Goal: Task Accomplishment & Management: Manage account settings

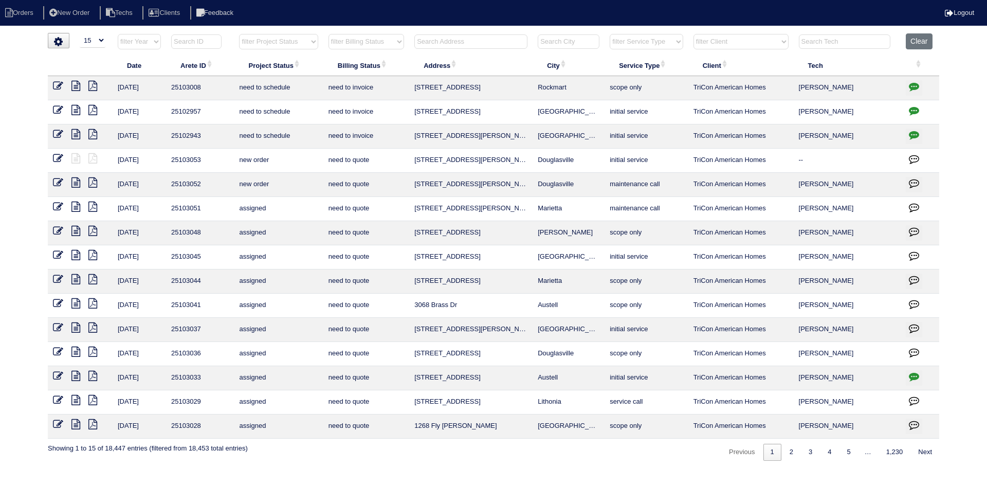
select select "15"
click at [307, 45] on select "filter Project Status -- Any Project Status -- new order assigned in progress f…" at bounding box center [278, 41] width 79 height 15
select select "field complete"
click at [239, 34] on select "filter Project Status -- Any Project Status -- new order assigned in progress f…" at bounding box center [278, 41] width 79 height 15
click at [401, 41] on select "filter Billing Status -- Any Billing Status -- need to quote quoted need to inv…" at bounding box center [367, 41] width 76 height 15
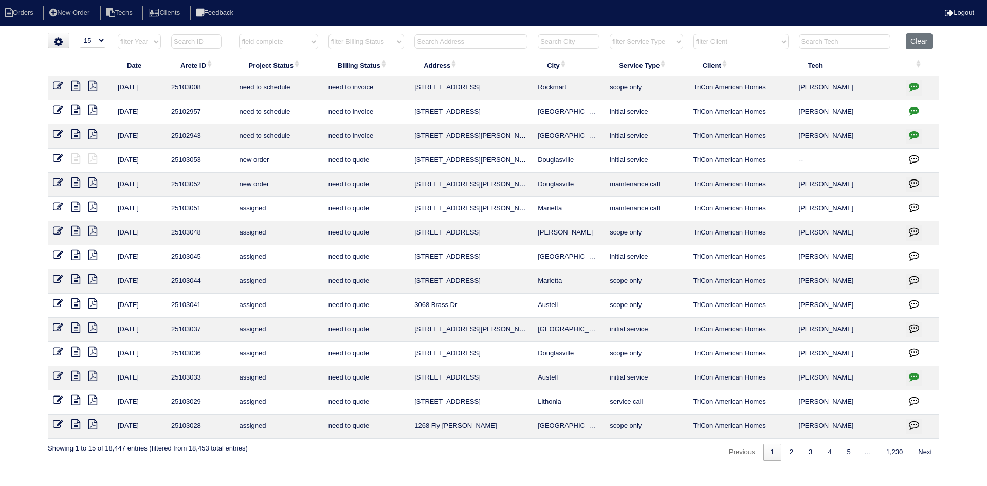
select select "need to quote"
click at [329, 34] on select "filter Billing Status -- Any Billing Status -- need to quote quoted need to inv…" at bounding box center [367, 41] width 76 height 15
select select "field complete"
select select "need to quote"
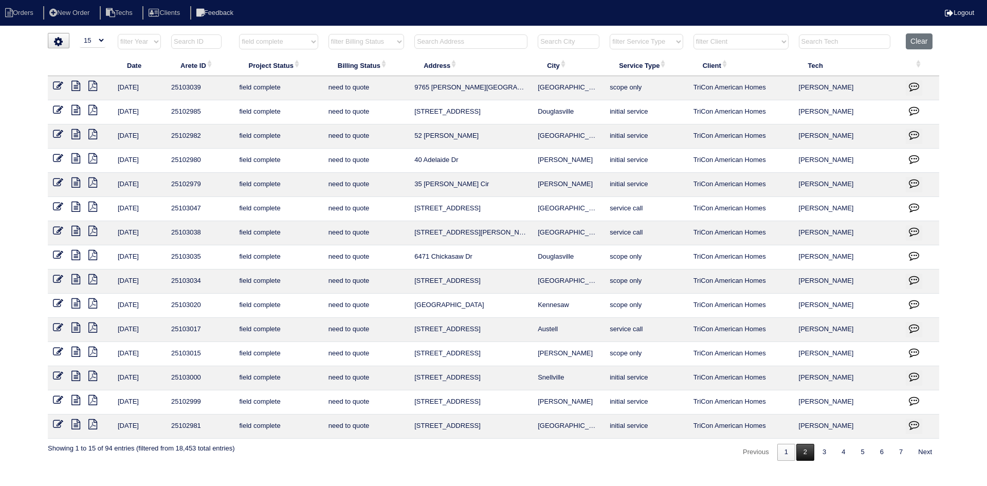
click at [799, 454] on link "2" at bounding box center [806, 452] width 18 height 17
select select "field complete"
select select "need to quote"
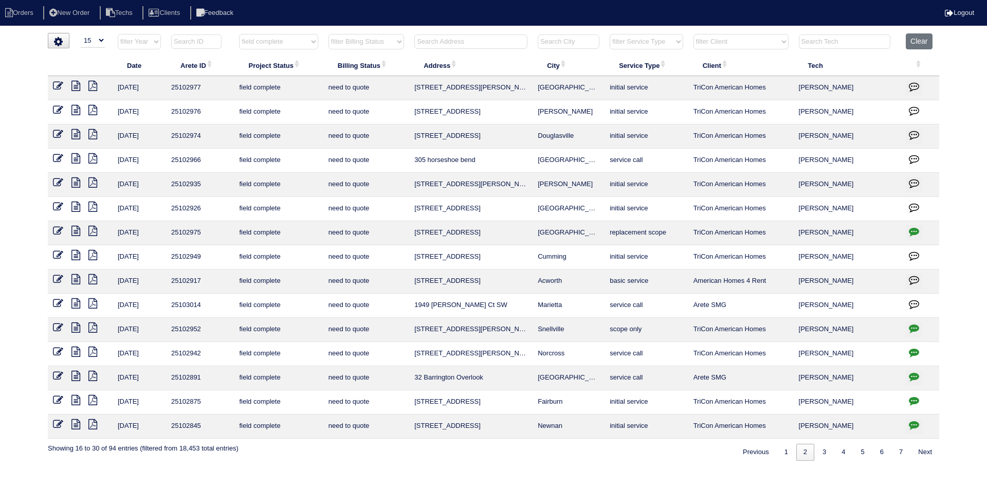
click at [913, 230] on icon "button" at bounding box center [914, 231] width 10 height 10
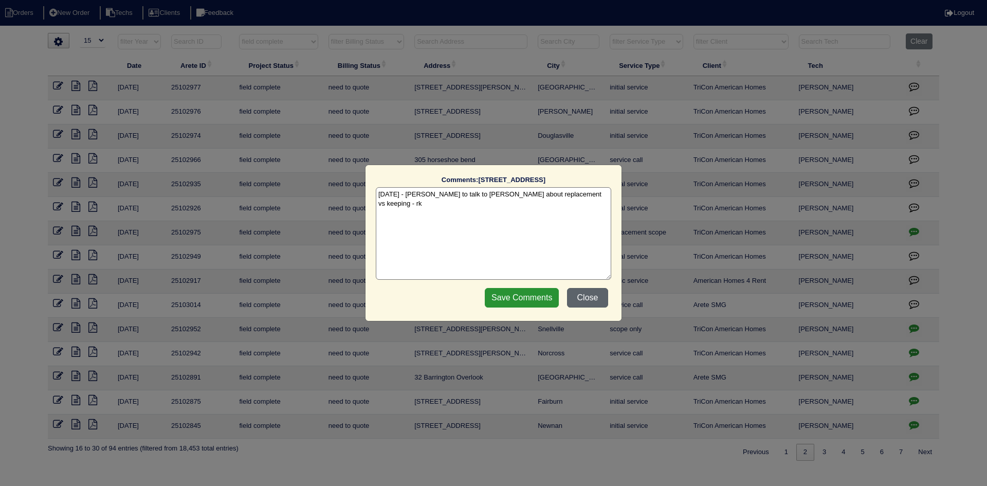
click at [587, 294] on button "Close" at bounding box center [587, 298] width 41 height 20
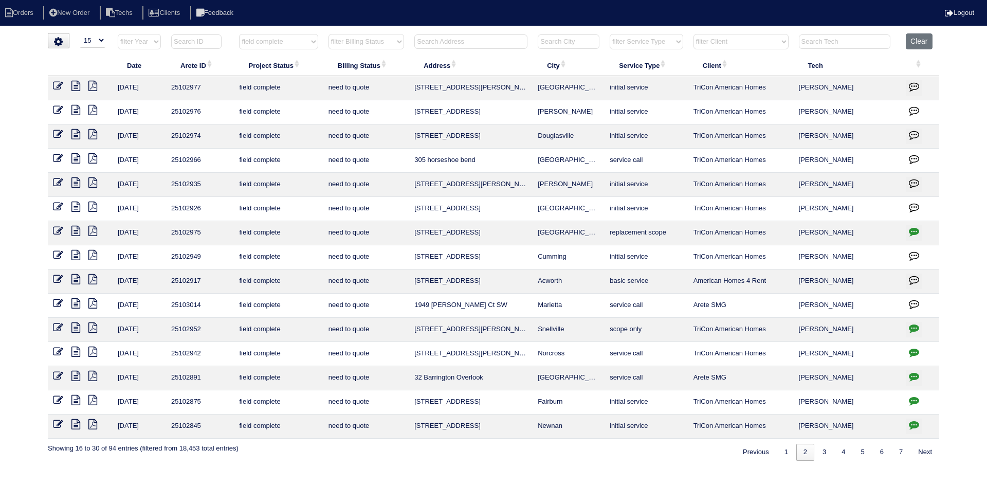
click at [482, 34] on input "text" at bounding box center [471, 41] width 113 height 14
type input "71"
select select "field complete"
select select "need to quote"
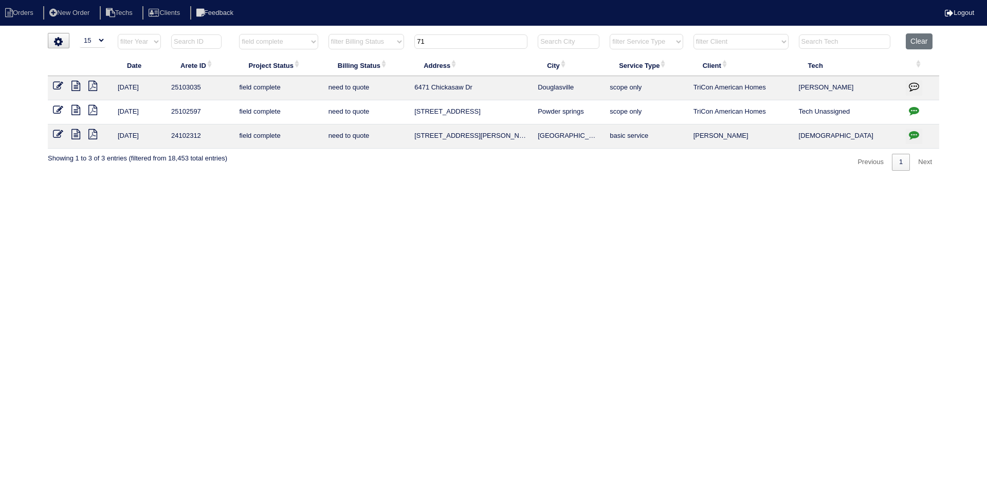
type input "71"
click at [923, 44] on button "Clear" at bounding box center [919, 41] width 26 height 16
select select
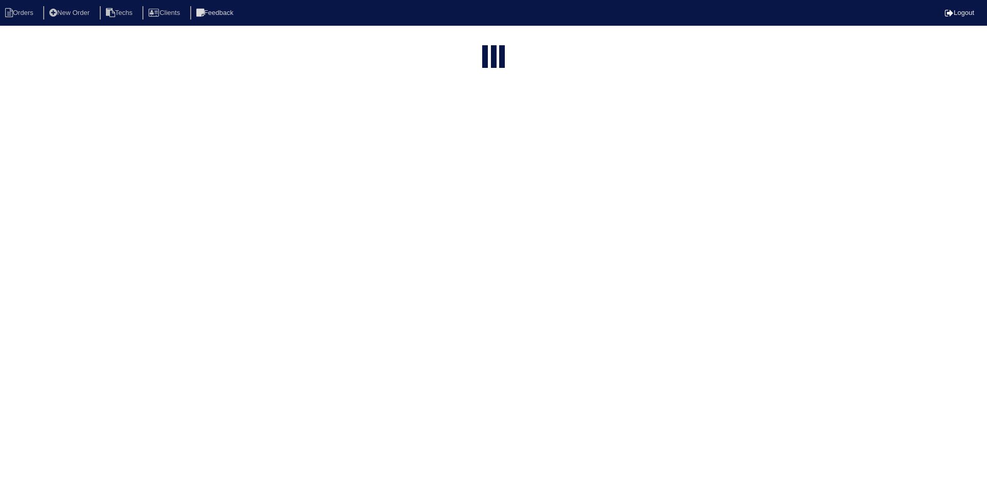
select select "15"
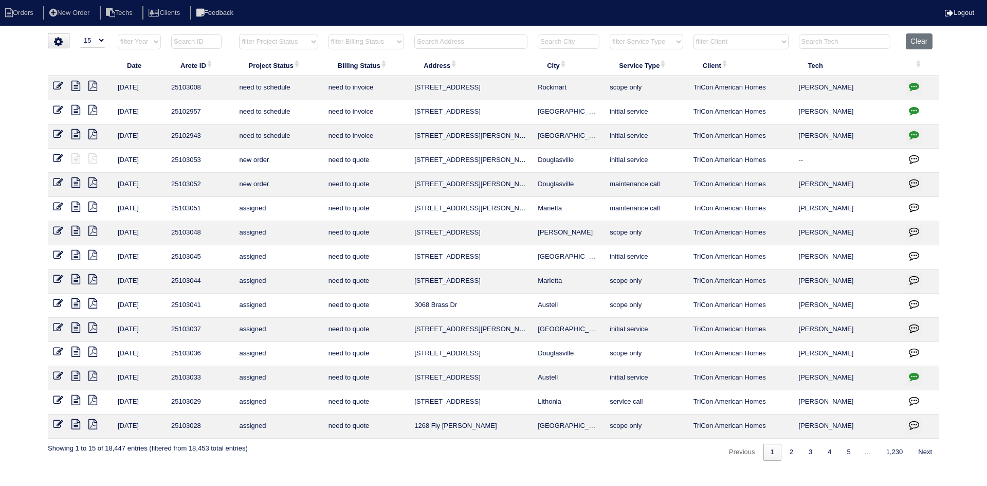
click at [463, 39] on input "text" at bounding box center [471, 41] width 113 height 14
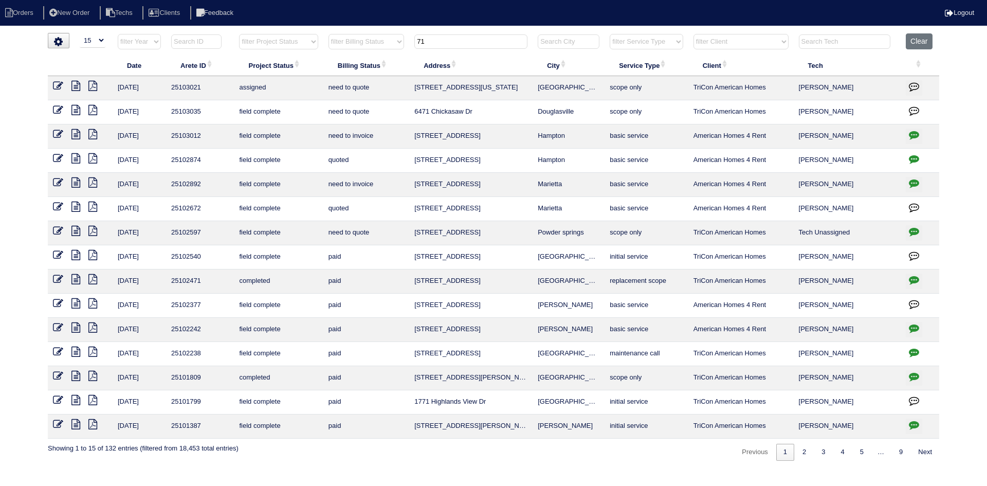
type input "71"
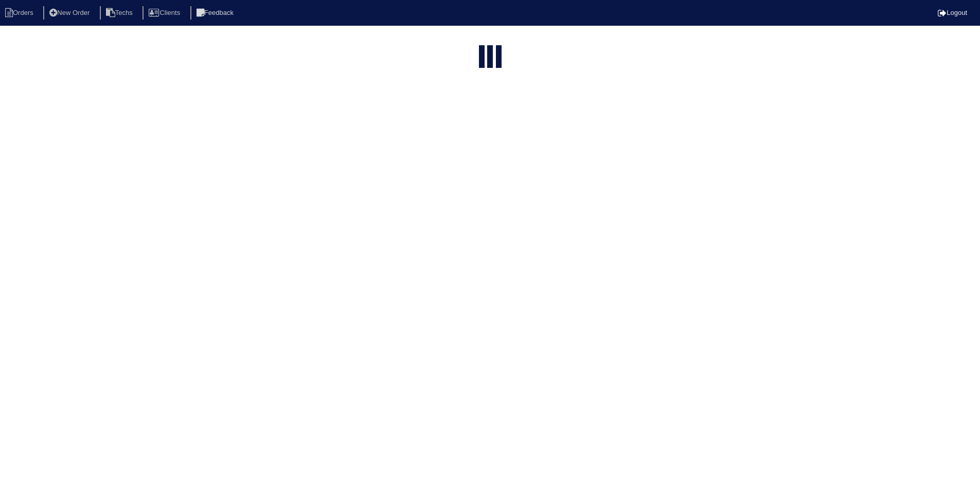
select select "15"
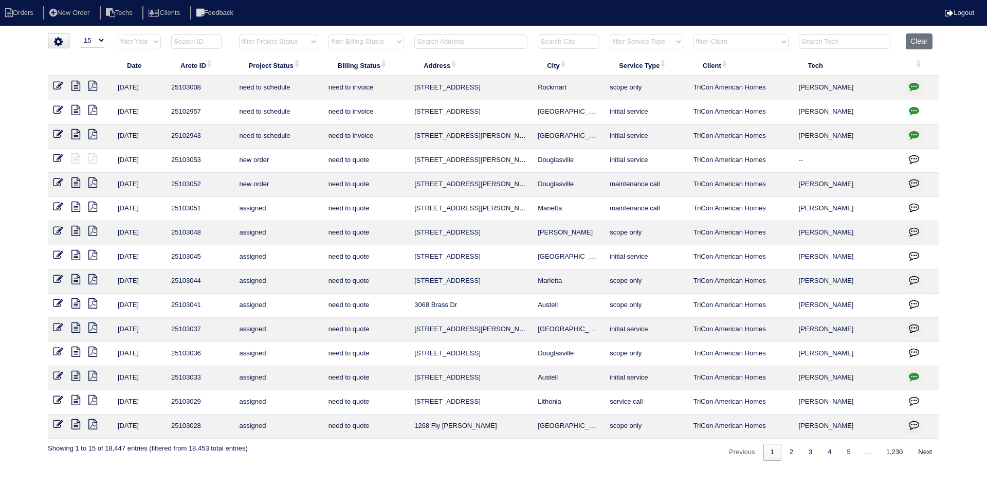
drag, startPoint x: 315, startPoint y: 38, endPoint x: 316, endPoint y: 47, distance: 9.3
click at [315, 38] on select "filter Project Status -- Any Project Status -- new order assigned in progress f…" at bounding box center [278, 41] width 79 height 15
click at [239, 34] on select "filter Project Status -- Any Project Status -- new order assigned in progress f…" at bounding box center [278, 41] width 79 height 15
select select "field complete"
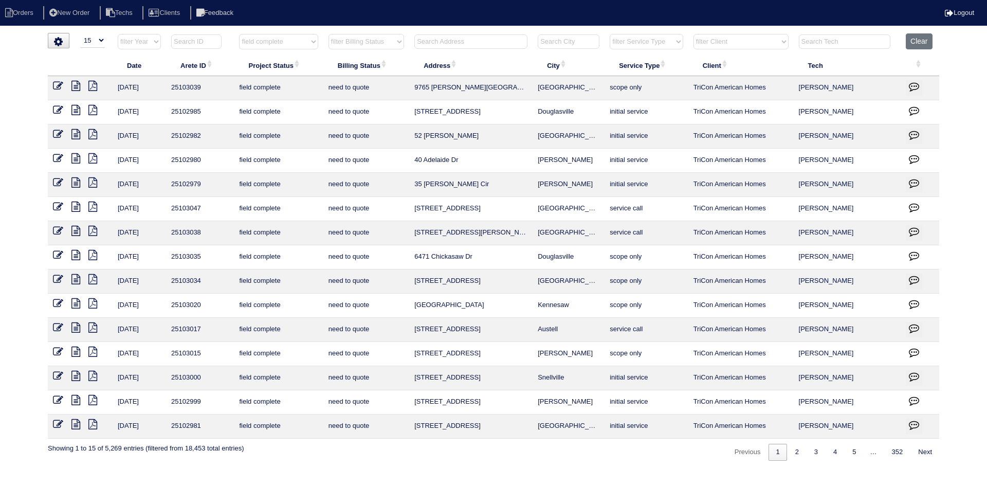
click at [375, 43] on select "filter Billing Status -- Any Billing Status -- need to quote quoted need to inv…" at bounding box center [367, 41] width 76 height 15
select select "need to quote"
click at [329, 34] on select "filter Billing Status -- Any Billing Status -- need to quote quoted need to inv…" at bounding box center [367, 41] width 76 height 15
select select "field complete"
select select "need to quote"
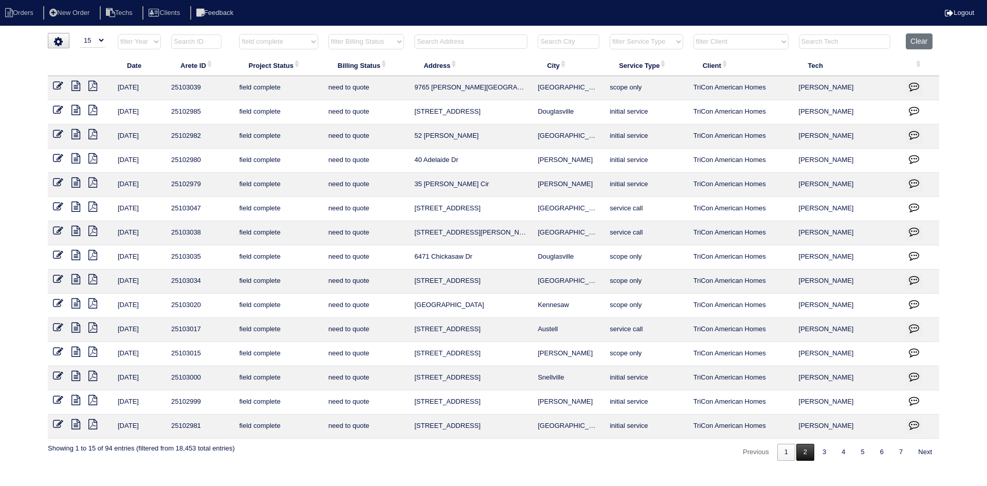
click at [797, 456] on link "2" at bounding box center [806, 452] width 18 height 17
select select "field complete"
select select "need to quote"
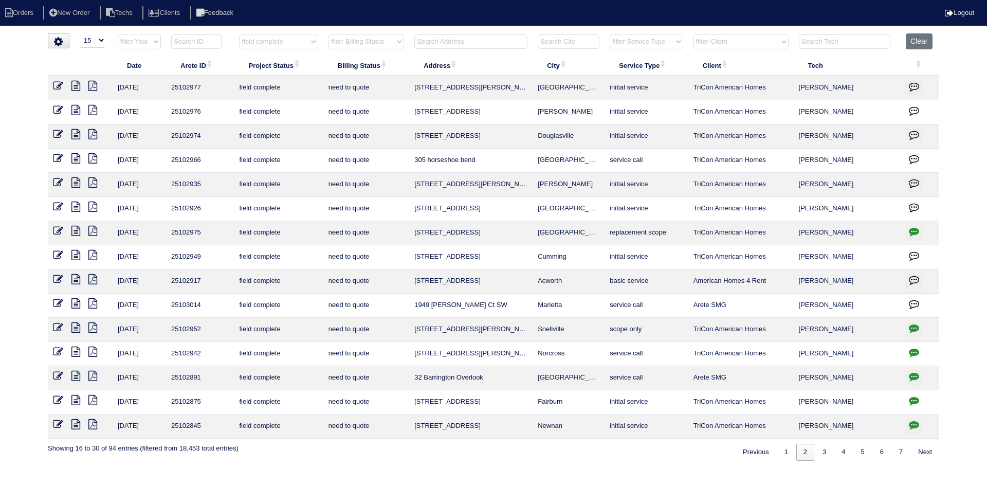
click at [915, 229] on icon "button" at bounding box center [914, 231] width 10 height 10
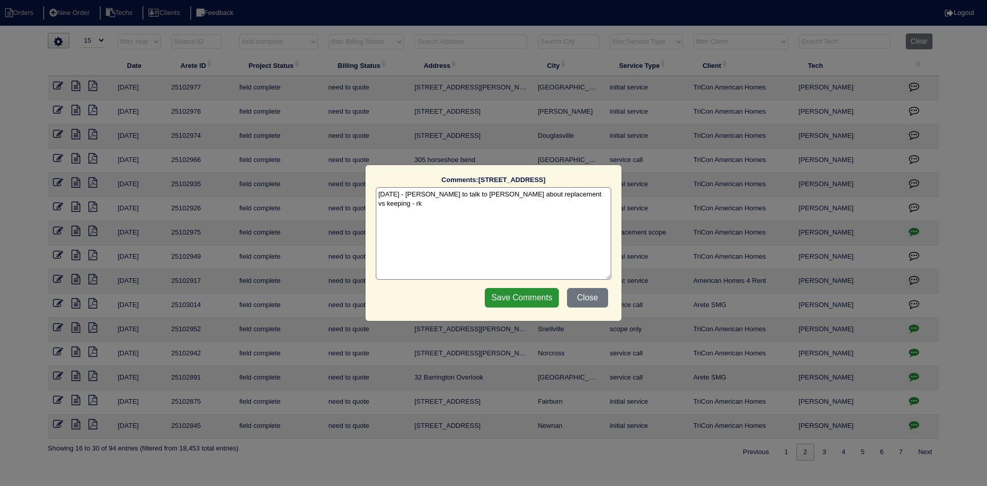
click at [601, 195] on textarea "[DATE] - [PERSON_NAME] to talk to [PERSON_NAME] about replacement vs keeping - …" at bounding box center [494, 233] width 236 height 93
type textarea "8/15/25 - Dan to talk to Jacob about replacement vs keeping - rk 8/18/25 - text…"
click at [524, 297] on input "Save Comments" at bounding box center [522, 298] width 74 height 20
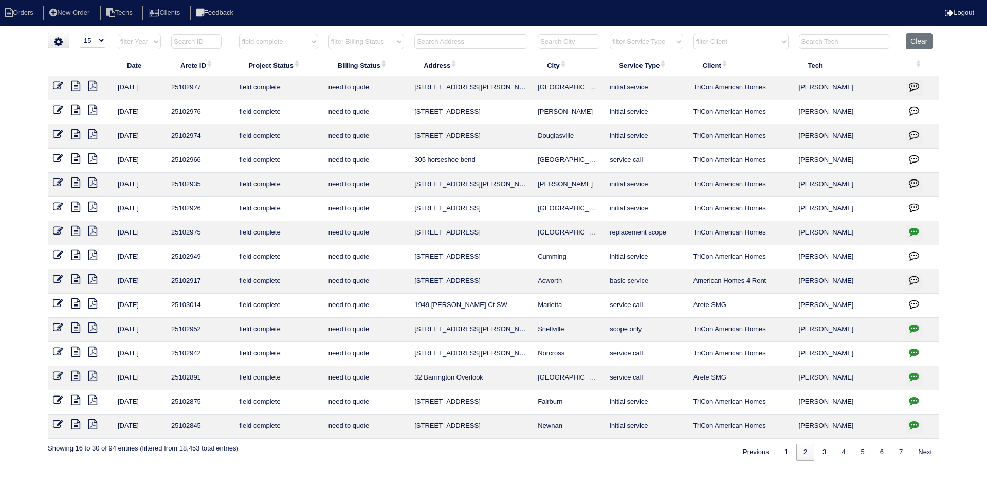
click at [75, 206] on icon at bounding box center [75, 207] width 9 height 10
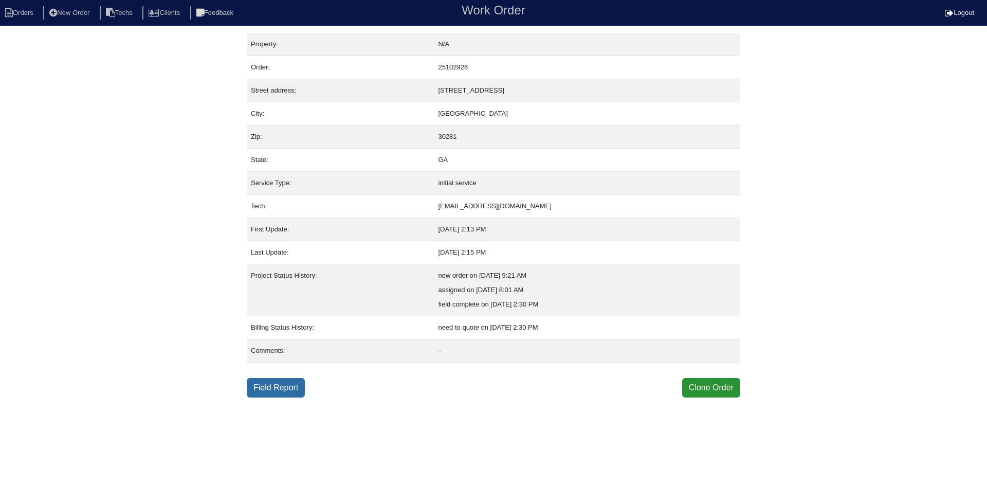
click at [288, 383] on link "Field Report" at bounding box center [276, 388] width 58 height 20
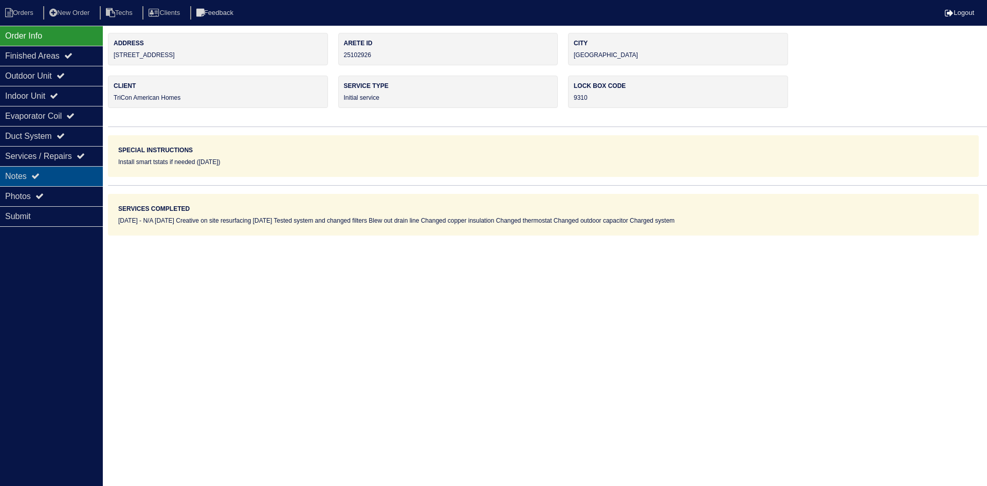
click at [69, 174] on div "Notes" at bounding box center [51, 176] width 103 height 20
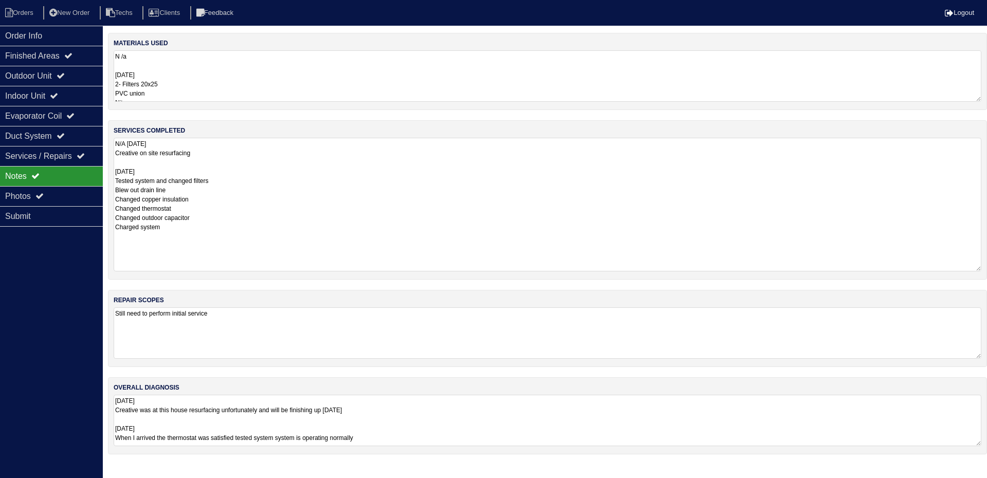
drag, startPoint x: 978, startPoint y: 184, endPoint x: 975, endPoint y: 266, distance: 82.3
click at [975, 266] on textarea "N/A 8.12.25 Creative on site resurfacing 08-15-25 Tested system and changed fil…" at bounding box center [548, 205] width 868 height 134
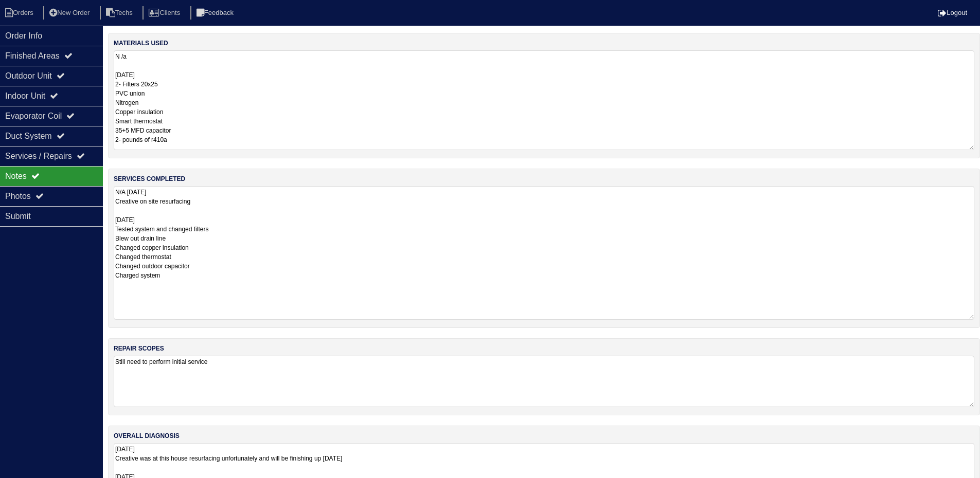
drag, startPoint x: 980, startPoint y: 98, endPoint x: 798, endPoint y: 173, distance: 197.6
click at [975, 147] on div "materials used N /a 08-15-25 2- Filters 20x25 PVC union Nitrogen Copper insulat…" at bounding box center [544, 95] width 872 height 125
click at [69, 80] on div "Outdoor Unit" at bounding box center [51, 76] width 103 height 20
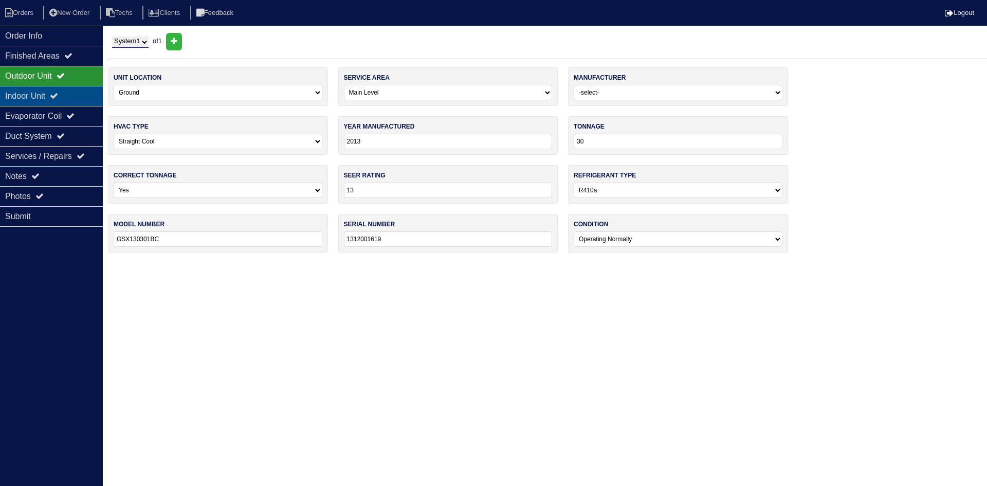
click at [75, 94] on div "Indoor Unit" at bounding box center [51, 96] width 103 height 20
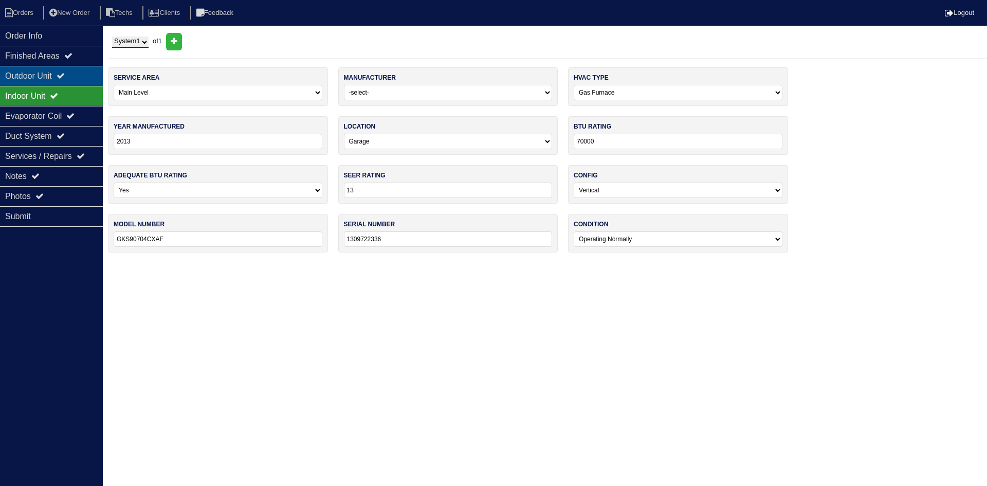
click at [80, 76] on div "Outdoor Unit" at bounding box center [51, 76] width 103 height 20
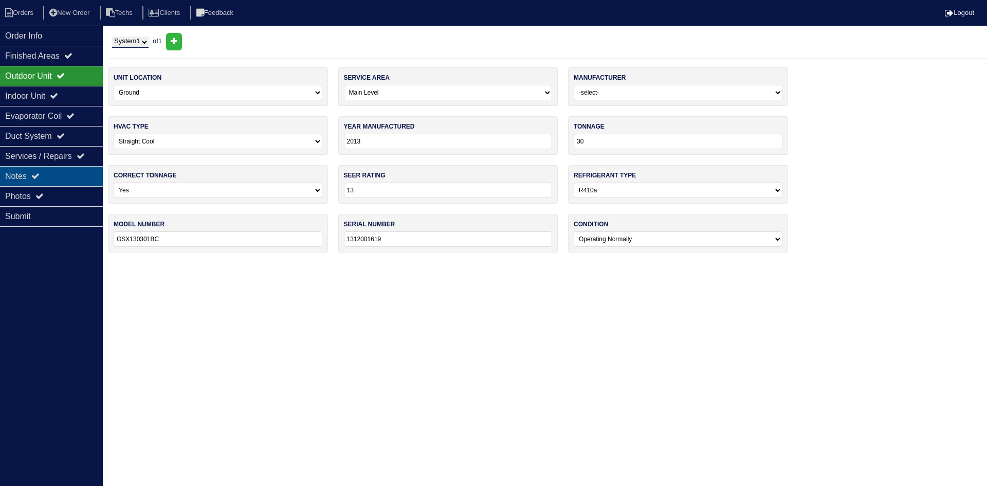
click at [66, 179] on div "Notes" at bounding box center [51, 176] width 103 height 20
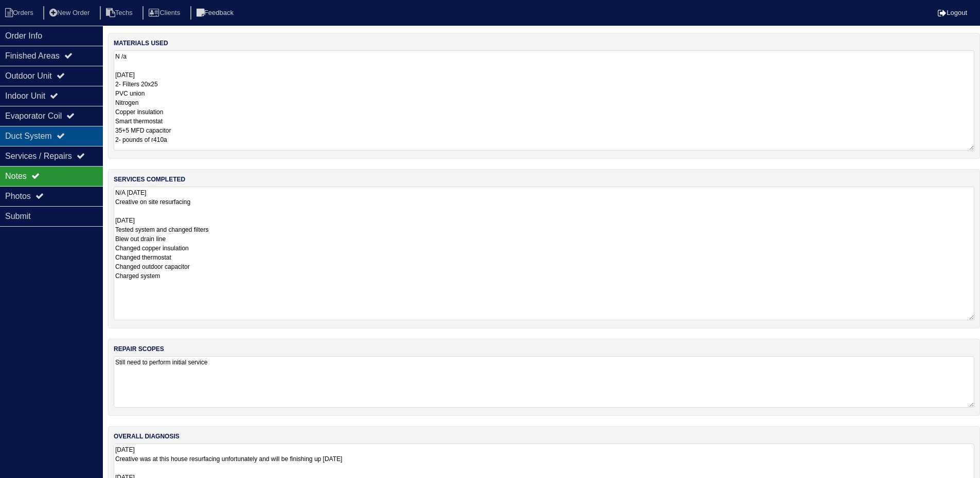
click at [65, 135] on icon at bounding box center [61, 136] width 8 height 8
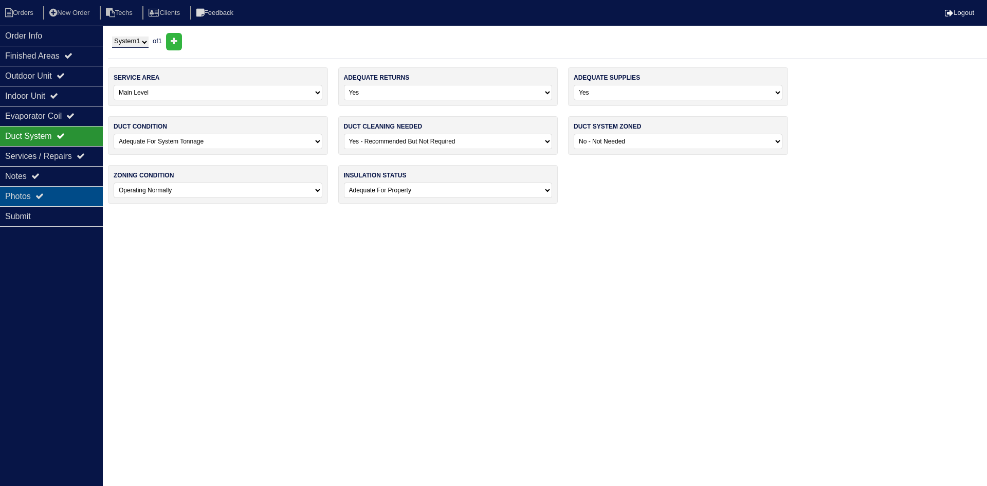
click at [65, 193] on div "Photos" at bounding box center [51, 196] width 103 height 20
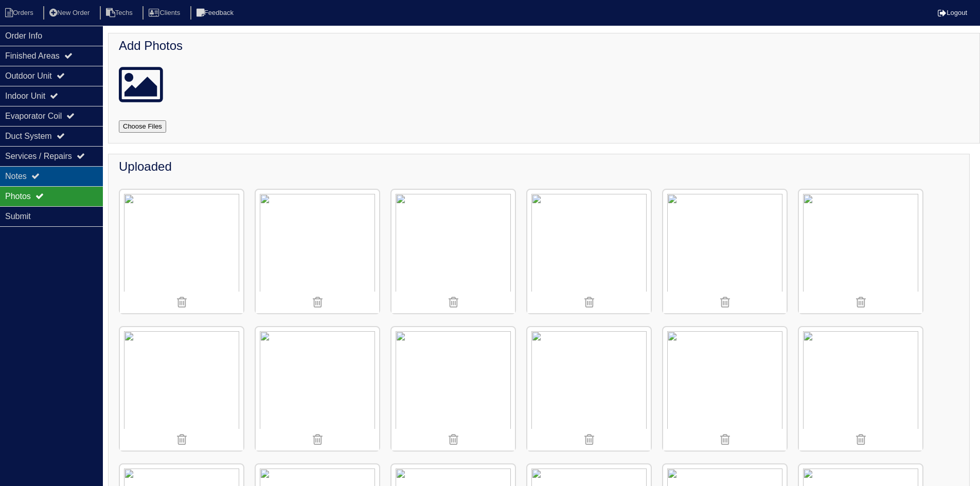
click at [69, 172] on div "Notes" at bounding box center [51, 176] width 103 height 20
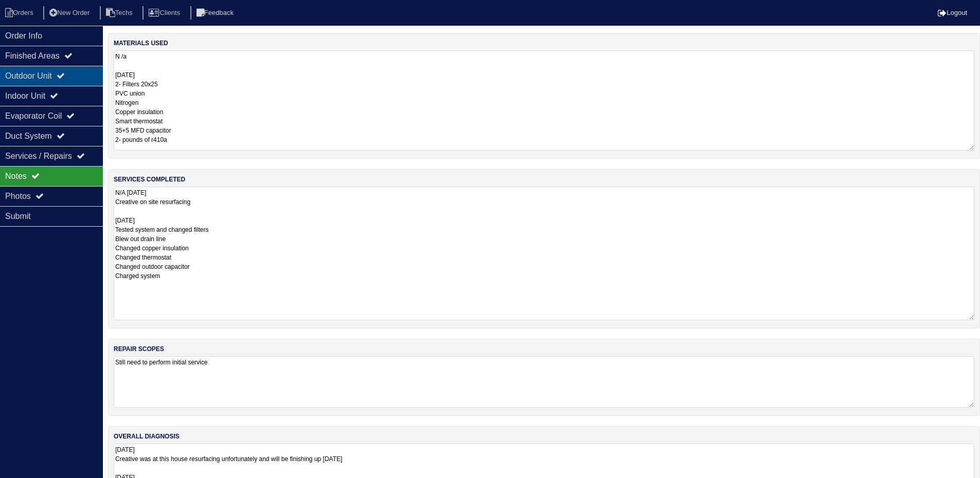
click at [65, 74] on icon at bounding box center [61, 75] width 8 height 8
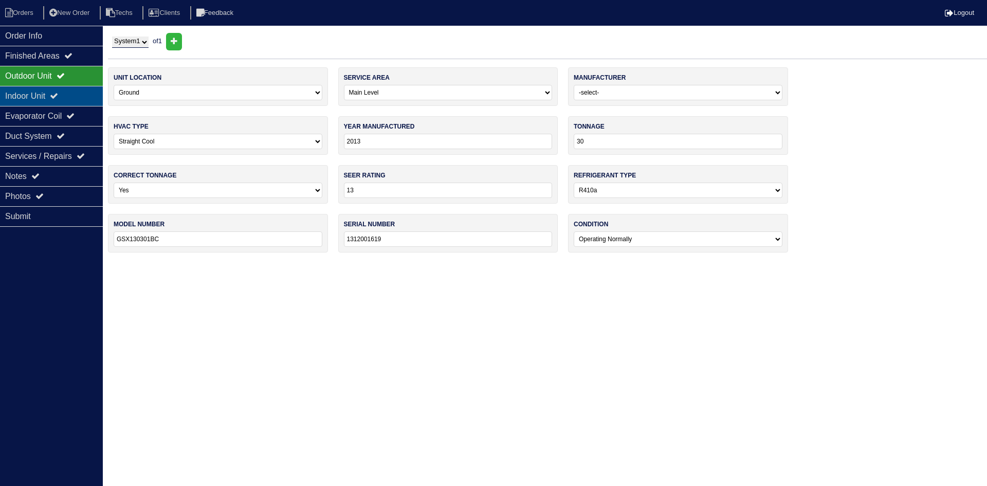
click at [68, 92] on div "Indoor Unit" at bounding box center [51, 96] width 103 height 20
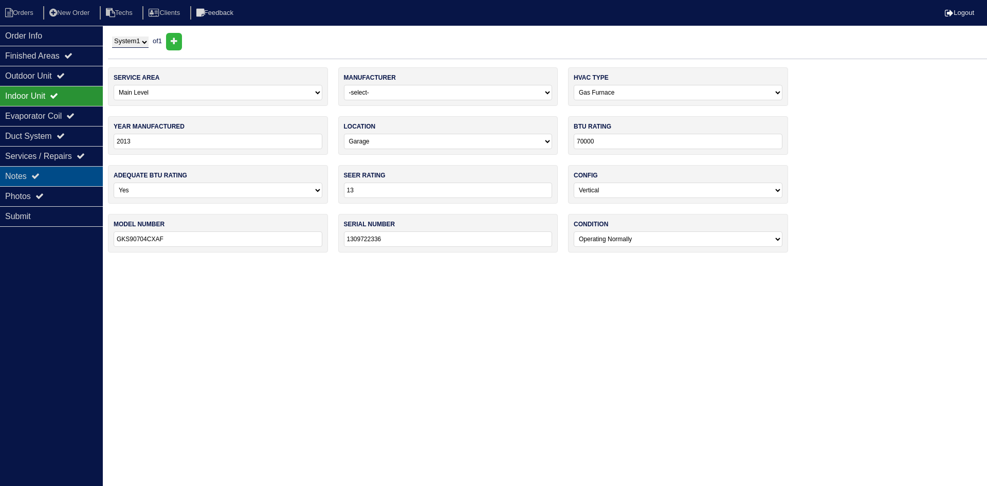
click at [73, 173] on div "Notes" at bounding box center [51, 176] width 103 height 20
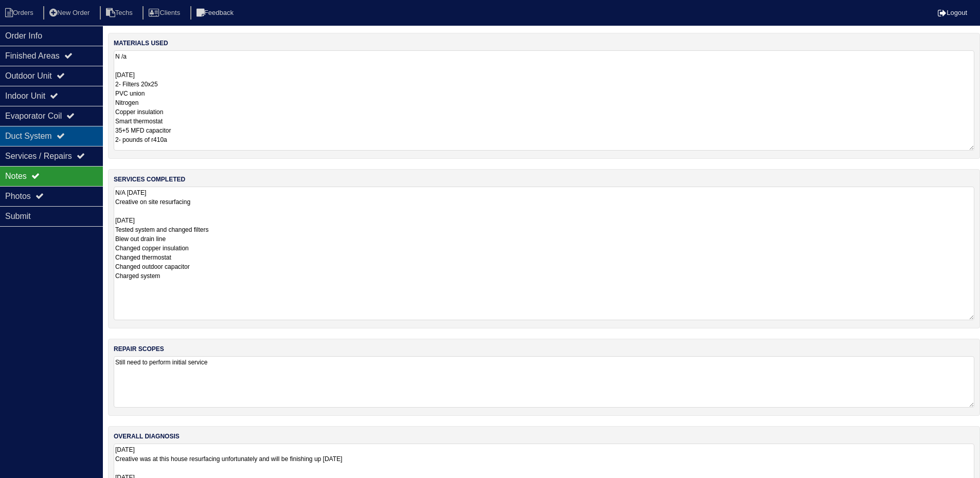
click at [55, 132] on div "Duct System" at bounding box center [51, 136] width 103 height 20
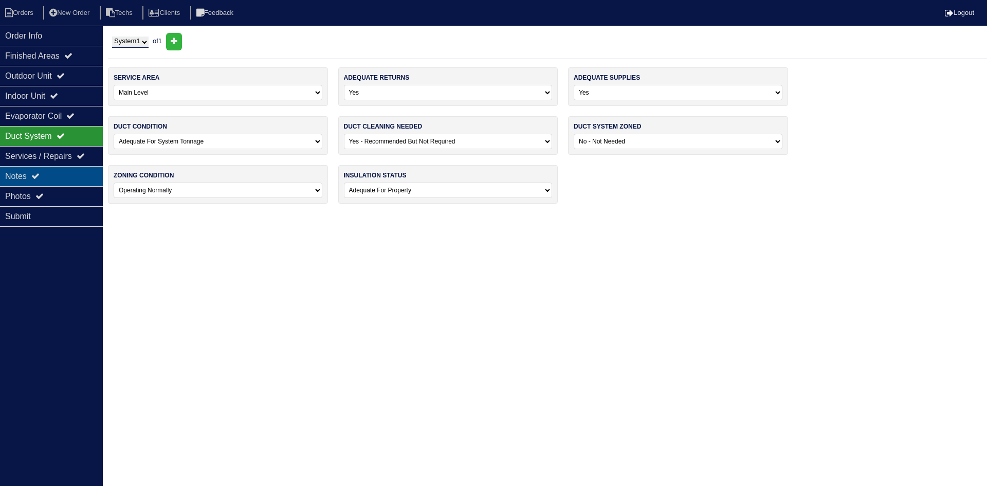
click at [23, 169] on div "Notes" at bounding box center [51, 176] width 103 height 20
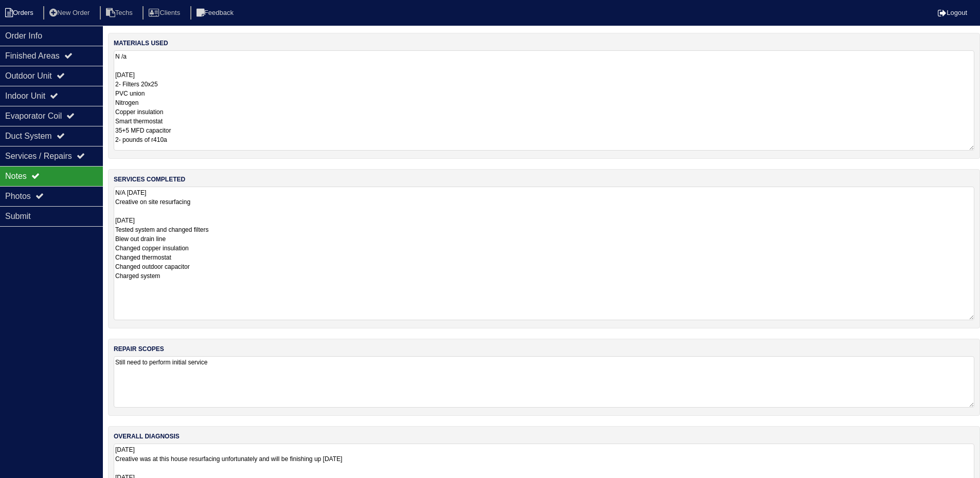
click at [28, 13] on li "Orders" at bounding box center [21, 13] width 42 height 14
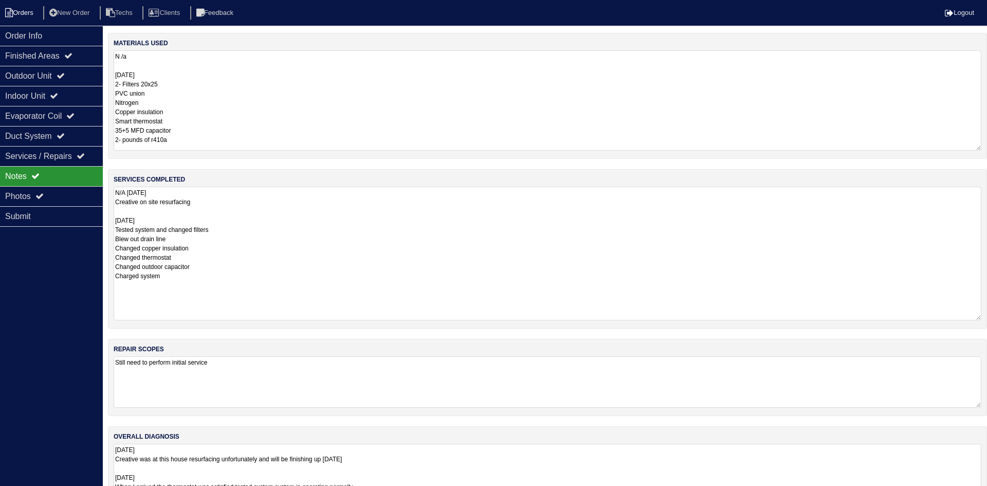
select select "15"
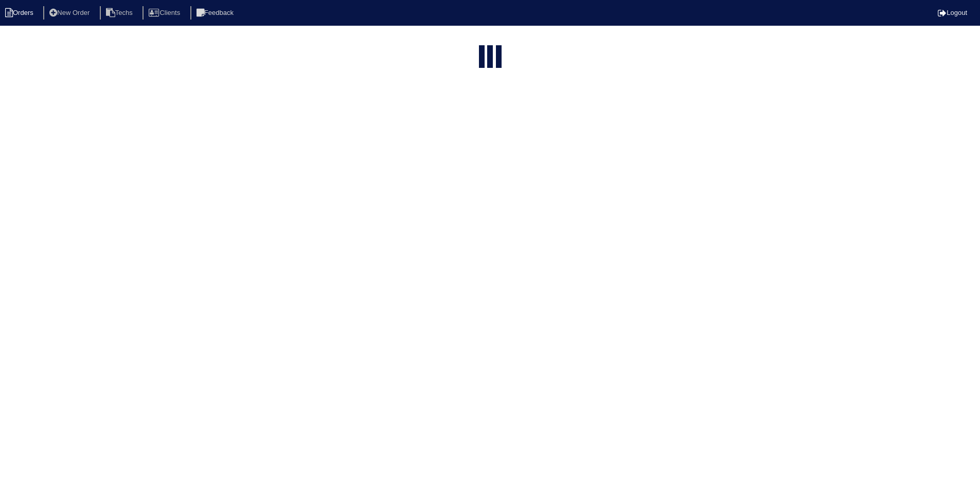
select select "field complete"
select select "need to quote"
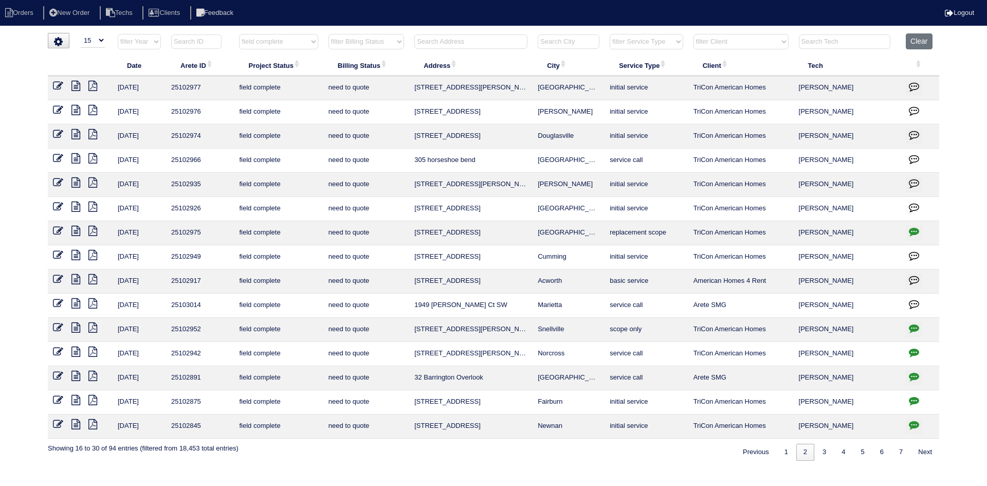
click at [76, 182] on icon at bounding box center [75, 182] width 9 height 10
click at [94, 182] on icon at bounding box center [92, 182] width 9 height 10
click at [74, 182] on icon at bounding box center [75, 182] width 9 height 10
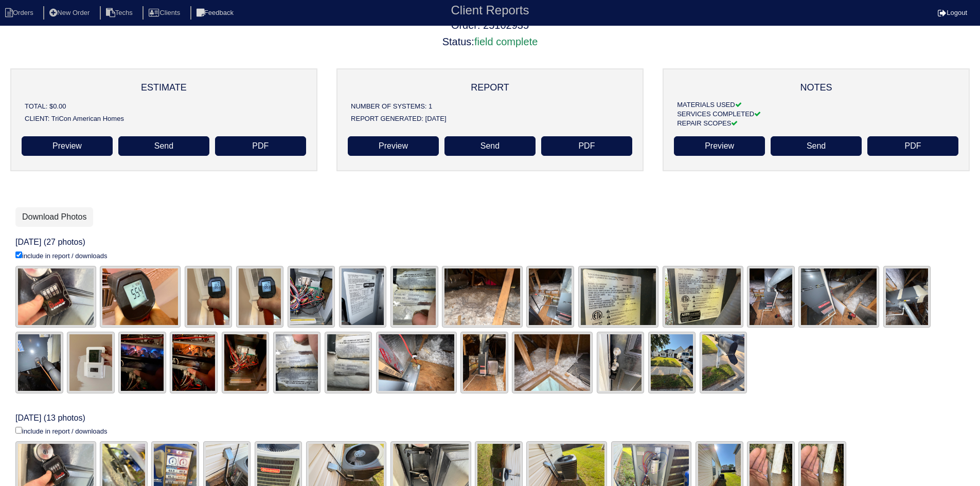
scroll to position [74, 0]
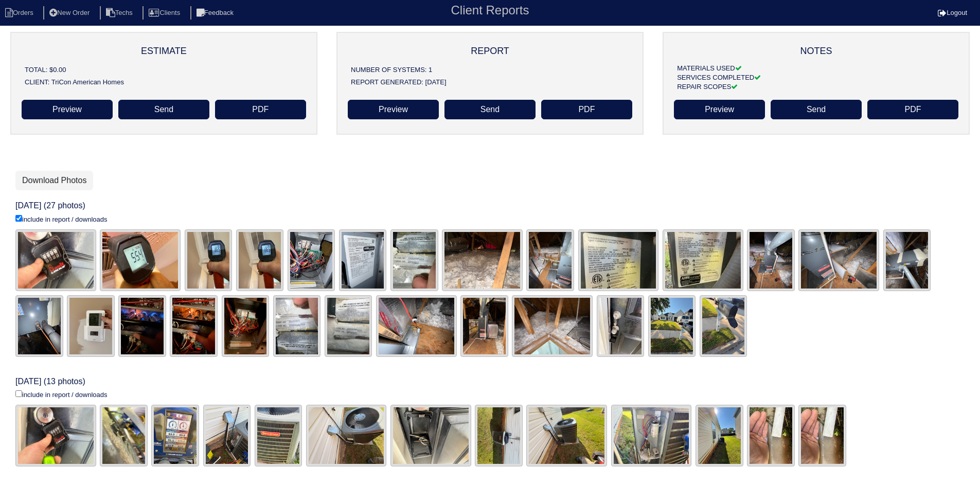
click at [20, 222] on input "include in report / downloads" at bounding box center [18, 218] width 7 height 7
checkbox input "true"
click at [56, 178] on link "Download Photos" at bounding box center [54, 181] width 78 height 20
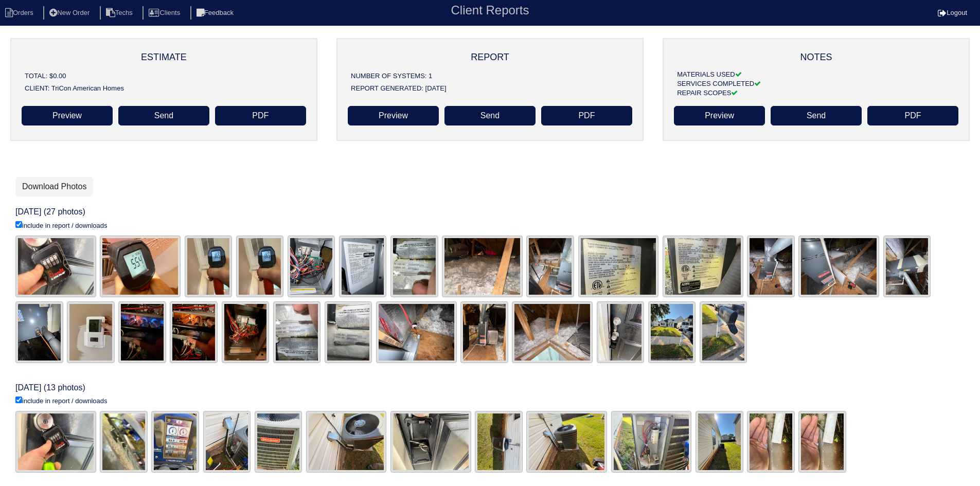
scroll to position [74, 0]
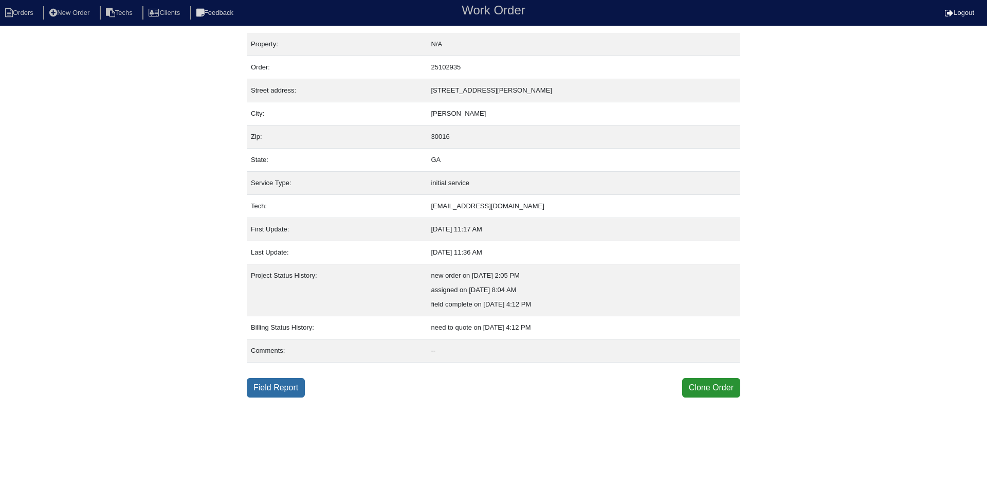
click at [286, 384] on link "Field Report" at bounding box center [276, 388] width 58 height 20
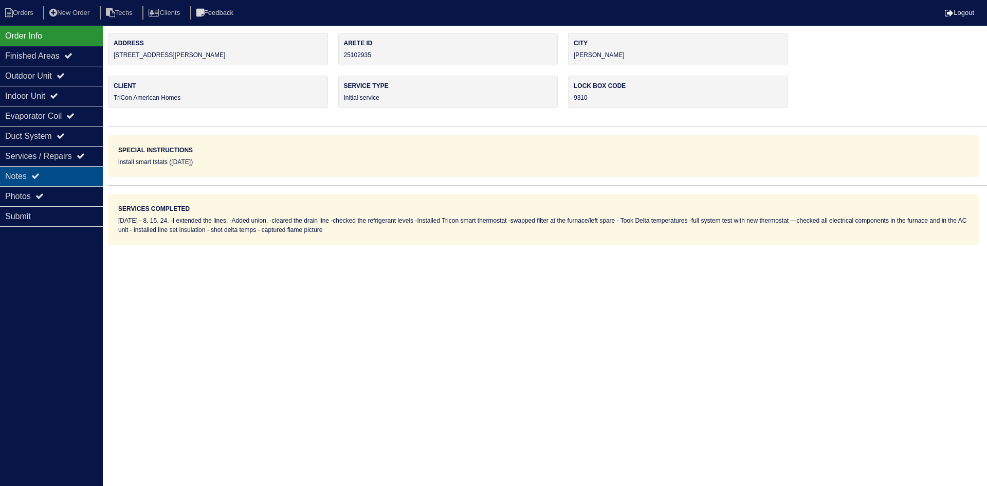
click at [49, 174] on div "Notes" at bounding box center [51, 176] width 103 height 20
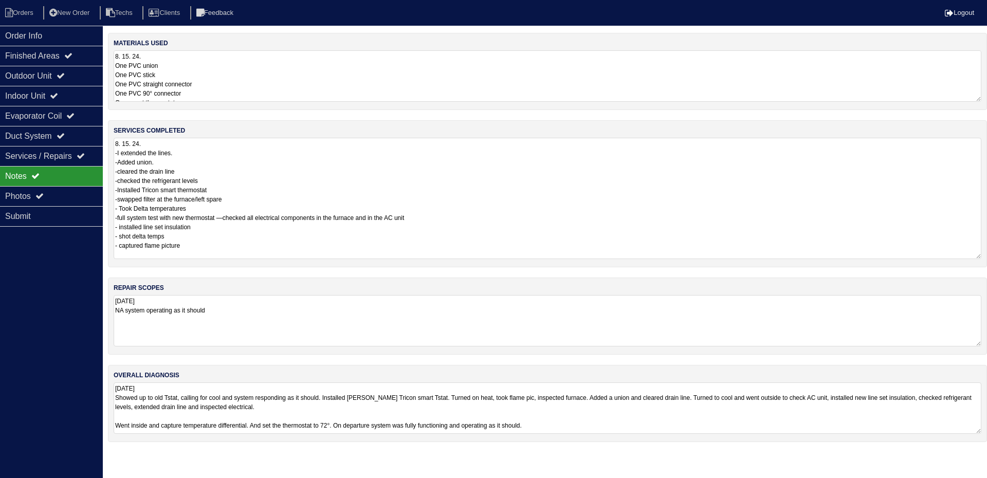
drag, startPoint x: 979, startPoint y: 184, endPoint x: 973, endPoint y: 254, distance: 70.2
click at [973, 254] on textarea "8. 15. 24. -I extended the lines. -Added union. -cleared the drain line -checke…" at bounding box center [548, 198] width 868 height 121
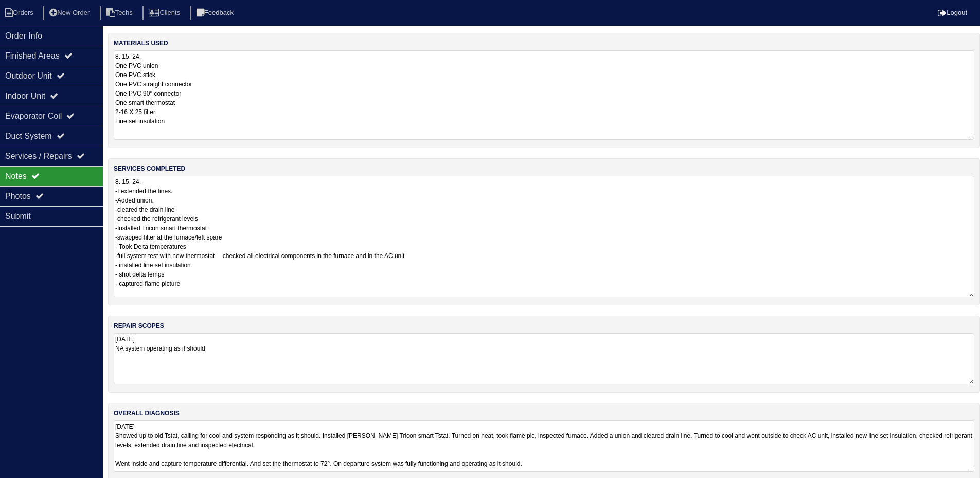
drag, startPoint x: 978, startPoint y: 112, endPoint x: 975, endPoint y: 136, distance: 24.4
click at [975, 136] on div "materials used 8. 15. 24. One PVC union One PVC stick One PVC straight connecto…" at bounding box center [544, 90] width 872 height 115
click at [81, 70] on div "Outdoor Unit" at bounding box center [51, 76] width 103 height 20
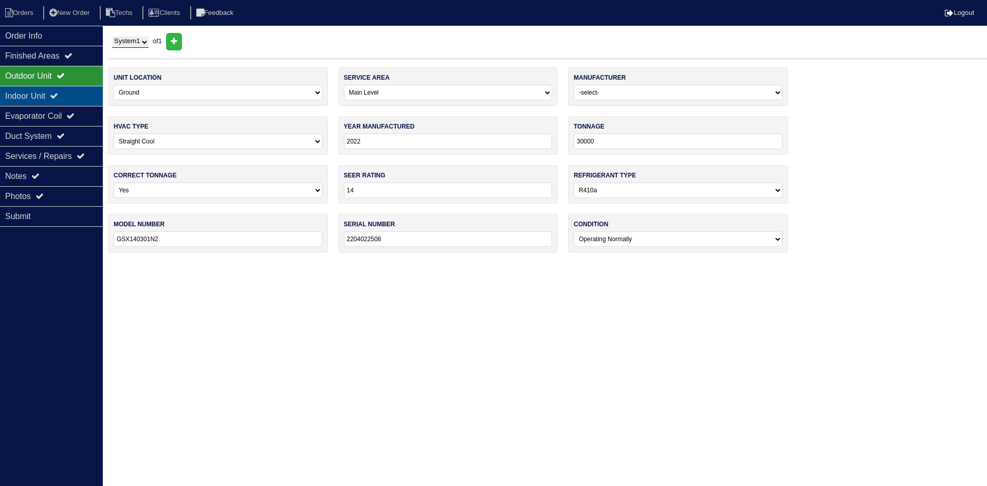
click at [77, 91] on div "Indoor Unit" at bounding box center [51, 96] width 103 height 20
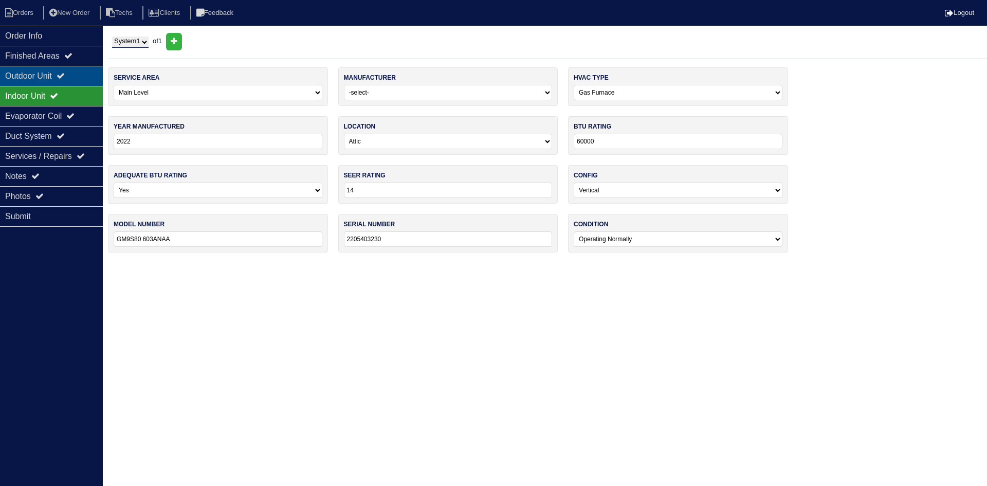
click at [73, 77] on div "Outdoor Unit" at bounding box center [51, 76] width 103 height 20
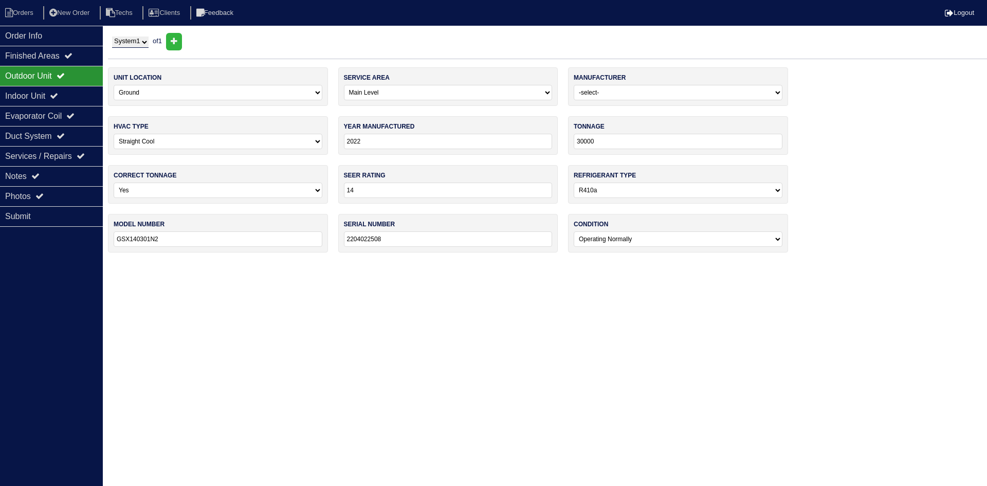
click at [603, 142] on input "30000" at bounding box center [678, 141] width 209 height 15
type input "30"
drag, startPoint x: 524, startPoint y: 349, endPoint x: 521, endPoint y: 345, distance: 5.3
click at [521, 263] on html "Orders New Order Techs Clients Feedback Logout Orders New Order Users Clients M…" at bounding box center [493, 131] width 987 height 263
click at [80, 93] on div "Indoor Unit" at bounding box center [51, 96] width 103 height 20
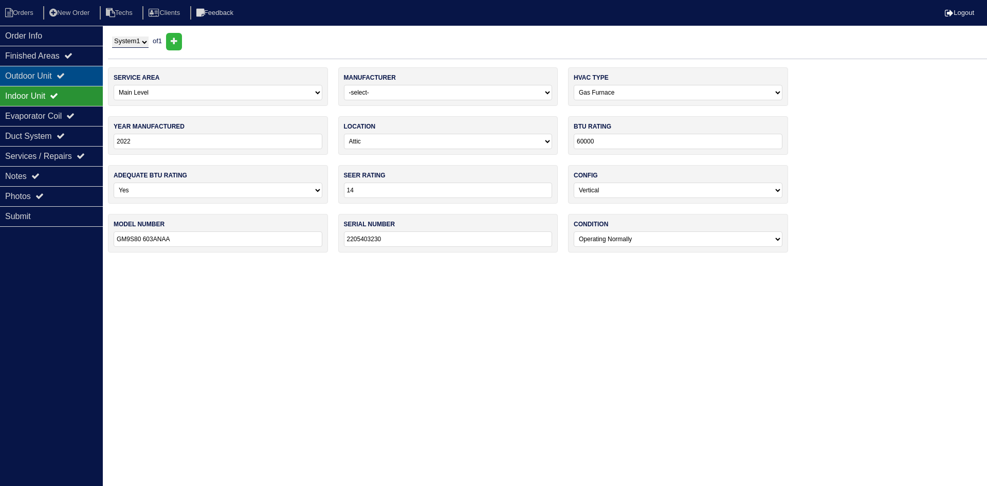
click at [73, 80] on div "Outdoor Unit" at bounding box center [51, 76] width 103 height 20
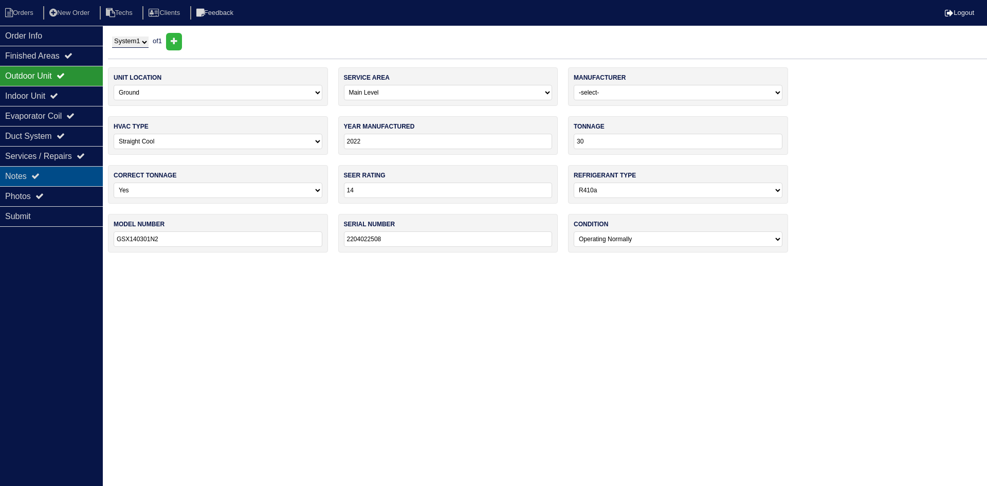
click at [52, 171] on div "Notes" at bounding box center [51, 176] width 103 height 20
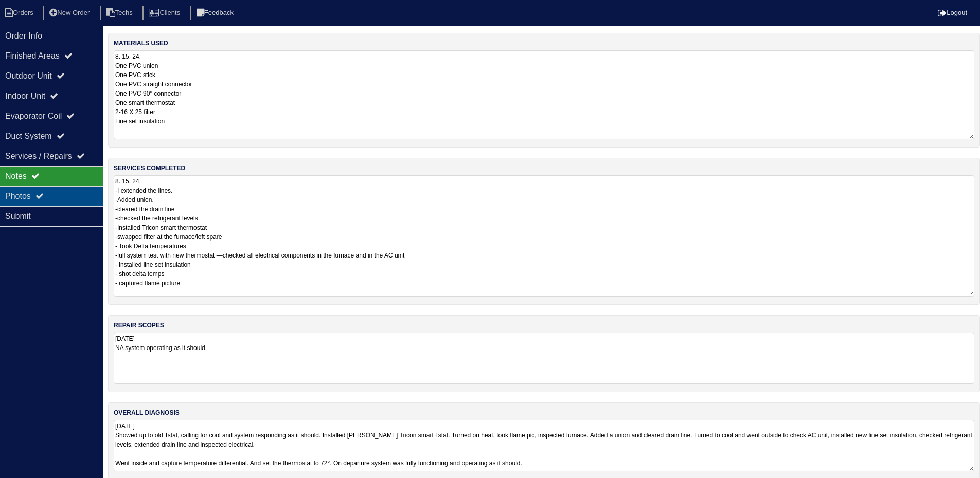
click at [44, 193] on icon at bounding box center [39, 196] width 8 height 8
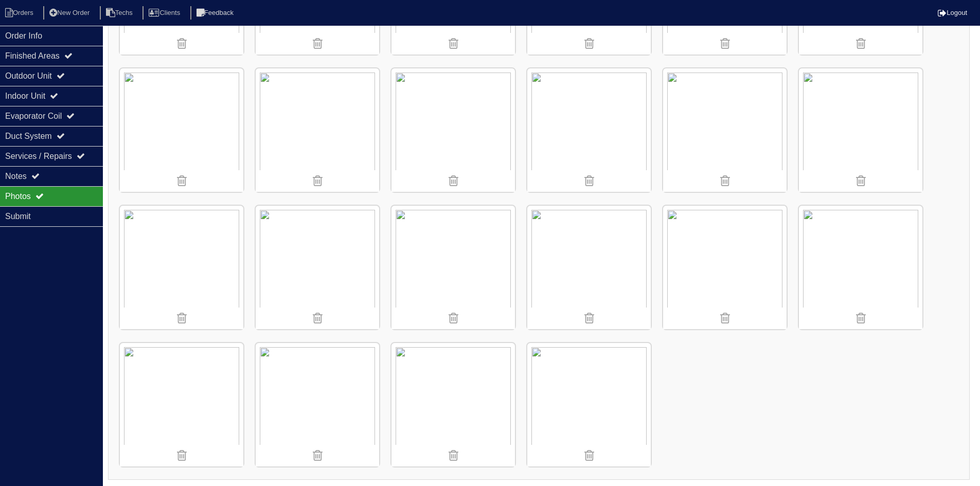
scroll to position [671, 0]
click at [59, 139] on div "Duct System" at bounding box center [51, 136] width 103 height 20
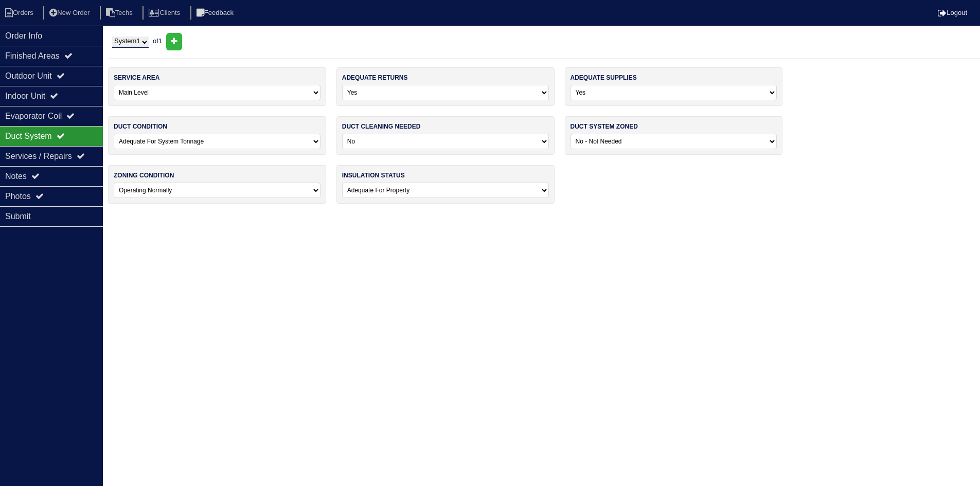
scroll to position [0, 0]
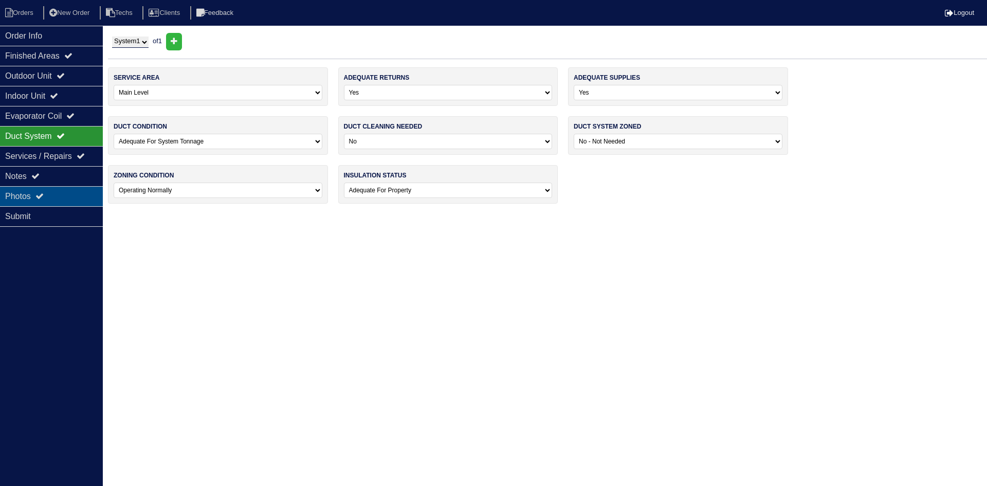
drag, startPoint x: 52, startPoint y: 196, endPoint x: 67, endPoint y: 201, distance: 15.5
click at [52, 196] on div "Photos" at bounding box center [51, 196] width 103 height 20
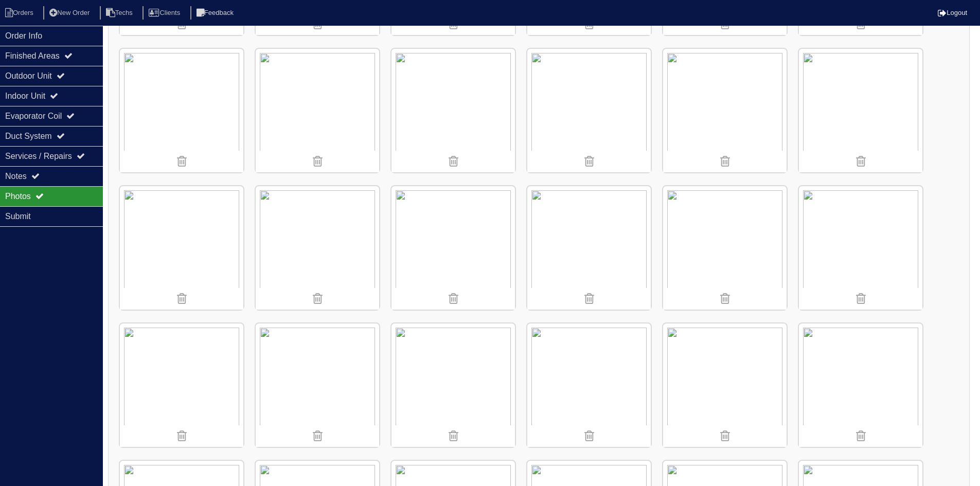
scroll to position [411, 0]
click at [37, 17] on li "Orders" at bounding box center [21, 13] width 42 height 14
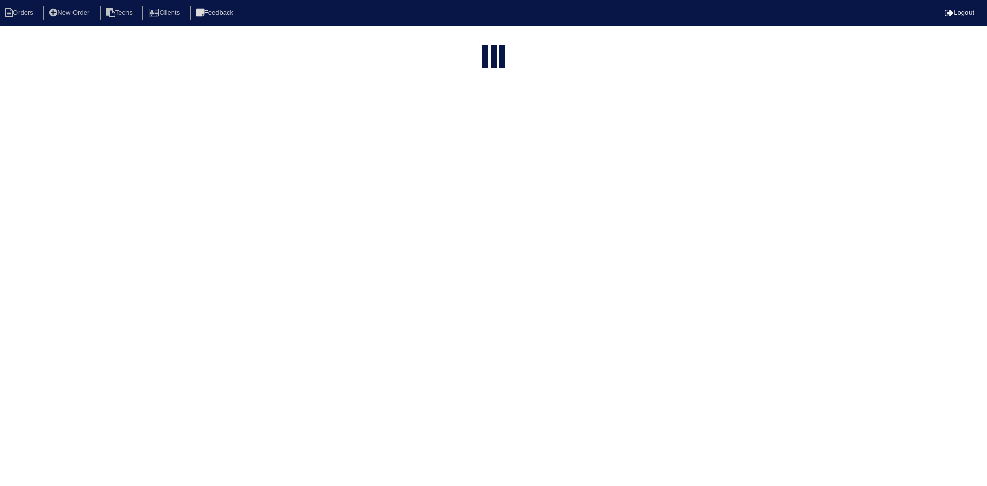
select select "15"
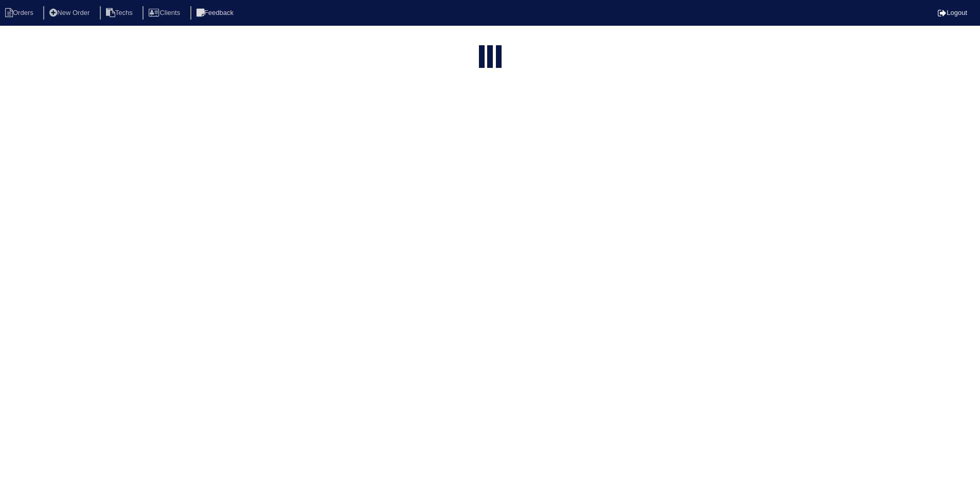
select select "field complete"
select select "need to quote"
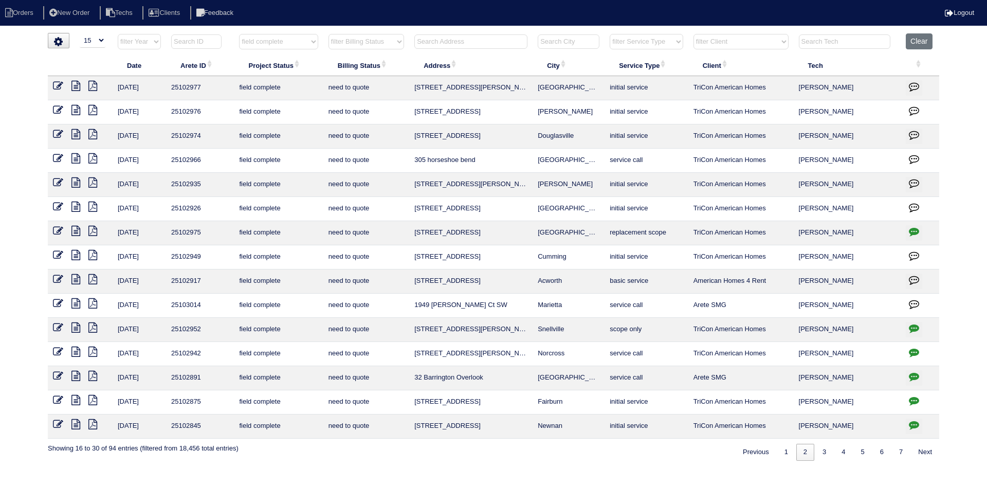
click at [75, 154] on icon at bounding box center [75, 158] width 9 height 10
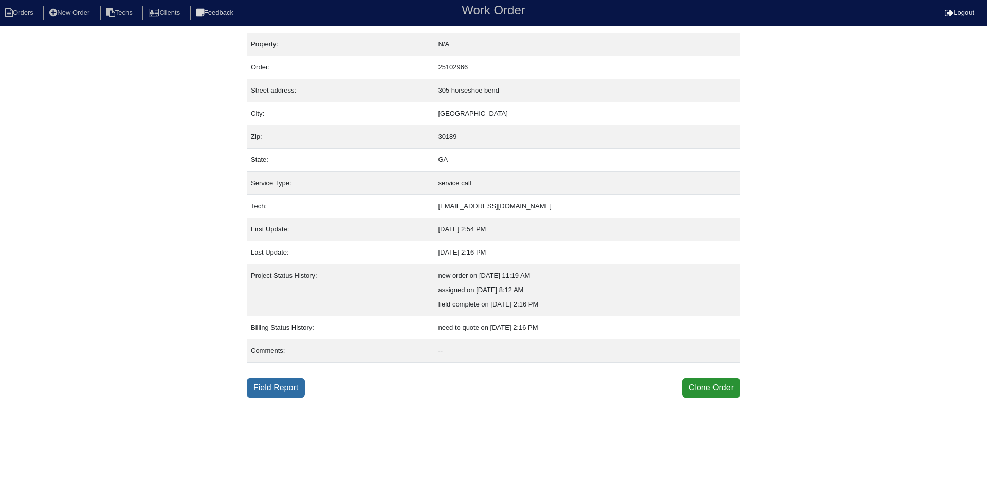
click at [280, 387] on link "Field Report" at bounding box center [276, 388] width 58 height 20
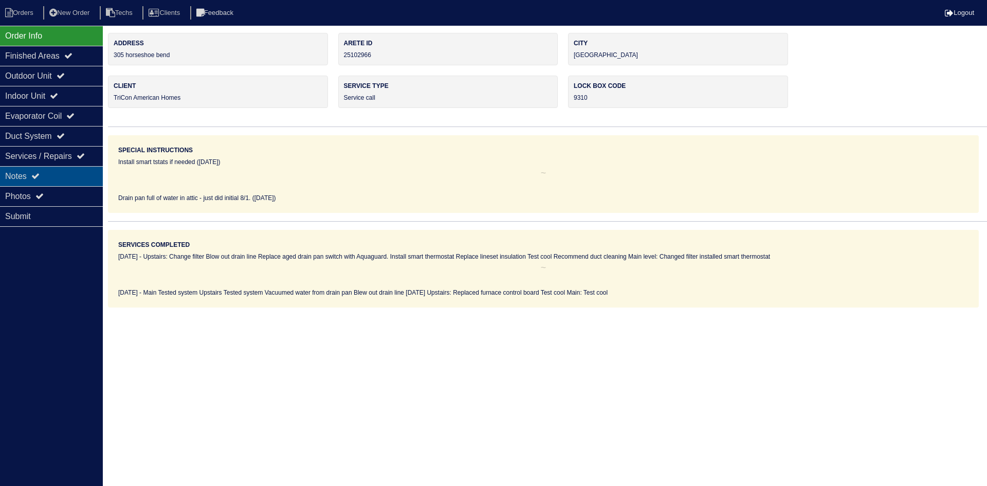
click at [62, 168] on div "Notes" at bounding box center [51, 176] width 103 height 20
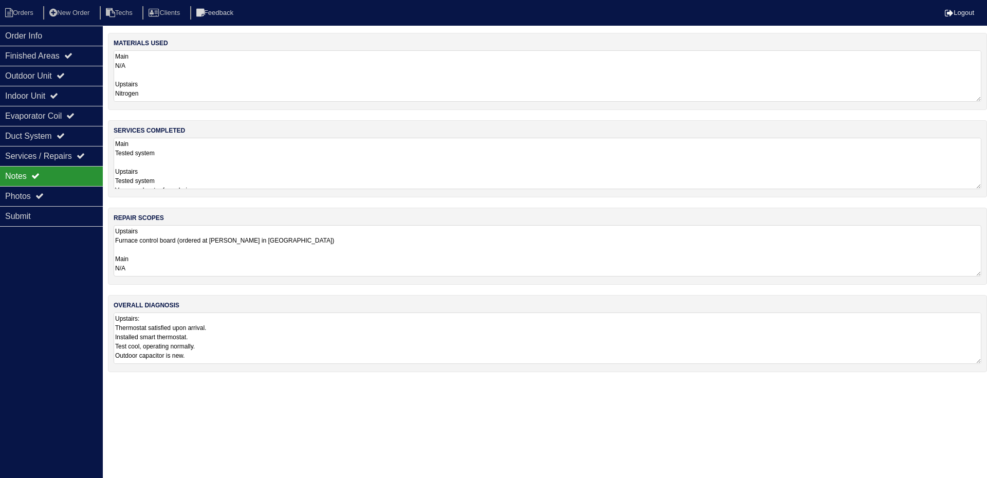
scroll to position [1, 0]
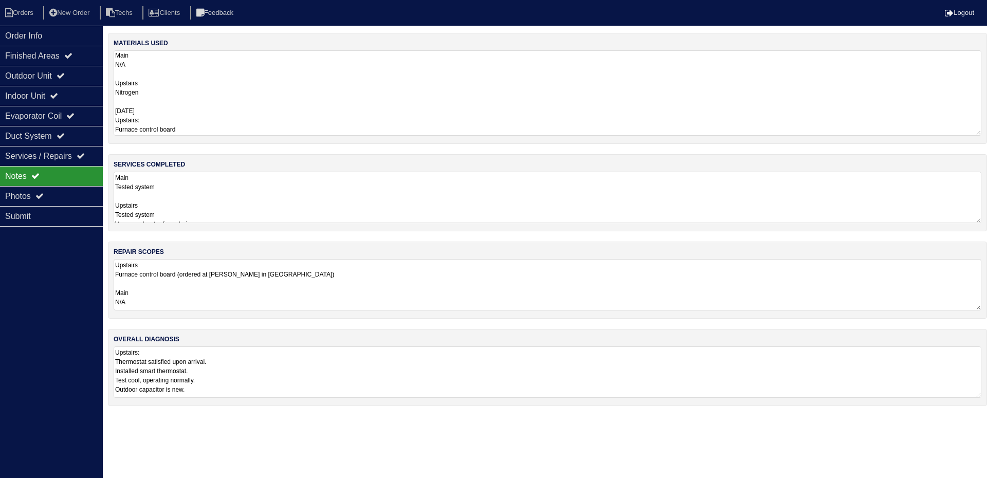
click at [53, 279] on div "Order Info Finished Areas Outdoor Unit Indoor Unit Evaporator Coil Duct System …" at bounding box center [51, 265] width 103 height 478
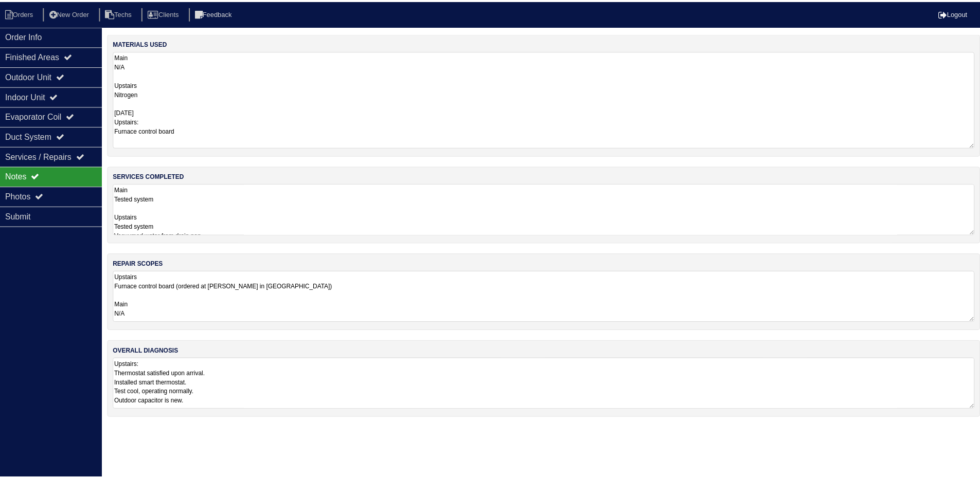
scroll to position [0, 0]
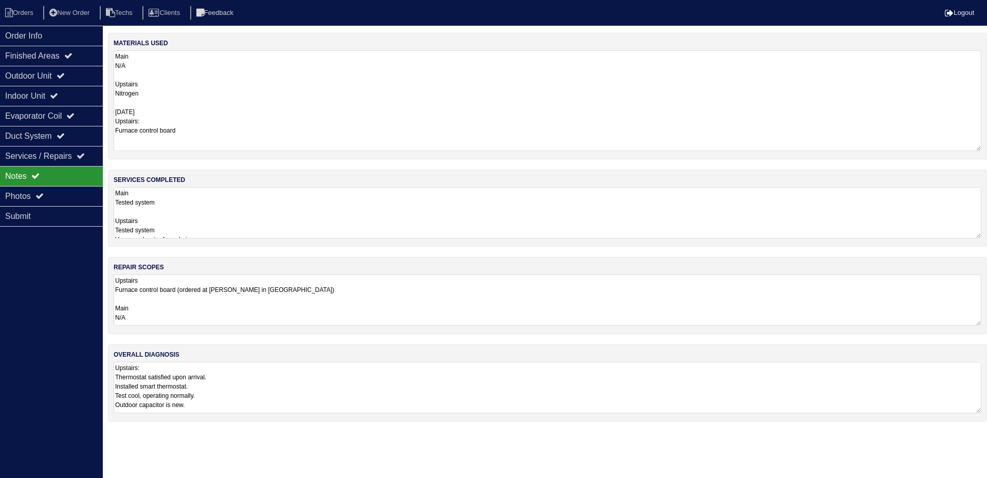
drag, startPoint x: 977, startPoint y: 97, endPoint x: 971, endPoint y: 146, distance: 49.7
click at [971, 146] on textarea "Main N/A Upstairs Nitrogen [DATE] Upstairs: Furnace control board" at bounding box center [548, 100] width 868 height 101
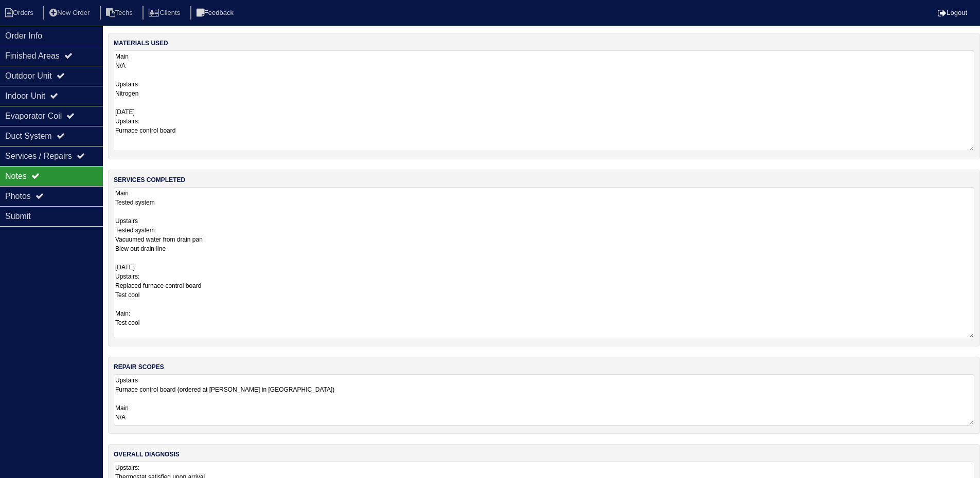
drag, startPoint x: 978, startPoint y: 235, endPoint x: 970, endPoint y: 335, distance: 100.1
click at [970, 335] on textarea "Main Tested system Upstairs Tested system Vacuumed water from drain pan Blew ou…" at bounding box center [544, 262] width 860 height 151
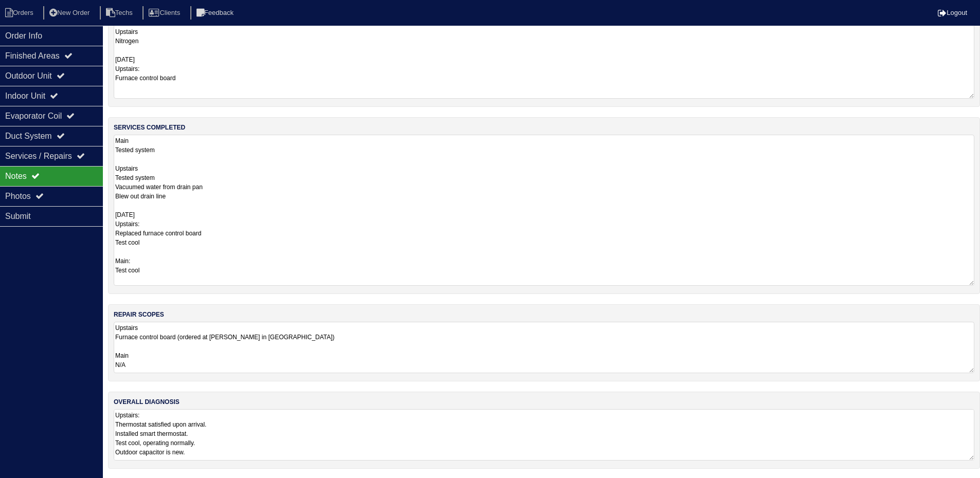
scroll to position [53, 0]
drag, startPoint x: 971, startPoint y: 457, endPoint x: 970, endPoint y: 508, distance: 50.9
click at [970, 485] on html "Orders New Order Techs Clients Feedback Logout Orders New Order Users Clients M…" at bounding box center [490, 239] width 980 height 585
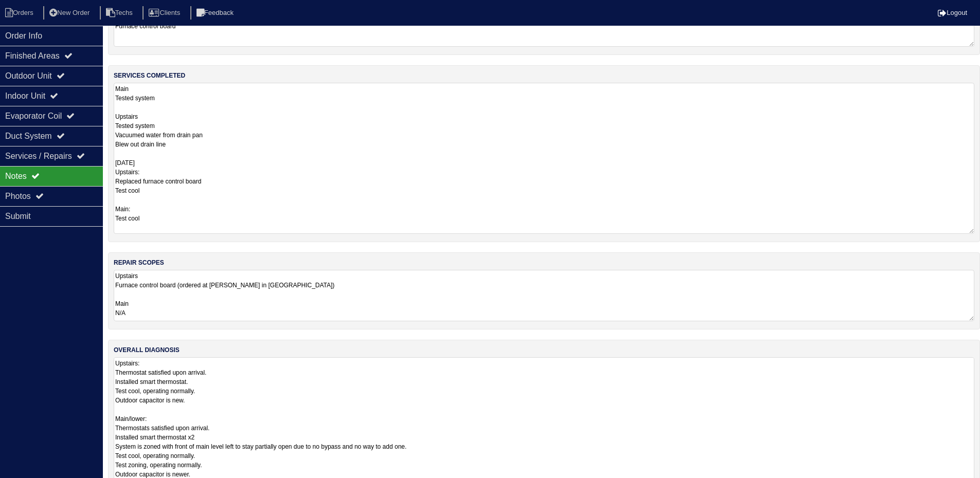
drag, startPoint x: 970, startPoint y: 456, endPoint x: 923, endPoint y: 446, distance: 48.7
click at [968, 485] on html "Orders New Order Techs Clients Feedback Logout Orders New Order Users Clients M…" at bounding box center [490, 214] width 980 height 637
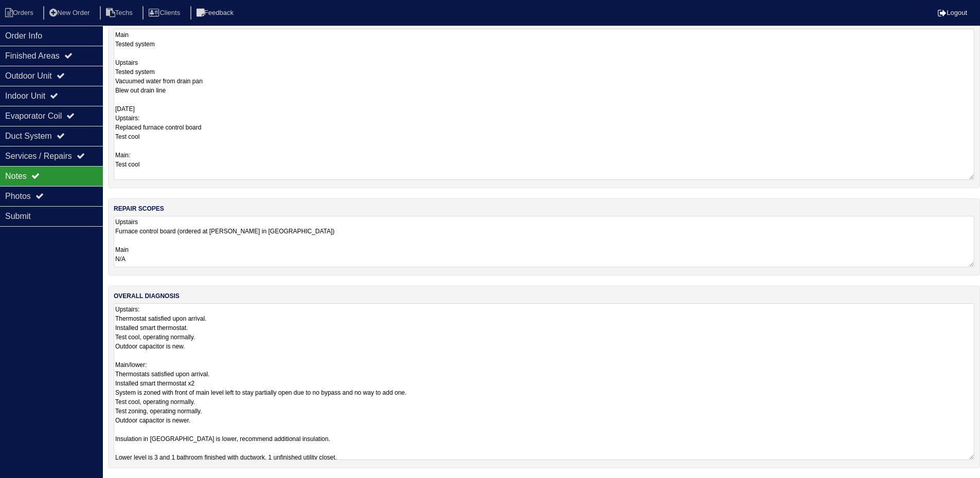
scroll to position [159, 0]
drag, startPoint x: 969, startPoint y: 456, endPoint x: 970, endPoint y: 510, distance: 54.5
click at [970, 485] on html "Orders New Order Techs Clients Feedback Logout Orders New Order Users Clients M…" at bounding box center [490, 187] width 980 height 692
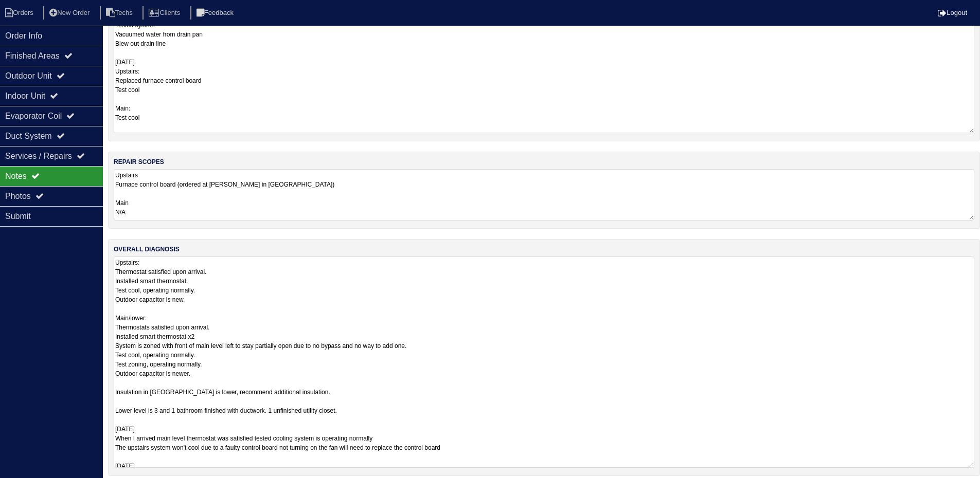
scroll to position [213, 0]
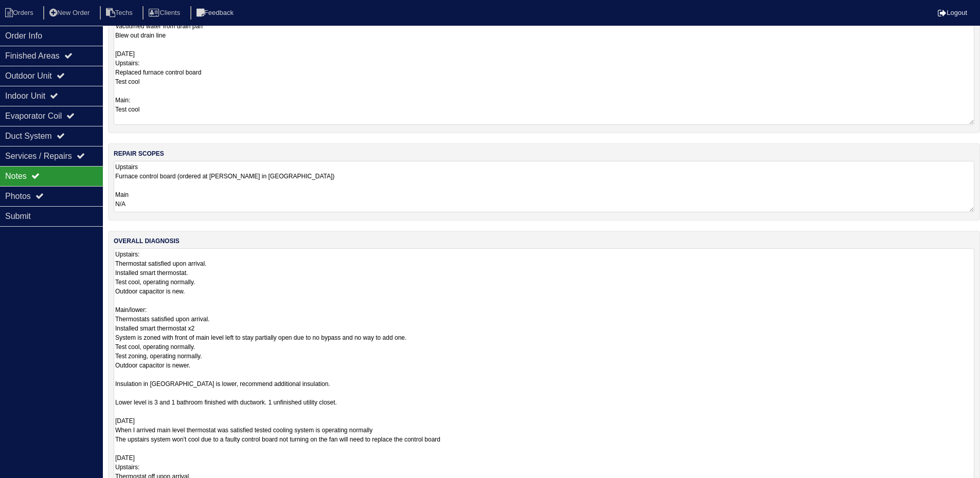
drag, startPoint x: 973, startPoint y: 457, endPoint x: 955, endPoint y: 510, distance: 55.9
click at [955, 485] on html "Orders New Order Techs Clients Feedback Logout Orders New Order Users Clients M…" at bounding box center [490, 159] width 980 height 745
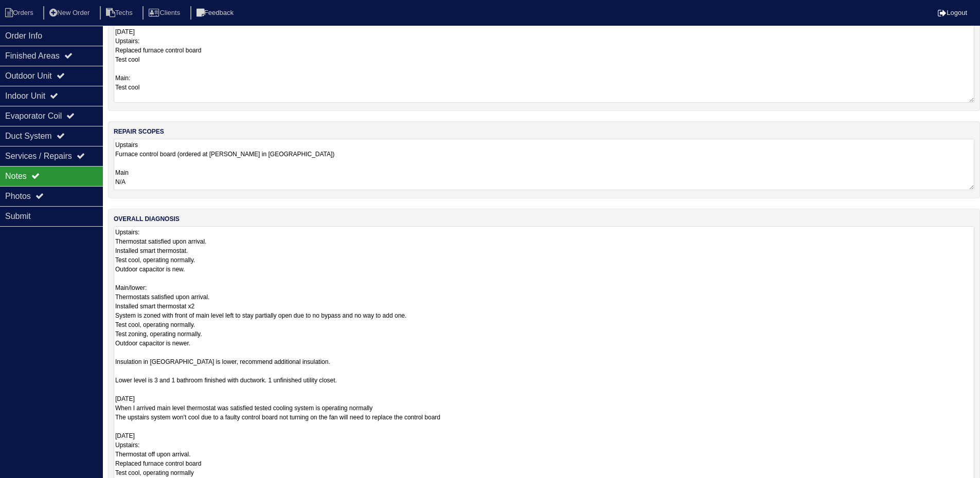
scroll to position [266, 0]
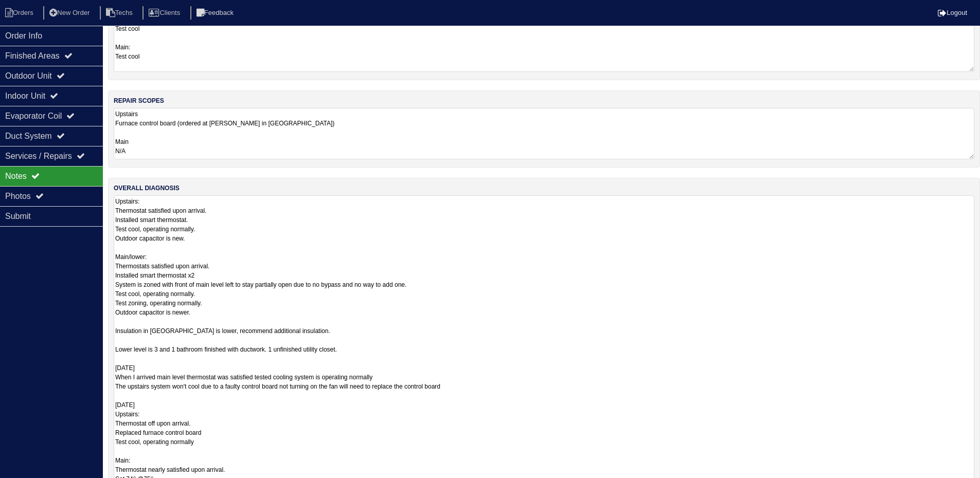
drag, startPoint x: 968, startPoint y: 457, endPoint x: 961, endPoint y: 510, distance: 54.0
click at [961, 485] on html "Orders New Order Techs Clients Feedback Logout Orders New Order Users Clients M…" at bounding box center [490, 133] width 980 height 798
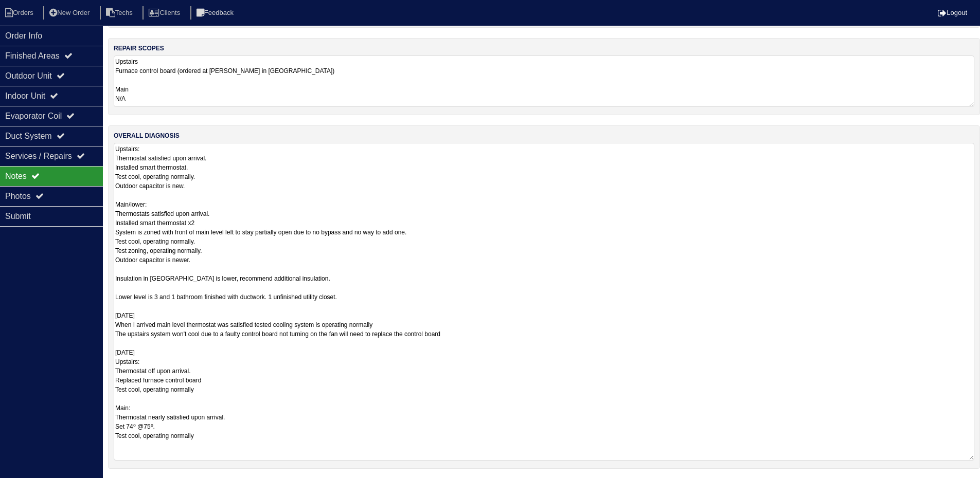
scroll to position [320, 0]
click at [42, 76] on div "Outdoor Unit" at bounding box center [51, 76] width 103 height 20
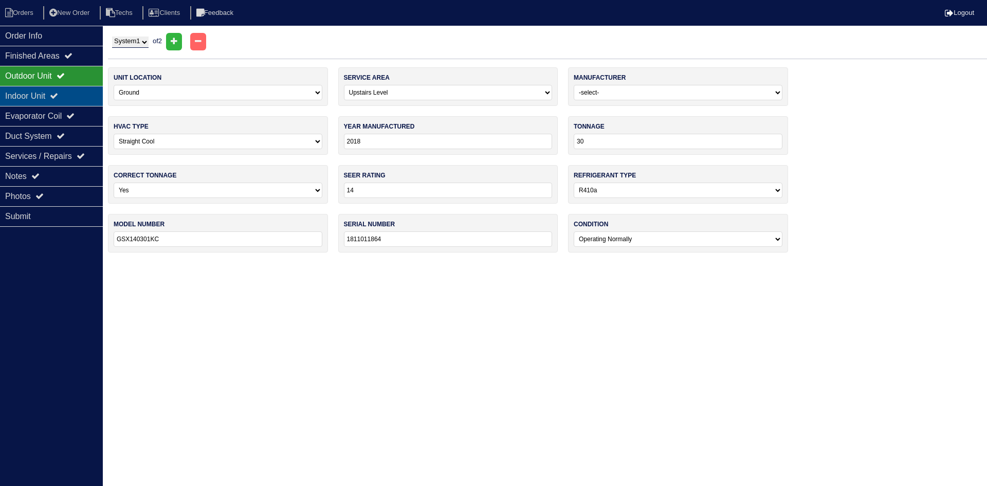
click at [49, 97] on div "Indoor Unit" at bounding box center [51, 96] width 103 height 20
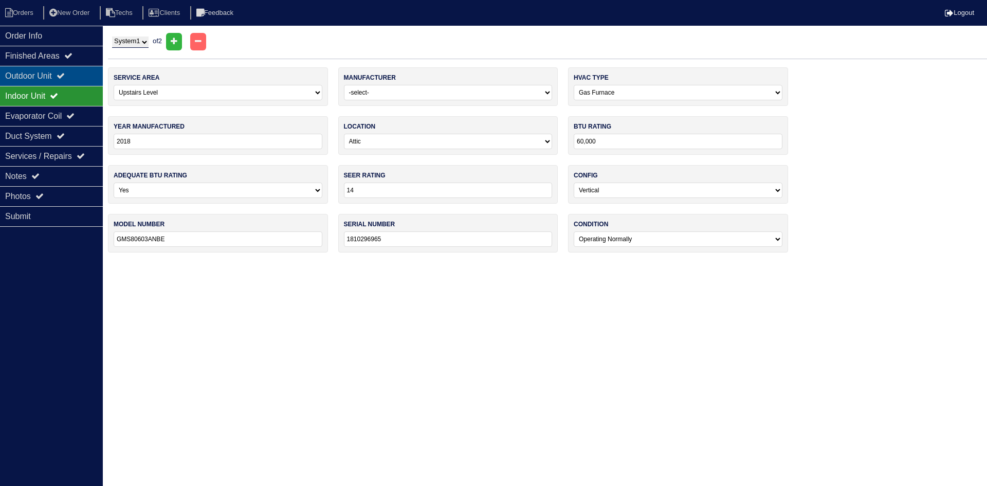
click at [64, 75] on icon at bounding box center [61, 75] width 8 height 8
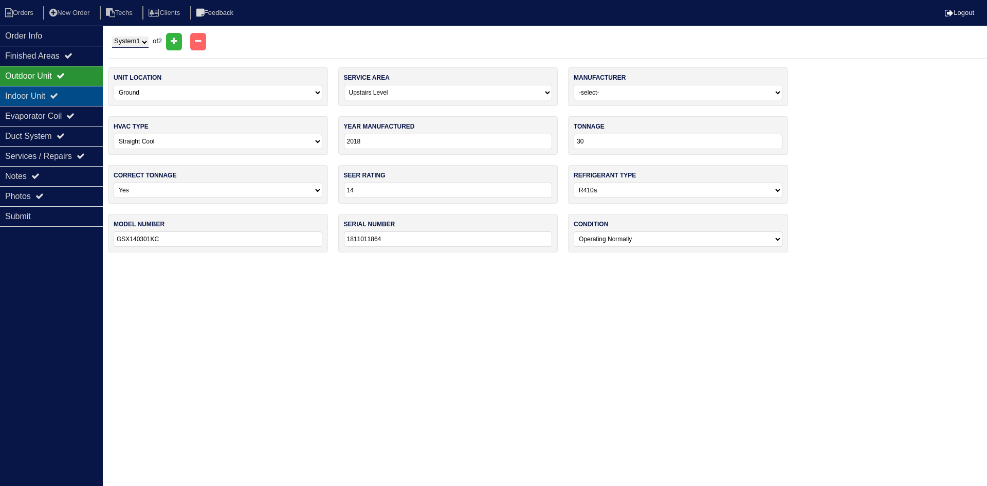
click at [58, 97] on icon at bounding box center [54, 96] width 8 height 8
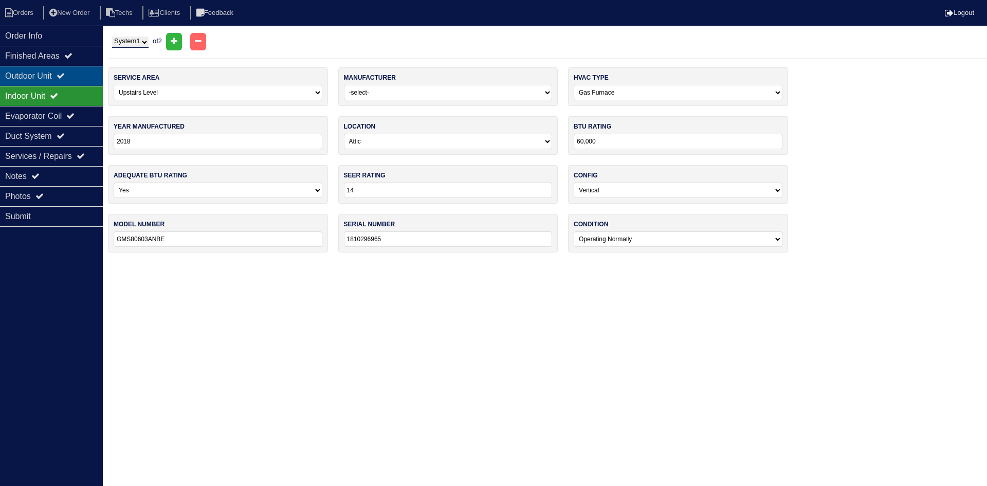
click at [56, 69] on div "Outdoor Unit" at bounding box center [51, 76] width 103 height 20
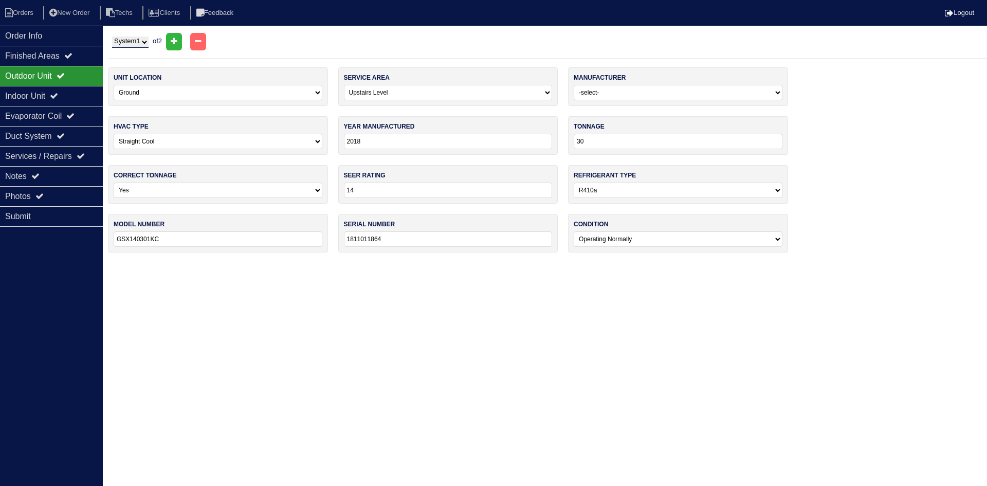
click at [143, 45] on select "System 1 System 2" at bounding box center [130, 42] width 37 height 11
select select "2"
click at [112, 37] on select "System 1 System 2" at bounding box center [130, 42] width 37 height 11
select select "0"
select select "Weatherking"
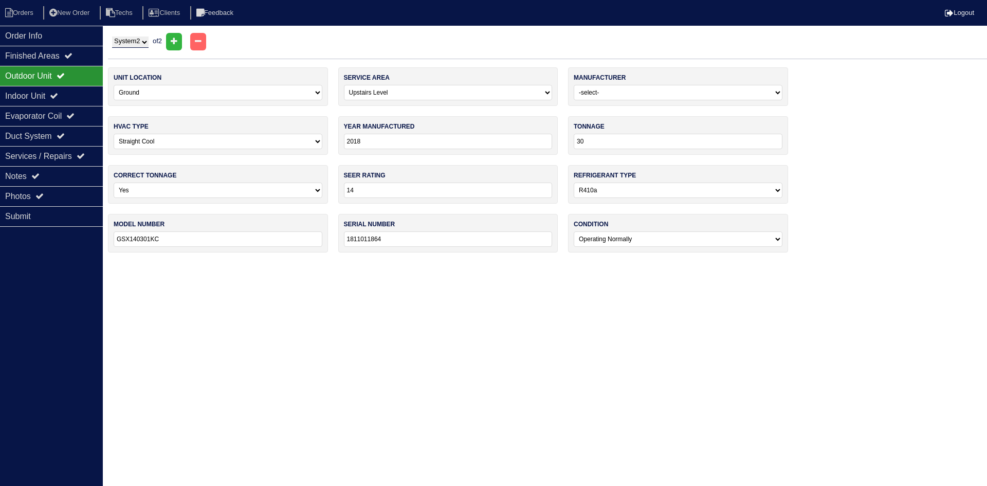
type input "2021"
type input "WA1430BJ1NA"
type input "W102165569"
select select "0"
select select "Weatherking"
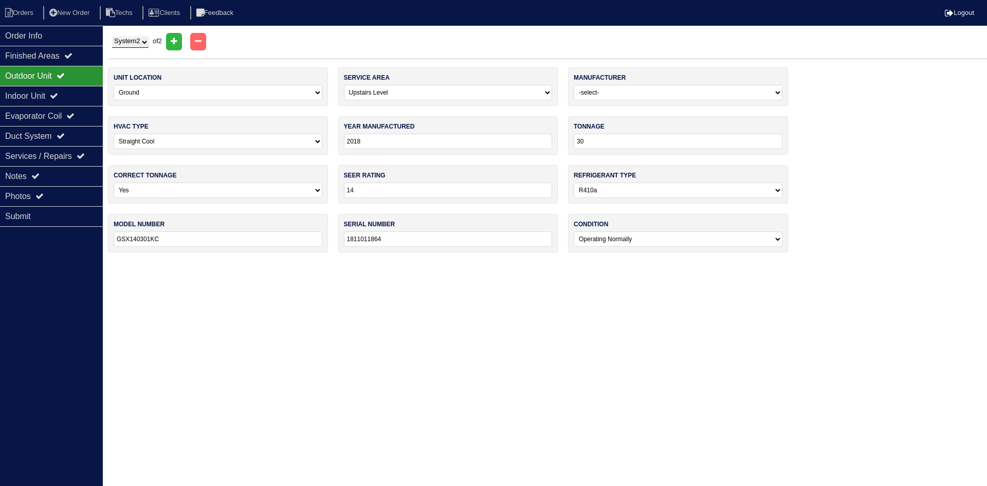
type input "2021"
select select "3"
type input "75,000"
type input "W801CA075417MSA"
type input "W312117594"
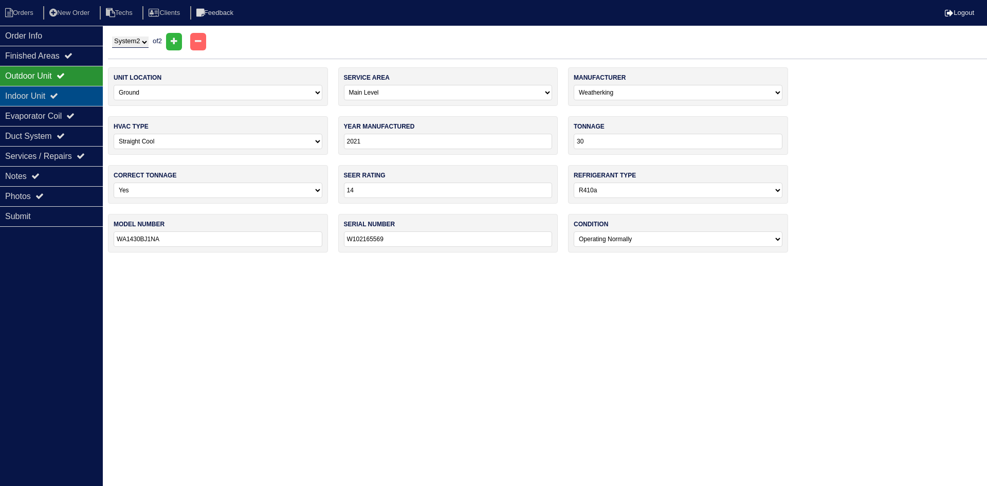
click at [56, 93] on div "Indoor Unit" at bounding box center [51, 96] width 103 height 20
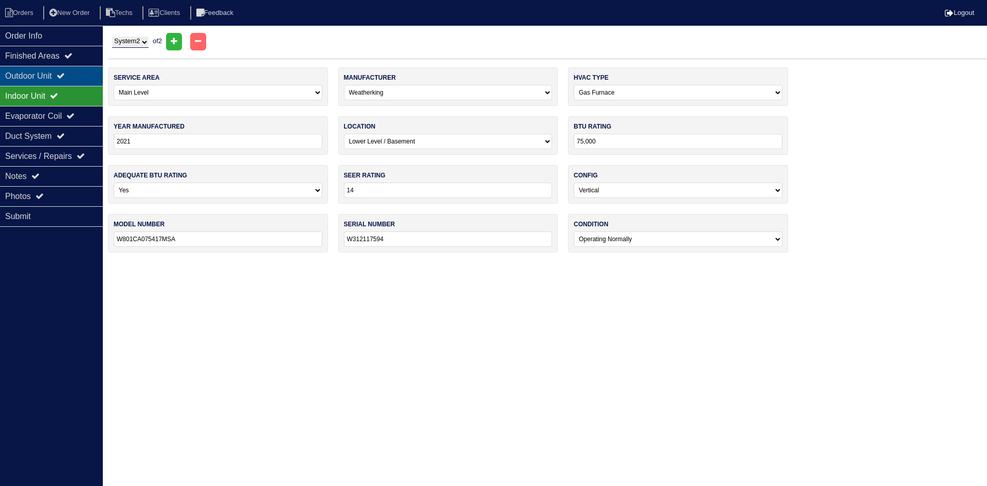
click at [64, 71] on div "Outdoor Unit" at bounding box center [51, 76] width 103 height 20
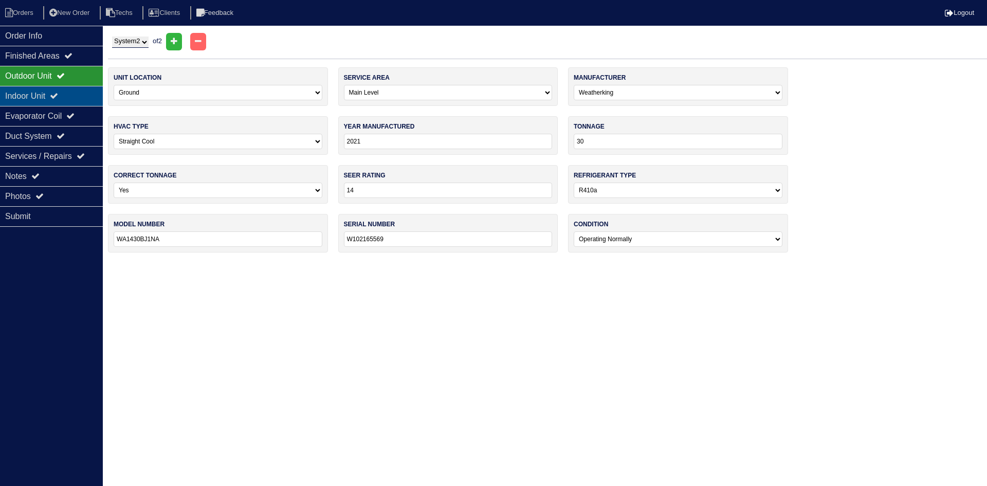
click at [81, 99] on div "Indoor Unit" at bounding box center [51, 96] width 103 height 20
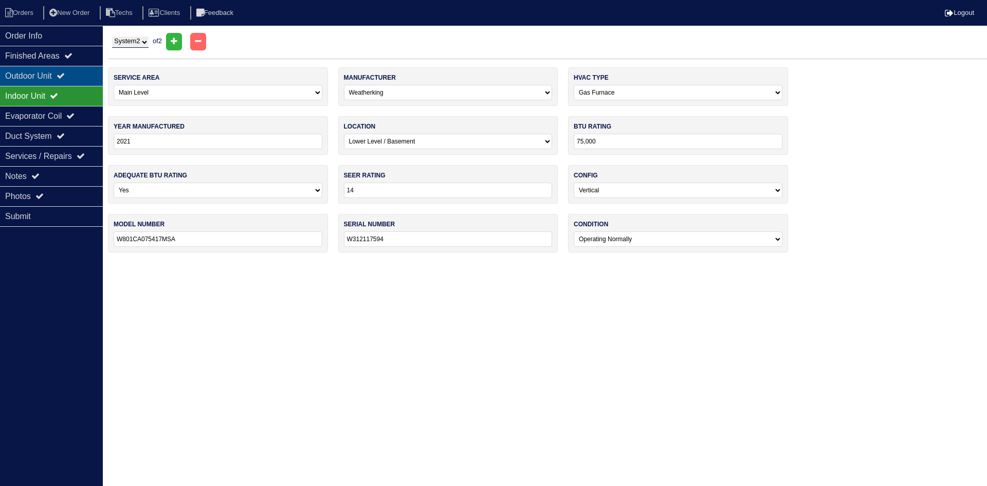
click at [70, 78] on div "Outdoor Unit" at bounding box center [51, 76] width 103 height 20
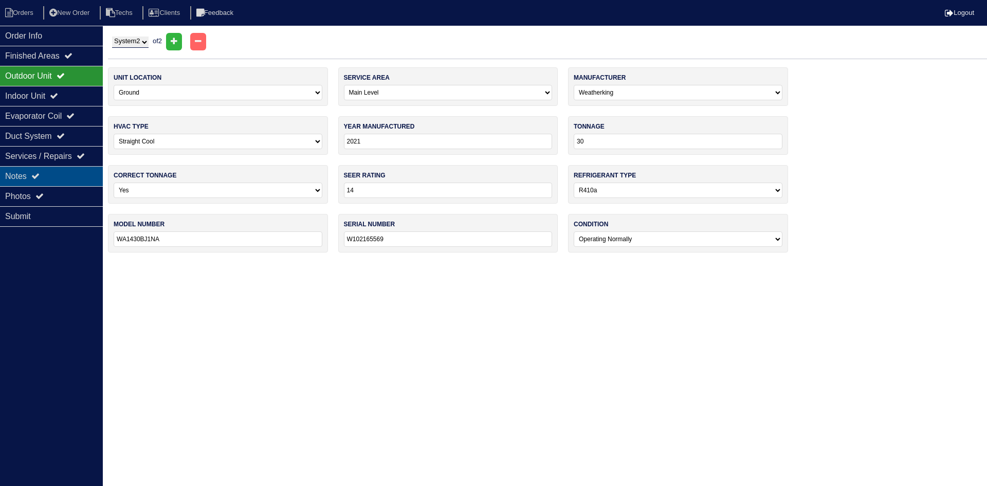
click at [43, 171] on div "Notes" at bounding box center [51, 176] width 103 height 20
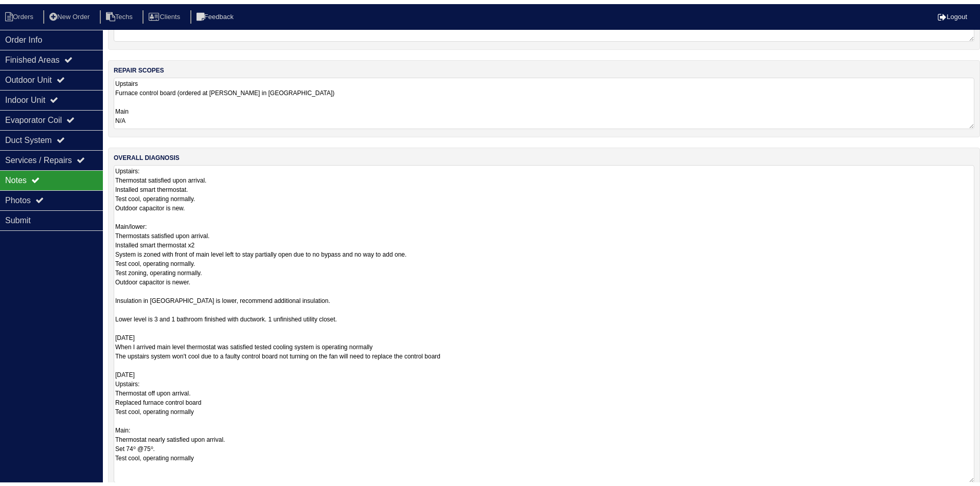
scroll to position [320, 0]
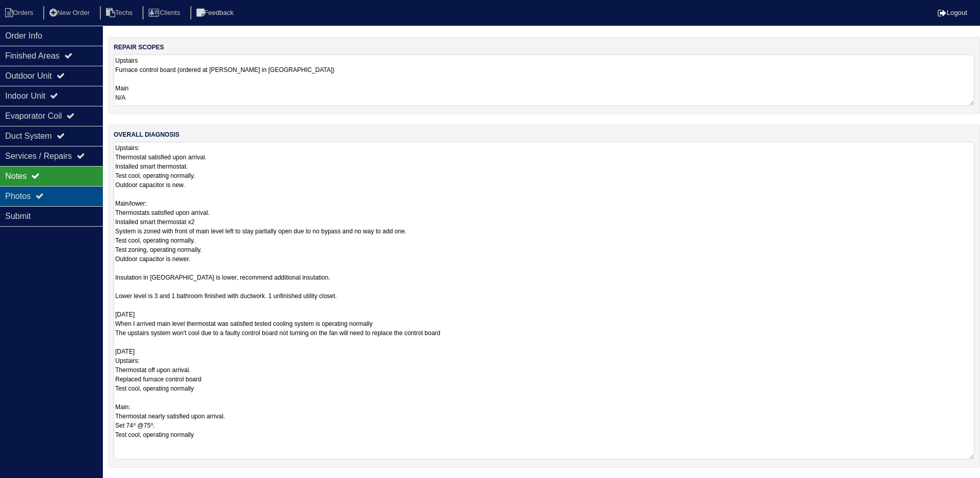
click at [74, 196] on div "Photos" at bounding box center [51, 196] width 103 height 20
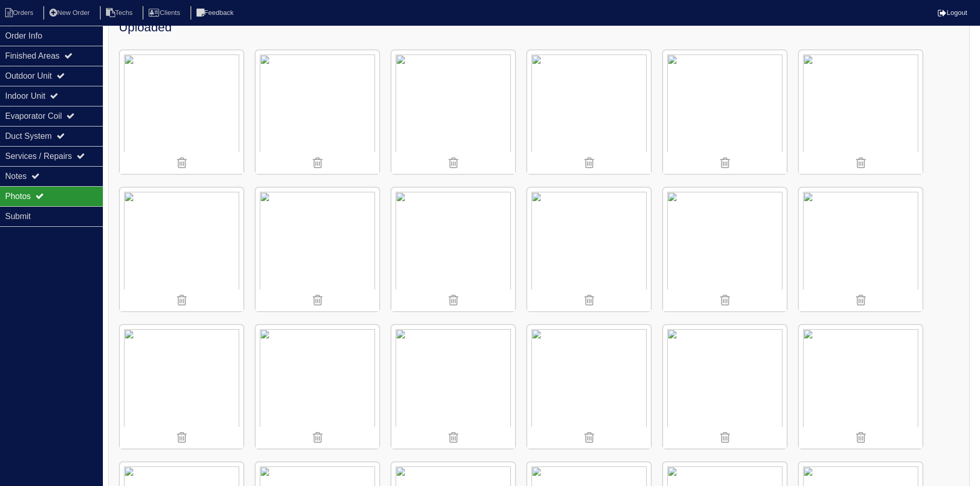
scroll to position [0, 0]
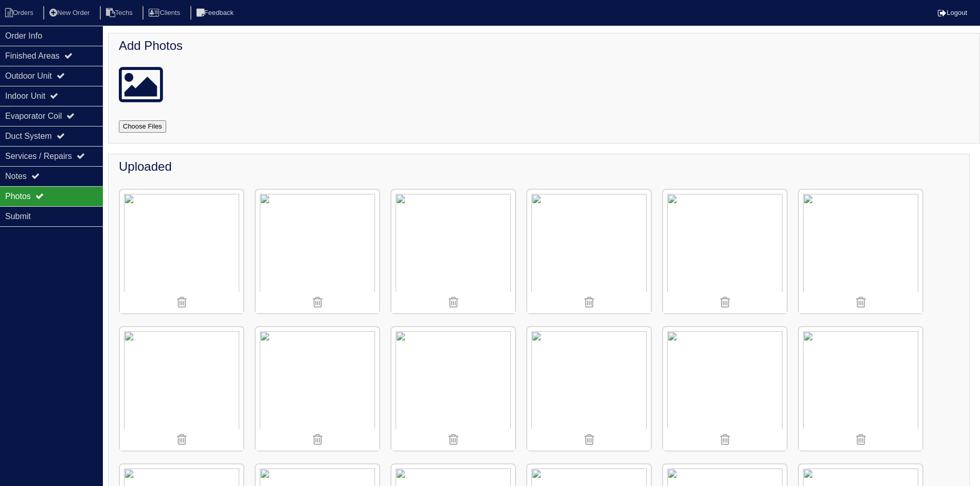
click at [844, 259] on img at bounding box center [860, 251] width 123 height 123
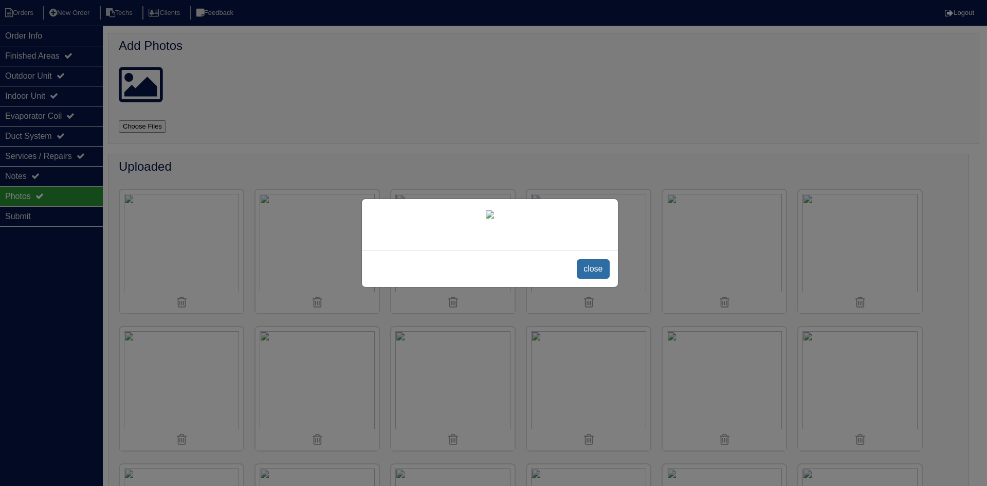
click at [601, 267] on span "close" at bounding box center [593, 269] width 32 height 20
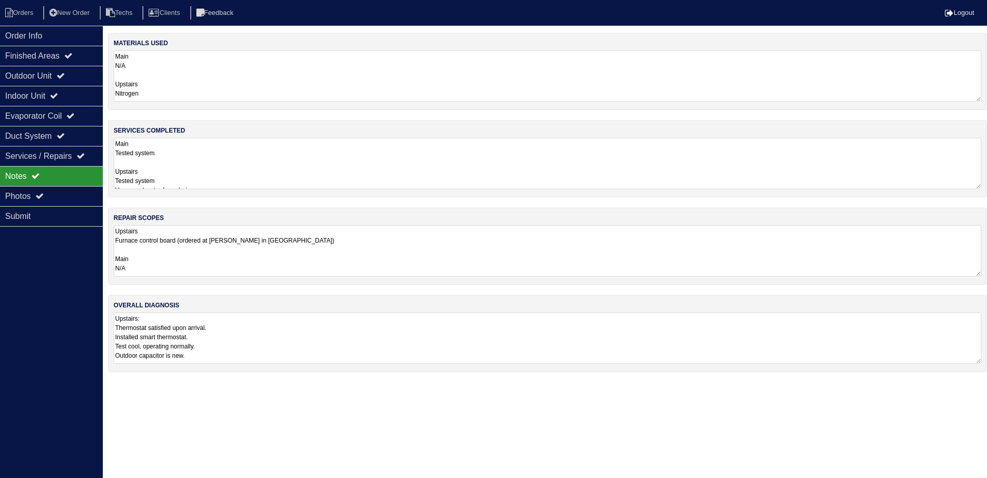
click at [764, 155] on textarea "Main Tested system Upstairs Tested system Vacuumed water from drain pan Blew ou…" at bounding box center [548, 163] width 868 height 51
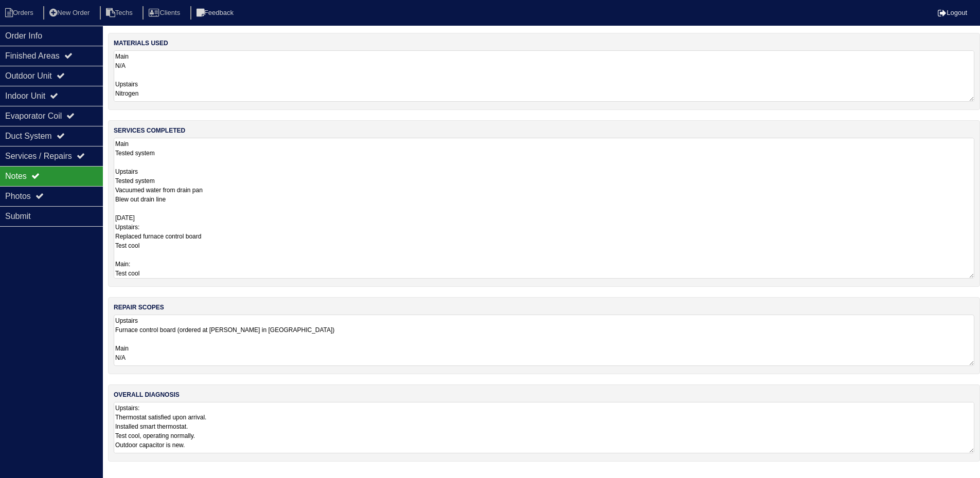
click at [358, 417] on textarea "Upstairs: Thermostat satisfied upon arrival. Installed smart thermostat. Test c…" at bounding box center [544, 427] width 860 height 51
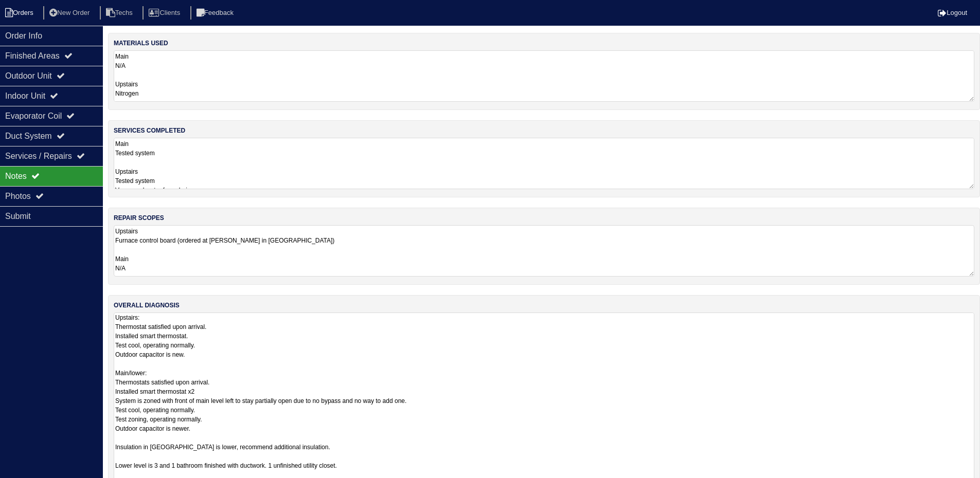
click at [21, 16] on li "Orders" at bounding box center [21, 13] width 42 height 14
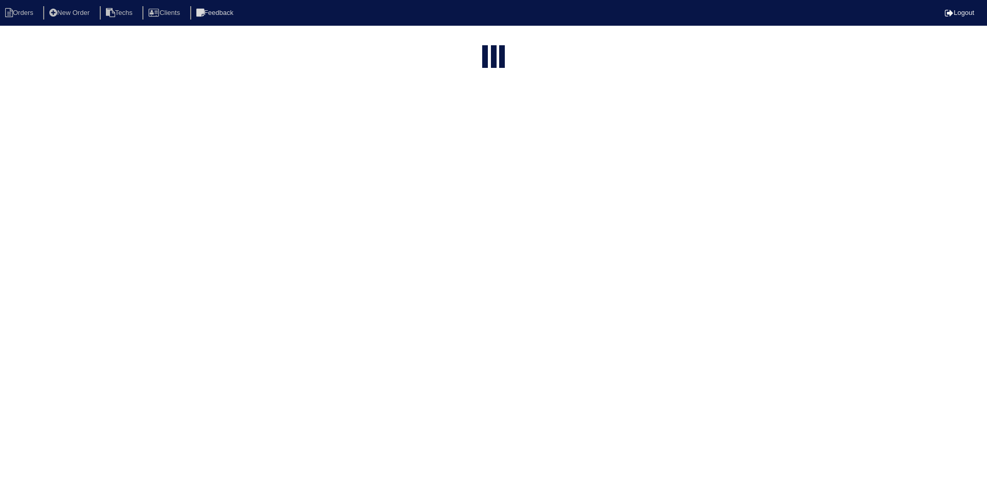
select select "15"
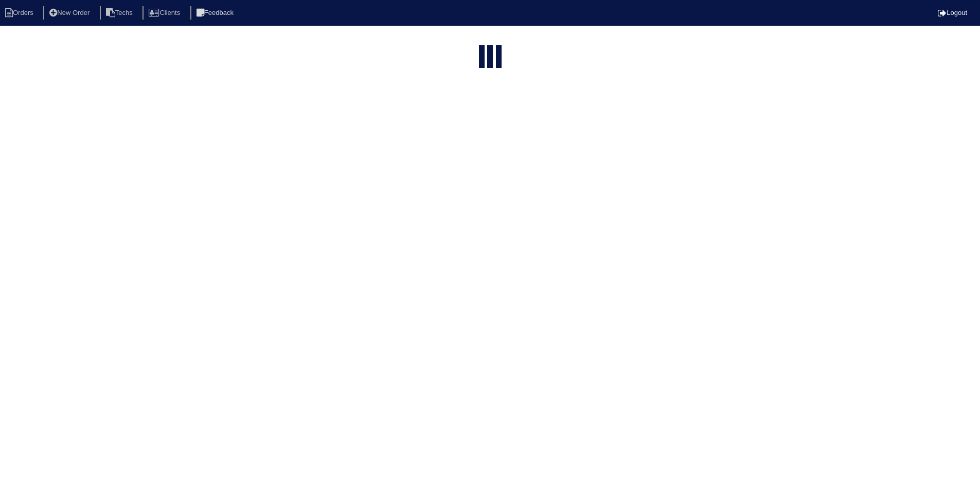
select select "field complete"
select select "need to quote"
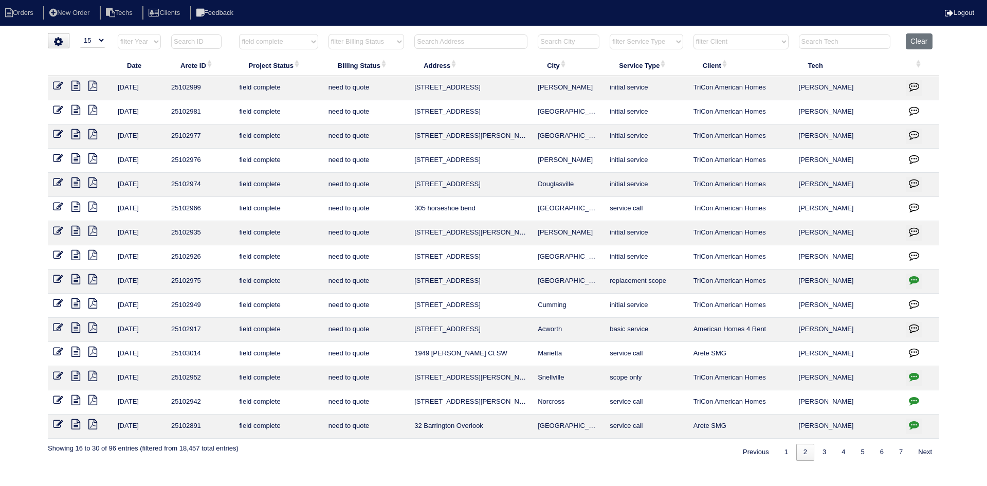
click at [75, 181] on icon at bounding box center [75, 182] width 9 height 10
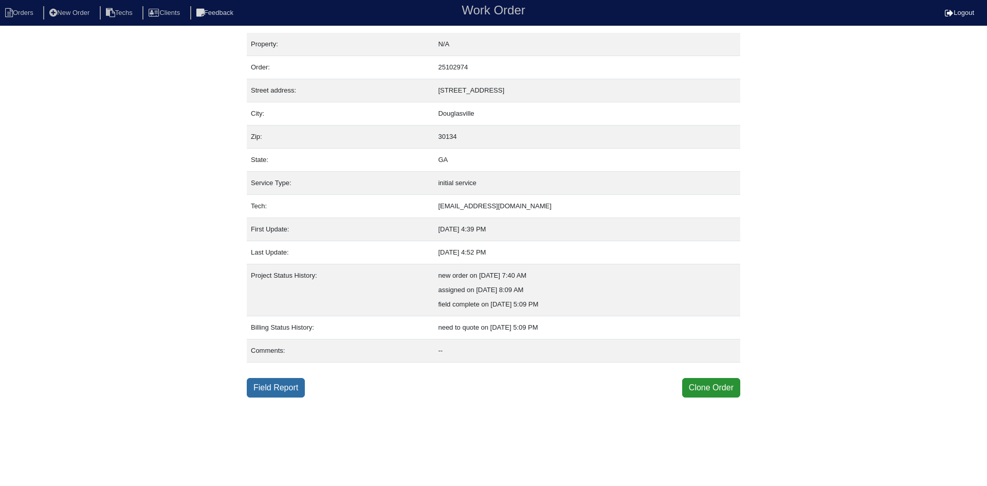
click at [266, 393] on link "Field Report" at bounding box center [276, 388] width 58 height 20
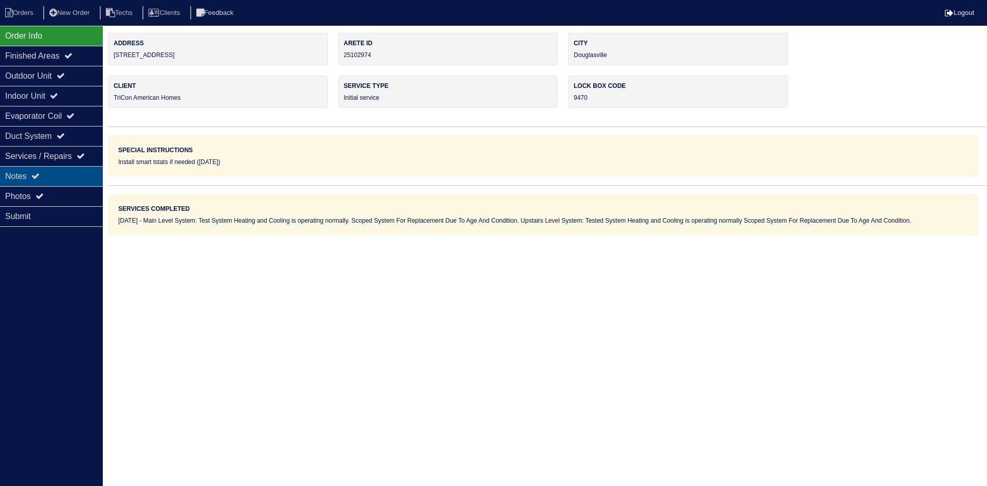
click at [79, 174] on div "Notes" at bounding box center [51, 176] width 103 height 20
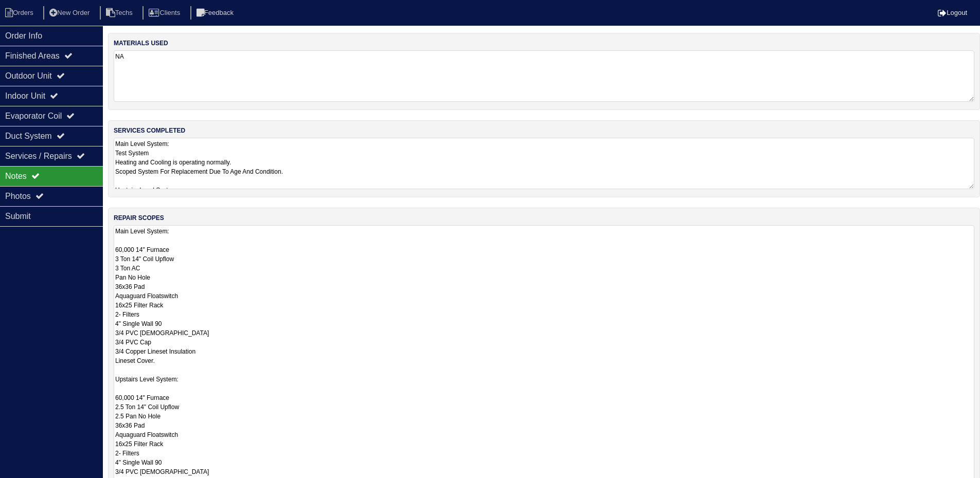
drag, startPoint x: 978, startPoint y: 274, endPoint x: 793, endPoint y: 341, distance: 197.5
click at [963, 485] on html "Orders New Order Techs Clients Feedback Logout Orders New Order Users Clients M…" at bounding box center [490, 309] width 980 height 619
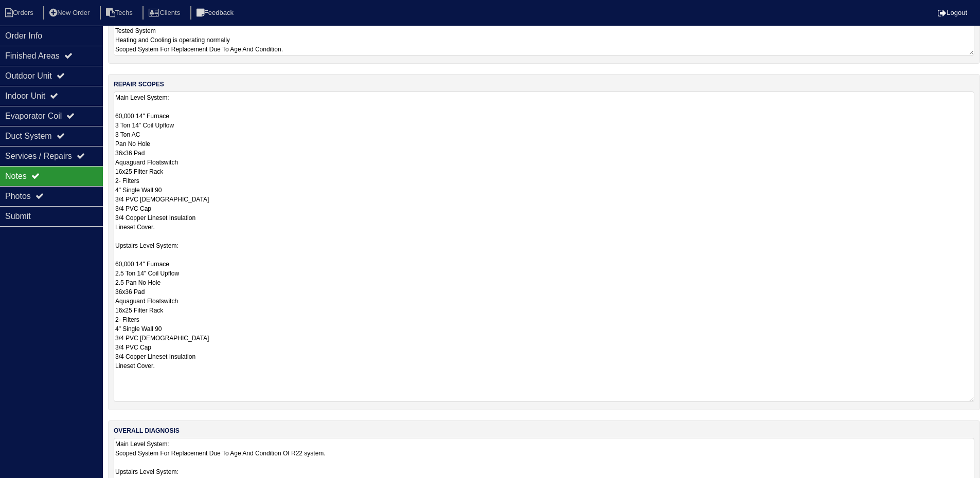
drag, startPoint x: 970, startPoint y: 369, endPoint x: 970, endPoint y: 399, distance: 29.8
click at [970, 399] on textarea "Main Level System: 60,000 14" Furnace 3 Ton 14" Coil Upflow 3 Ton AC Pan No Hol…" at bounding box center [544, 247] width 860 height 311
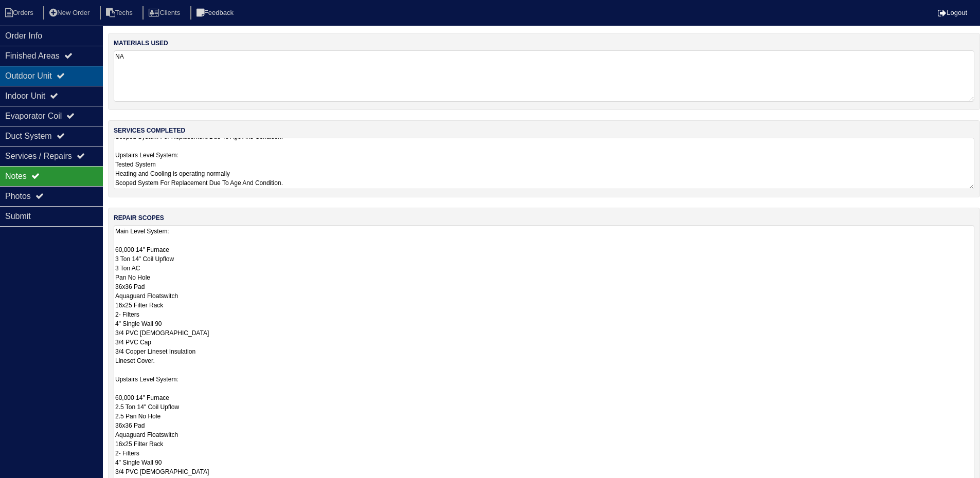
click at [65, 78] on icon at bounding box center [61, 75] width 8 height 8
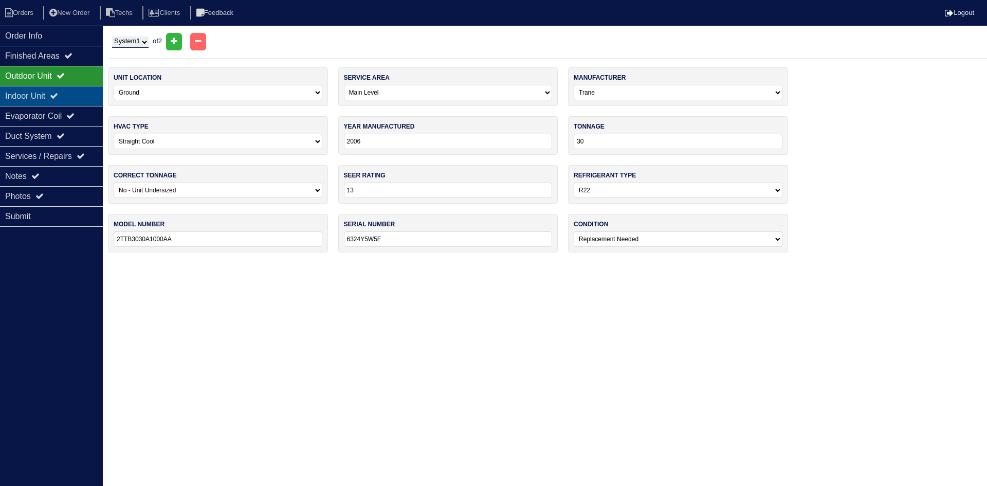
click at [70, 98] on div "Indoor Unit" at bounding box center [51, 96] width 103 height 20
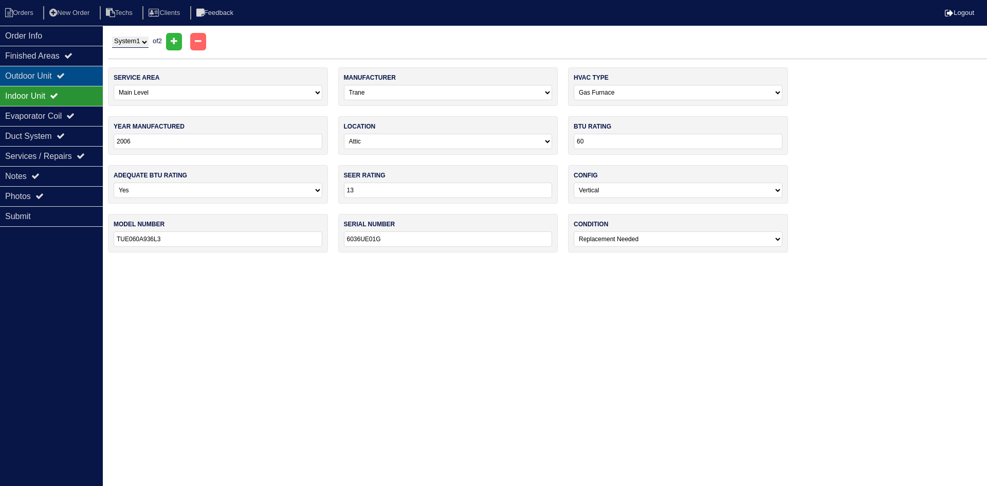
click at [78, 78] on div "Outdoor Unit" at bounding box center [51, 76] width 103 height 20
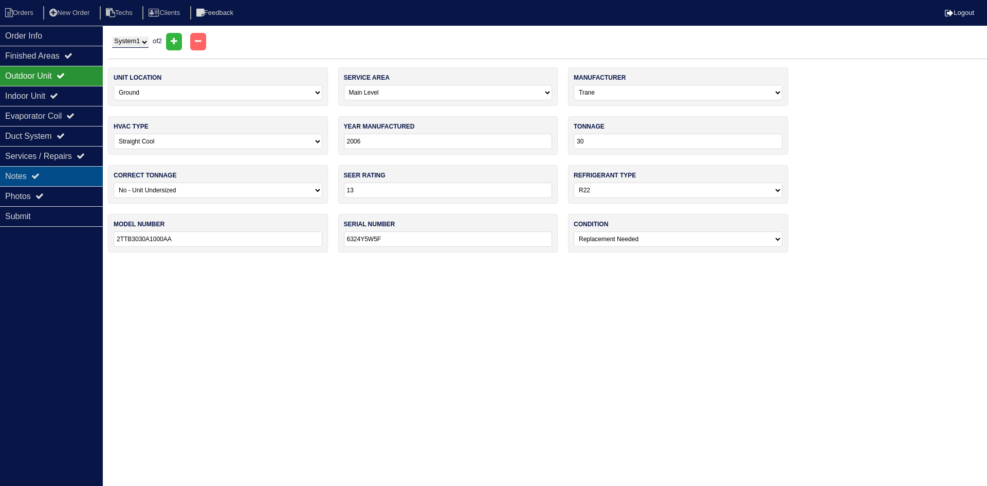
click at [22, 172] on div "Notes" at bounding box center [51, 176] width 103 height 20
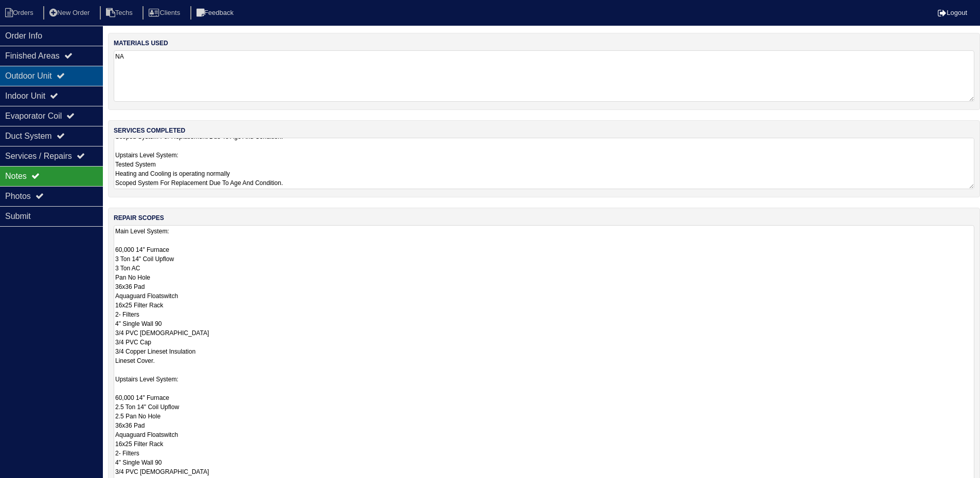
click at [73, 82] on div "Outdoor Unit" at bounding box center [51, 76] width 103 height 20
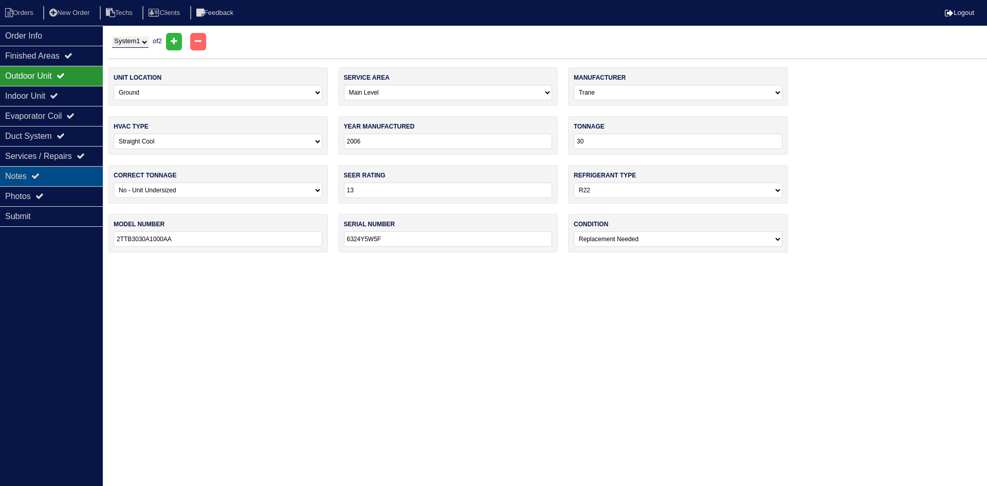
click at [55, 177] on div "Notes" at bounding box center [51, 176] width 103 height 20
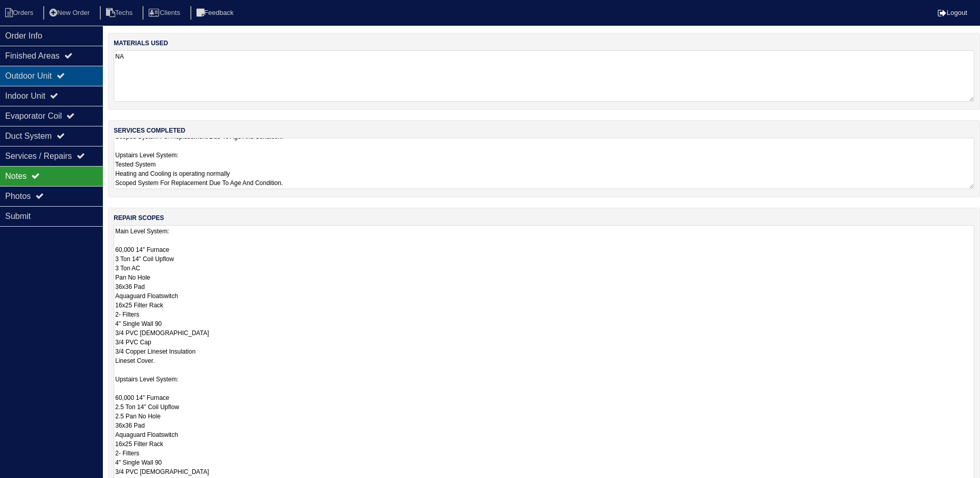
click at [27, 77] on div "Outdoor Unit" at bounding box center [51, 76] width 103 height 20
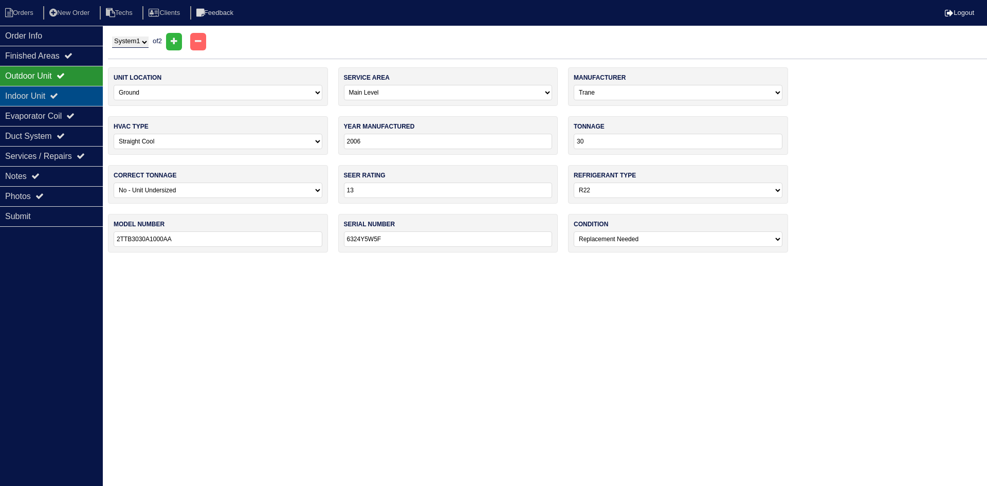
click at [29, 91] on div "Indoor Unit" at bounding box center [51, 96] width 103 height 20
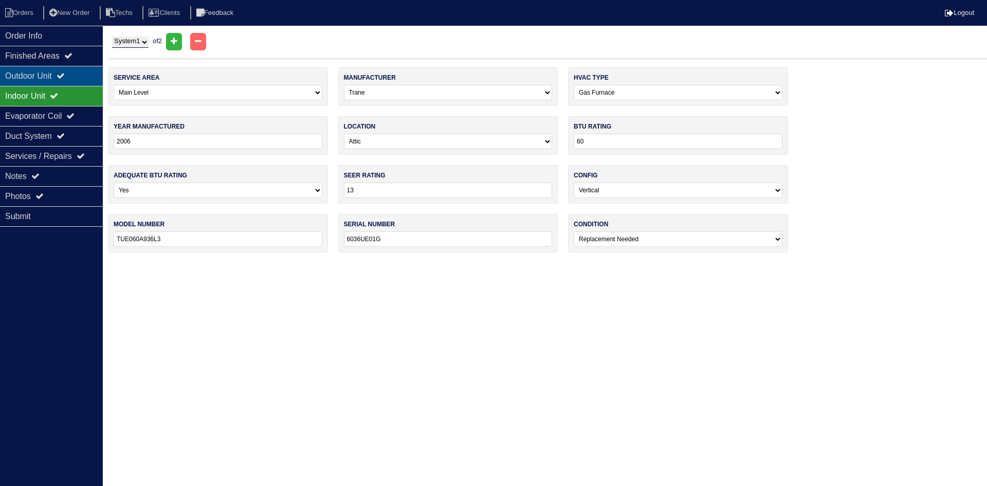
click at [40, 77] on div "Outdoor Unit" at bounding box center [51, 76] width 103 height 20
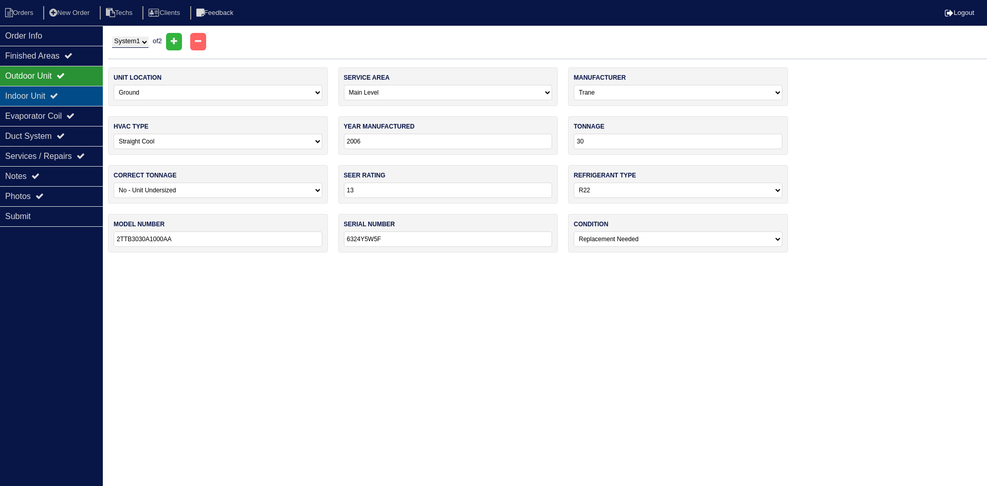
click at [58, 97] on icon at bounding box center [54, 96] width 8 height 8
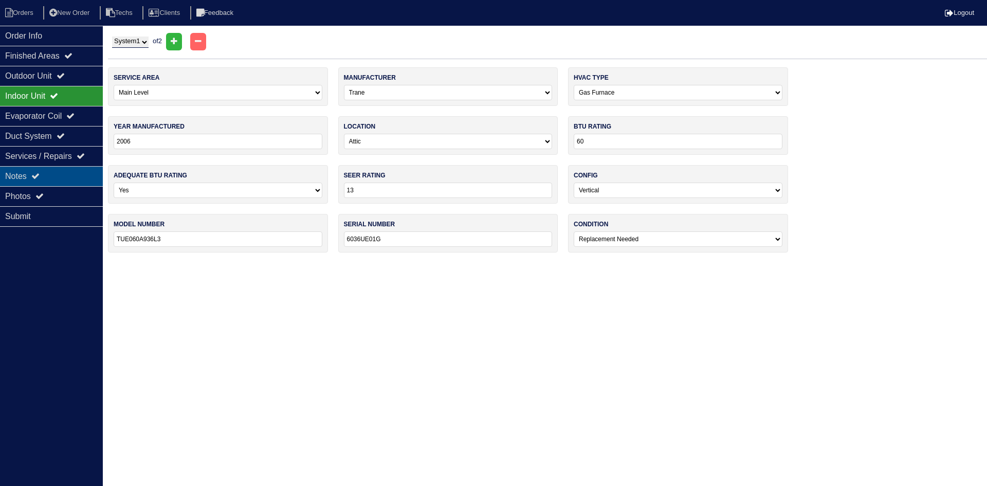
click at [56, 173] on div "Notes" at bounding box center [51, 176] width 103 height 20
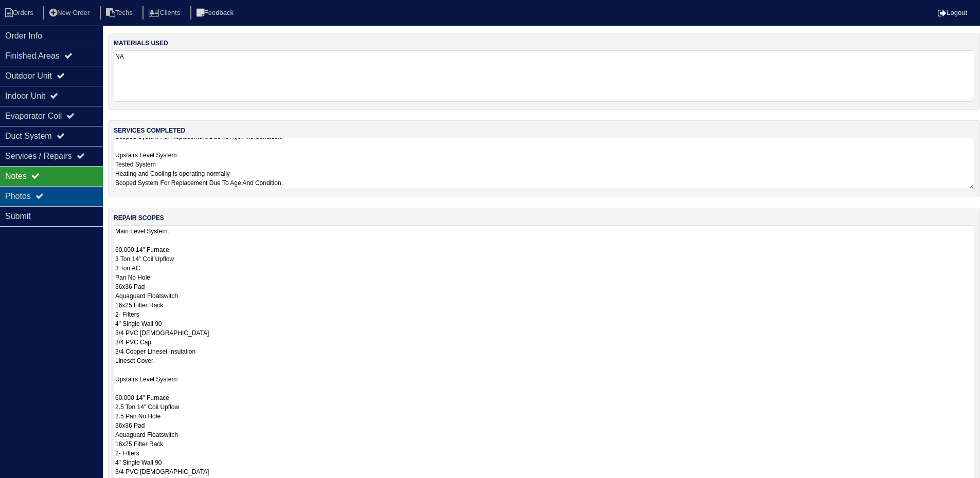
click at [43, 194] on icon at bounding box center [39, 196] width 8 height 8
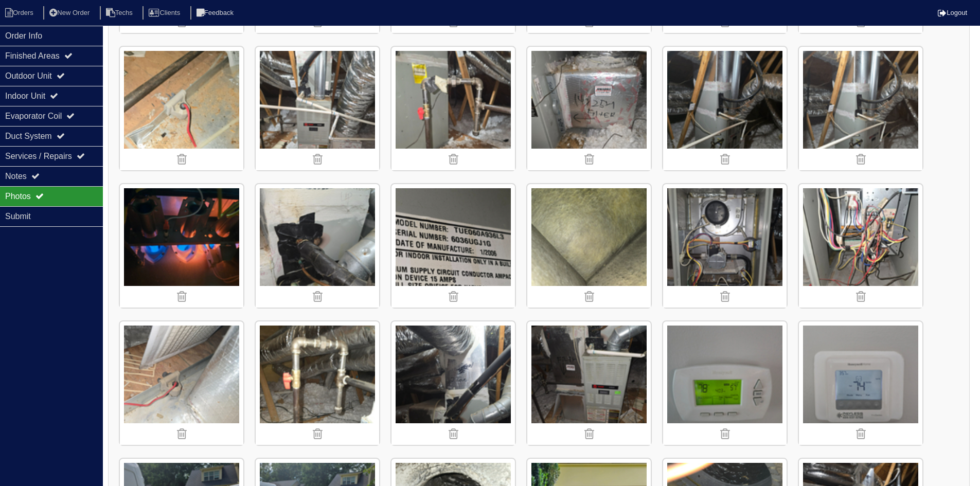
scroll to position [720, 0]
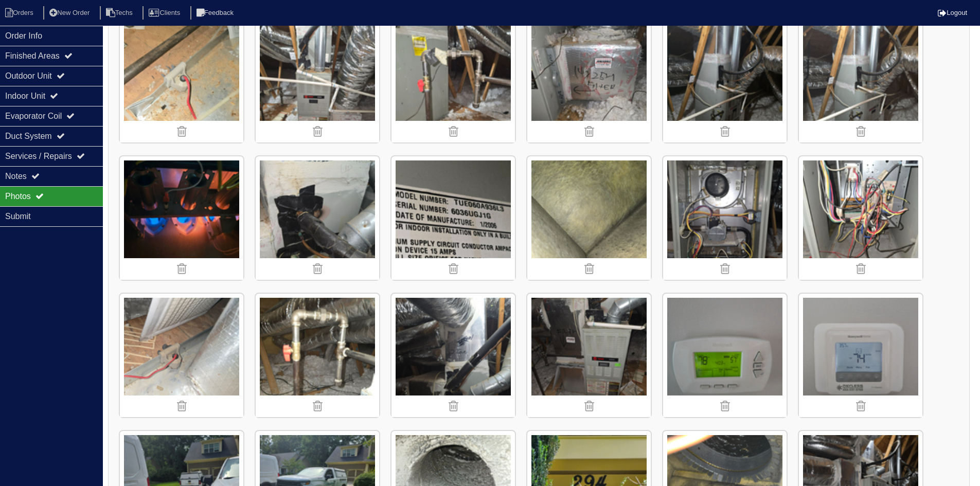
click at [707, 212] on img at bounding box center [724, 217] width 123 height 123
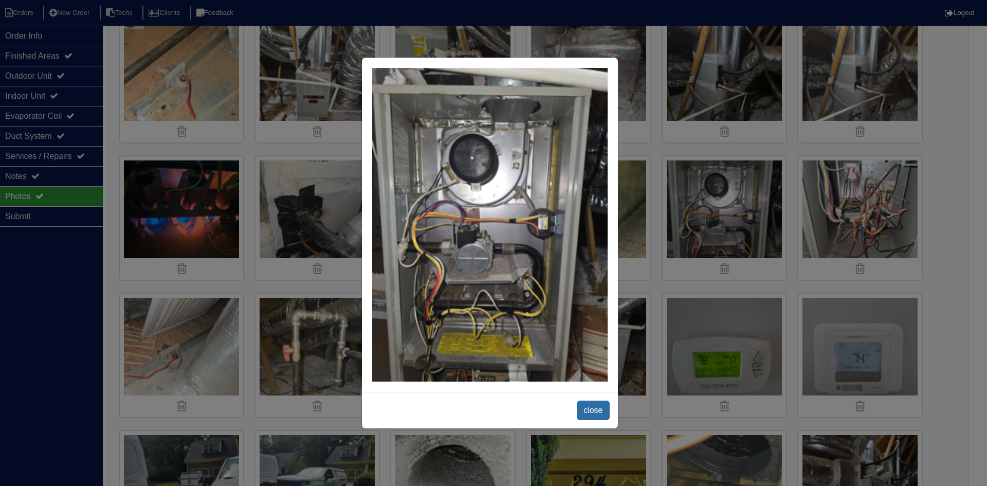
click at [590, 401] on span "close" at bounding box center [593, 411] width 32 height 20
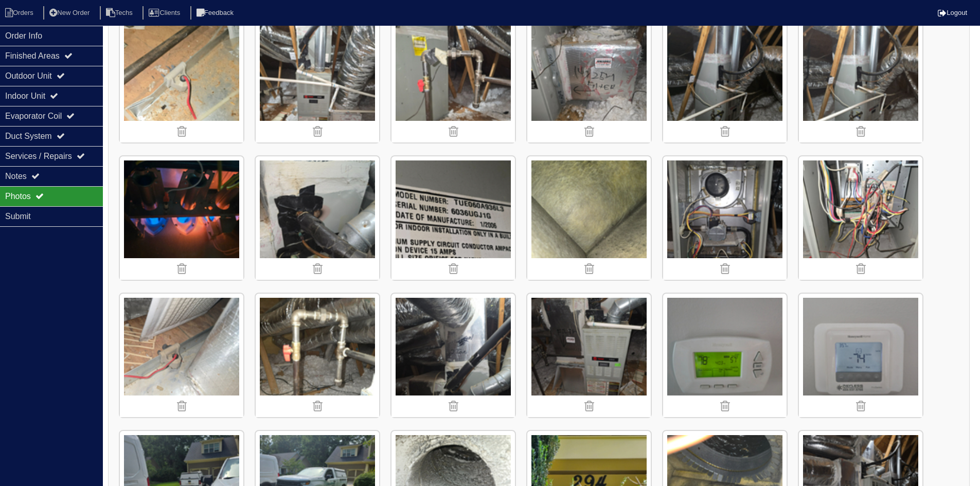
click at [725, 209] on img at bounding box center [724, 217] width 123 height 123
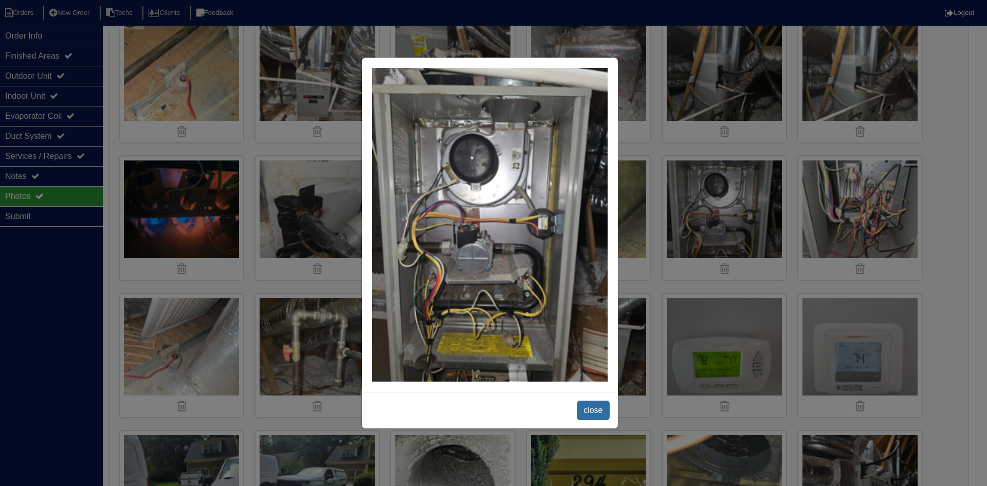
click at [604, 409] on span "close" at bounding box center [593, 411] width 32 height 20
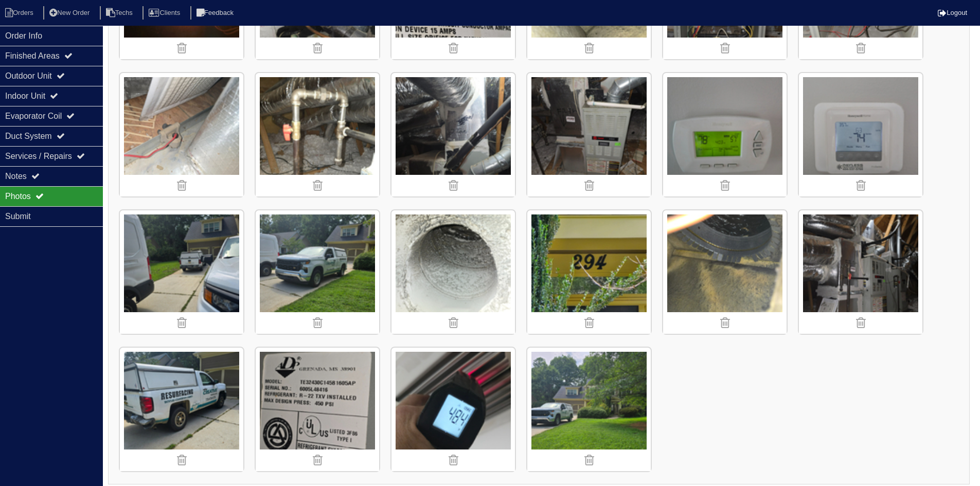
scroll to position [945, 0]
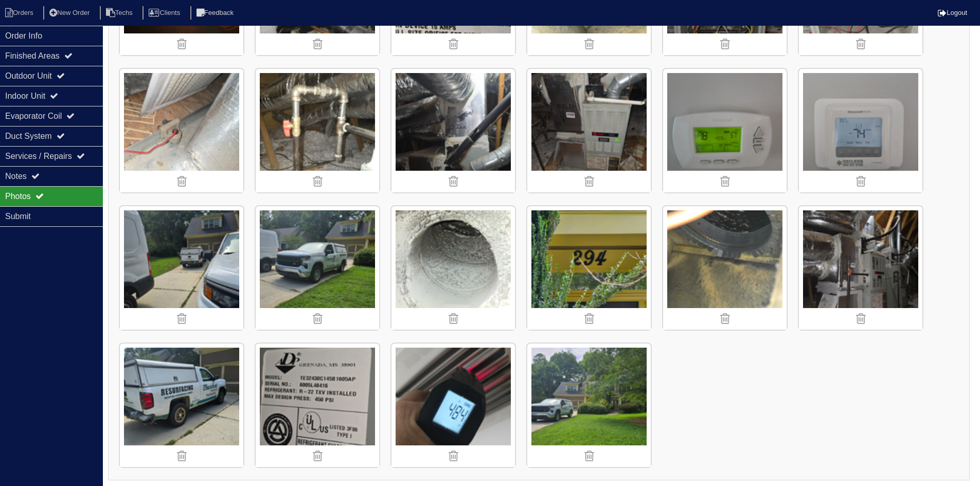
click at [850, 265] on img at bounding box center [860, 267] width 123 height 123
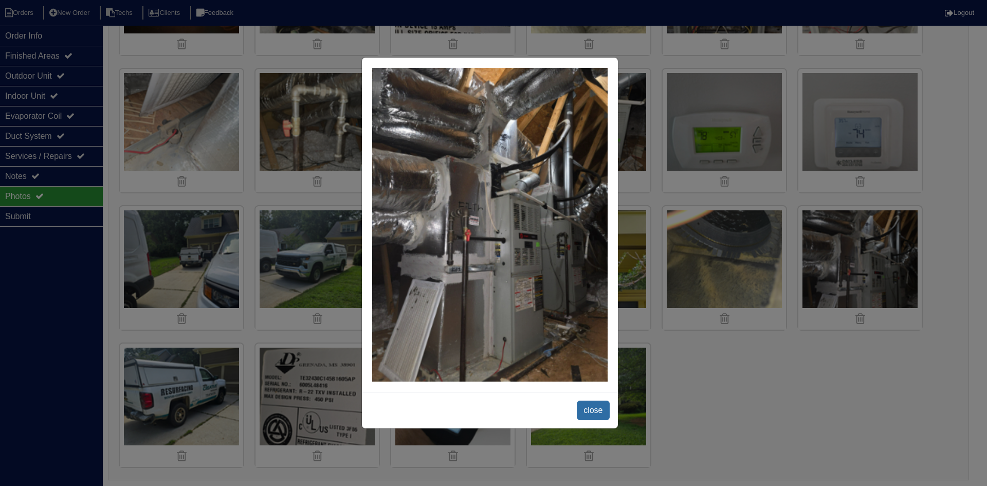
click at [584, 408] on span "close" at bounding box center [593, 411] width 32 height 20
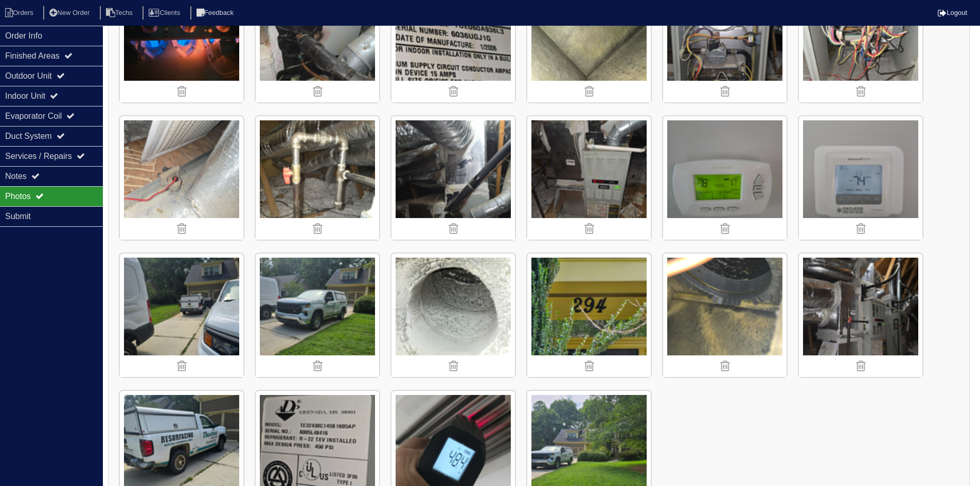
scroll to position [790, 0]
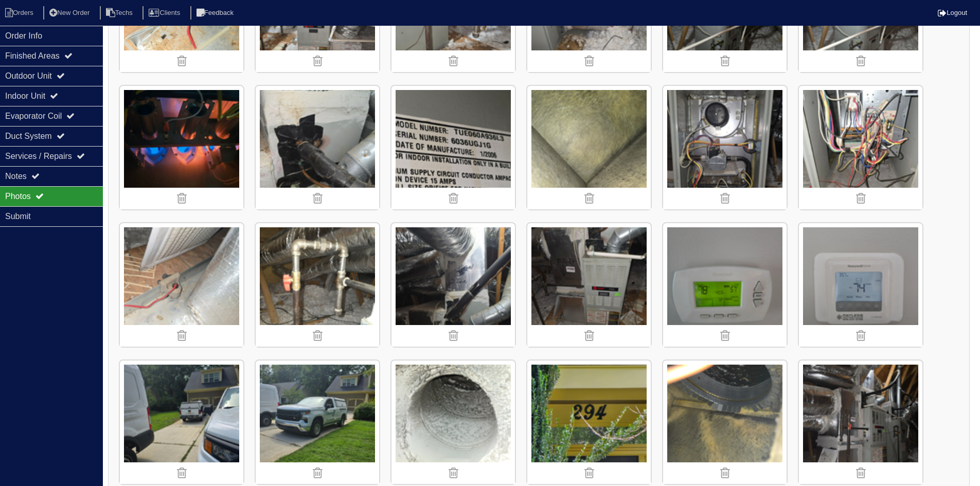
click at [446, 262] on img at bounding box center [452, 284] width 123 height 123
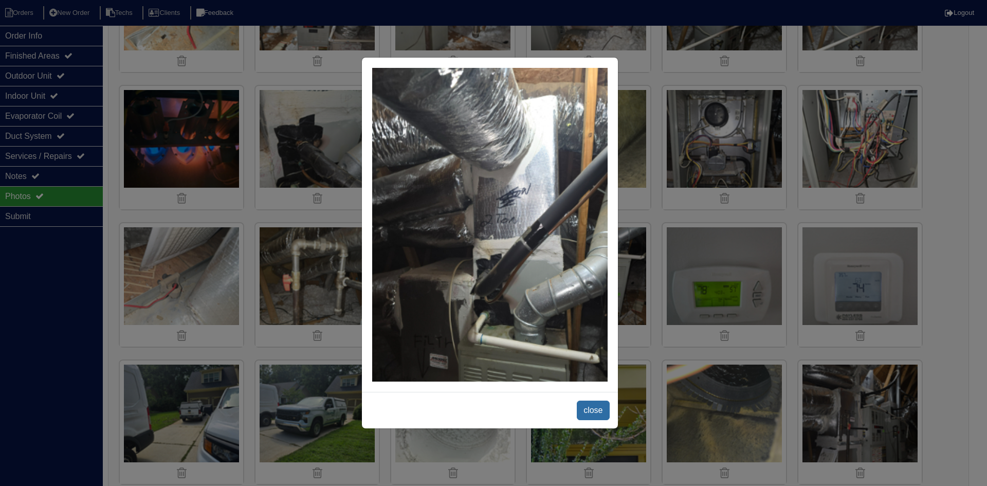
click at [599, 417] on span "close" at bounding box center [593, 411] width 32 height 20
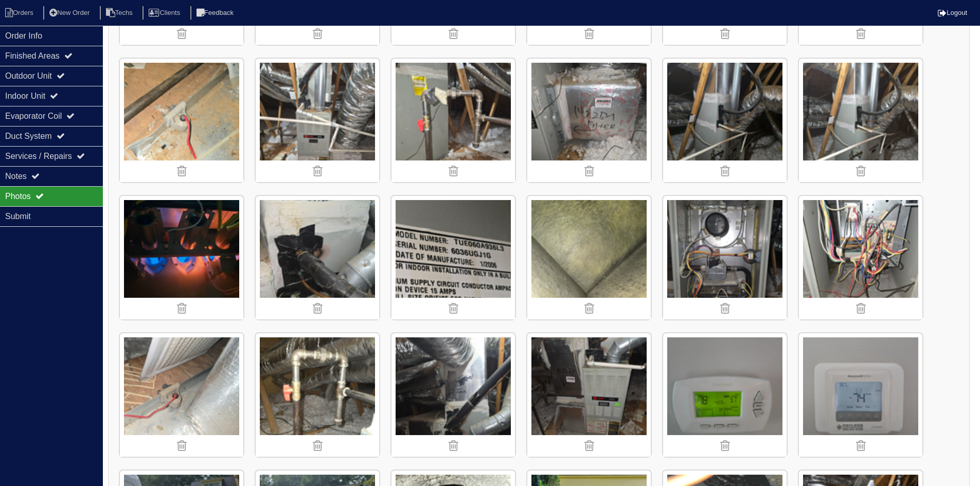
scroll to position [585, 0]
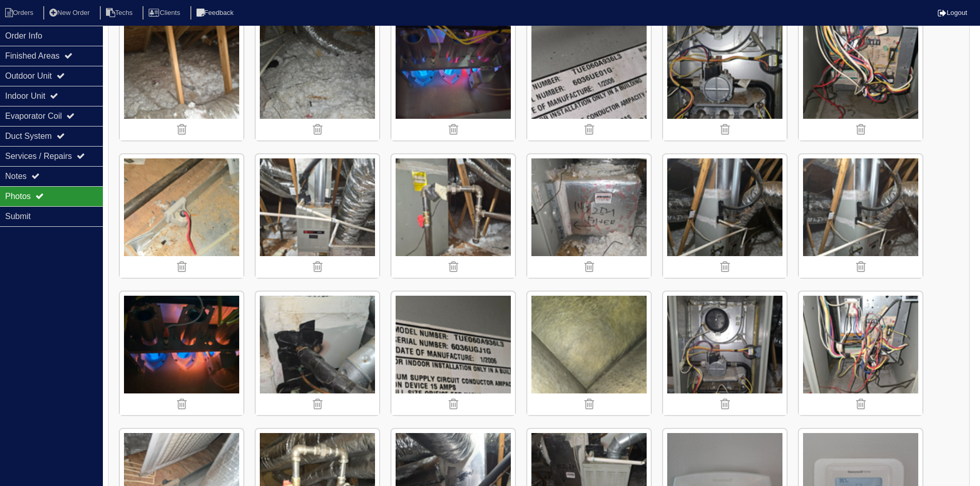
click at [733, 62] on img at bounding box center [724, 78] width 123 height 123
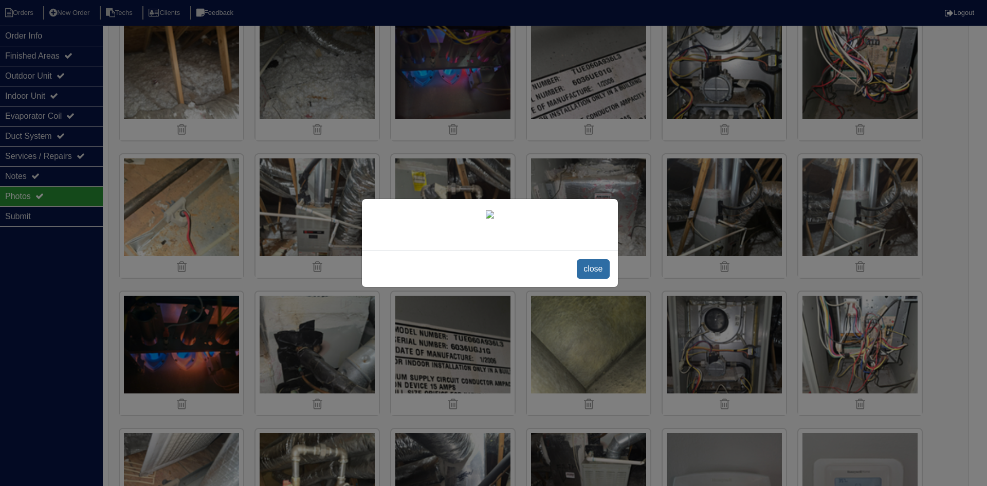
click at [585, 279] on span "close" at bounding box center [593, 269] width 32 height 20
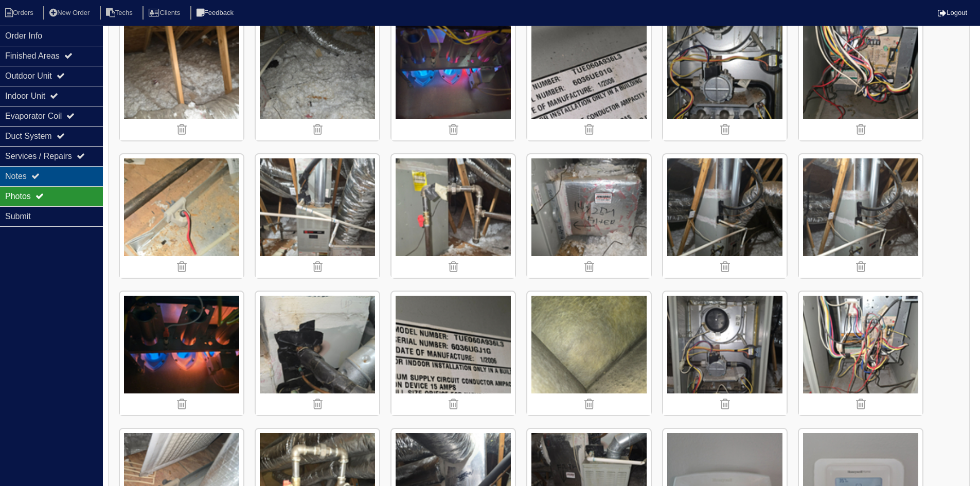
click at [66, 179] on div "Notes" at bounding box center [51, 176] width 103 height 20
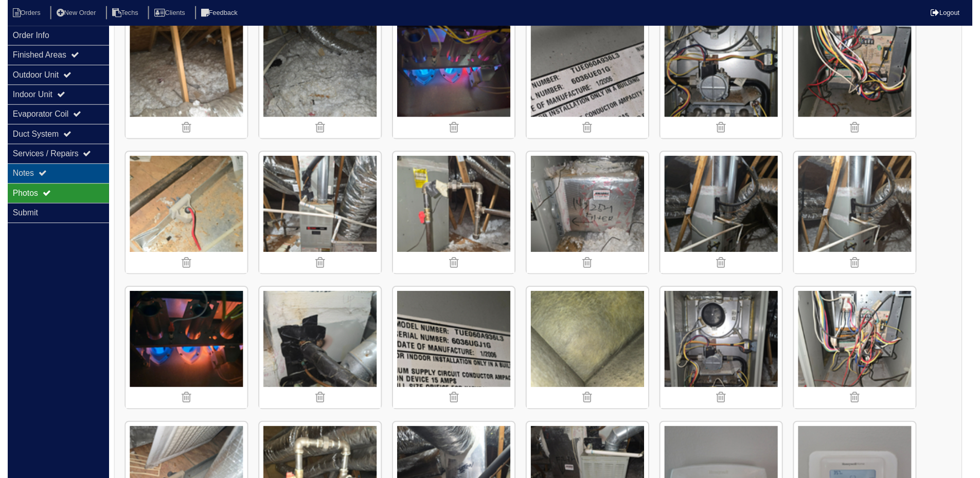
scroll to position [164, 0]
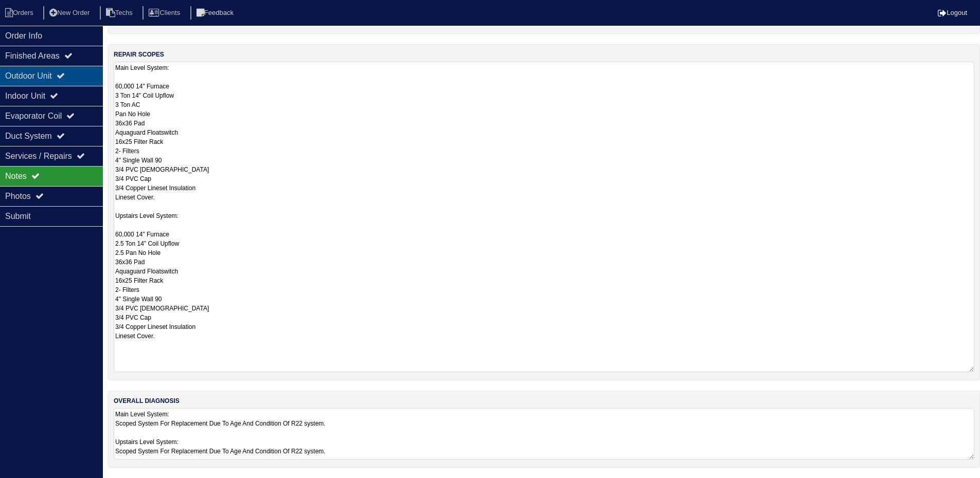
click at [73, 77] on div "Outdoor Unit" at bounding box center [51, 76] width 103 height 20
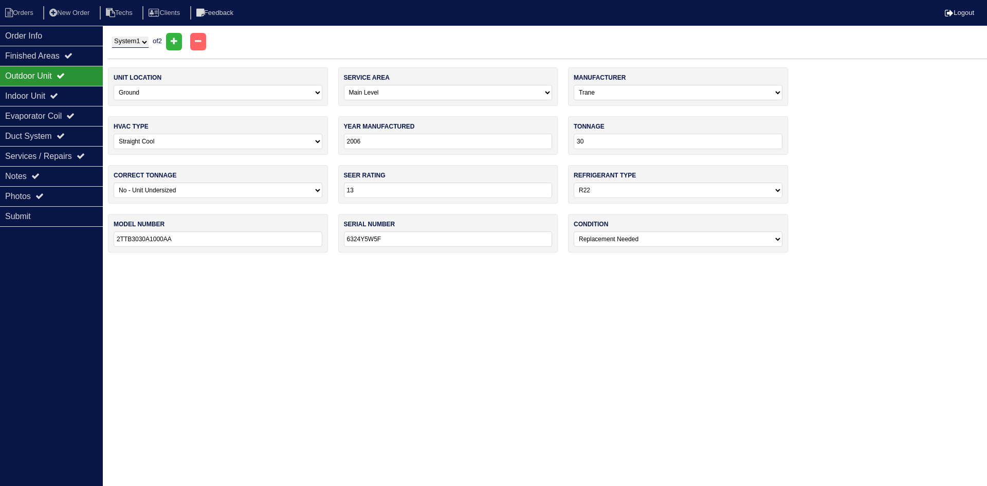
click at [133, 42] on select "System 1 System 2" at bounding box center [130, 42] width 37 height 11
select select "2"
click at [112, 37] on select "System 1 System 2" at bounding box center [130, 42] width 37 height 11
select select "1"
type input "24"
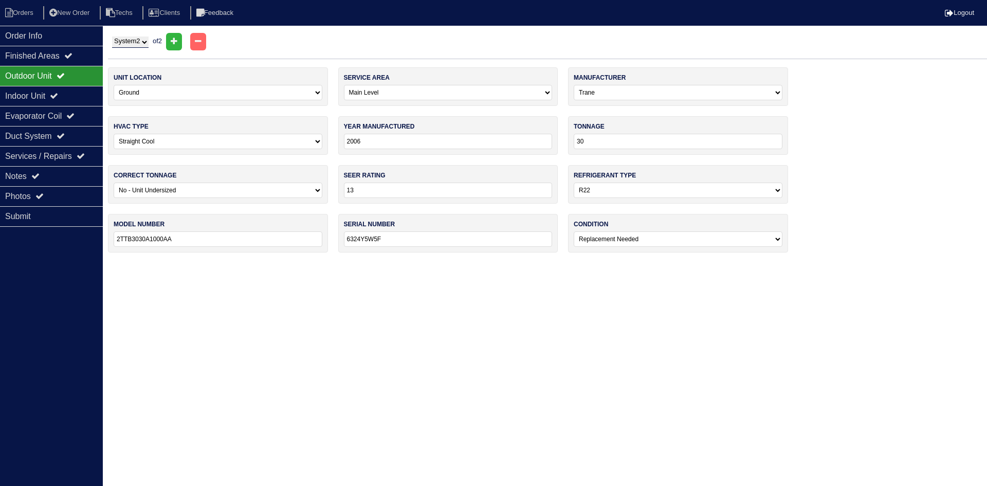
type input "2TTB3024A1000AA"
type input "60454WM5F"
select select "1"
type input "6036UGJ1G"
click at [64, 91] on div "Indoor Unit" at bounding box center [51, 96] width 103 height 20
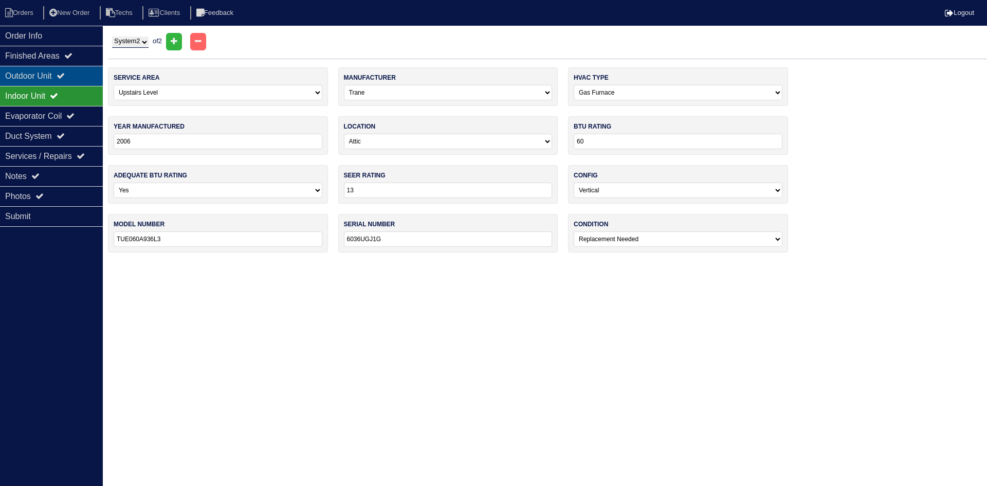
click at [78, 69] on div "Outdoor Unit" at bounding box center [51, 76] width 103 height 20
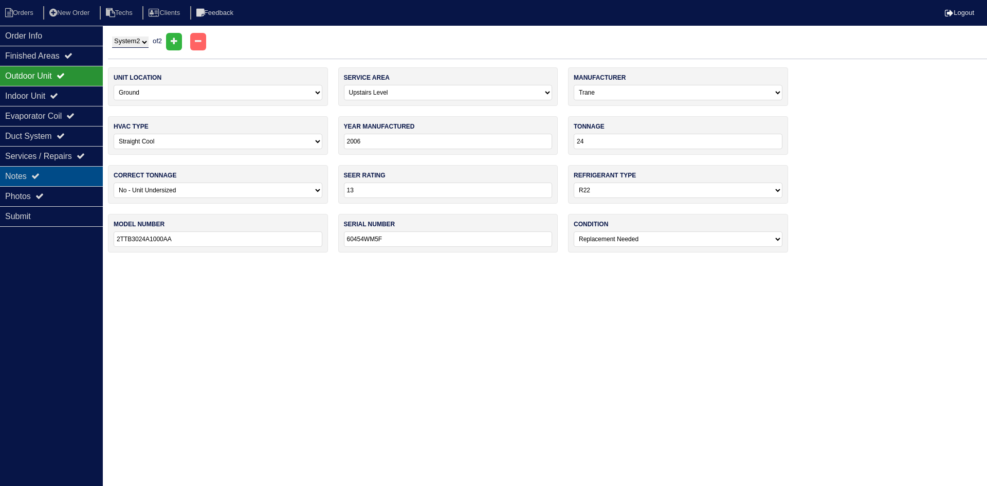
click at [50, 176] on div "Notes" at bounding box center [51, 176] width 103 height 20
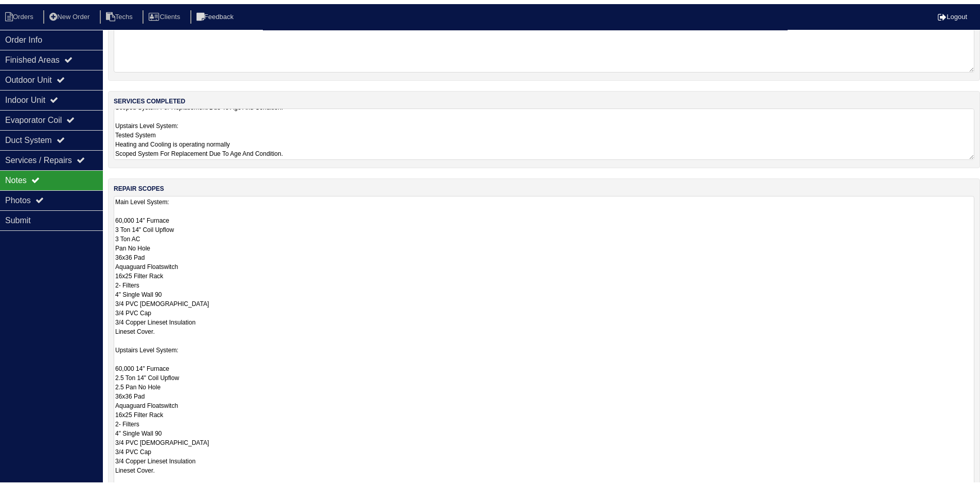
scroll to position [51, 0]
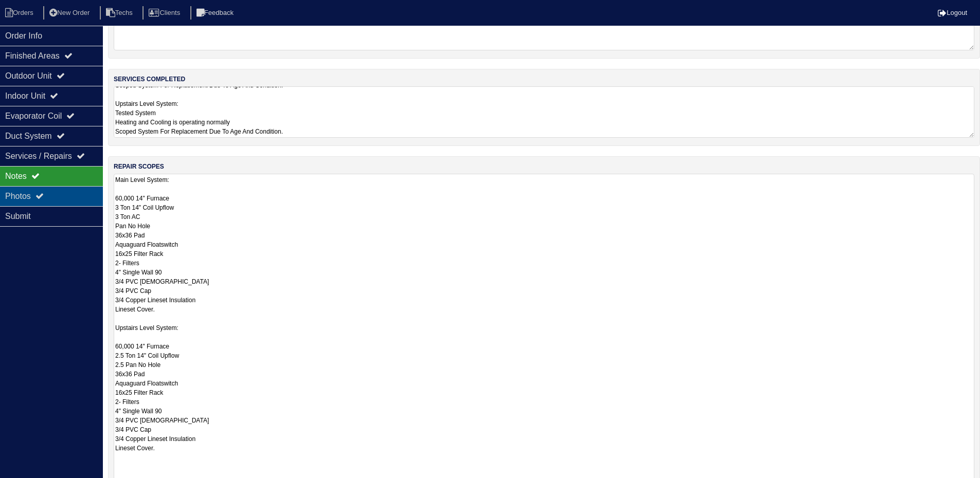
click at [61, 192] on div "Photos" at bounding box center [51, 196] width 103 height 20
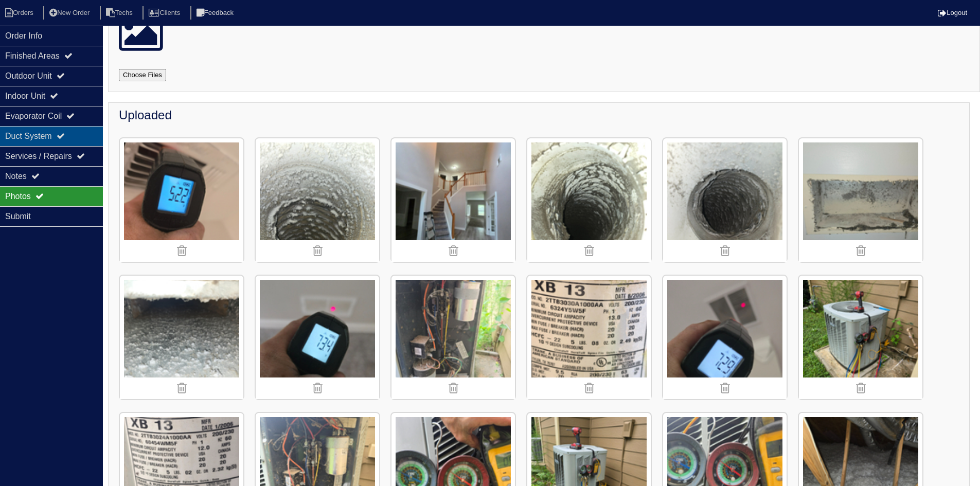
click at [86, 135] on div "Duct System" at bounding box center [51, 136] width 103 height 20
select select "2"
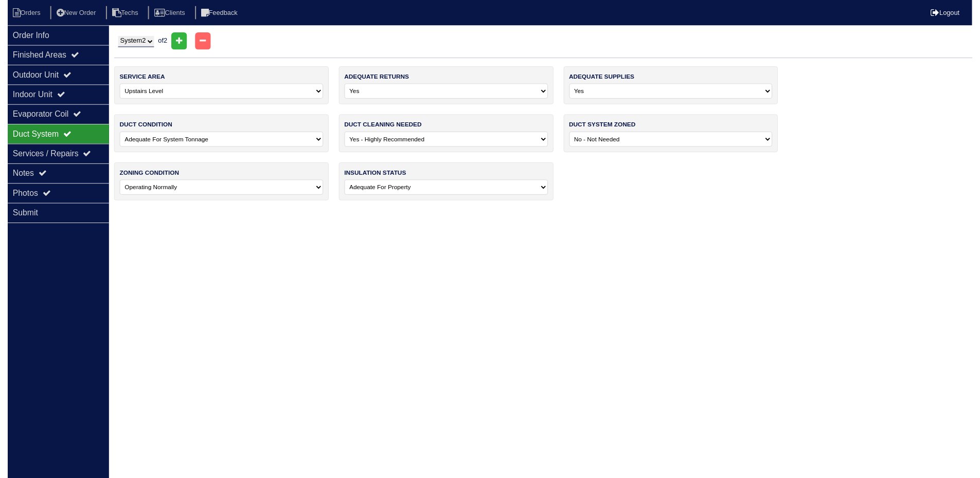
scroll to position [0, 0]
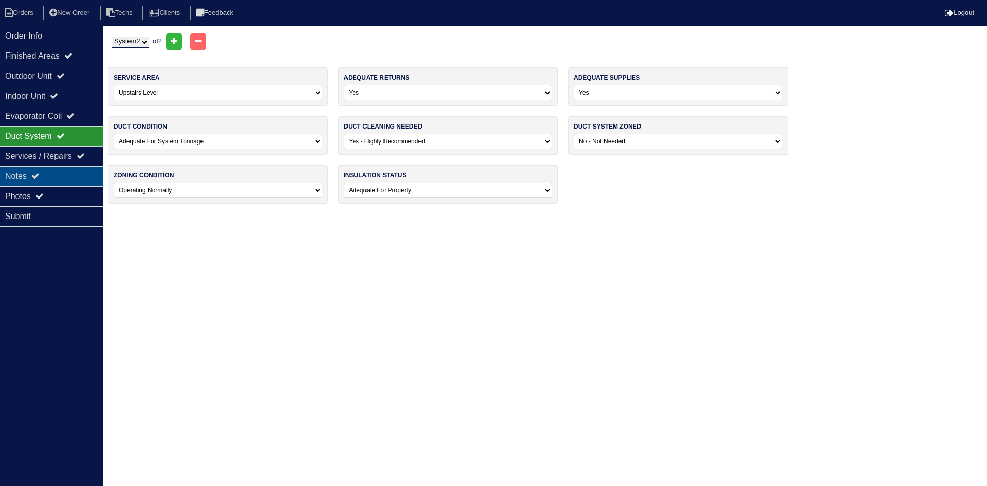
click at [89, 179] on div "Notes" at bounding box center [51, 176] width 103 height 20
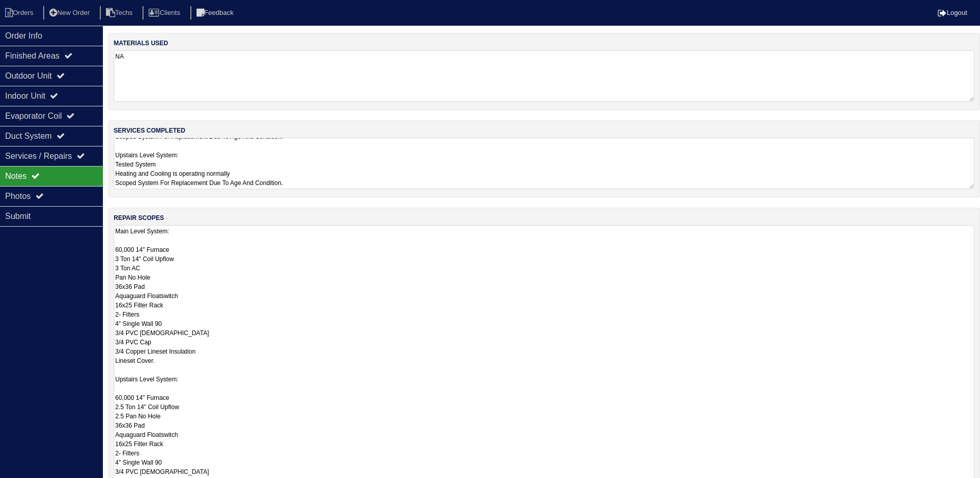
click at [352, 167] on textarea "Main Level System: Test System Heating and Cooling is operating normally. Scope…" at bounding box center [544, 163] width 860 height 51
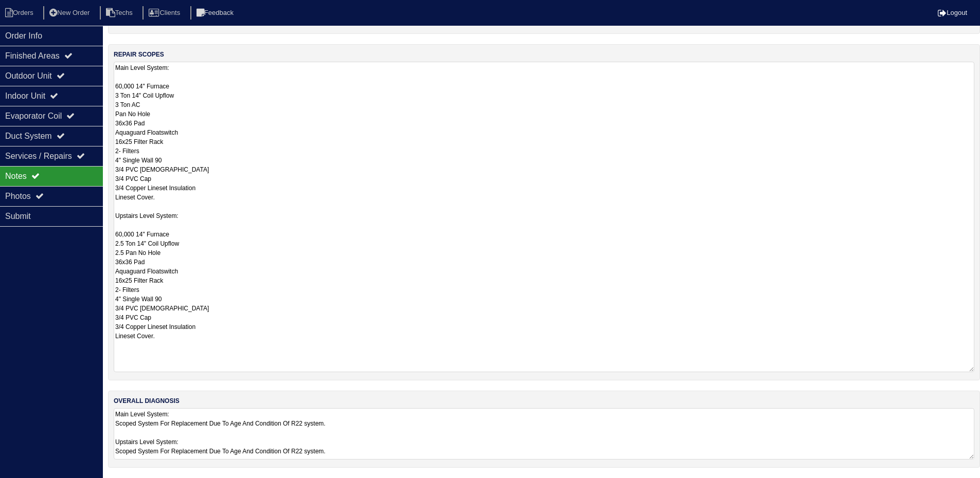
scroll to position [164, 0]
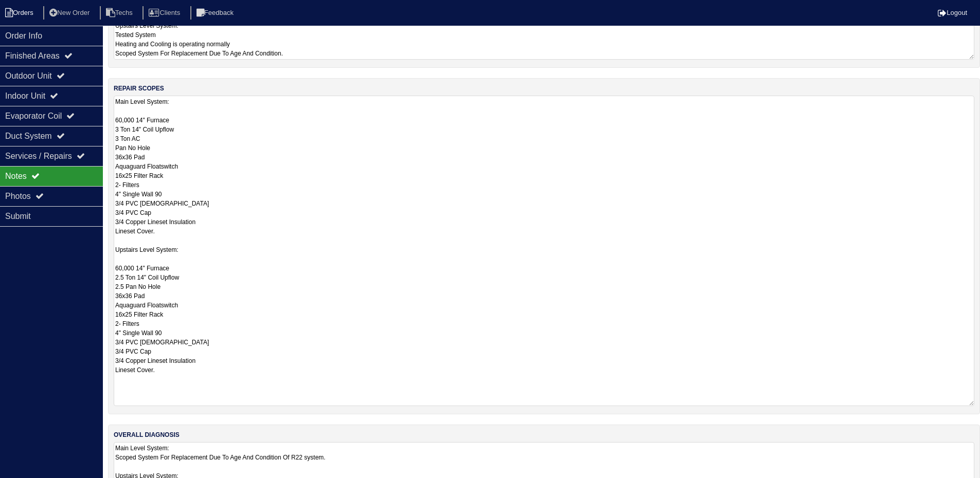
click at [14, 11] on li "Orders" at bounding box center [21, 13] width 42 height 14
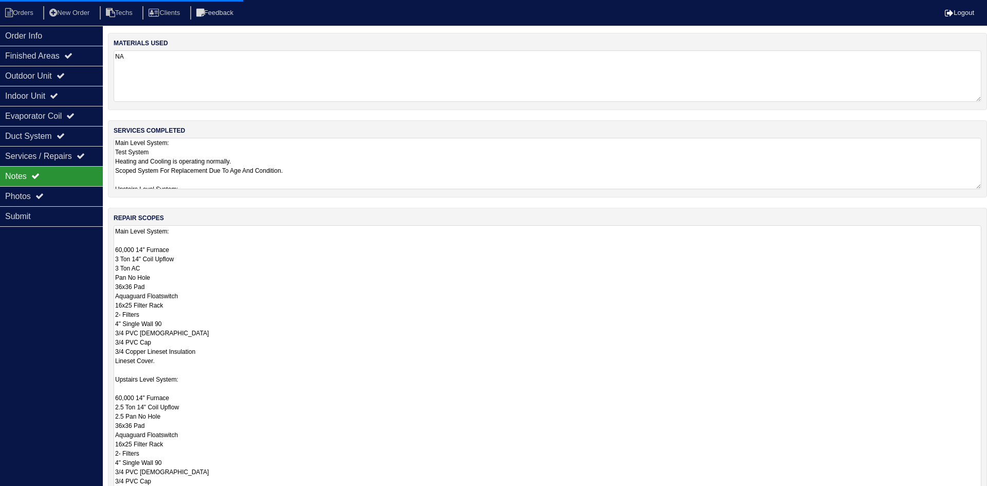
select select "15"
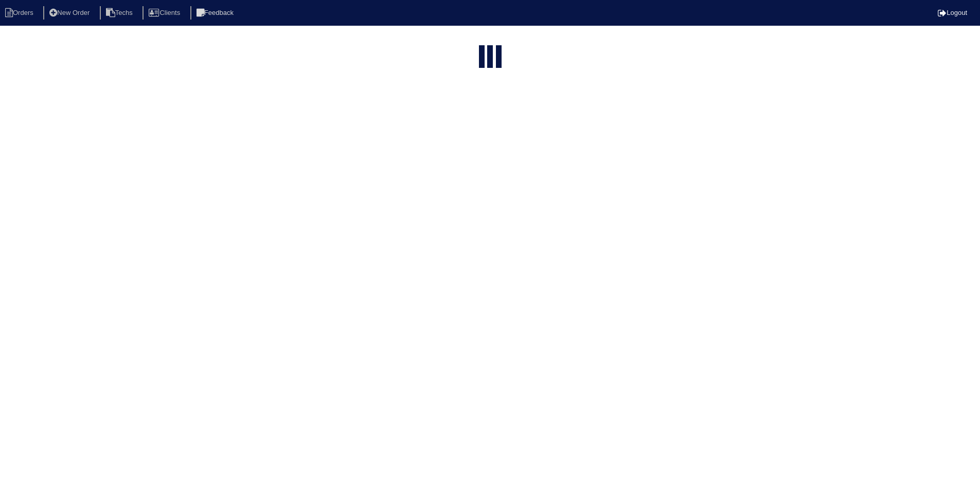
select select "field complete"
select select "need to quote"
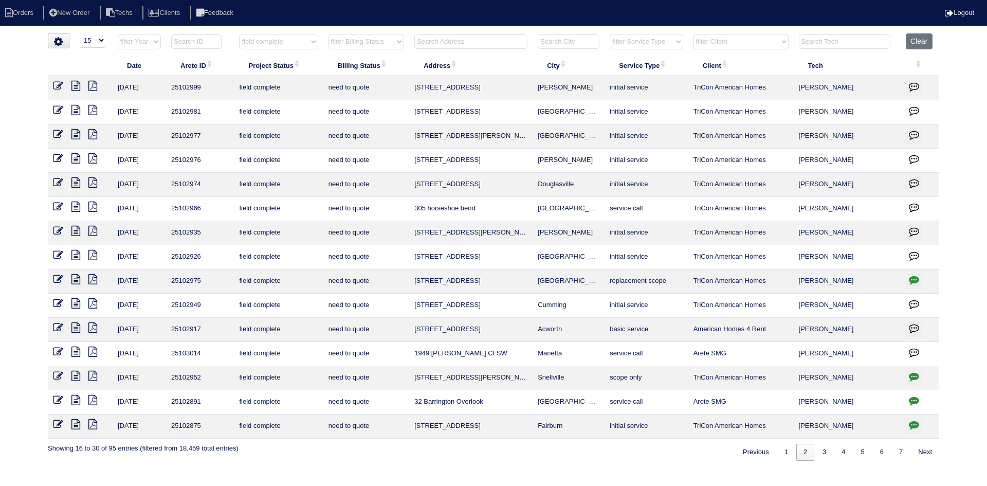
click at [74, 157] on icon at bounding box center [75, 158] width 9 height 10
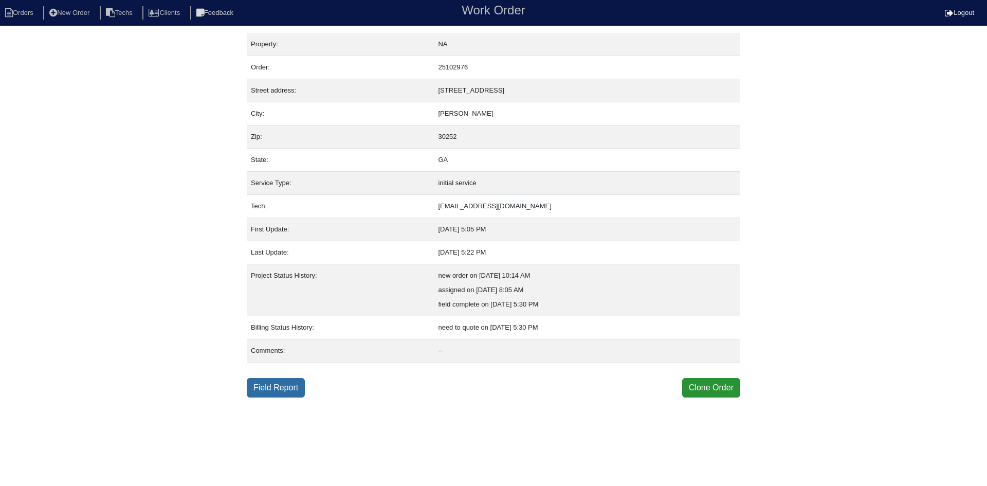
click at [281, 386] on link "Field Report" at bounding box center [276, 388] width 58 height 20
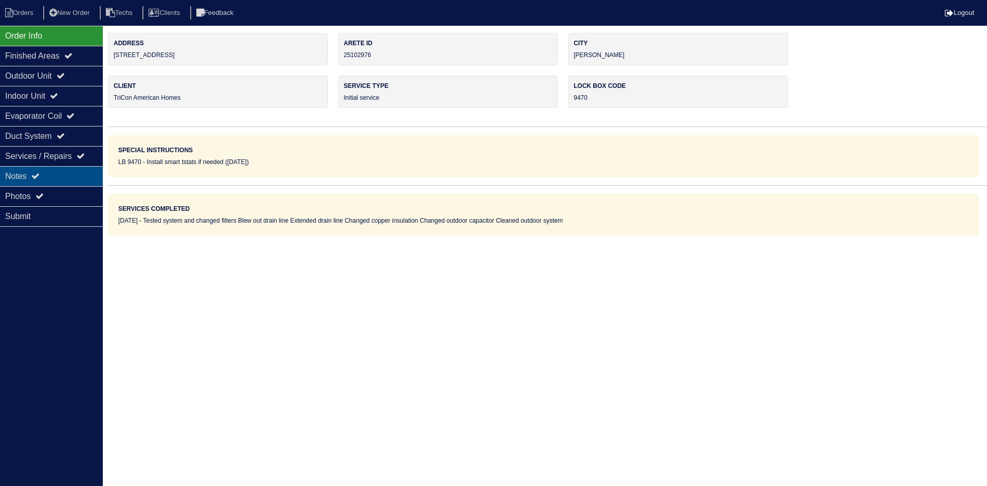
click at [70, 183] on div "Notes" at bounding box center [51, 176] width 103 height 20
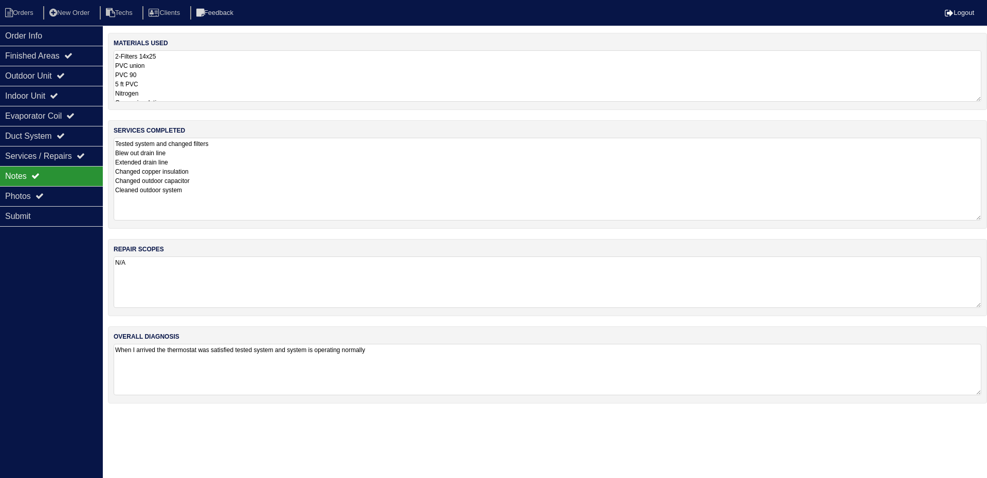
drag, startPoint x: 975, startPoint y: 188, endPoint x: 974, endPoint y: 220, distance: 31.4
click at [974, 220] on textarea "Tested system and changed filters Blew out drain line Extended drain line Chang…" at bounding box center [548, 179] width 868 height 83
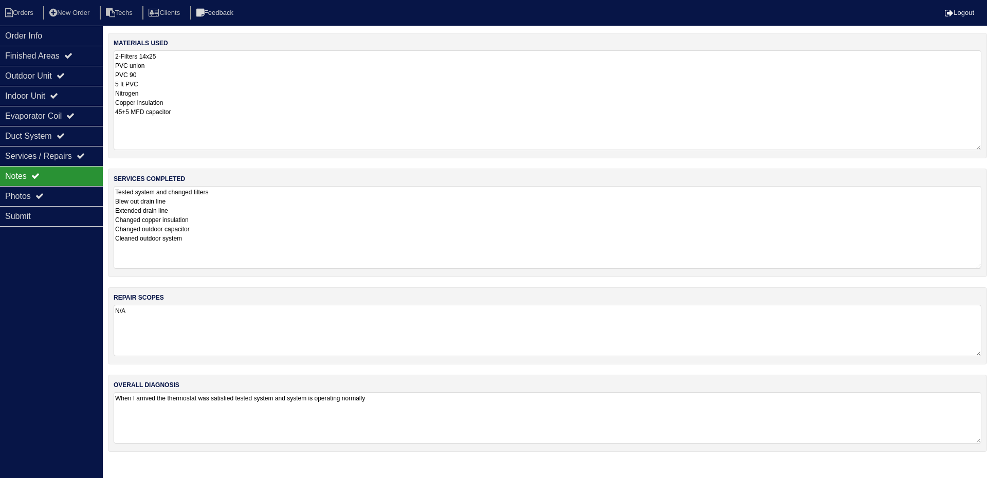
drag, startPoint x: 979, startPoint y: 100, endPoint x: 977, endPoint y: 149, distance: 48.4
click at [977, 149] on textarea "2-Filters 14x25 PVC union PVC 90 5 ft PVC Nitrogen Copper insulation 45+5 MFD c…" at bounding box center [548, 100] width 868 height 100
click at [55, 74] on div "Outdoor Unit" at bounding box center [51, 76] width 103 height 20
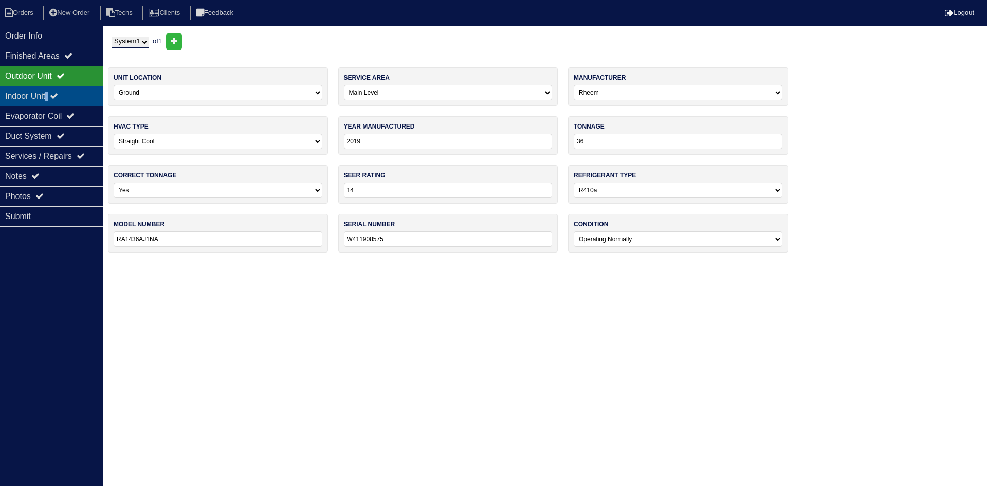
click at [53, 89] on div "Indoor Unit" at bounding box center [51, 96] width 103 height 20
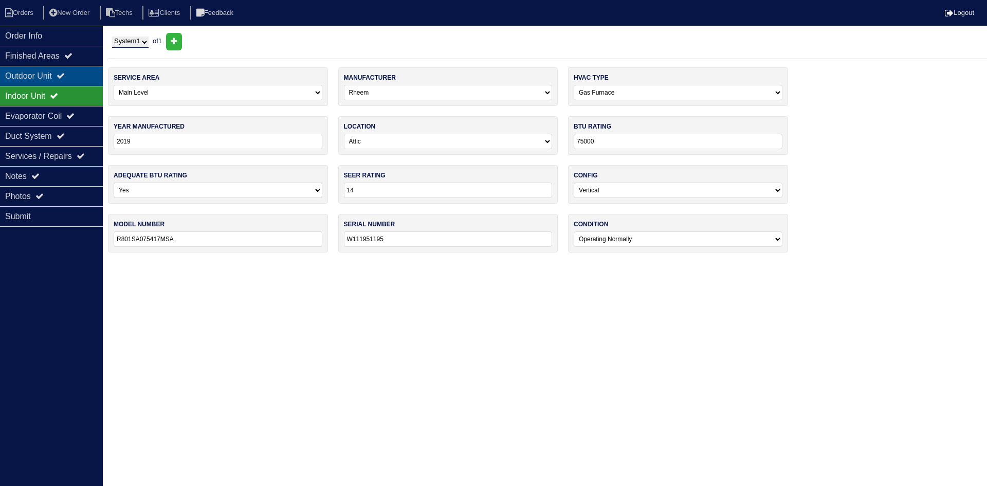
click at [57, 75] on div "Outdoor Unit" at bounding box center [51, 76] width 103 height 20
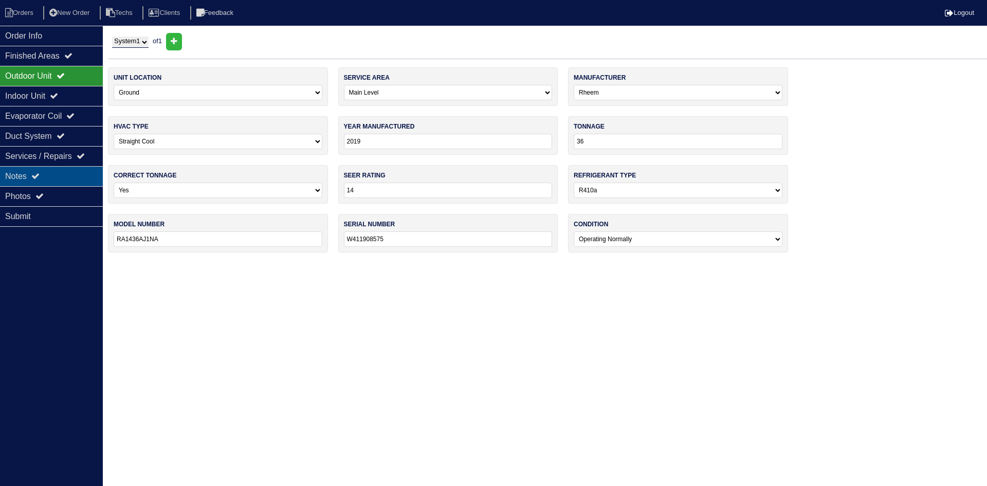
click at [78, 177] on div "Notes" at bounding box center [51, 176] width 103 height 20
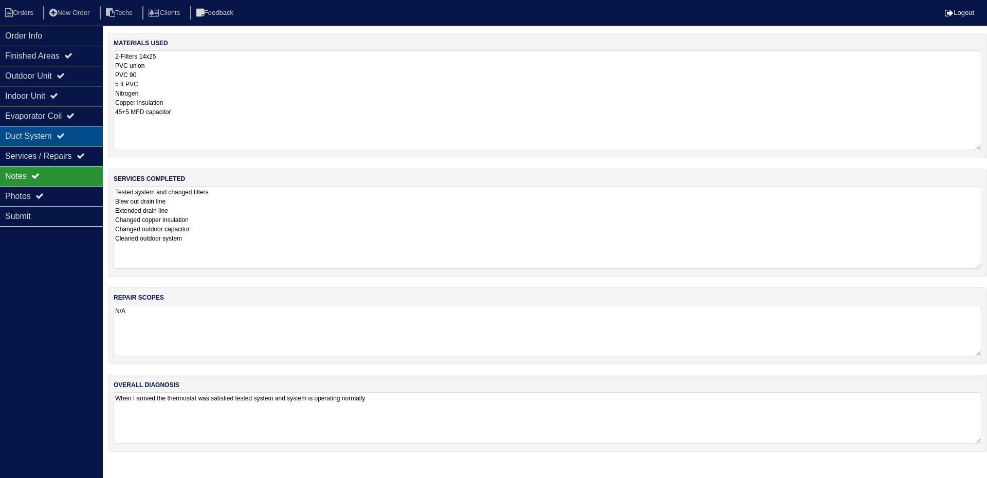
click at [86, 139] on div "Duct System" at bounding box center [51, 136] width 103 height 20
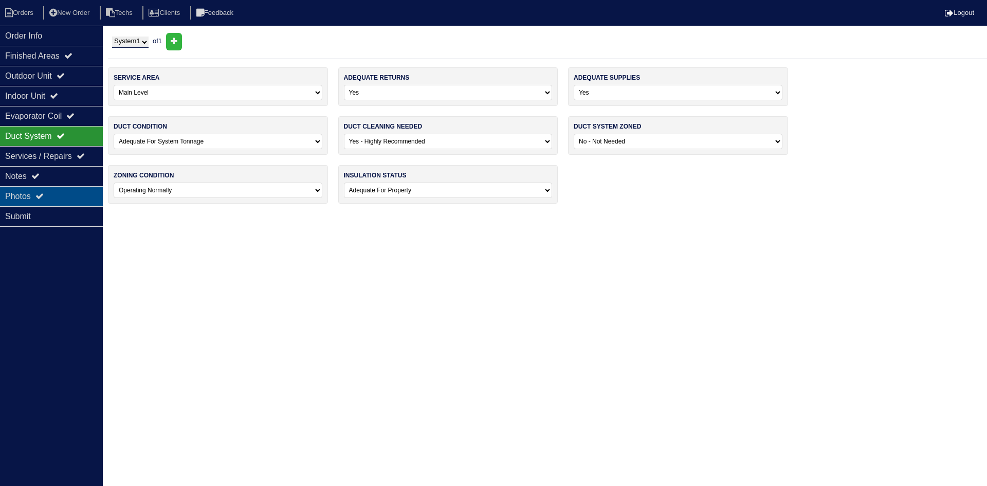
click at [66, 193] on div "Photos" at bounding box center [51, 196] width 103 height 20
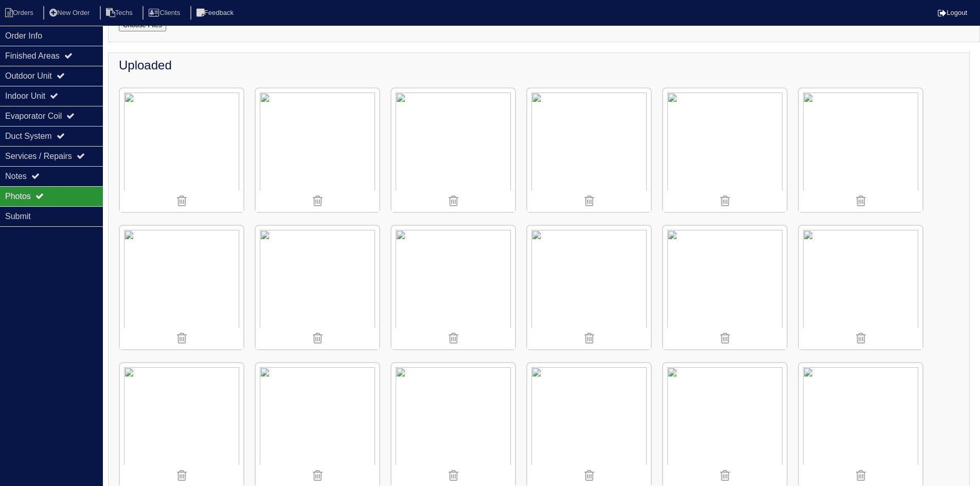
scroll to position [103, 0]
click at [73, 52] on icon at bounding box center [68, 55] width 8 height 8
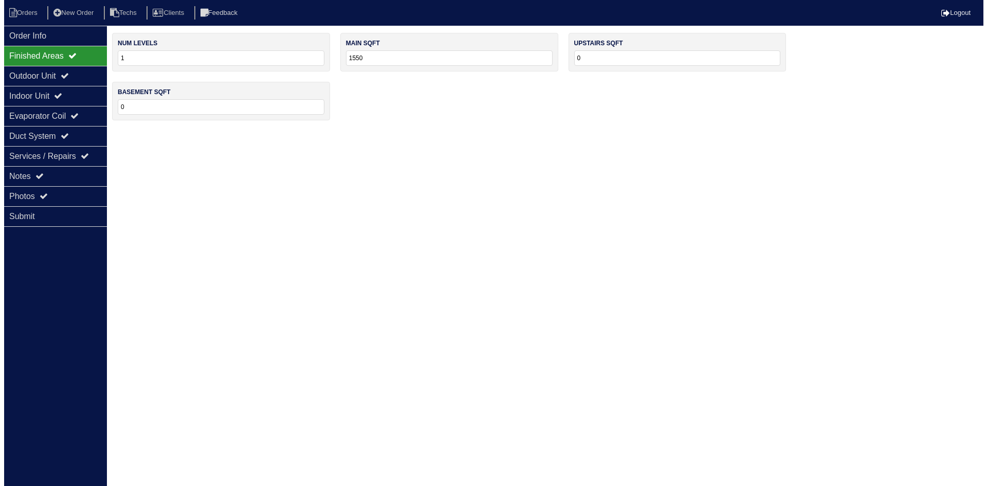
scroll to position [0, 0]
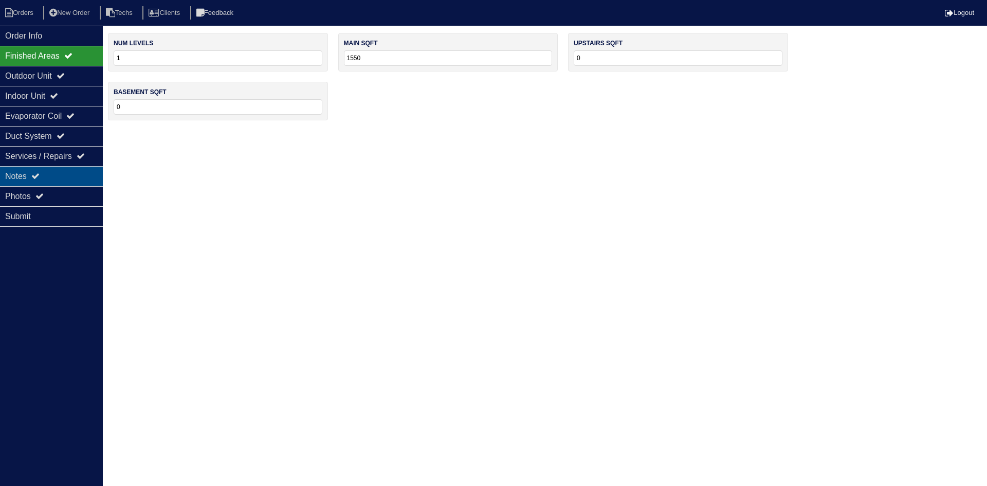
click at [85, 174] on div "Notes" at bounding box center [51, 176] width 103 height 20
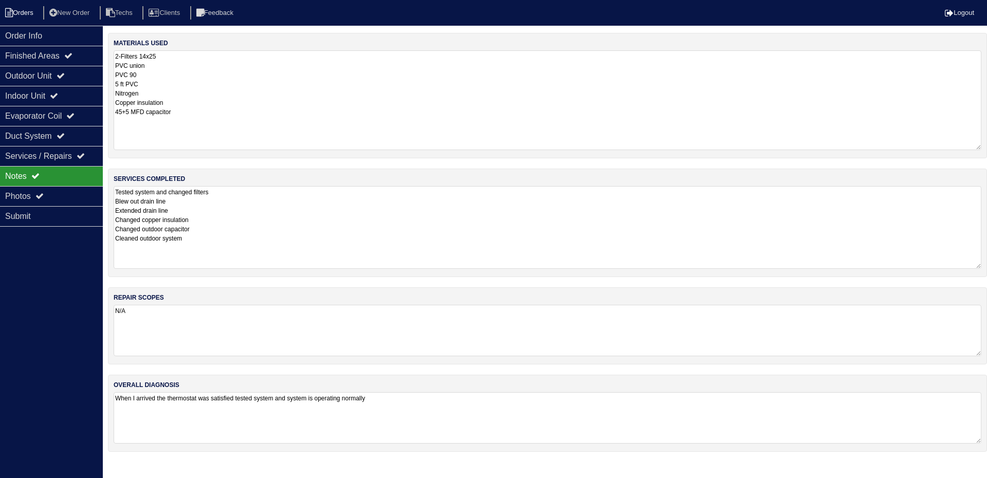
click at [19, 13] on li "Orders" at bounding box center [21, 13] width 42 height 14
select select "15"
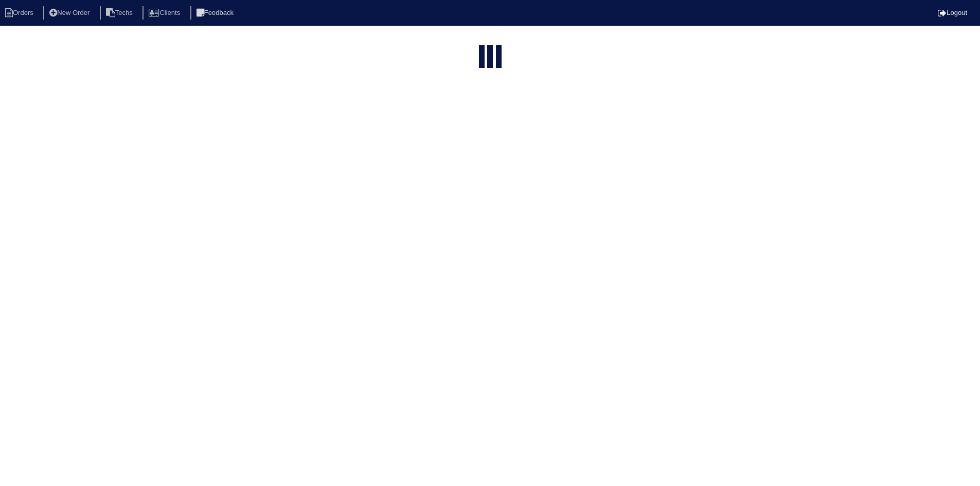
select select "field complete"
select select "need to quote"
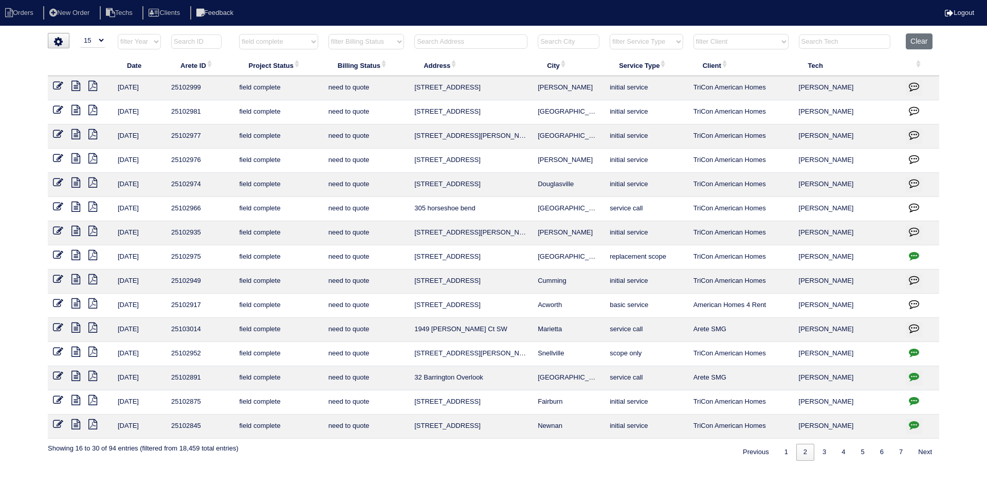
click at [435, 41] on input "text" at bounding box center [471, 41] width 113 height 14
click at [75, 254] on icon at bounding box center [75, 255] width 9 height 10
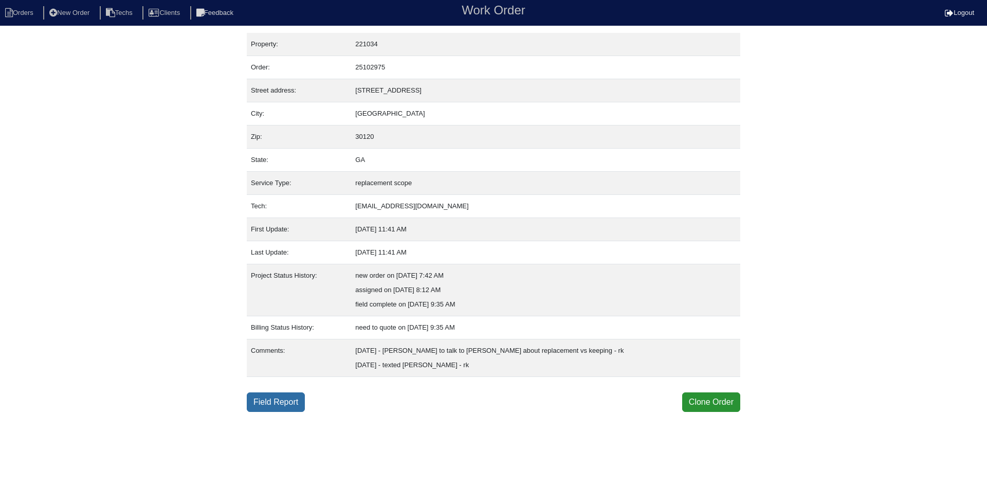
click at [283, 403] on link "Field Report" at bounding box center [276, 402] width 58 height 20
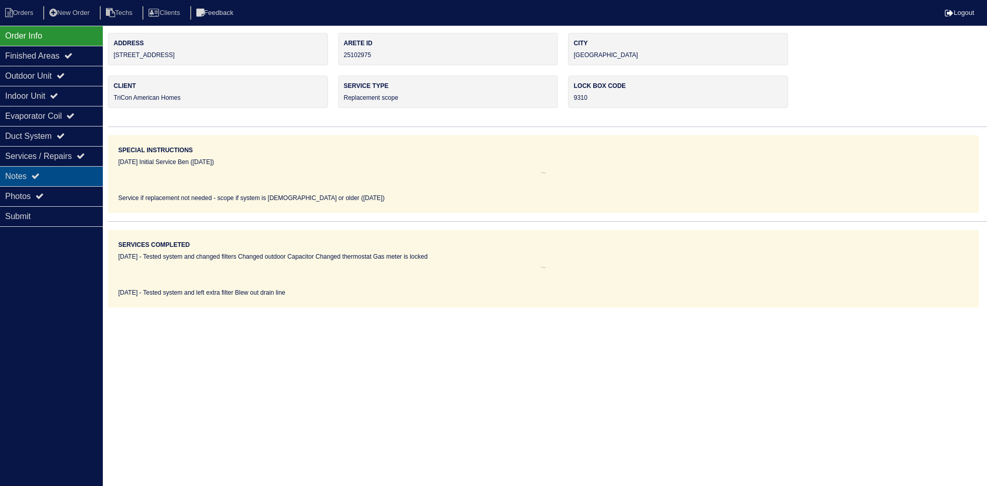
click at [76, 180] on div "Notes" at bounding box center [51, 176] width 103 height 20
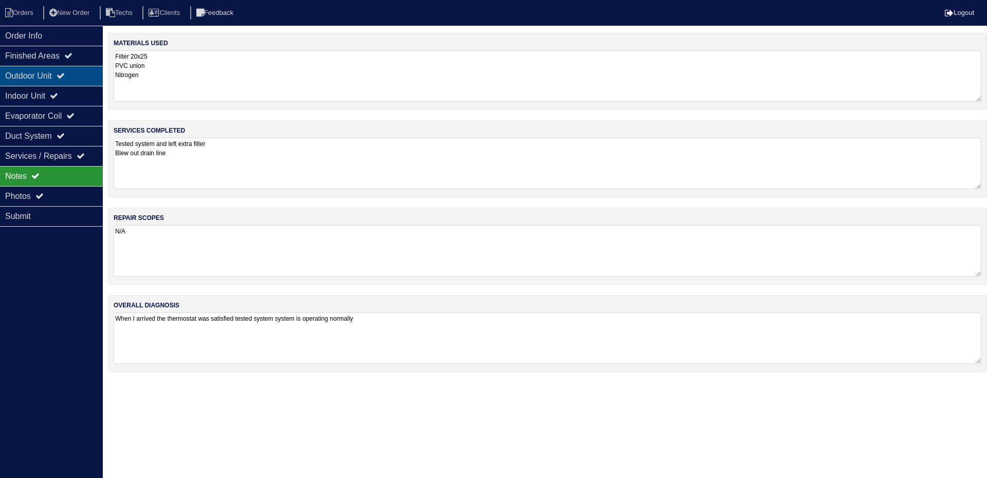
click at [65, 75] on icon at bounding box center [61, 75] width 8 height 8
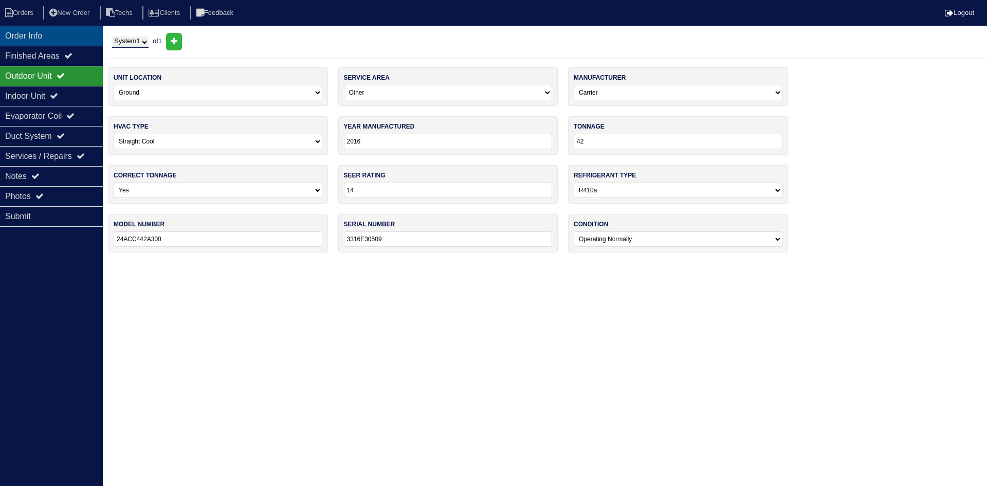
click at [76, 32] on div "Order Info" at bounding box center [51, 36] width 103 height 20
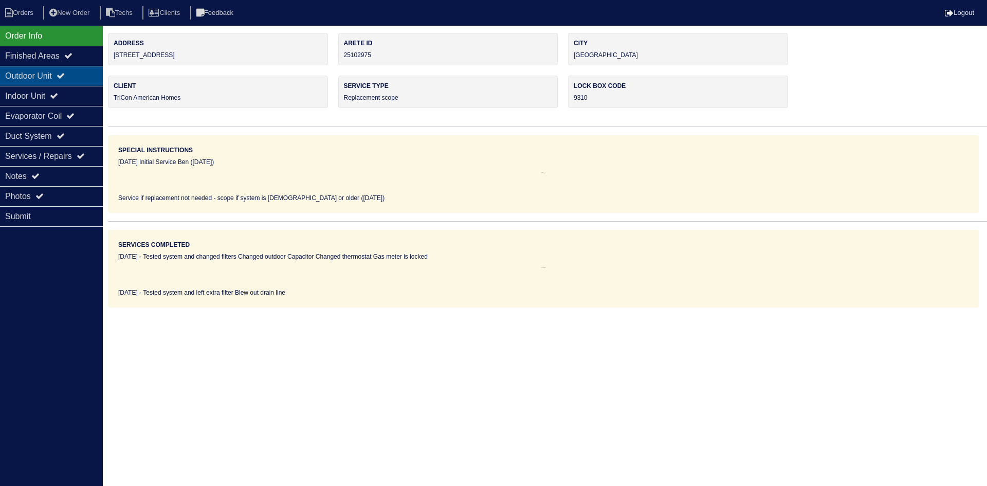
click at [62, 73] on div "Outdoor Unit" at bounding box center [51, 76] width 103 height 20
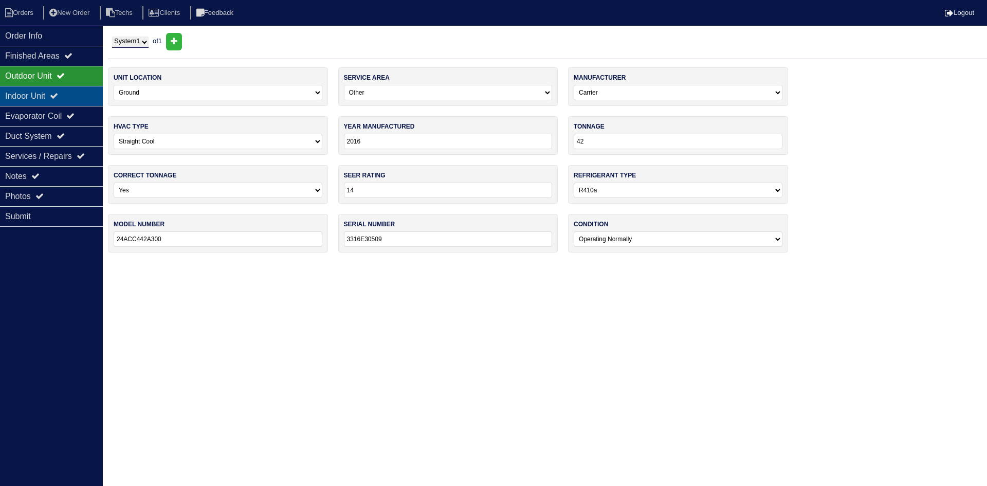
click at [58, 93] on icon at bounding box center [54, 96] width 8 height 8
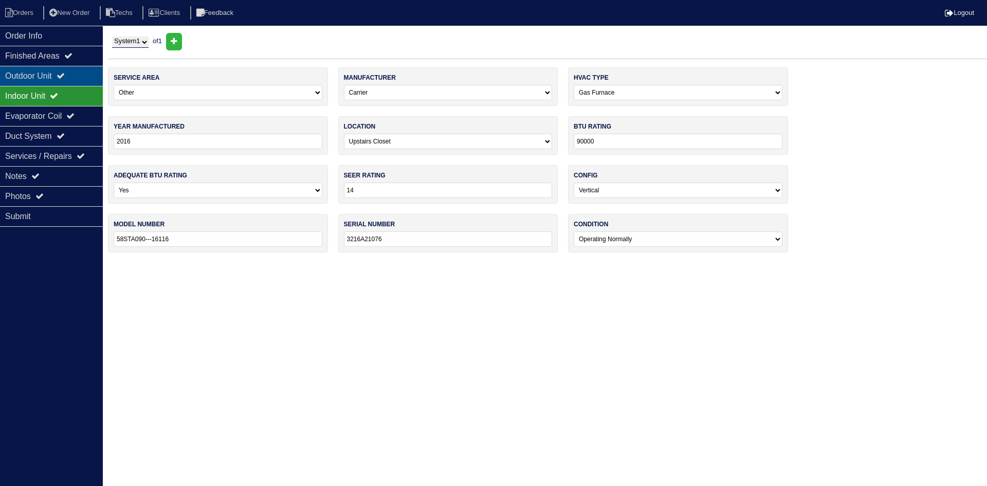
click at [59, 76] on div "Outdoor Unit" at bounding box center [51, 76] width 103 height 20
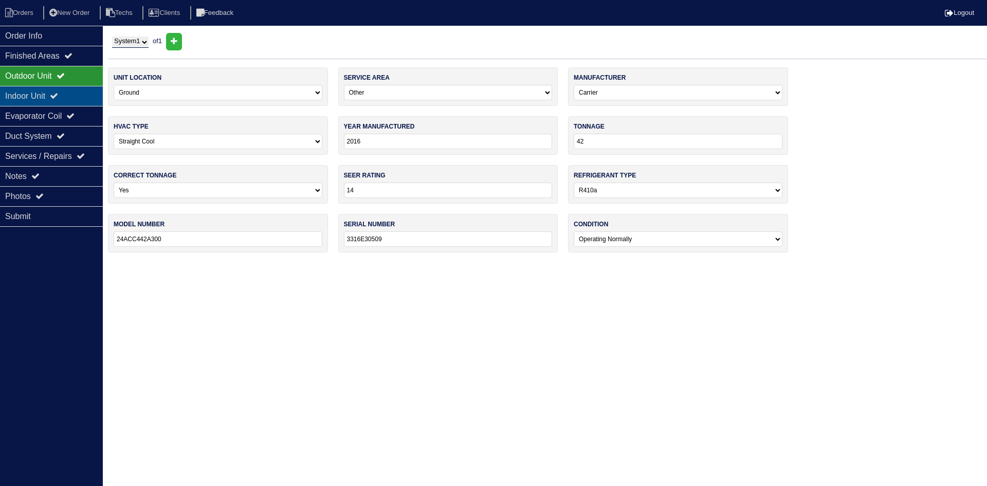
click at [45, 96] on div "Indoor Unit" at bounding box center [51, 96] width 103 height 20
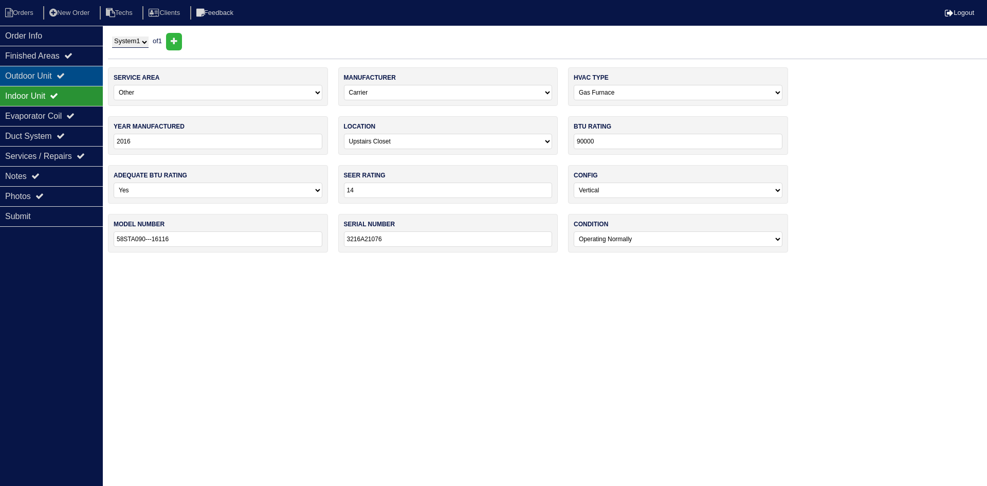
click at [51, 80] on div "Outdoor Unit" at bounding box center [51, 76] width 103 height 20
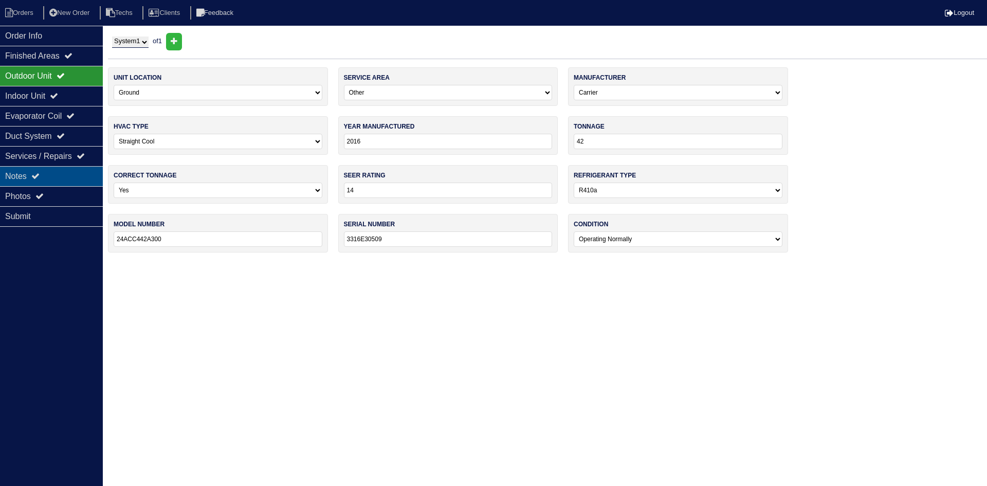
click at [60, 170] on div "Notes" at bounding box center [51, 176] width 103 height 20
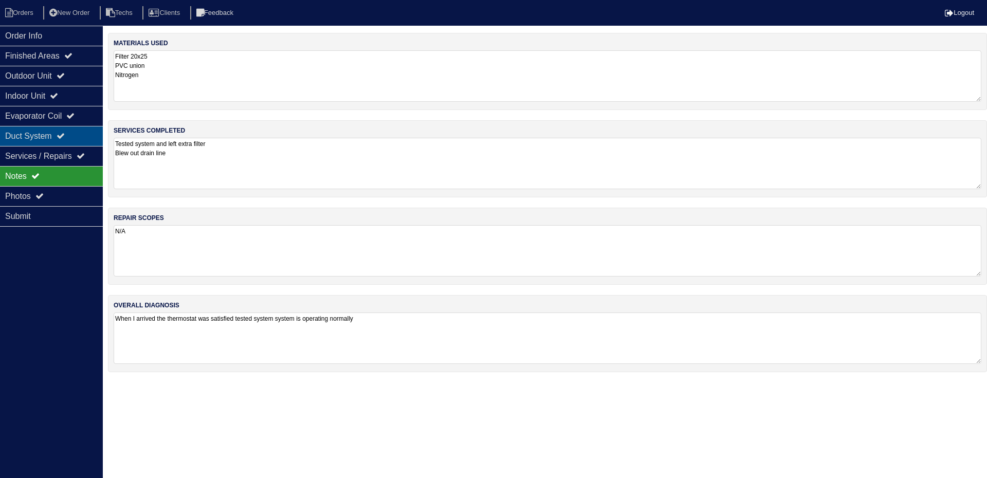
click at [55, 136] on div "Duct System" at bounding box center [51, 136] width 103 height 20
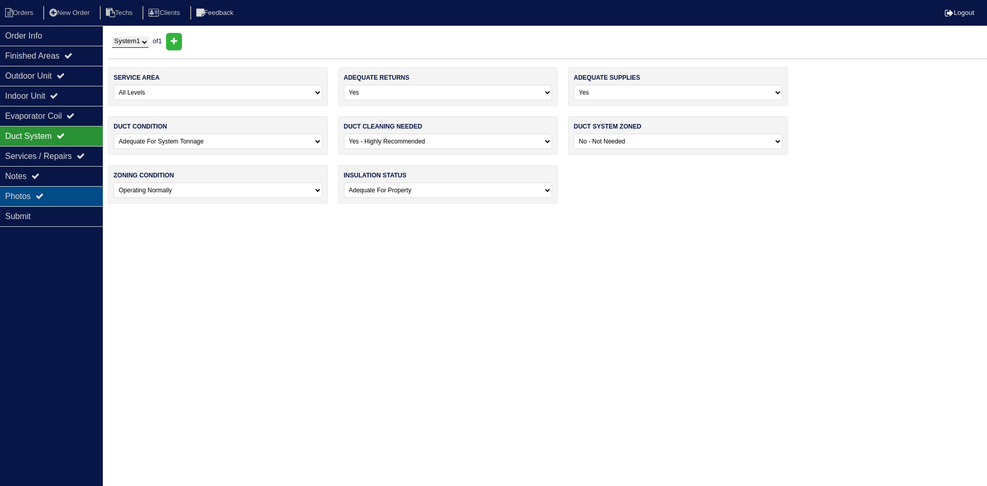
click at [50, 192] on div "Photos" at bounding box center [51, 196] width 103 height 20
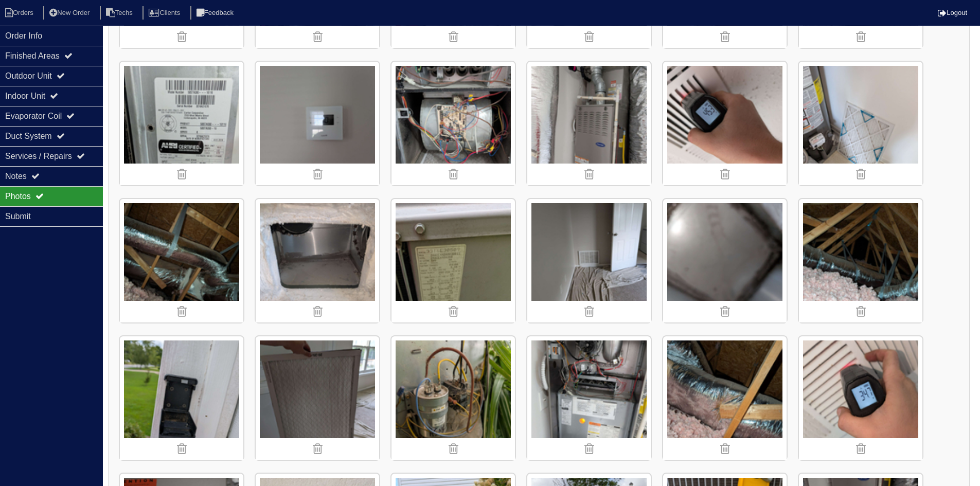
scroll to position [226, 0]
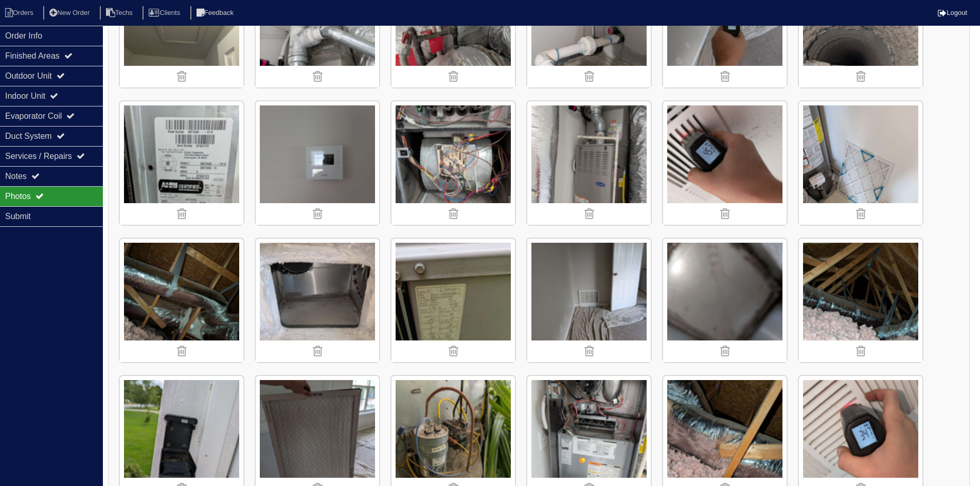
click at [322, 300] on img at bounding box center [317, 300] width 123 height 123
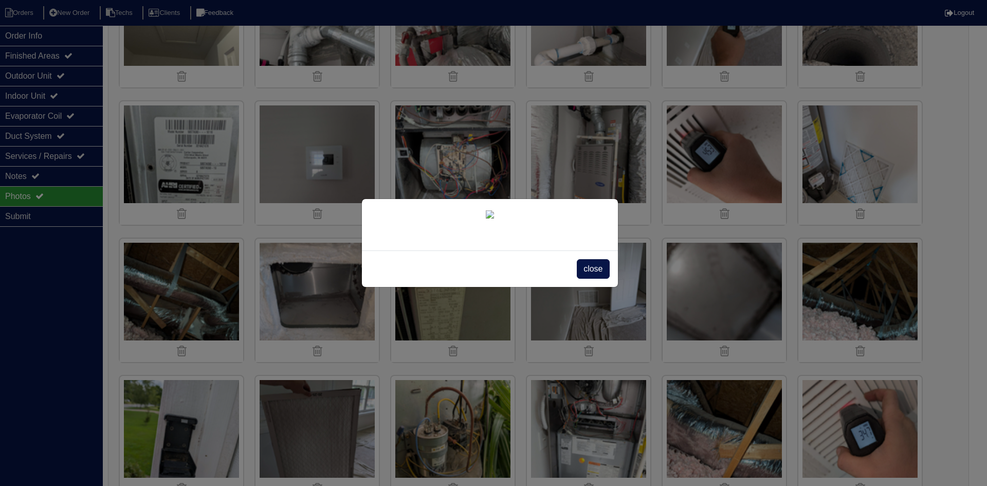
click at [588, 279] on span "close" at bounding box center [593, 269] width 32 height 20
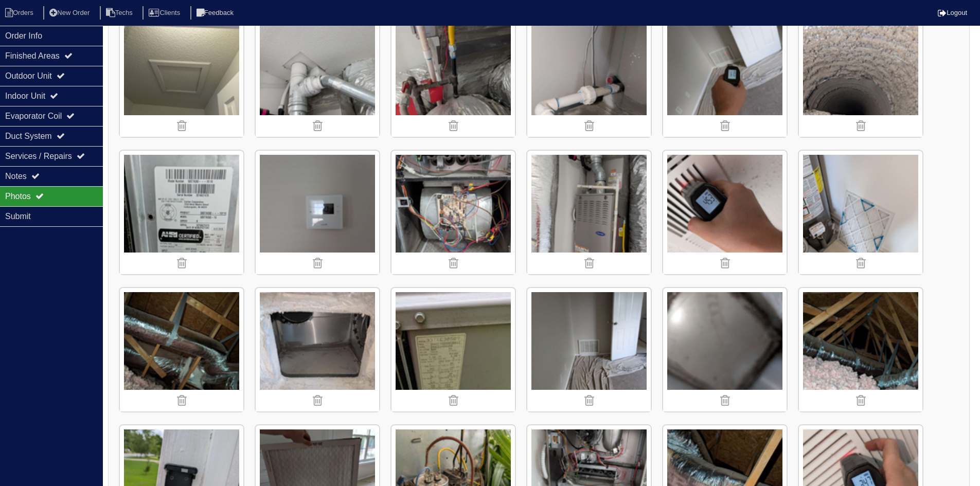
scroll to position [20, 0]
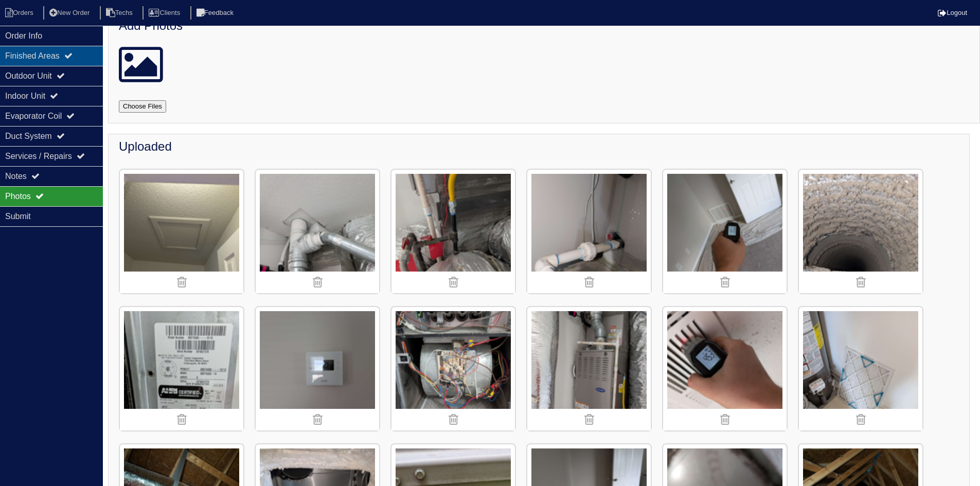
click at [74, 49] on div "Finished Areas" at bounding box center [51, 56] width 103 height 20
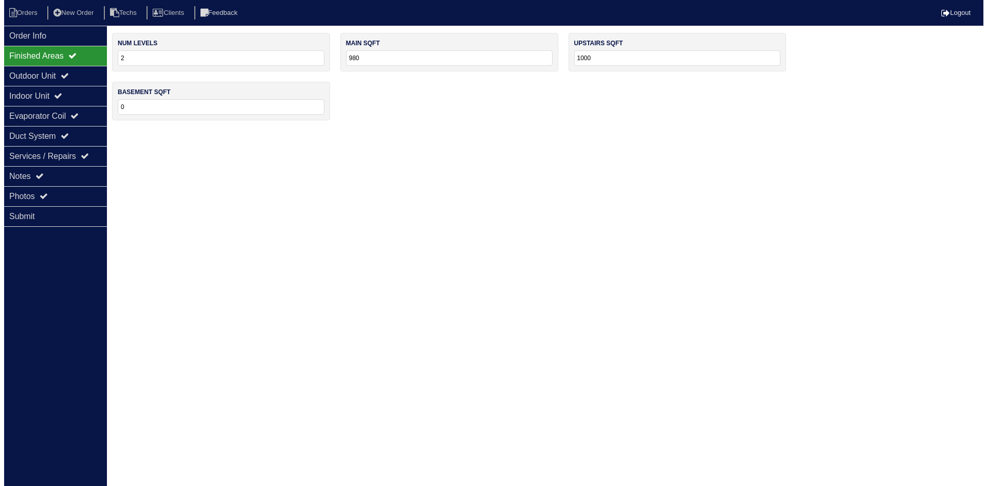
scroll to position [0, 0]
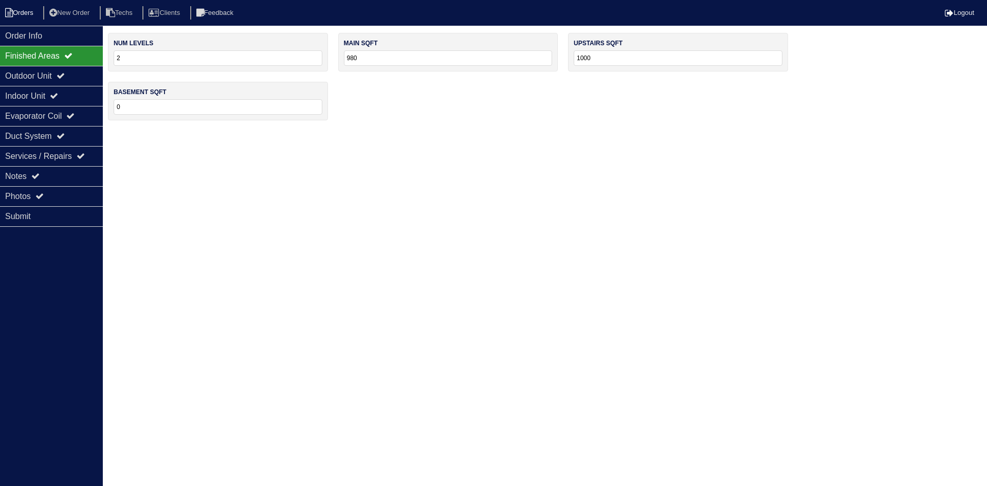
click at [26, 11] on li "Orders" at bounding box center [21, 13] width 42 height 14
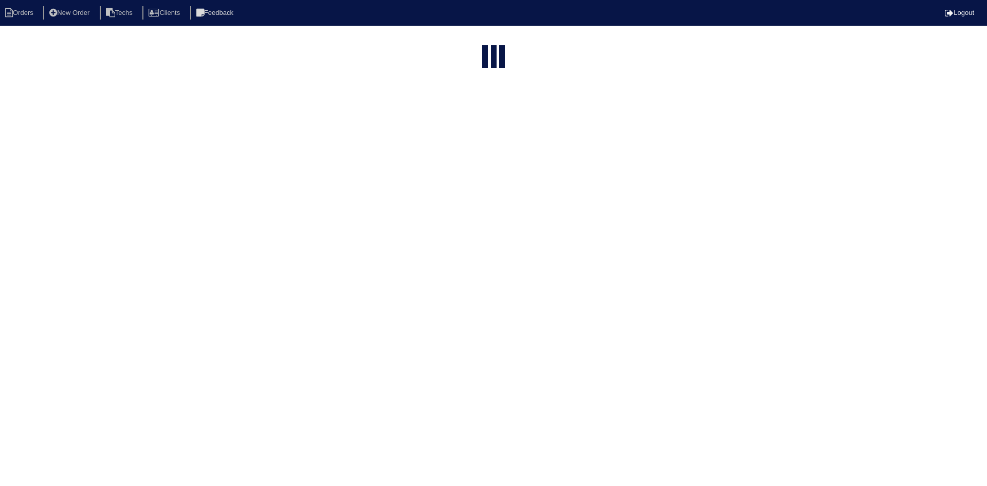
select select "15"
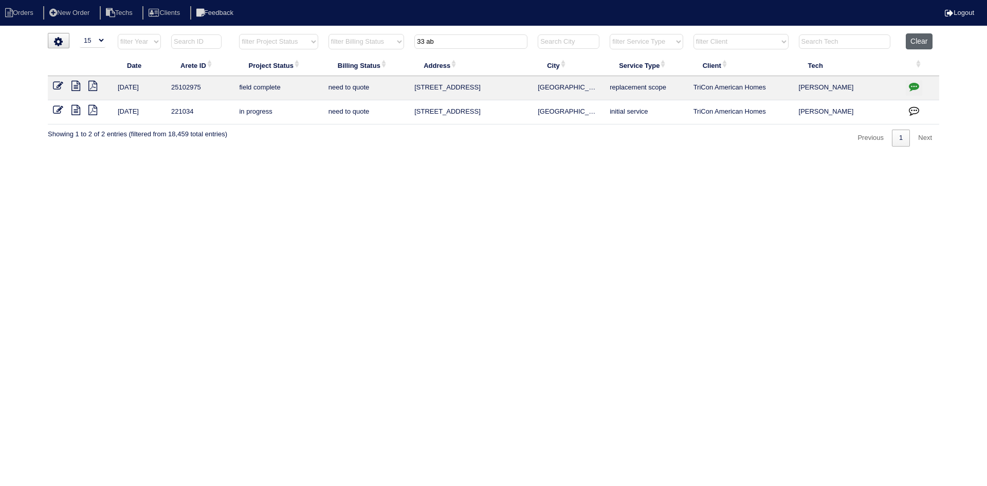
click at [914, 45] on button "Clear" at bounding box center [919, 41] width 26 height 16
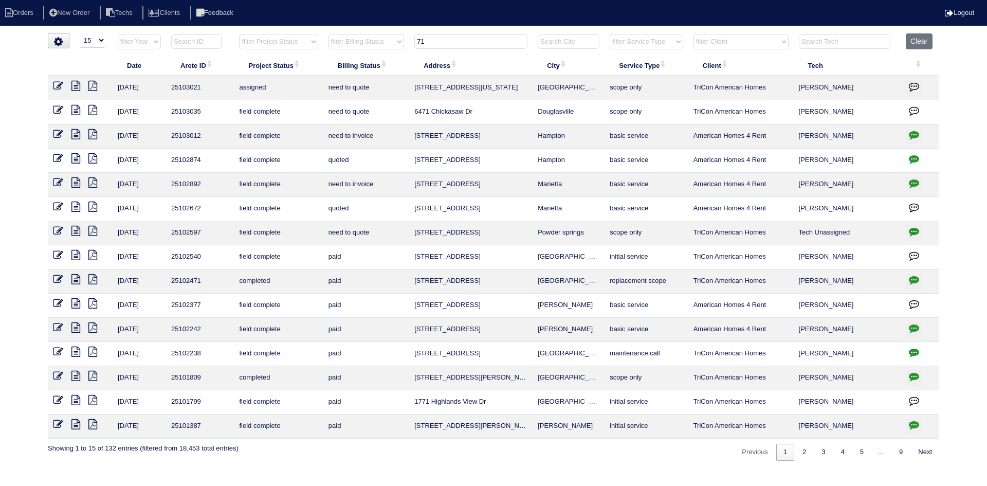
select select "15"
click at [434, 44] on input "71" at bounding box center [471, 41] width 113 height 14
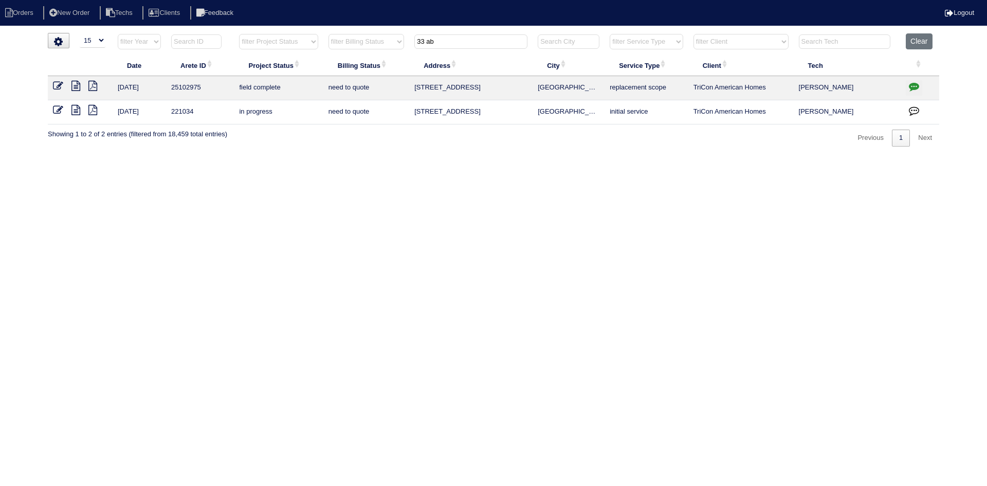
type input "33 ab"
click at [78, 111] on icon at bounding box center [75, 110] width 9 height 10
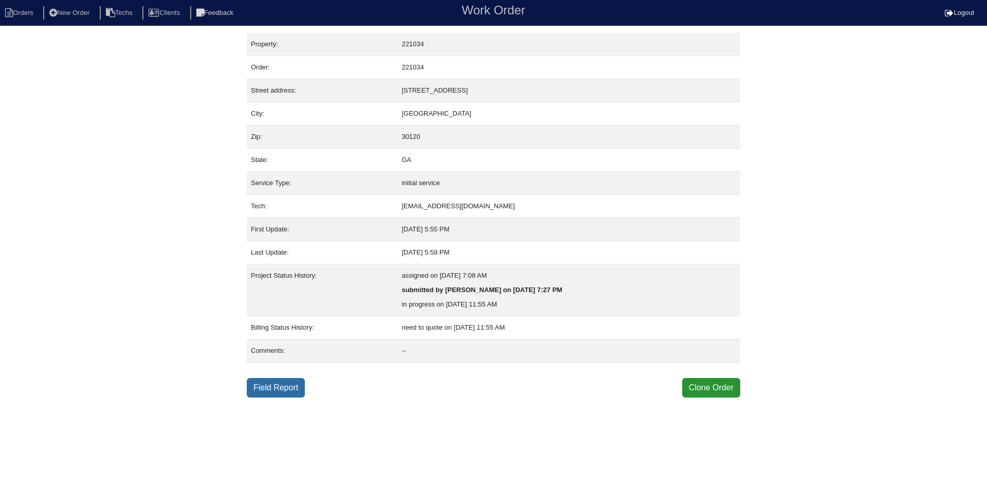
click at [283, 387] on link "Field Report" at bounding box center [276, 388] width 58 height 20
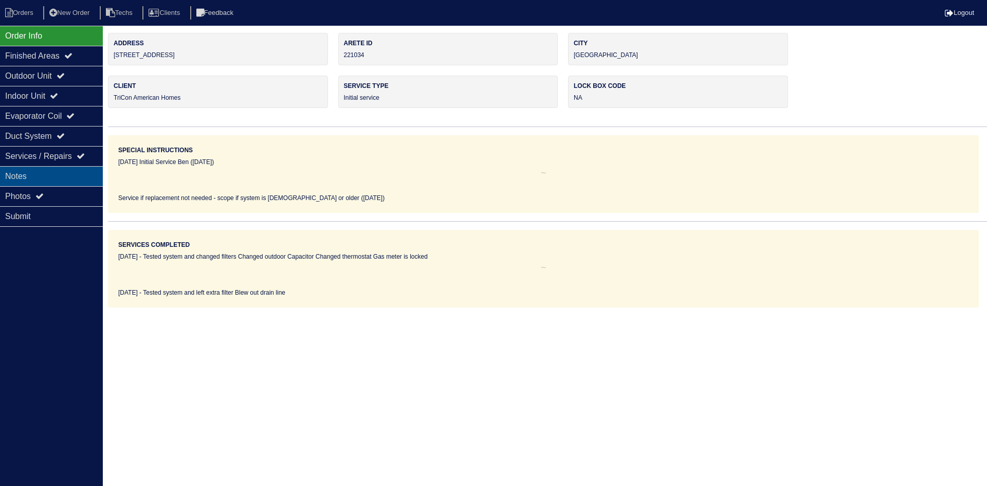
click at [82, 175] on div "Notes" at bounding box center [51, 176] width 103 height 20
type textarea "2-filters 45+5 MFD Capacitor Smart Thermostat"
type textarea "Tested system and changed filters Changed outdoor Capacitor Changed thermostat …"
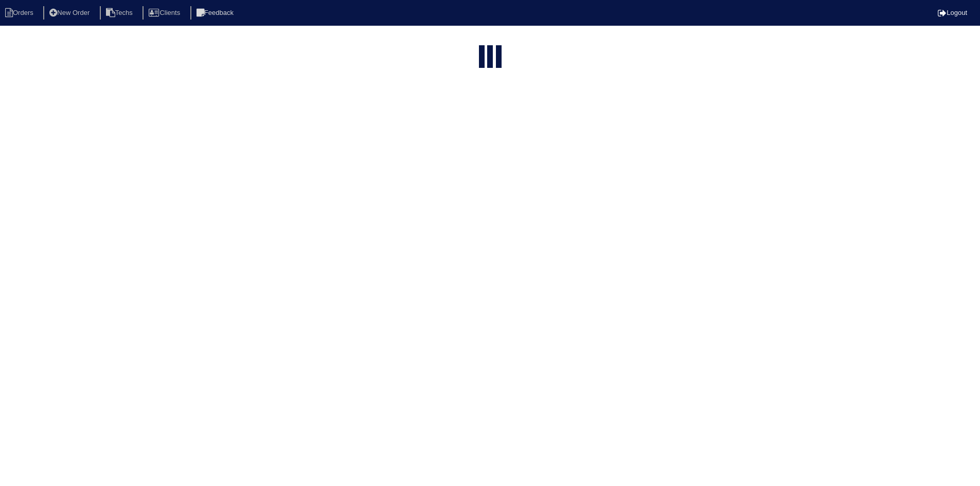
select select "15"
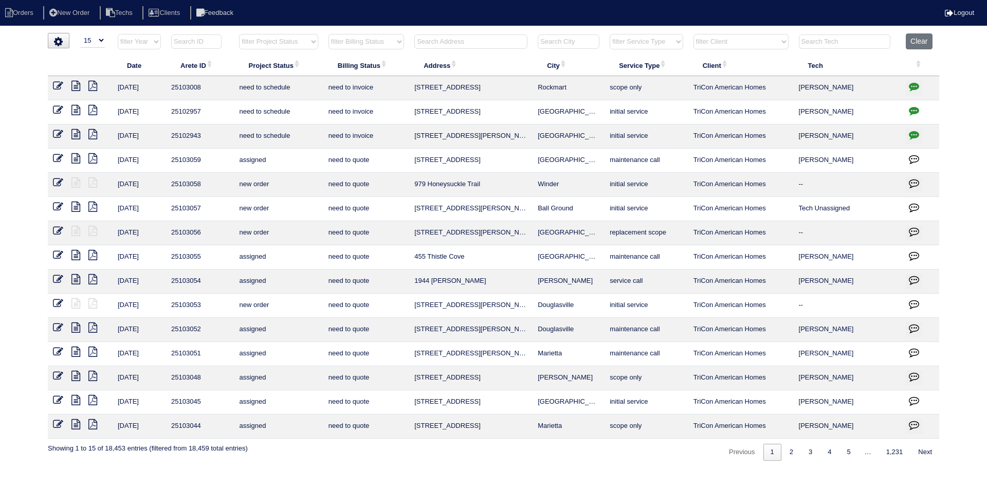
click at [312, 39] on select "filter Project Status -- Any Project Status -- new order assigned in progress f…" at bounding box center [278, 41] width 79 height 15
click at [239, 34] on select "filter Project Status -- Any Project Status -- new order assigned in progress f…" at bounding box center [278, 41] width 79 height 15
select select "field complete"
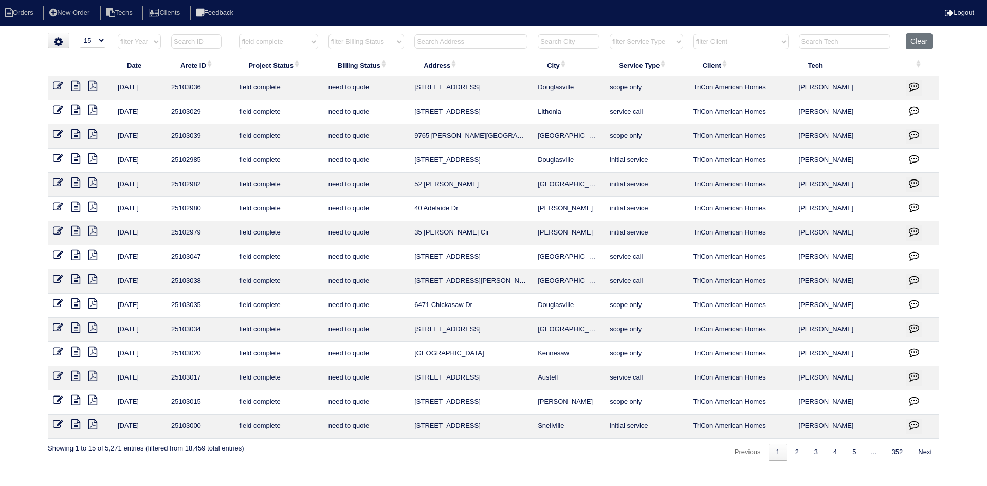
click at [393, 42] on select "filter Billing Status -- Any Billing Status -- need to quote quoted need to inv…" at bounding box center [367, 41] width 76 height 15
select select "need to quote"
click at [329, 34] on select "filter Billing Status -- Any Billing Status -- need to quote quoted need to inv…" at bounding box center [367, 41] width 76 height 15
select select "field complete"
select select "need to quote"
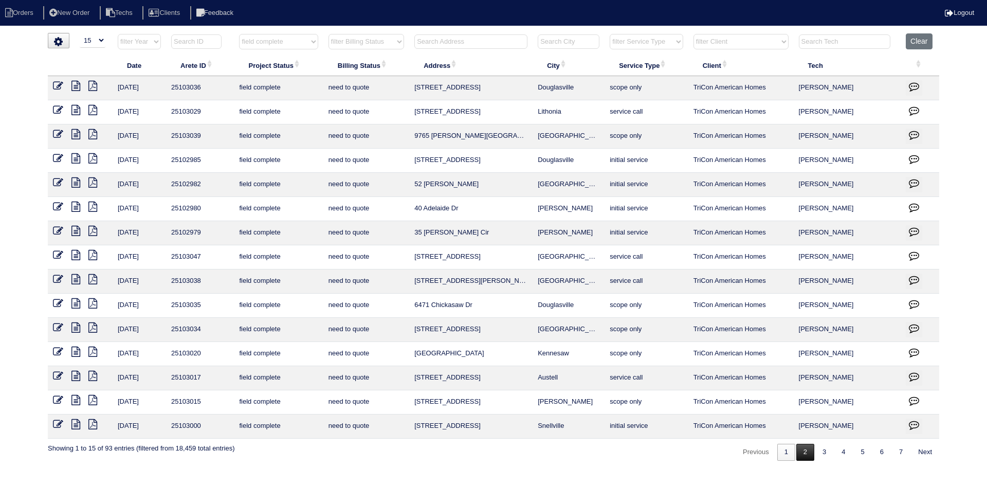
click at [804, 453] on link "2" at bounding box center [806, 452] width 18 height 17
select select "field complete"
select select "need to quote"
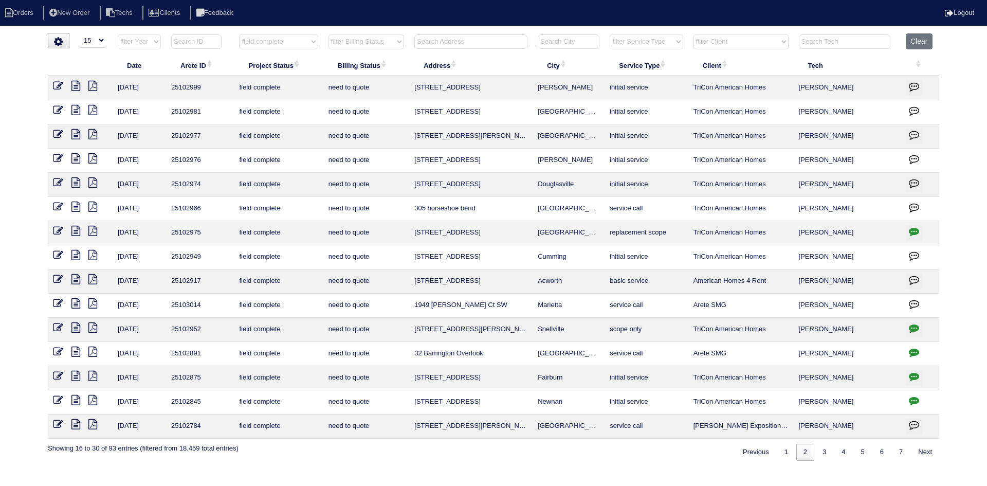
click at [75, 132] on icon at bounding box center [75, 134] width 9 height 10
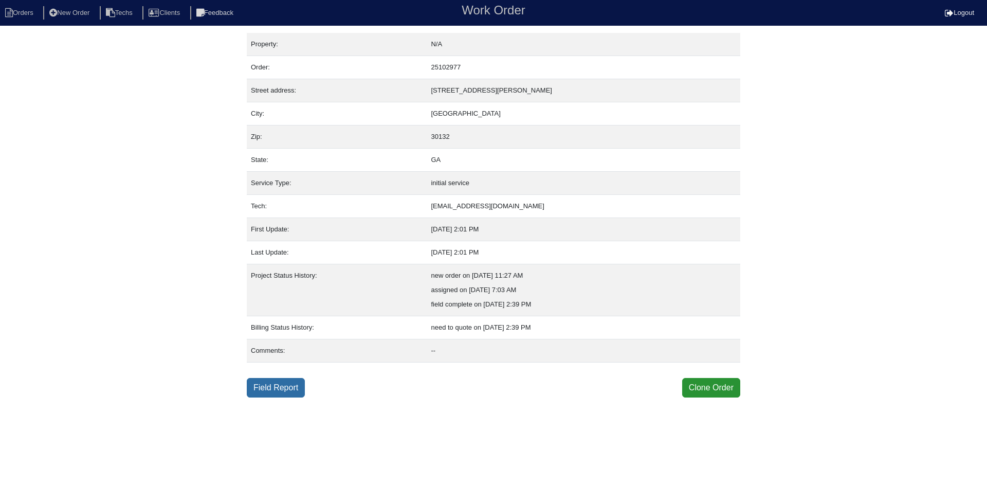
click at [280, 383] on link "Field Report" at bounding box center [276, 388] width 58 height 20
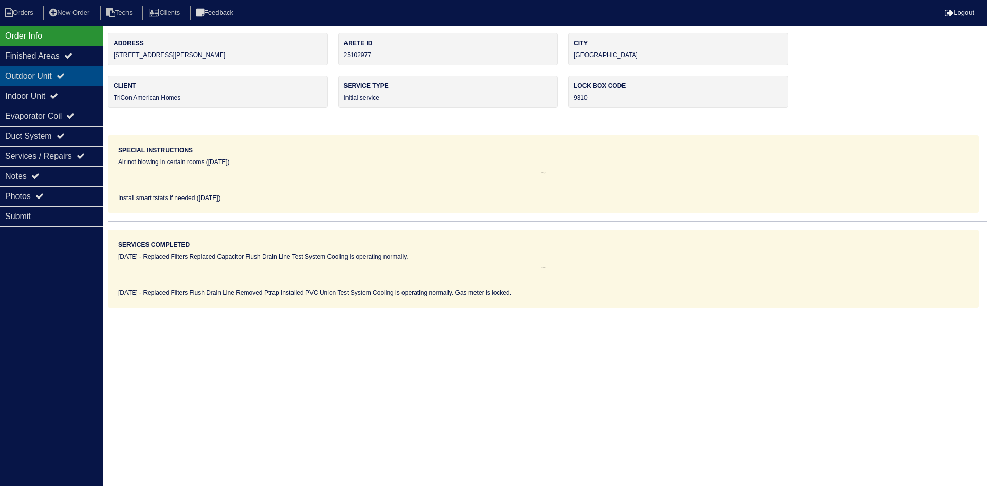
click at [62, 70] on div "Outdoor Unit" at bounding box center [51, 76] width 103 height 20
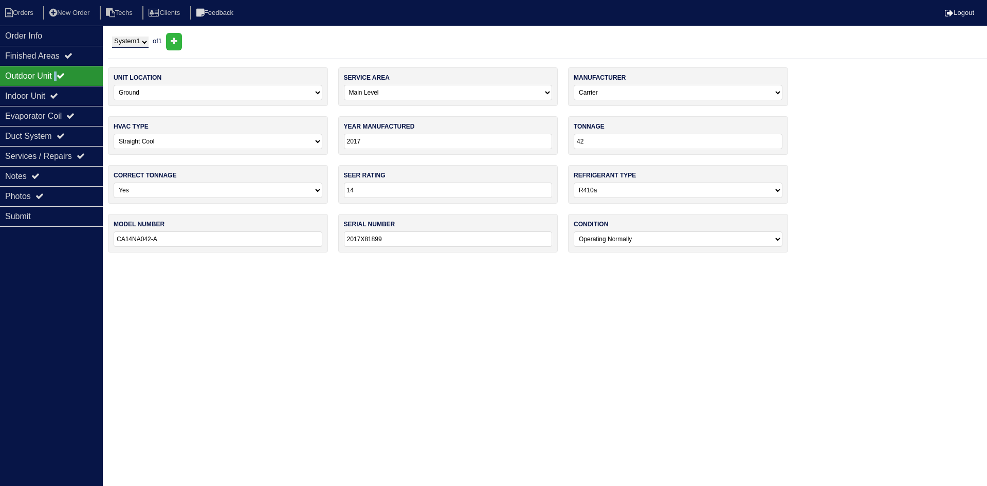
click at [84, 73] on div "Outdoor Unit" at bounding box center [51, 76] width 103 height 20
click at [81, 91] on div "Indoor Unit" at bounding box center [51, 96] width 103 height 20
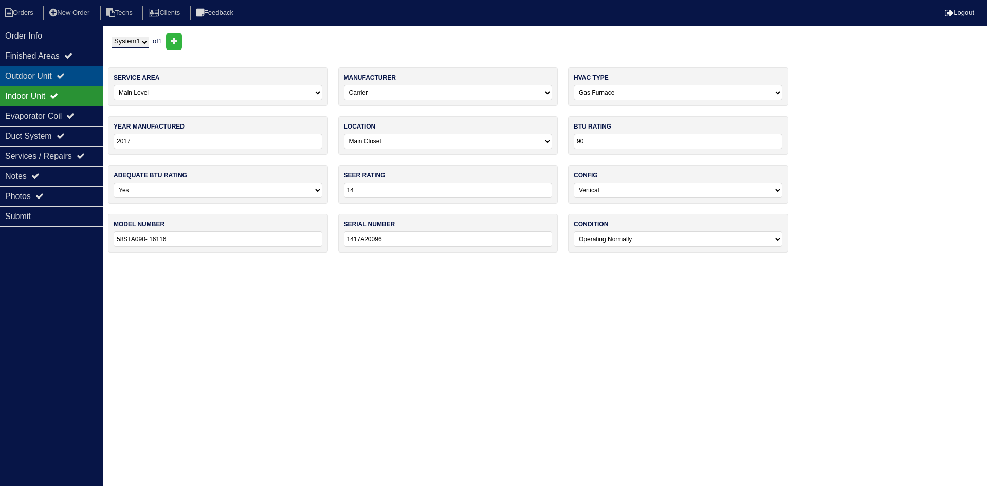
click at [78, 75] on div "Outdoor Unit" at bounding box center [51, 76] width 103 height 20
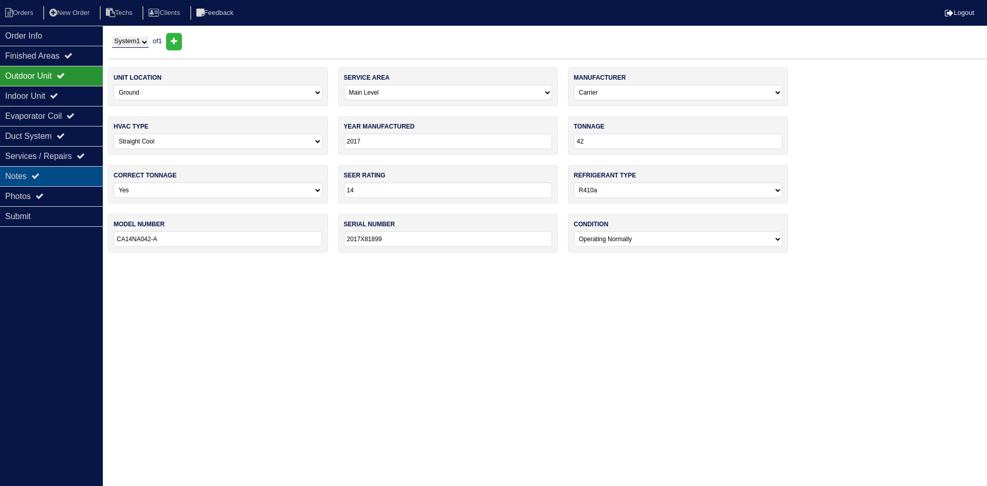
click at [74, 174] on div "Notes" at bounding box center [51, 176] width 103 height 20
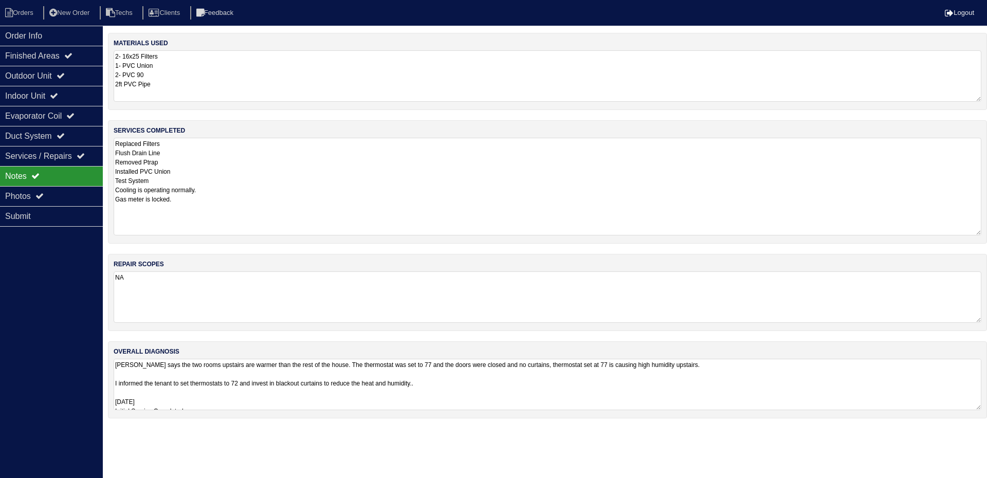
drag, startPoint x: 978, startPoint y: 188, endPoint x: 977, endPoint y: 235, distance: 46.3
click at [977, 235] on textarea "Replaced Filters Flush Drain Line Removed Ptrap Installed PVC Union Test System…" at bounding box center [548, 187] width 868 height 98
drag, startPoint x: 977, startPoint y: 407, endPoint x: 984, endPoint y: 469, distance: 61.6
click at [980, 469] on html "Orders New Order Techs Clients Feedback Logout Orders New Order Users Clients M…" at bounding box center [490, 234] width 980 height 469
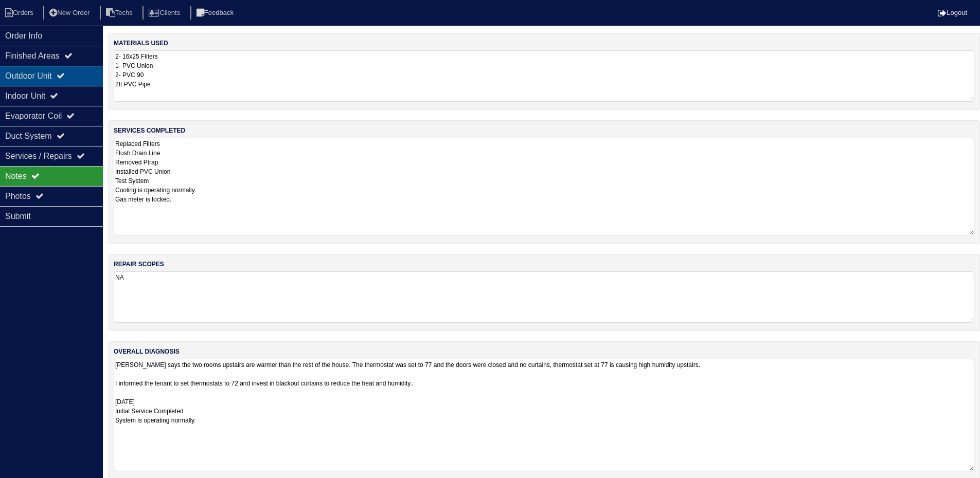
click at [91, 76] on div "Outdoor Unit" at bounding box center [51, 76] width 103 height 20
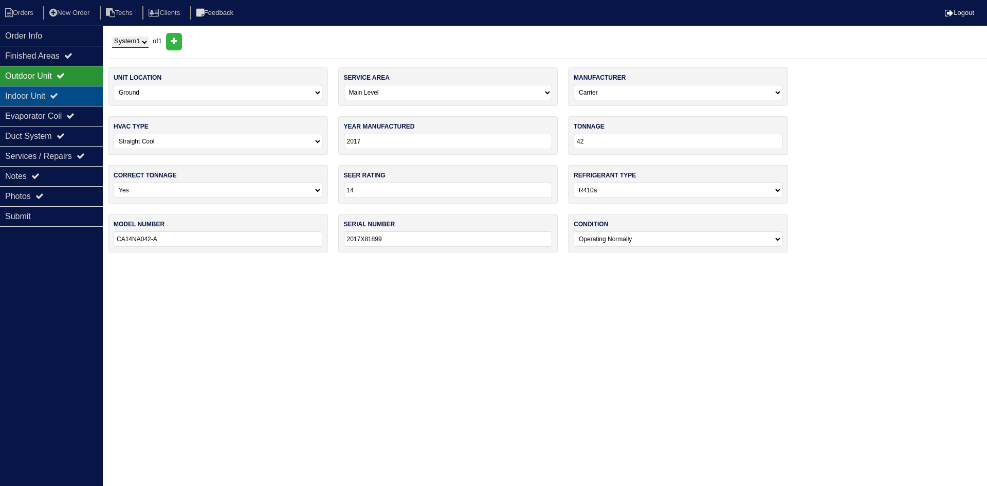
click at [72, 93] on div "Indoor Unit" at bounding box center [51, 96] width 103 height 20
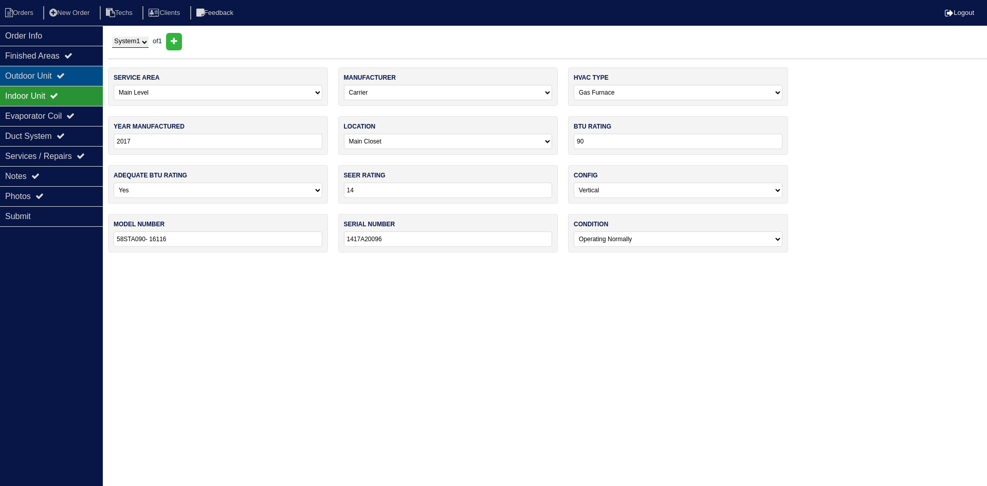
click at [65, 76] on icon at bounding box center [61, 75] width 8 height 8
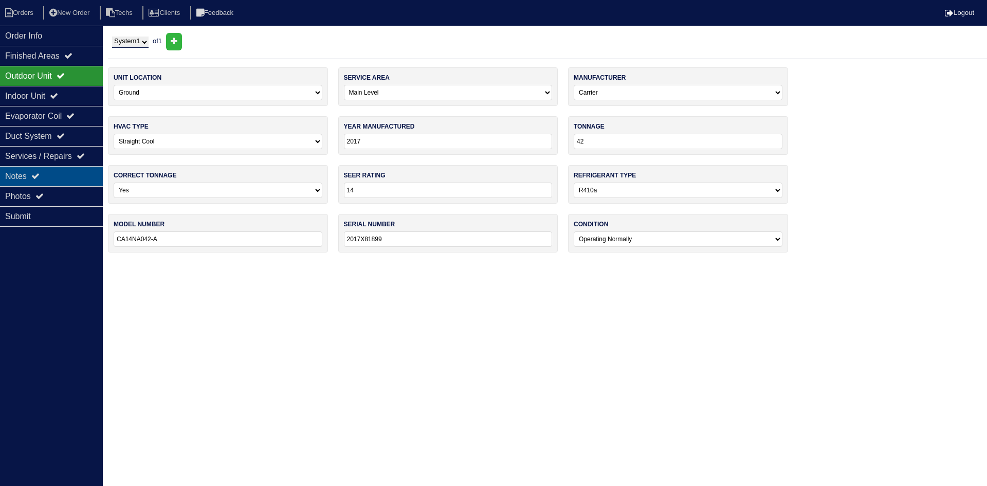
click at [46, 176] on div "Notes" at bounding box center [51, 176] width 103 height 20
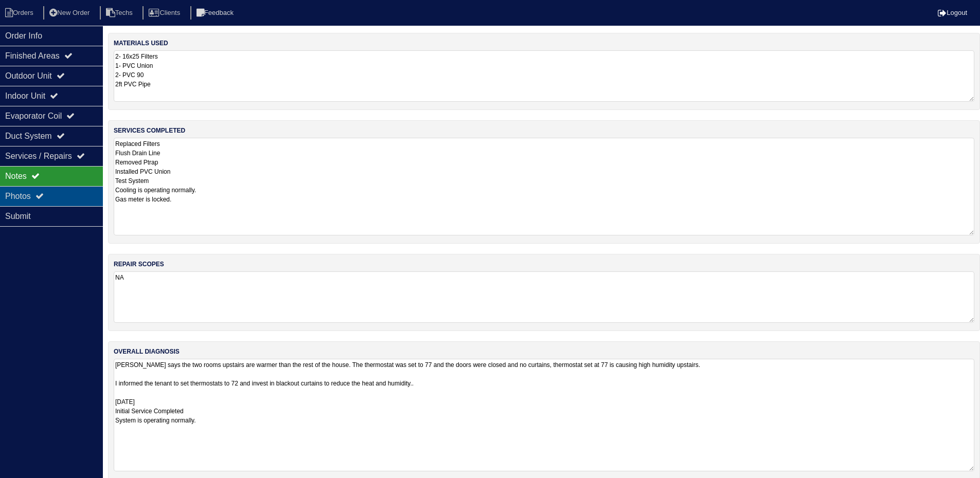
click at [30, 197] on div "Photos" at bounding box center [51, 196] width 103 height 20
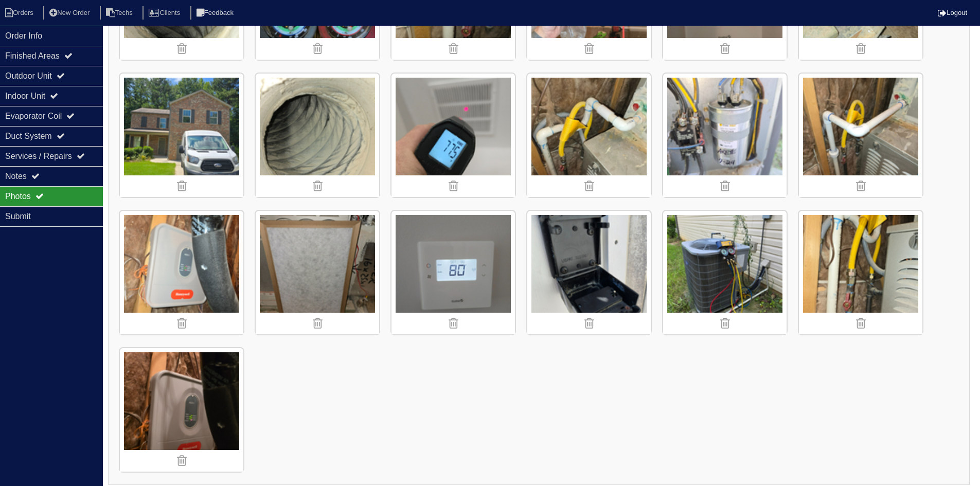
scroll to position [534, 0]
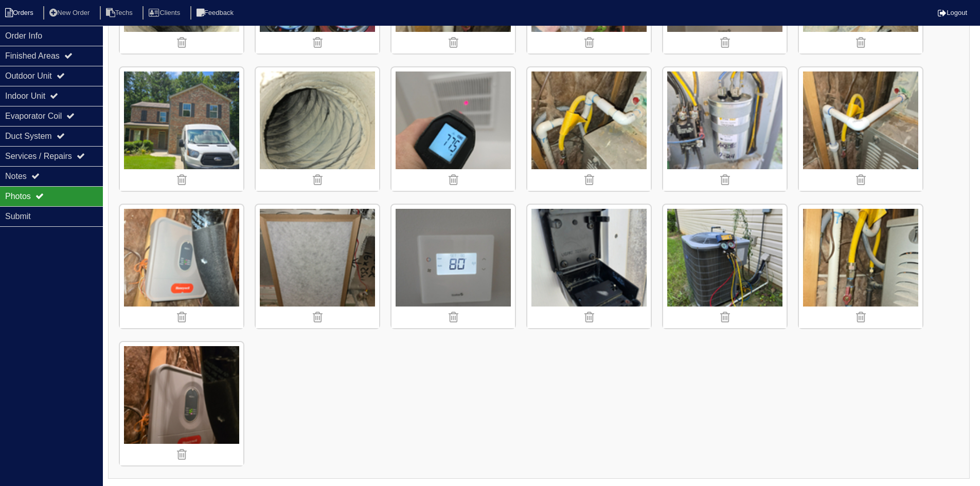
click at [16, 13] on li "Orders" at bounding box center [21, 13] width 42 height 14
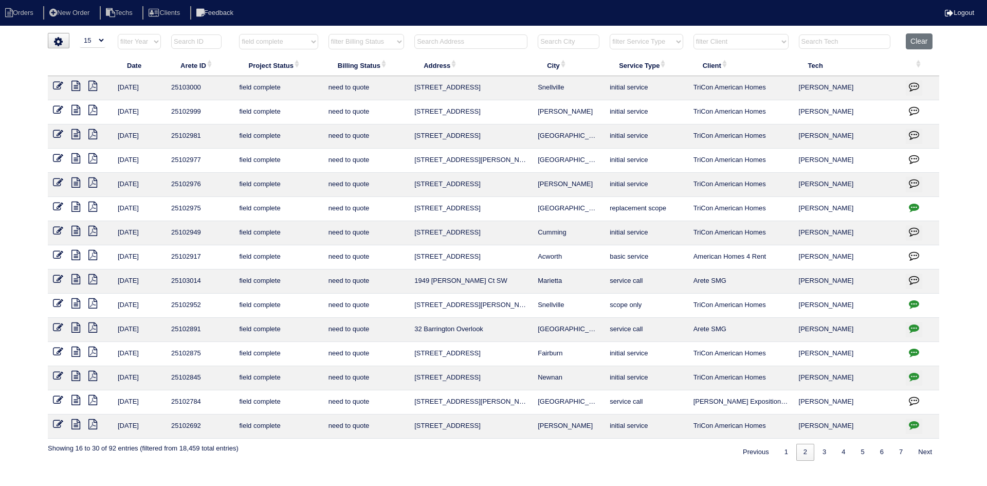
select select "15"
select select "field complete"
select select "need to quote"
click at [501, 41] on input "text" at bounding box center [471, 41] width 113 height 14
type input "22"
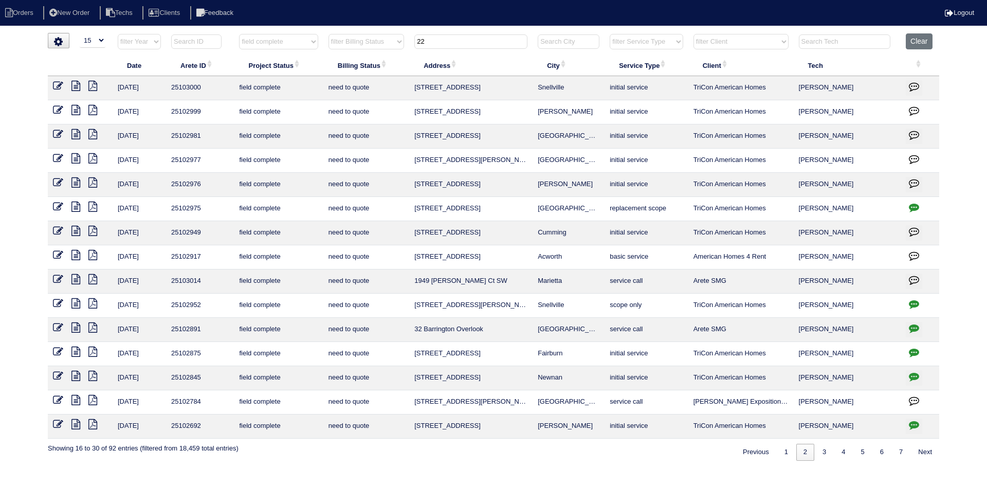
select select "field complete"
select select "need to quote"
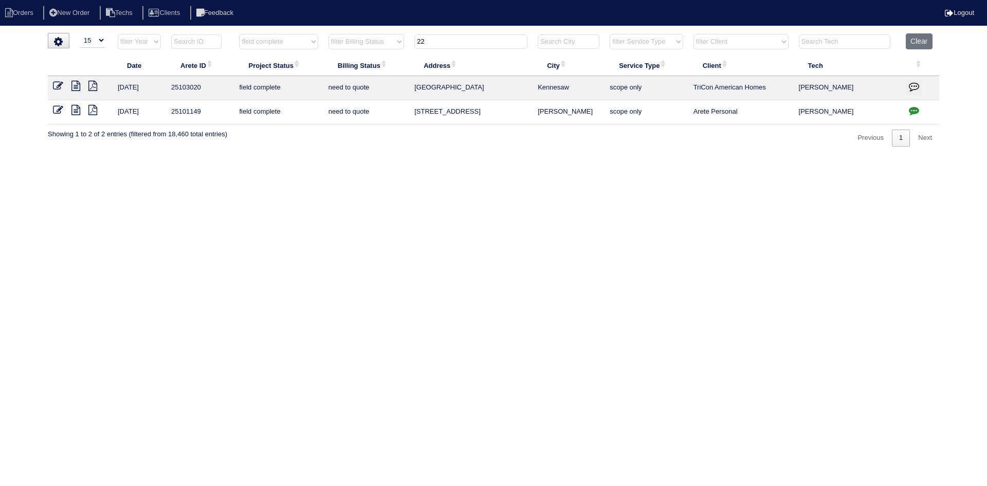
type input "2"
select select "field complete"
select select "need to quote"
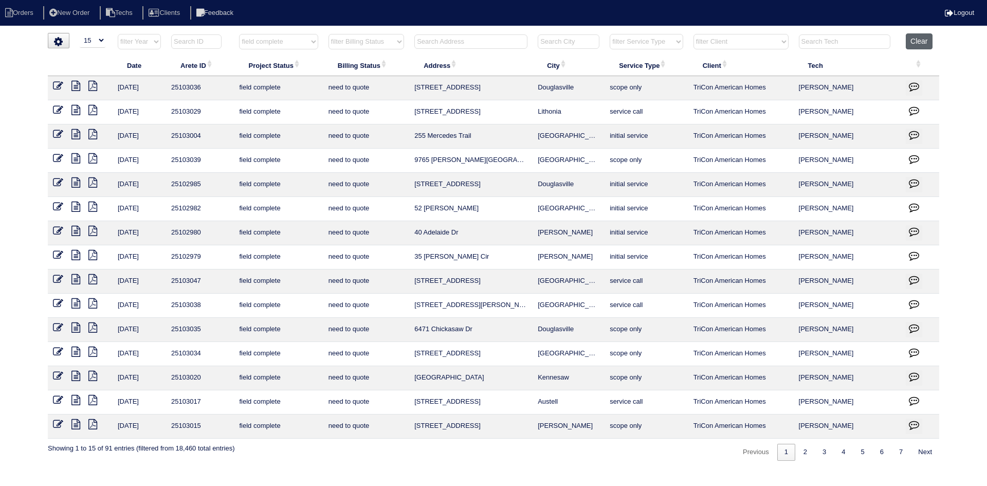
click at [920, 42] on button "Clear" at bounding box center [919, 41] width 26 height 16
select select
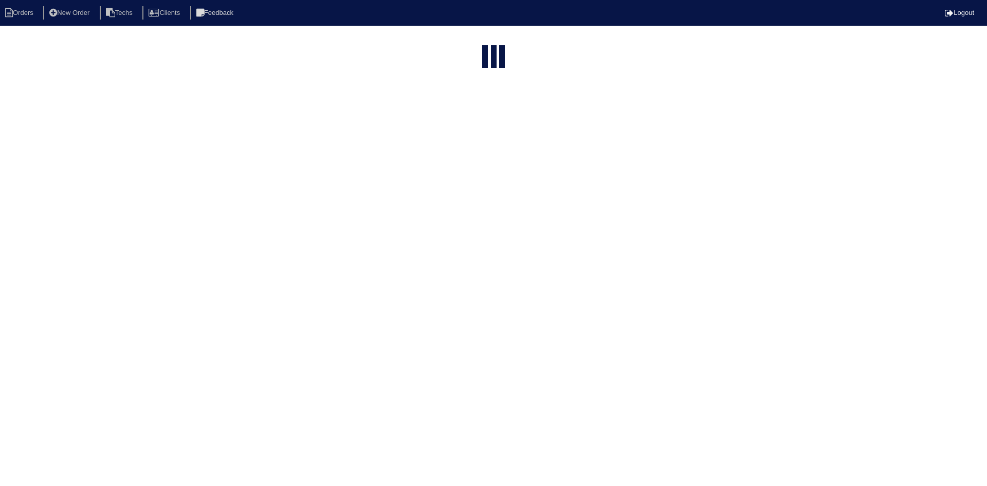
select select "15"
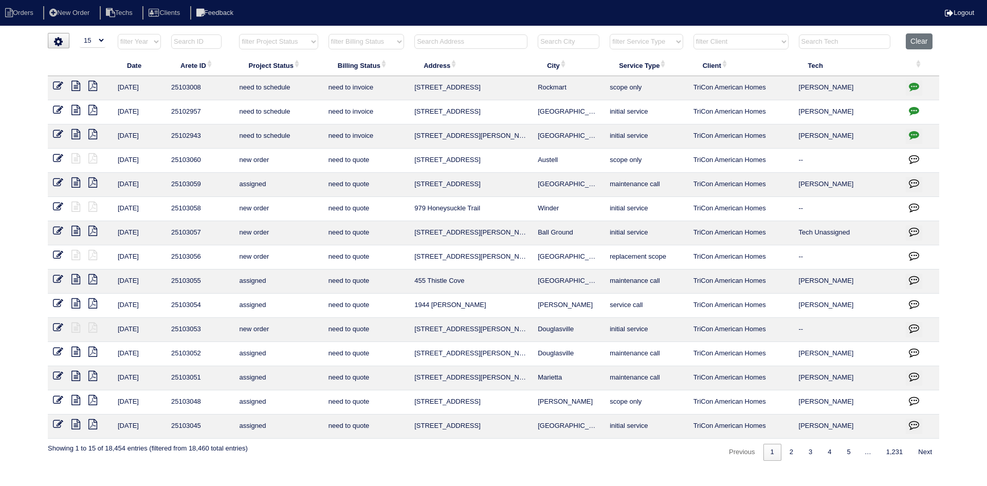
click at [449, 42] on input "text" at bounding box center [471, 41] width 113 height 14
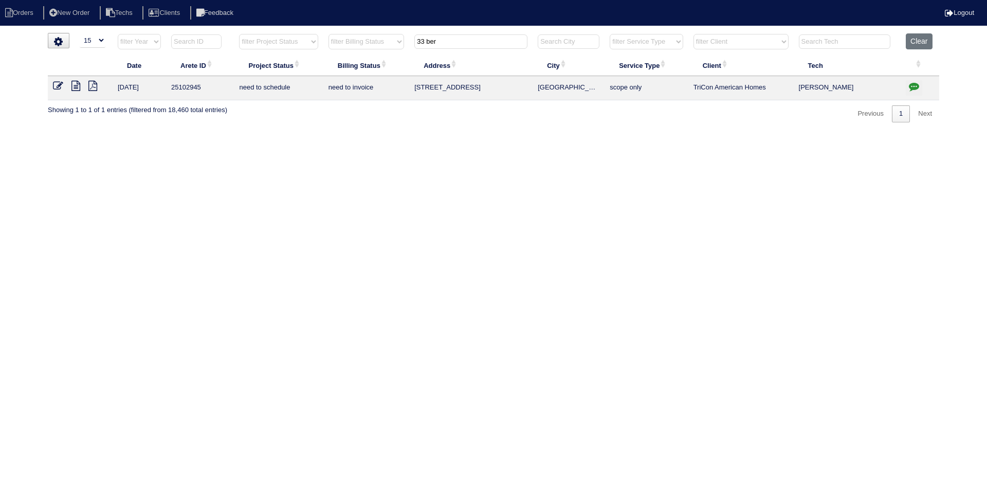
type input "33 ber"
click at [76, 85] on icon at bounding box center [75, 86] width 9 height 10
click at [915, 83] on icon "button" at bounding box center [914, 86] width 10 height 10
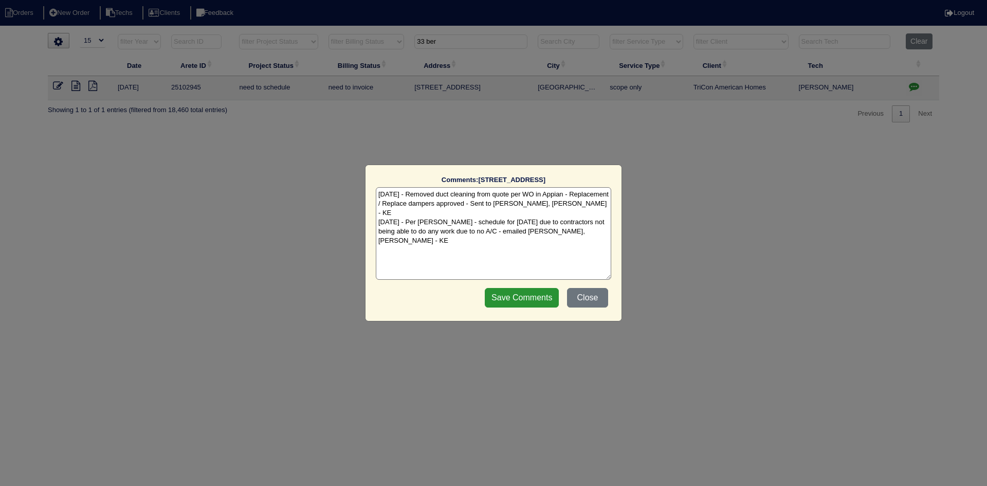
click at [595, 232] on textarea "[DATE] - Removed duct cleaning from quote per WO in Appian - Replacement / Repl…" at bounding box center [494, 233] width 236 height 93
paste textarea "Equipment ordered - pricing verified Texted Goldie for delivery today for insta…"
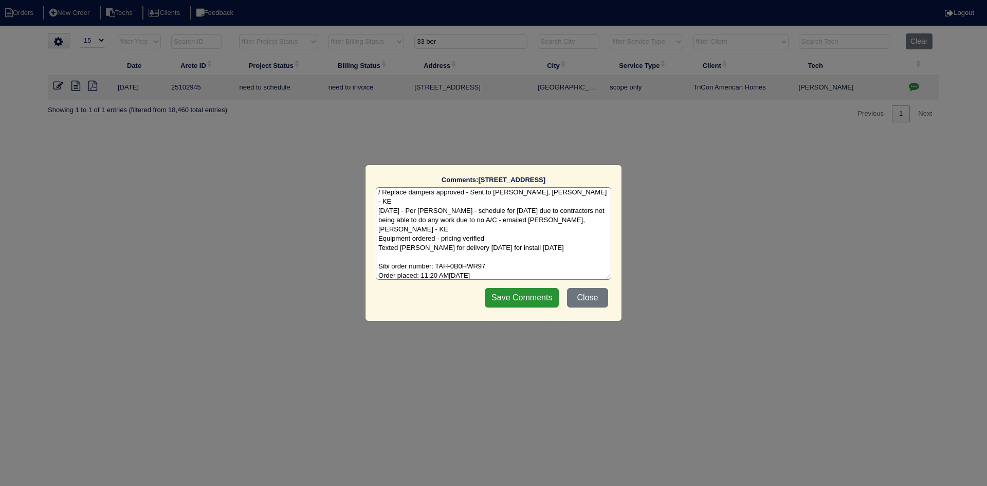
click at [418, 246] on textarea "8/15/25 - Removed duct cleaning from quote per WO in Appian - Replacement / Rep…" at bounding box center [494, 233] width 236 height 93
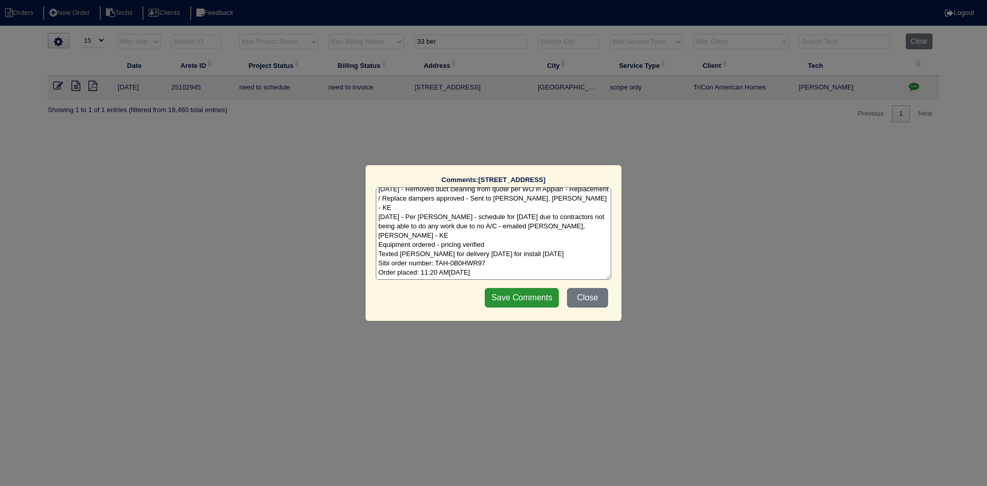
click at [377, 236] on textarea "8/15/25 - Removed duct cleaning from quote per WO in Appian - Replacement / Rep…" at bounding box center [494, 233] width 236 height 93
click at [522, 235] on textarea "8/15/25 - Removed duct cleaning from quote per WO in Appian - Replacement / Rep…" at bounding box center [494, 233] width 236 height 93
type textarea "8/15/25 - Removed duct cleaning from quote per WO in Appian - Replacement / Rep…"
click at [519, 297] on input "Save Comments" at bounding box center [522, 298] width 74 height 20
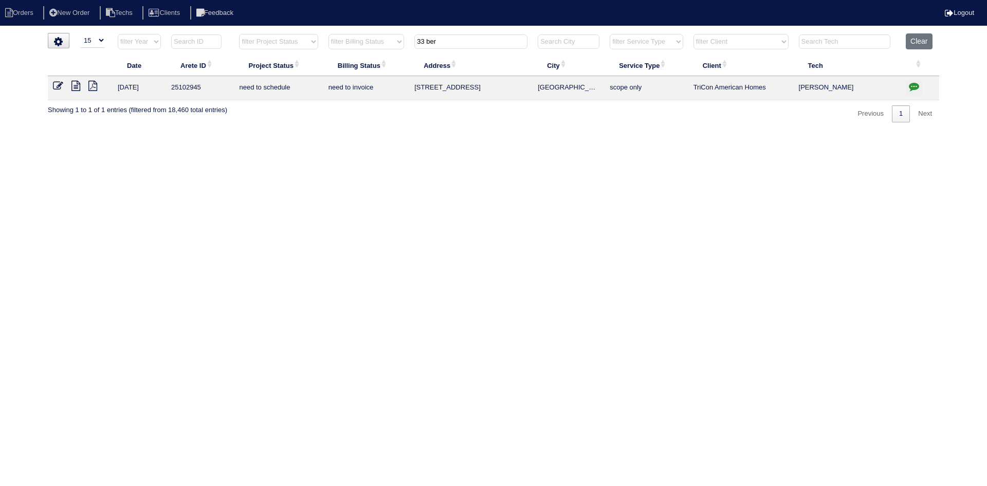
click at [469, 44] on input "33 ber" at bounding box center [471, 41] width 113 height 14
paste input "7369 Melhana Lane"
type input "7369 Melhana L"
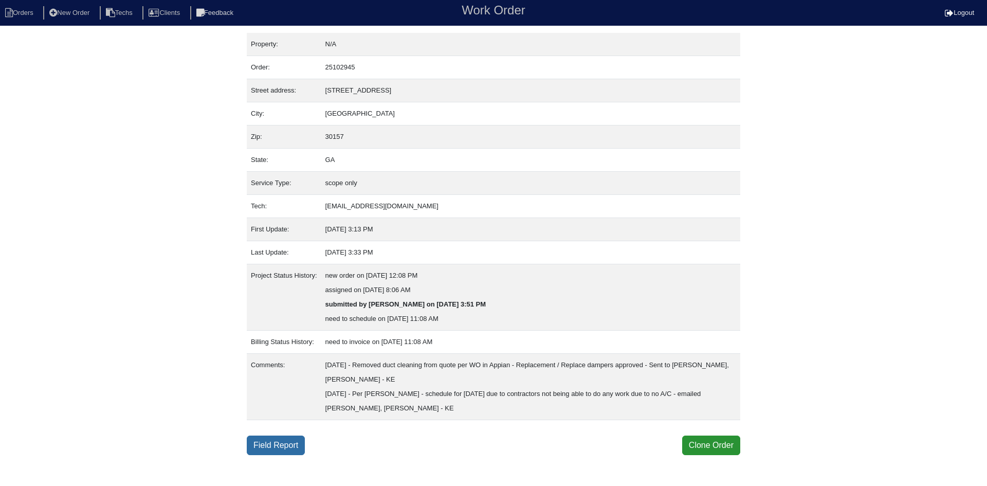
click at [267, 443] on link "Field Report" at bounding box center [276, 446] width 58 height 20
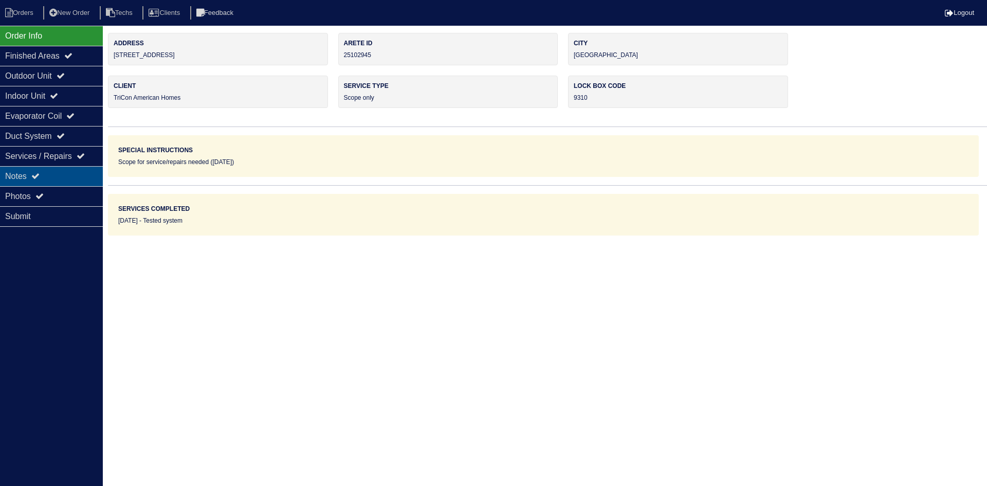
click at [50, 180] on div "Notes" at bounding box center [51, 176] width 103 height 20
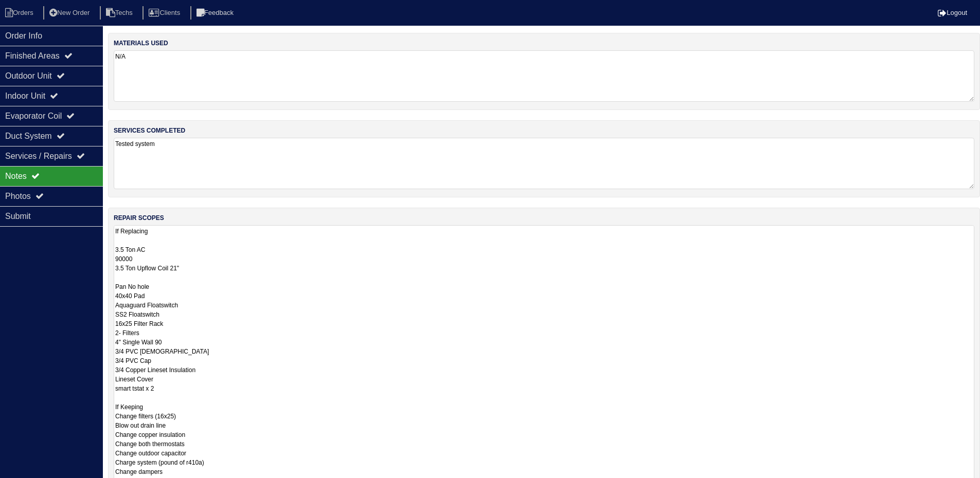
drag, startPoint x: 978, startPoint y: 273, endPoint x: 452, endPoint y: 437, distance: 551.7
click at [980, 485] on html "Orders New Order Techs Clients Feedback Logout Orders New Order Users Clients M…" at bounding box center [490, 307] width 980 height 615
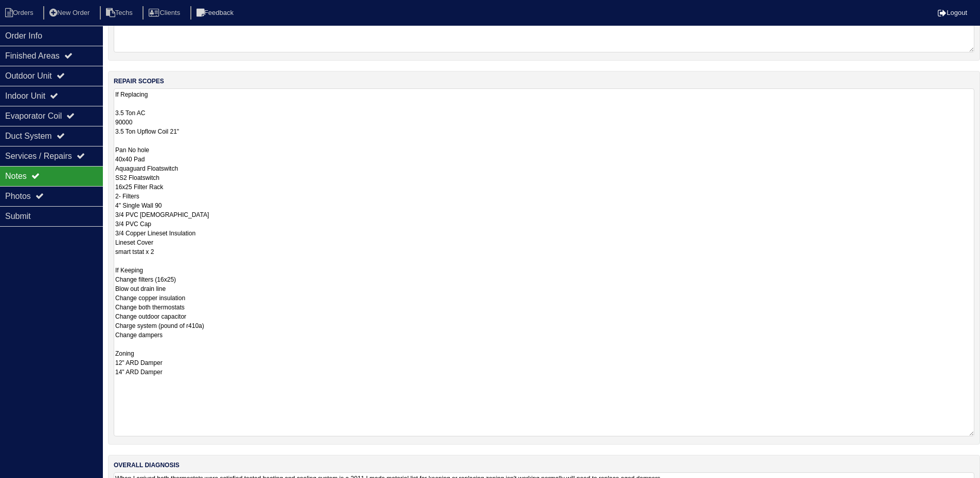
drag, startPoint x: 970, startPoint y: 371, endPoint x: 976, endPoint y: 435, distance: 64.5
click at [976, 435] on div "repair scopes If Replacing 3.5 Ton AC 90000 3.5 Ton Upflow Coil 21" Pan No hole…" at bounding box center [544, 258] width 872 height 374
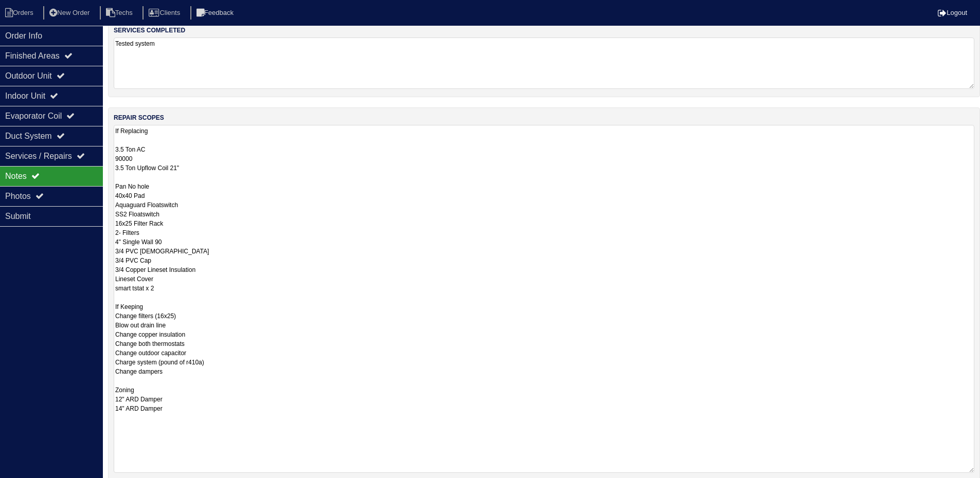
scroll to position [85, 0]
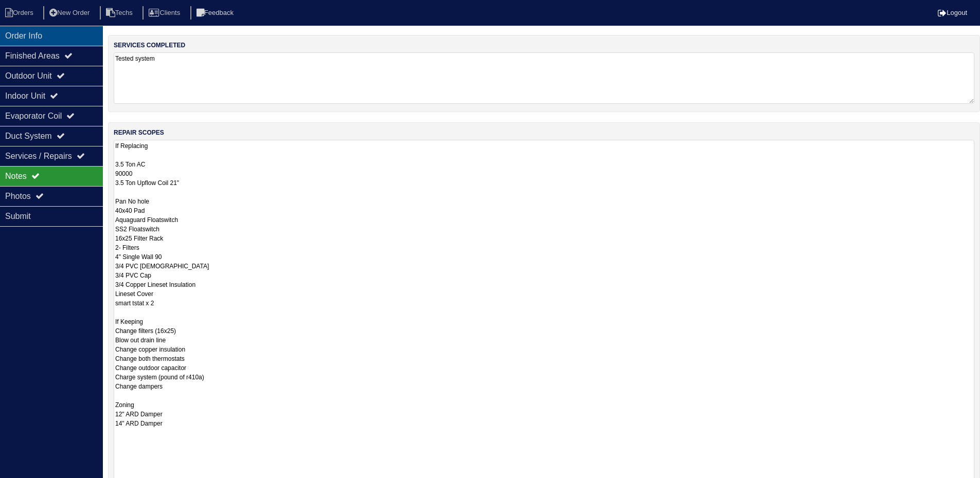
click at [31, 35] on div "Order Info" at bounding box center [51, 36] width 103 height 20
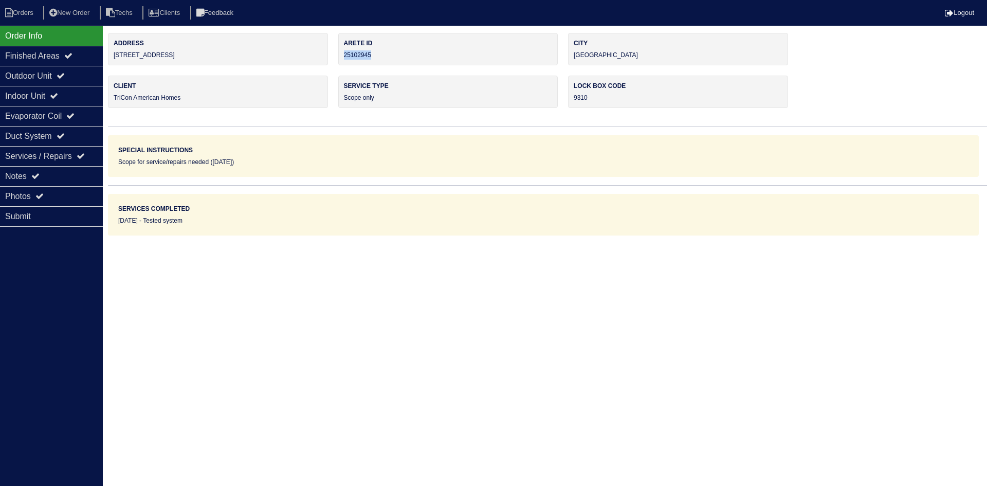
drag, startPoint x: 383, startPoint y: 55, endPoint x: 341, endPoint y: 60, distance: 42.0
click at [342, 57] on div "Arete ID 25102945" at bounding box center [448, 49] width 220 height 32
copy div "25102945"
click at [56, 175] on div "Notes" at bounding box center [51, 176] width 103 height 20
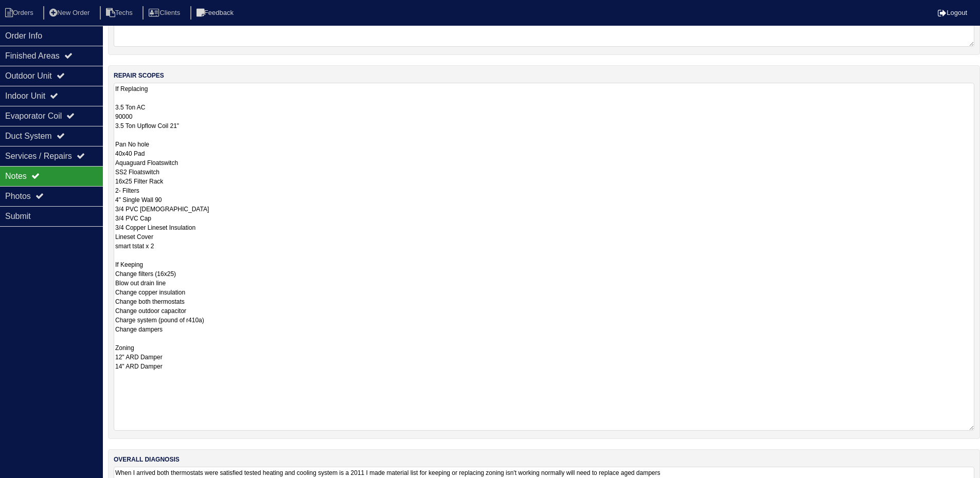
scroll to position [154, 0]
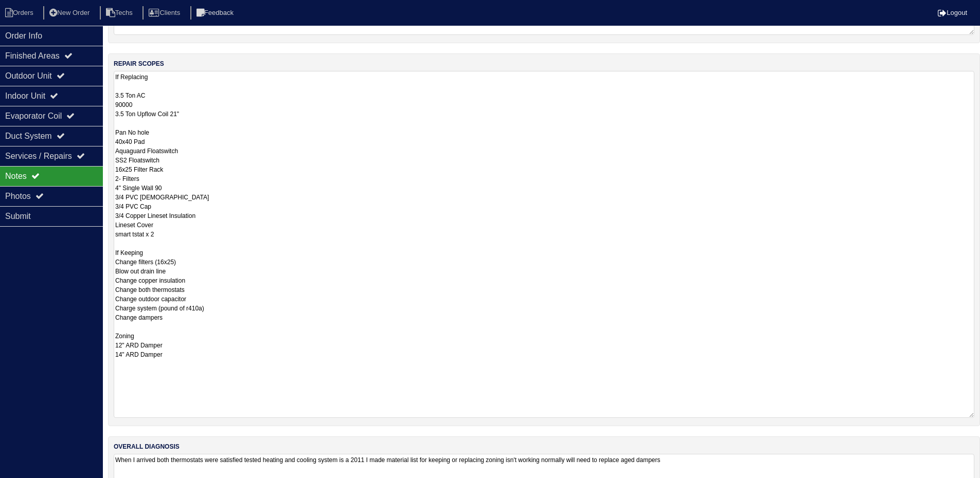
drag, startPoint x: 119, startPoint y: 243, endPoint x: 187, endPoint y: 328, distance: 108.7
click at [187, 328] on textarea "If Replacing 3.5 Ton AC 90000 3.5 Ton Upflow Coil 21" Pan No hole 40x40 Pad Aqu…" at bounding box center [544, 244] width 860 height 347
click at [255, 265] on textarea "If Replacing 3.5 Ton AC 90000 3.5 Ton Upflow Coil 21" Pan No hole 40x40 Pad Aqu…" at bounding box center [544, 244] width 860 height 347
click at [247, 266] on textarea "If Replacing 3.5 Ton AC 90000 3.5 Ton Upflow Coil 21" Pan No hole 40x40 Pad Aqu…" at bounding box center [544, 244] width 860 height 347
drag, startPoint x: 116, startPoint y: 251, endPoint x: 241, endPoint y: 315, distance: 140.3
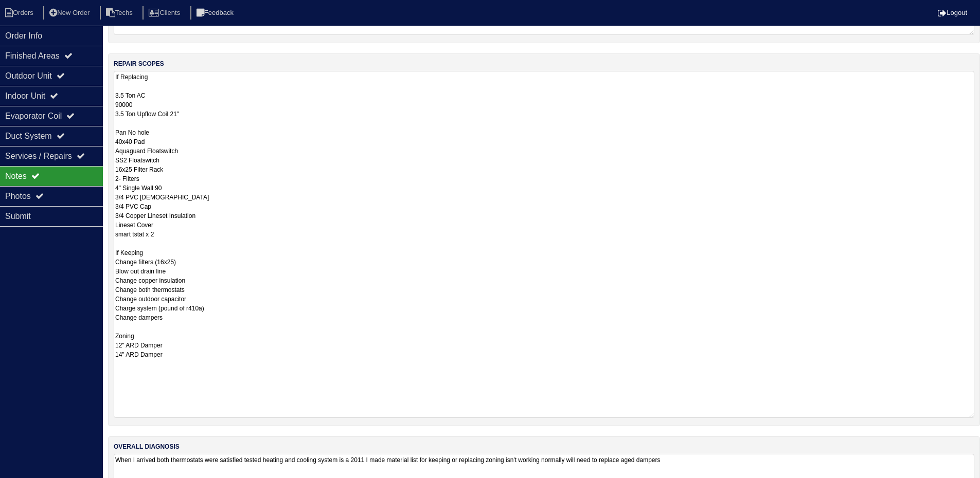
click at [241, 311] on textarea "If Replacing 3.5 Ton AC 90000 3.5 Ton Upflow Coil 21" Pan No hole 40x40 Pad Aqu…" at bounding box center [544, 244] width 860 height 347
click at [253, 238] on textarea "If Replacing 3.5 Ton AC 90000 3.5 Ton Upflow Coil 21" Pan No hole 40x40 Pad Aqu…" at bounding box center [544, 244] width 860 height 347
type textarea "If Replacing 3.5 Ton AC 90000 3.5 Ton Upflow Coil 21" Pan No hole 40x40 Pad Aqu…"
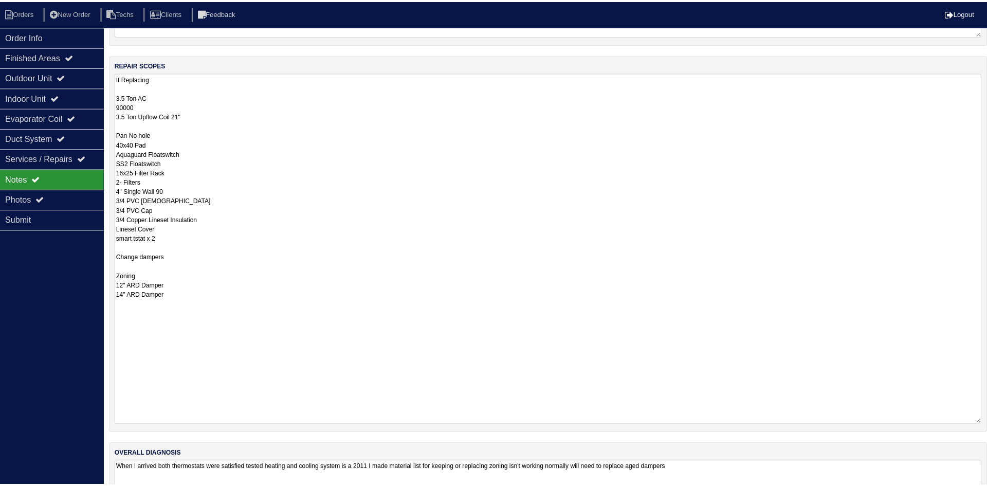
scroll to position [0, 0]
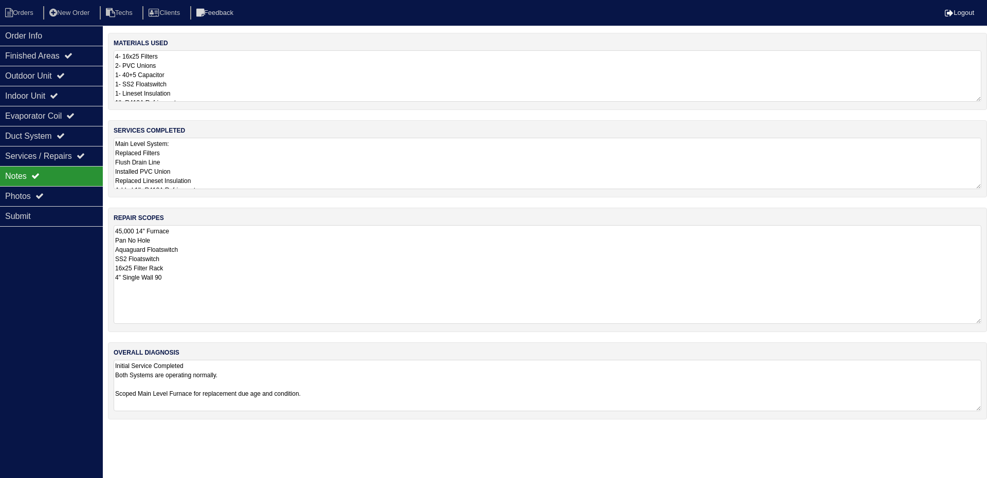
select select "0"
select select "[PERSON_NAME]"
select select "0"
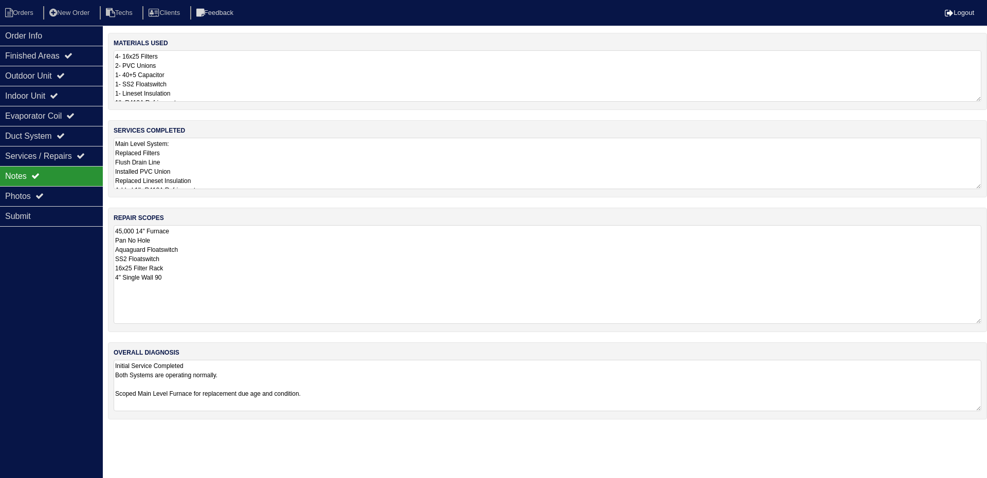
select select "1"
select select "0"
click at [61, 70] on div "Outdoor Unit" at bounding box center [51, 76] width 103 height 20
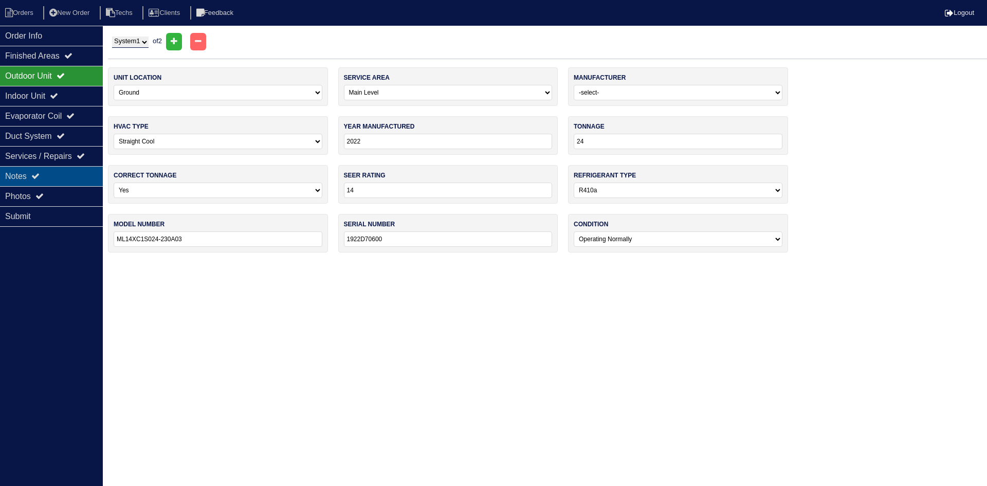
click at [56, 171] on div "Notes" at bounding box center [51, 176] width 103 height 20
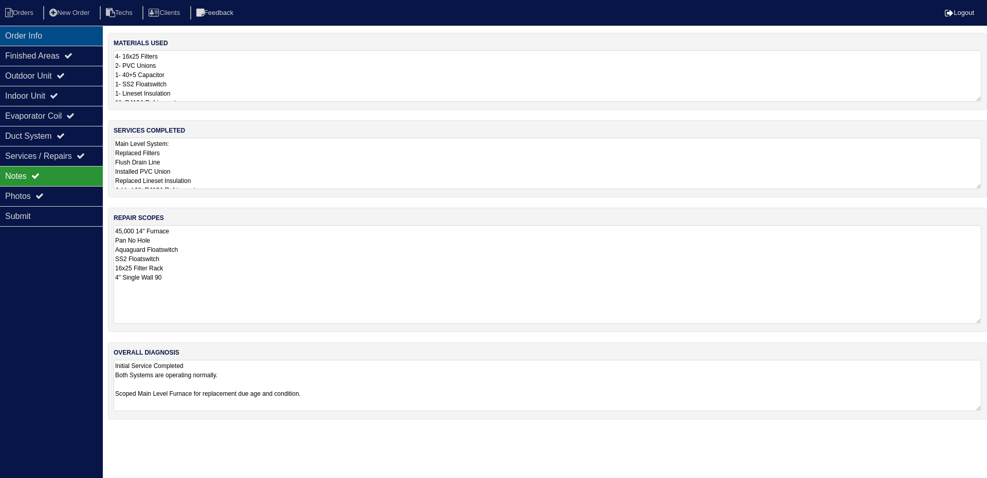
click at [30, 37] on div "Order Info" at bounding box center [51, 36] width 103 height 20
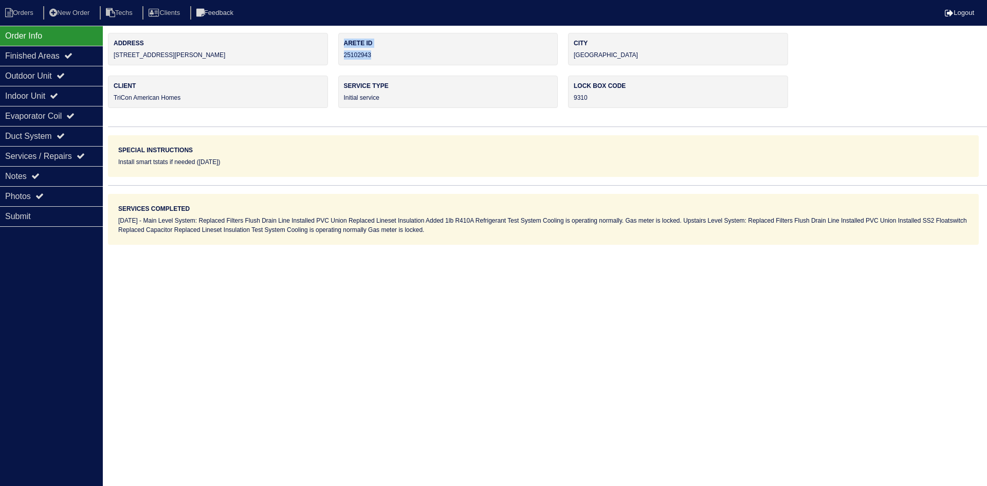
drag, startPoint x: 369, startPoint y: 55, endPoint x: 336, endPoint y: 58, distance: 32.5
click at [336, 58] on div "Address [STREET_ADDRESS] [GEOGRAPHIC_DATA] Client TriCon American Homes Service…" at bounding box center [547, 139] width 879 height 212
click at [392, 58] on div "Arete ID 25102943" at bounding box center [448, 49] width 220 height 32
drag, startPoint x: 381, startPoint y: 55, endPoint x: 341, endPoint y: 57, distance: 39.7
click at [341, 57] on div "Arete ID 25102943" at bounding box center [448, 49] width 220 height 32
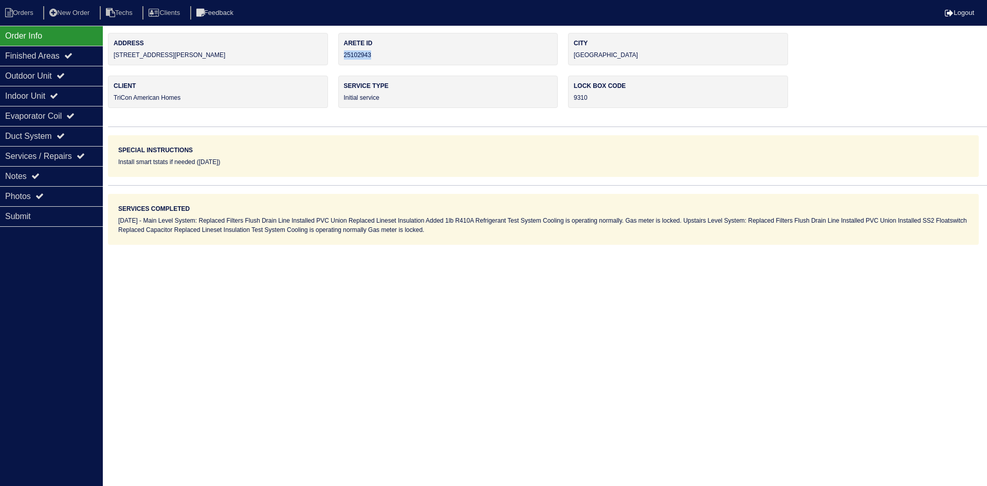
copy div "25102943"
drag, startPoint x: 67, startPoint y: 174, endPoint x: 74, endPoint y: 175, distance: 6.2
click at [67, 174] on div "Notes" at bounding box center [51, 176] width 103 height 20
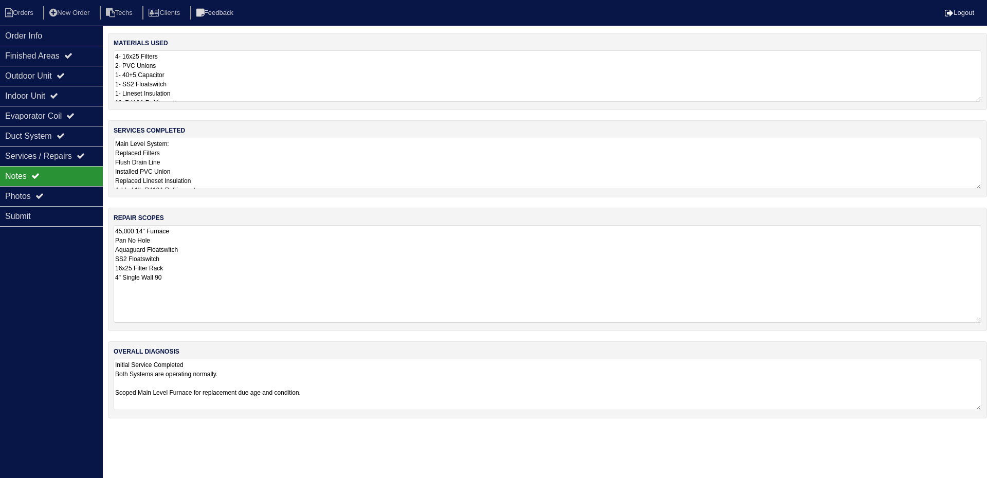
click at [222, 250] on textarea "45,000 14" Furnace Pan No Hole Aquaguard Floatswitch SS2 Floatswitch 16x25 Filt…" at bounding box center [548, 274] width 868 height 98
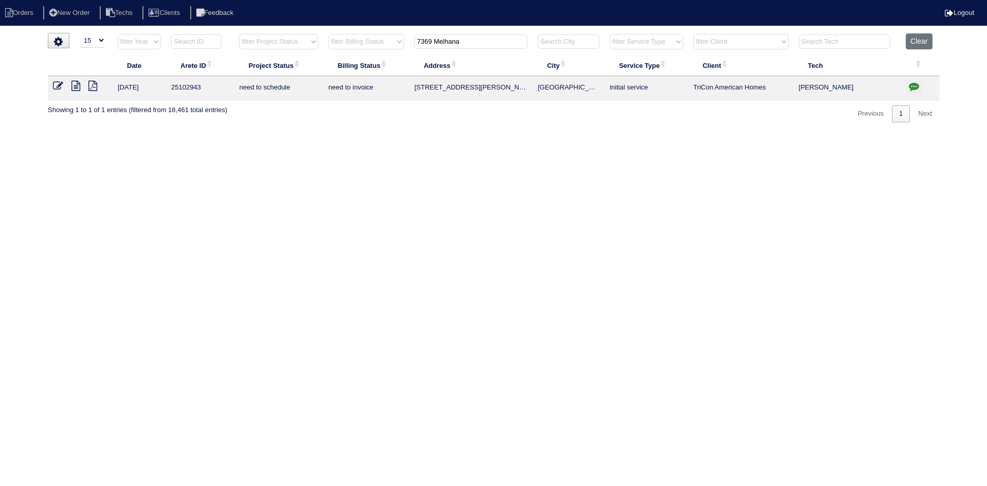
select select "15"
click at [915, 82] on icon "button" at bounding box center [914, 86] width 10 height 10
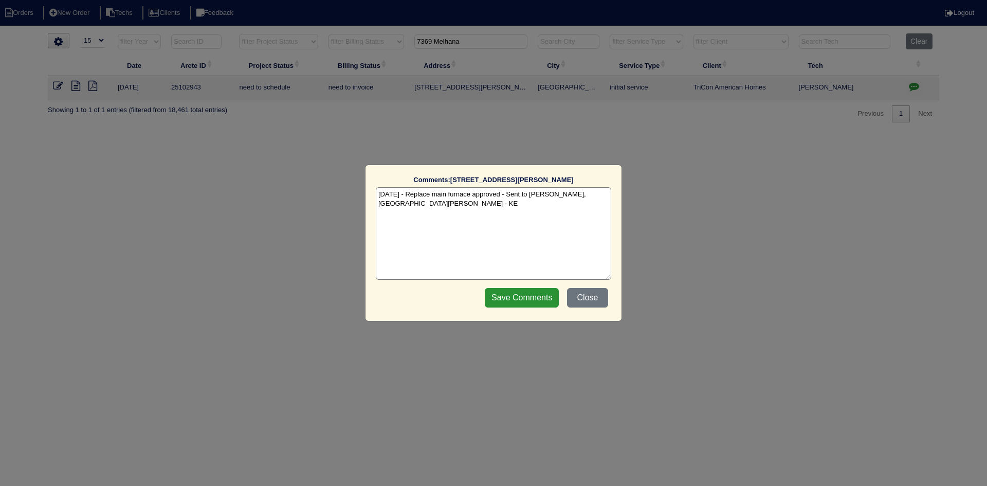
click at [607, 198] on textarea "[DATE] - Replace main furnace approved - Sent to [PERSON_NAME], [GEOGRAPHIC_DAT…" at bounding box center [494, 233] width 236 height 93
paste textarea "Sibi order number: TAH-IZSBBE0G Order placed: 11:30 AM[DATE] Requested pickup d…"
click at [527, 203] on textarea "[DATE] - Replace main furnace approved - Sent to [PERSON_NAME], [PERSON_NAME] -…" at bounding box center [494, 233] width 236 height 93
click at [416, 201] on textarea "[DATE] - Replace main furnace approved - Sent to [PERSON_NAME], [PERSON_NAME] -…" at bounding box center [494, 233] width 236 height 93
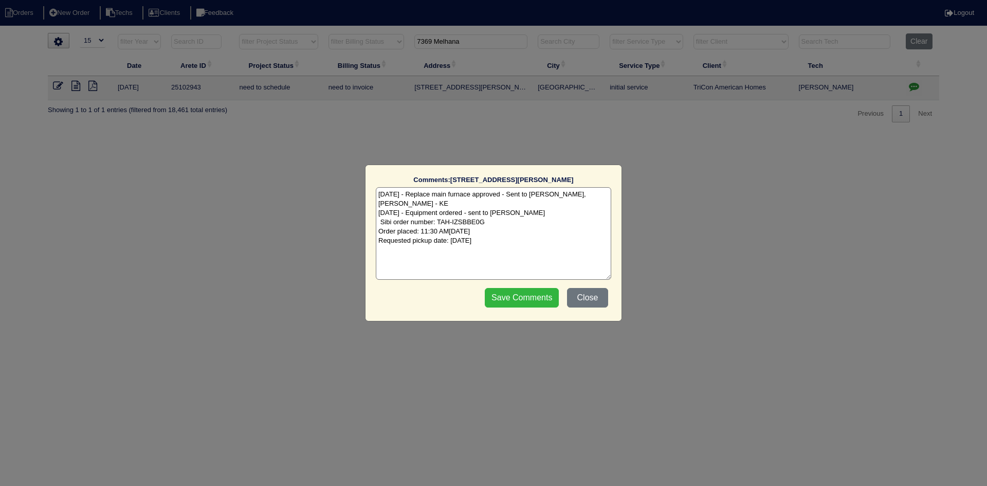
type textarea "[DATE] - Replace main furnace approved - Sent to [PERSON_NAME], [PERSON_NAME] -…"
click at [518, 301] on input "Save Comments" at bounding box center [522, 298] width 74 height 20
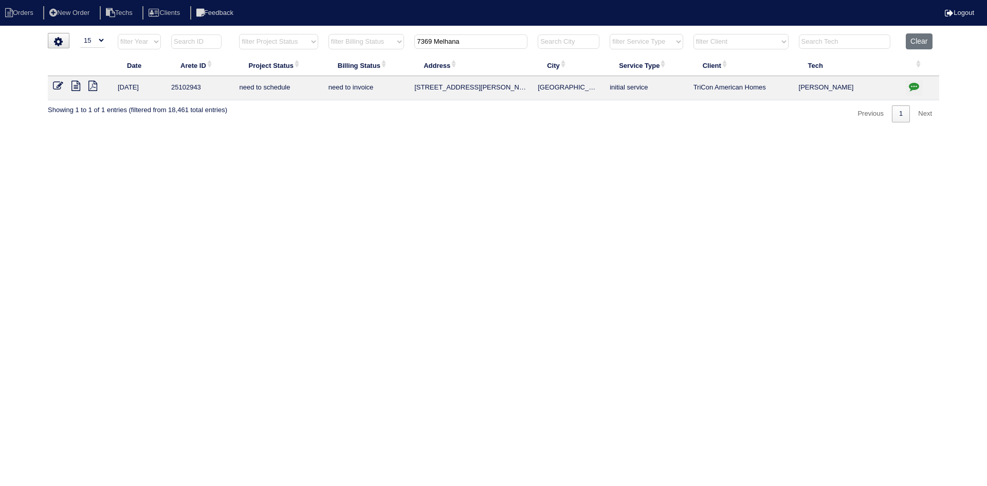
click at [465, 42] on input "7369 Melhana" at bounding box center [471, 41] width 113 height 14
paste input "[STREET_ADDRESS]"
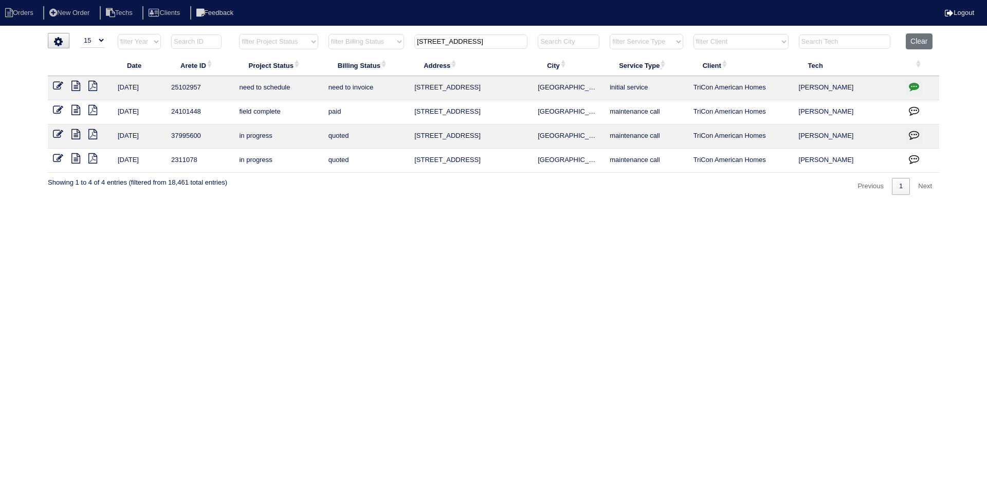
type input "[STREET_ADDRESS]"
click at [74, 88] on icon at bounding box center [75, 86] width 9 height 10
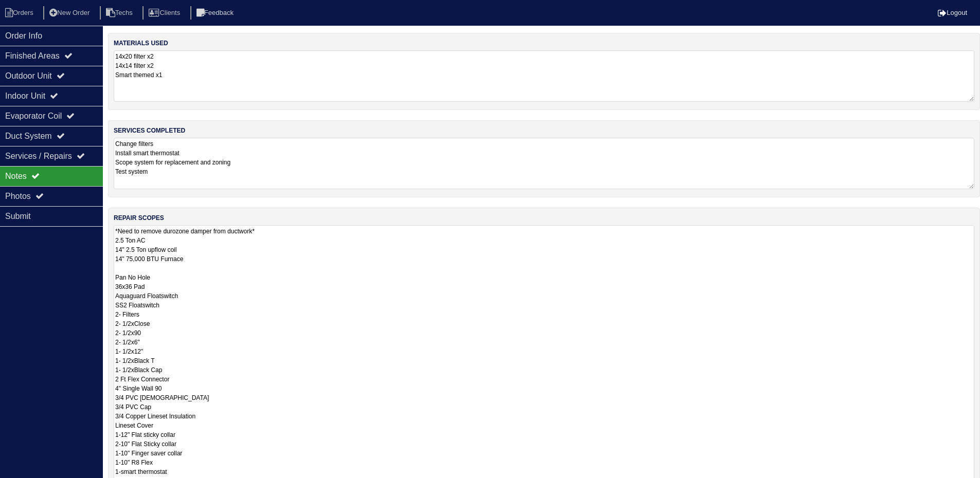
click at [979, 274] on div "repair scopes *Need to remove durozone damper from ductwork* 2.5 Ton AC 14" 2.5…" at bounding box center [544, 370] width 872 height 324
click at [970, 210] on div "repair scopes *Need to remove durozone damper from ductwork* 2.5 Ton AC 14" 2.5…" at bounding box center [544, 370] width 872 height 324
drag, startPoint x: 979, startPoint y: 275, endPoint x: 970, endPoint y: 510, distance: 235.2
click at [970, 478] on html "Orders New Order Techs Clients Feedback Logout Orders New Order Users Clients M…" at bounding box center [490, 304] width 980 height 608
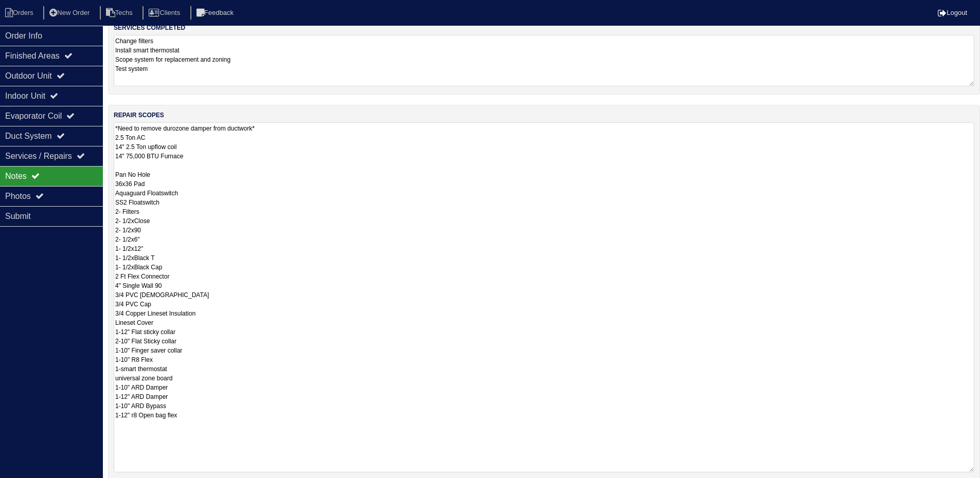
drag, startPoint x: 969, startPoint y: 406, endPoint x: 968, endPoint y: 470, distance: 63.8
click at [968, 470] on textarea "*Need to remove durozone damper from ductwork* 2.5 Ton AC 14" 2.5 Ton upflow co…" at bounding box center [544, 297] width 860 height 350
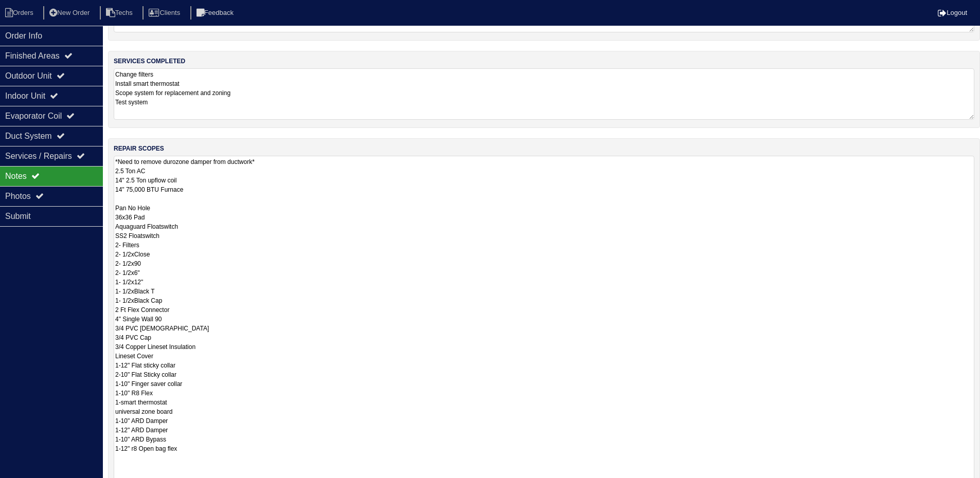
scroll to position [51, 0]
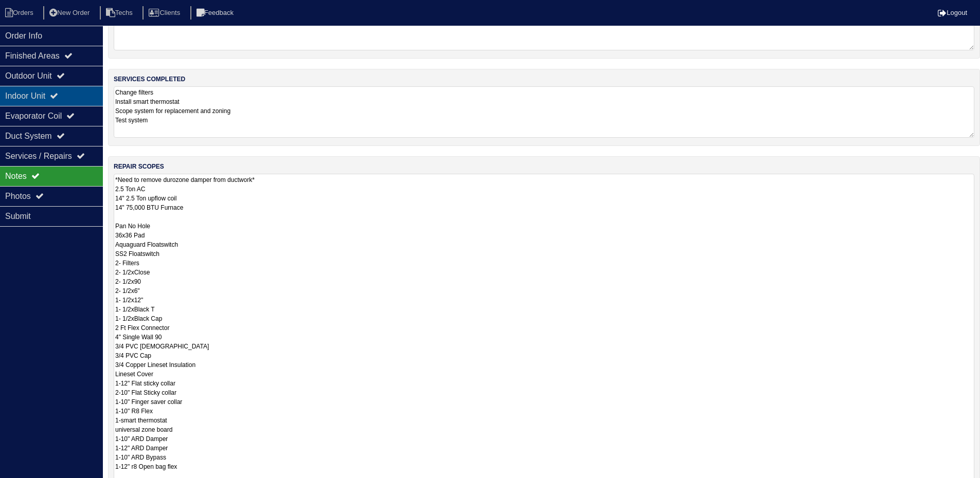
click at [83, 101] on div "Indoor Unit" at bounding box center [51, 96] width 103 height 20
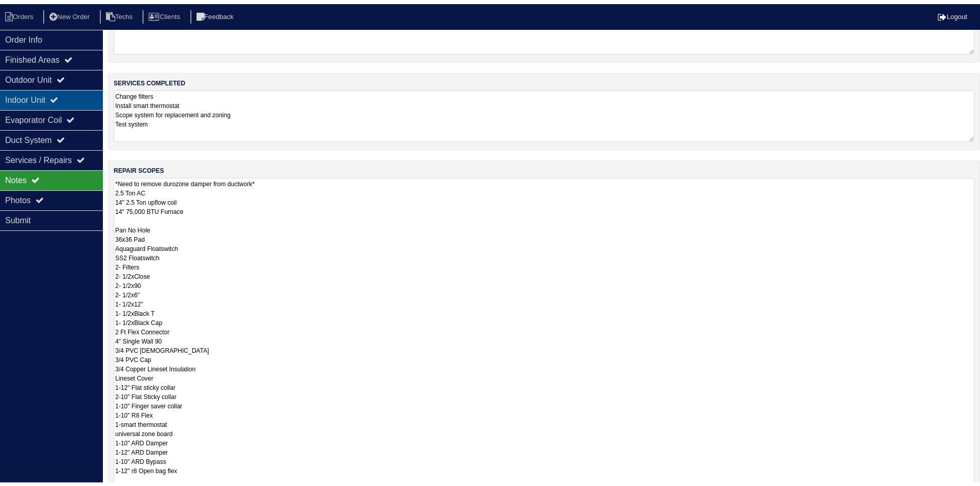
scroll to position [0, 0]
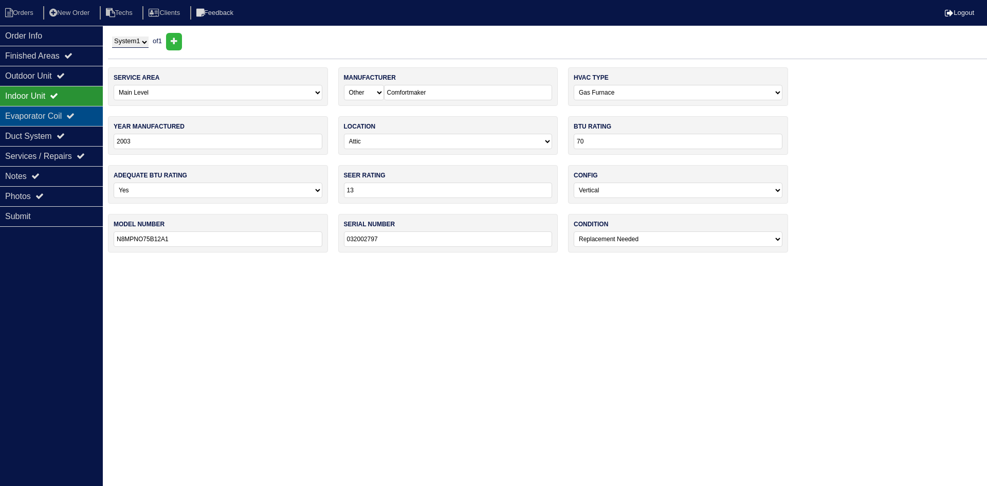
click at [81, 107] on div "Evaporator Coil" at bounding box center [51, 116] width 103 height 20
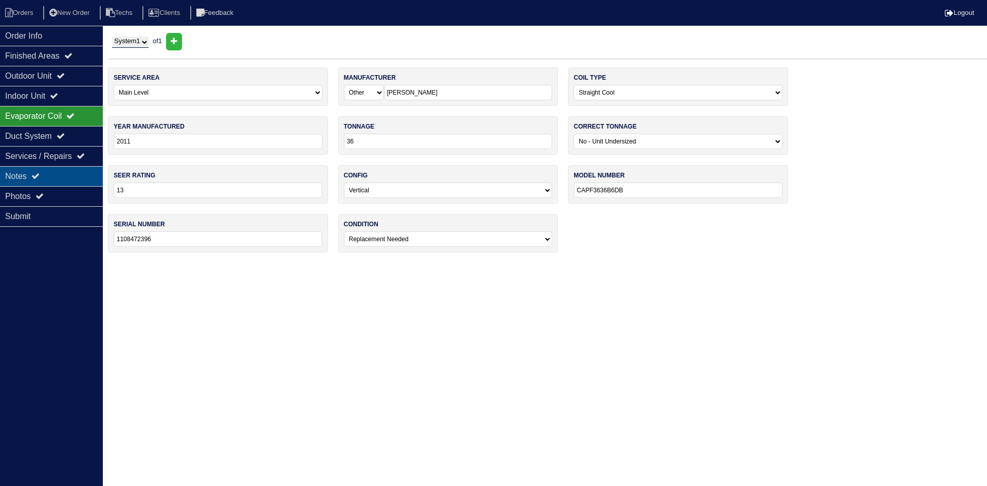
click at [63, 173] on div "Notes" at bounding box center [51, 176] width 103 height 20
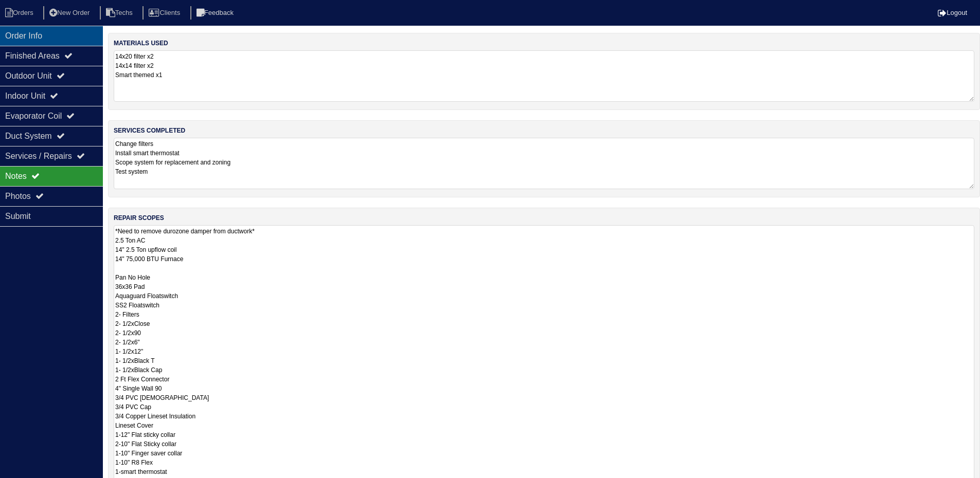
click at [46, 43] on div "Order Info" at bounding box center [51, 36] width 103 height 20
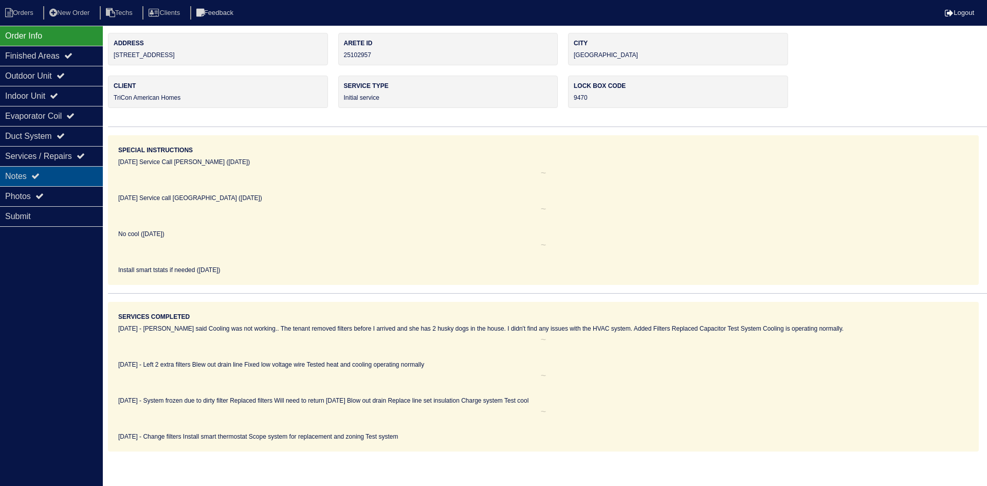
click at [49, 172] on div "Notes" at bounding box center [51, 176] width 103 height 20
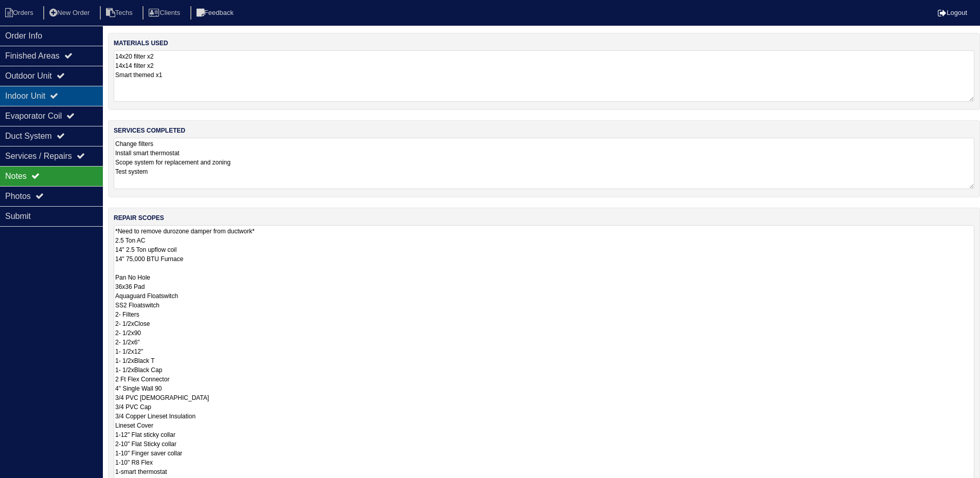
click at [82, 97] on div "Indoor Unit" at bounding box center [51, 96] width 103 height 20
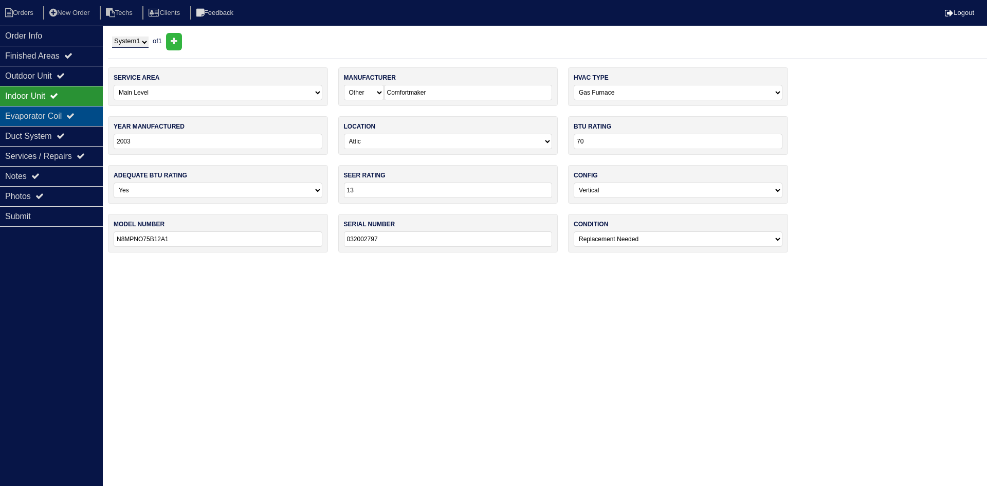
click at [72, 108] on div "Evaporator Coil" at bounding box center [51, 116] width 103 height 20
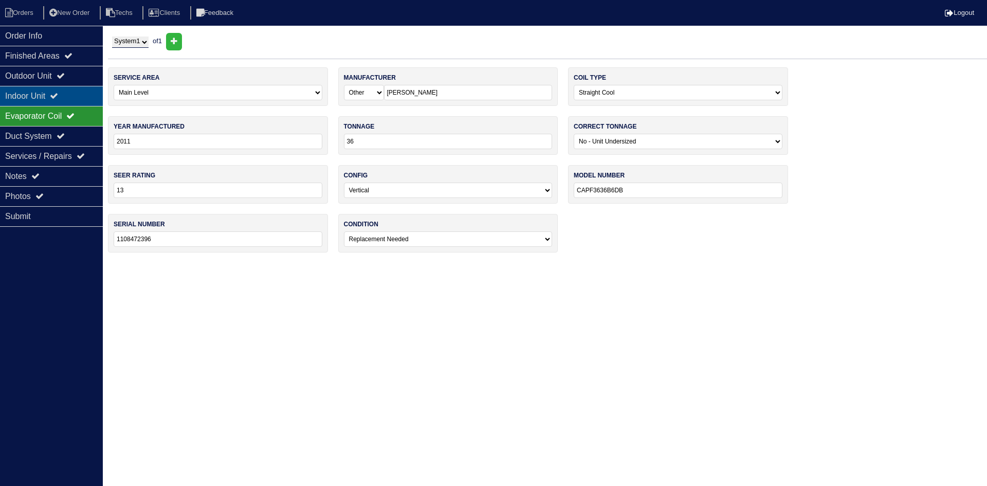
click at [77, 97] on div "Indoor Unit" at bounding box center [51, 96] width 103 height 20
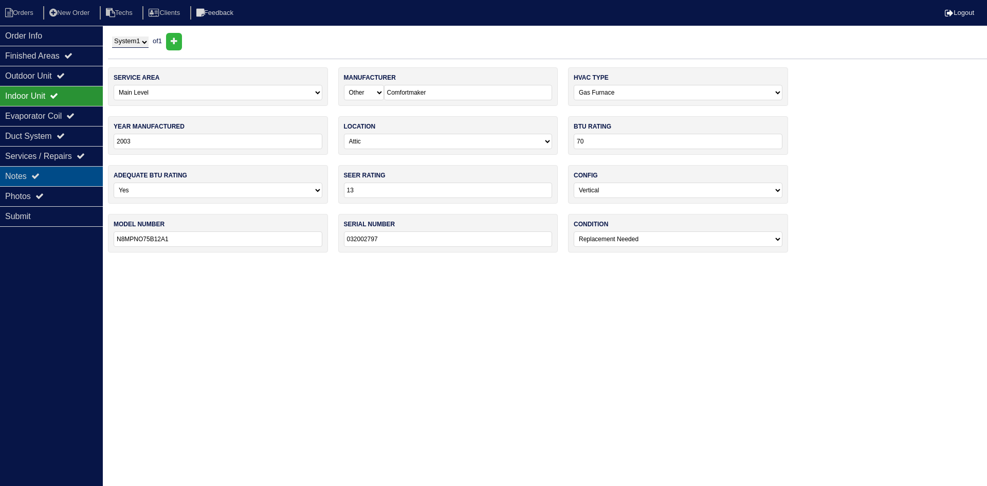
click at [63, 170] on div "Notes" at bounding box center [51, 176] width 103 height 20
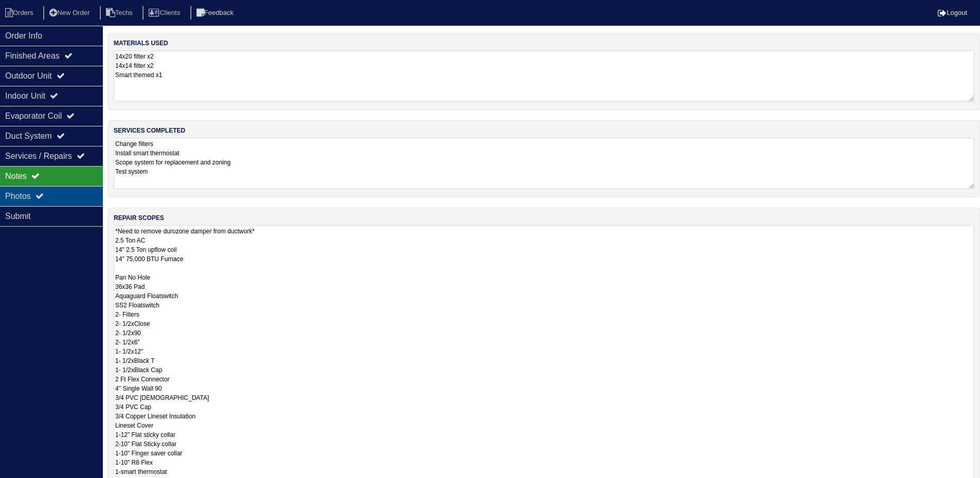
click at [47, 193] on div "Photos" at bounding box center [51, 196] width 103 height 20
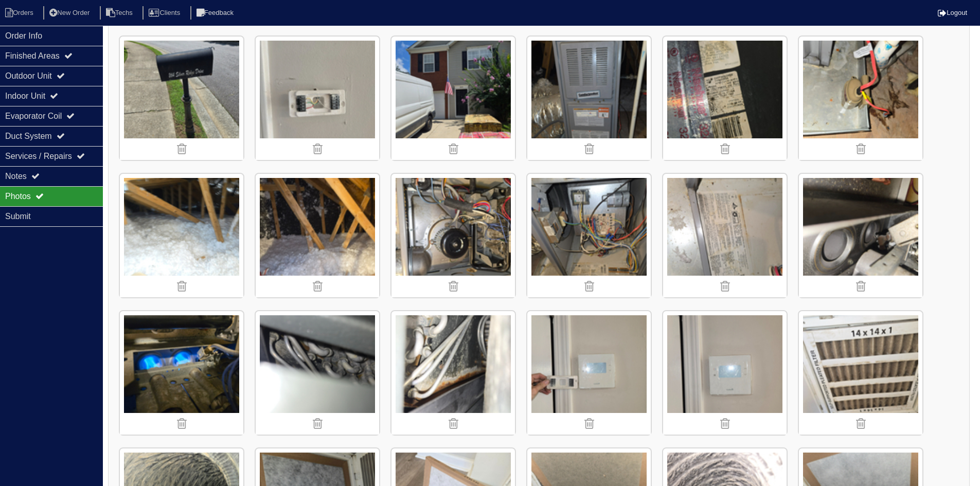
scroll to position [154, 0]
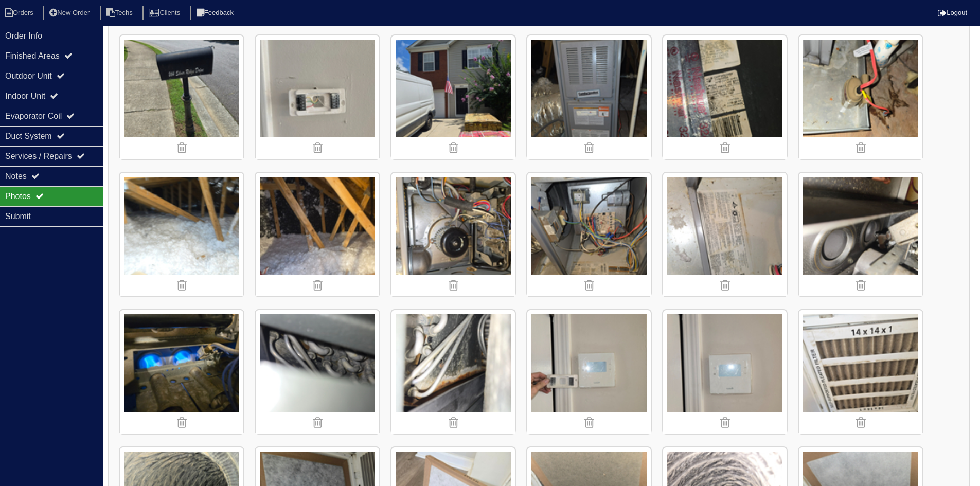
click at [593, 101] on img at bounding box center [588, 96] width 123 height 123
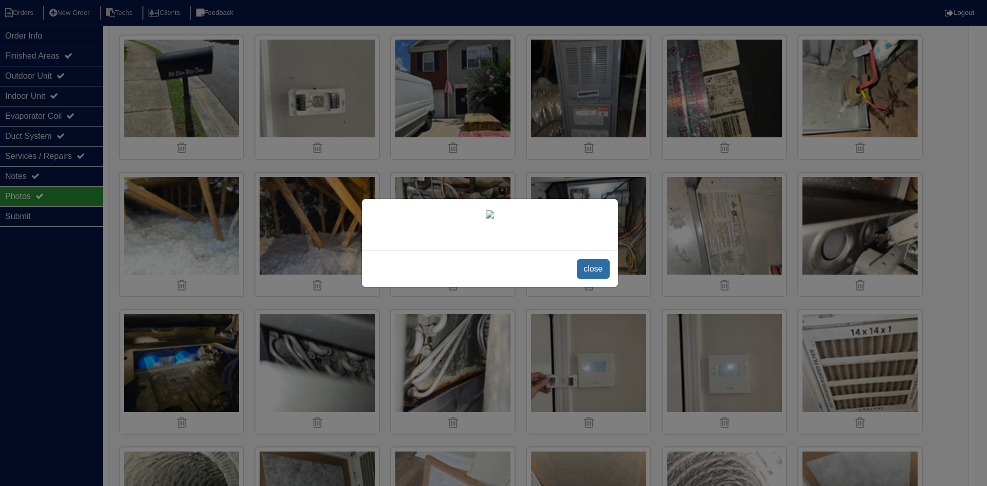
click at [591, 272] on span "close" at bounding box center [593, 269] width 32 height 20
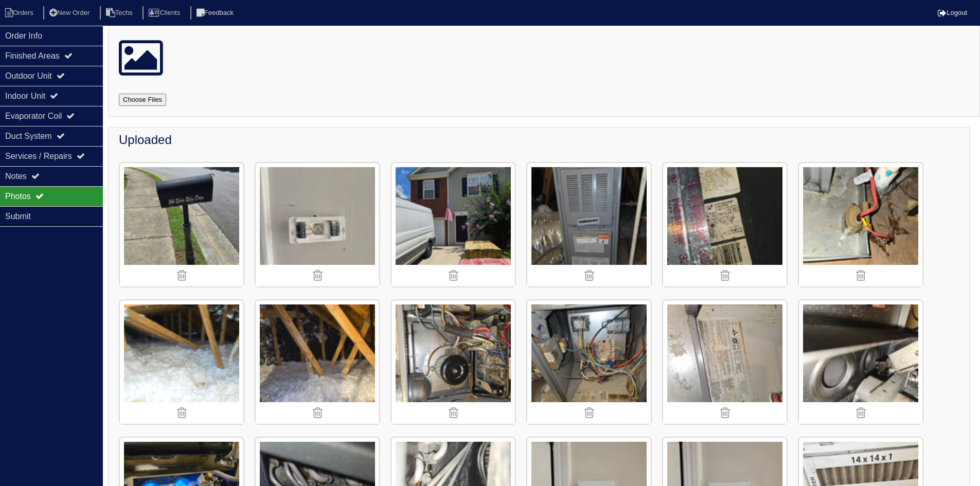
scroll to position [0, 0]
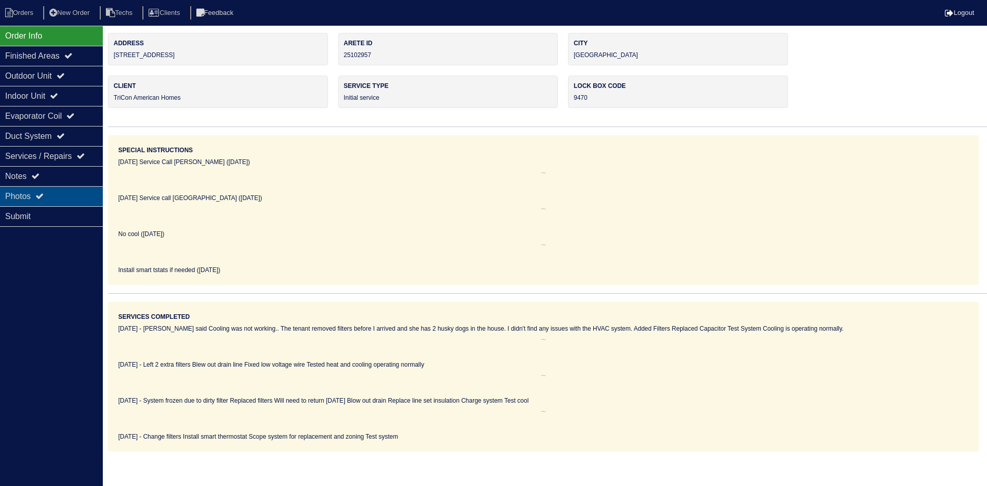
click at [55, 188] on div "Photos" at bounding box center [51, 196] width 103 height 20
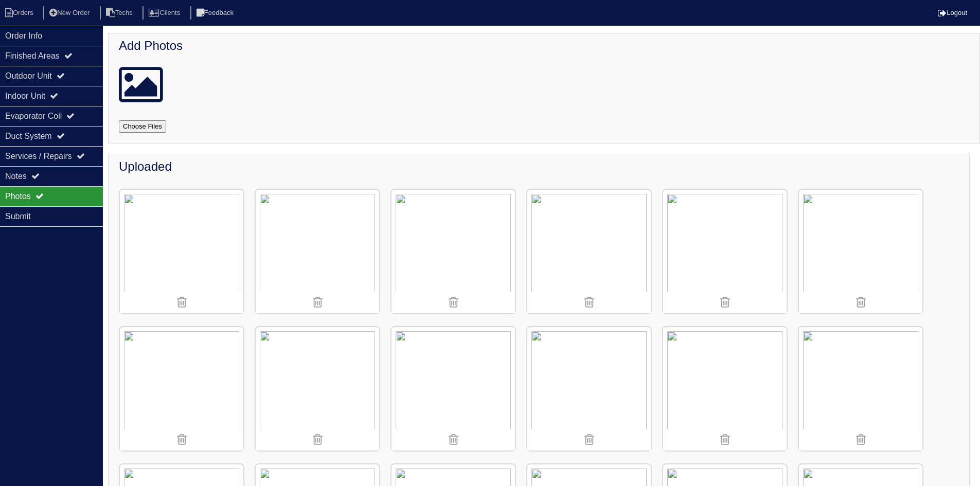
click at [581, 248] on img at bounding box center [588, 251] width 123 height 123
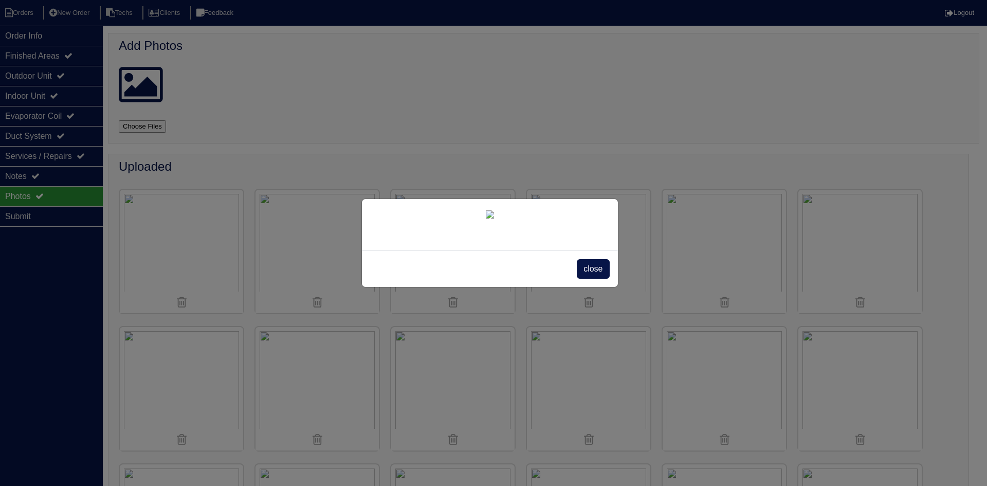
click at [601, 279] on span "close" at bounding box center [593, 269] width 32 height 20
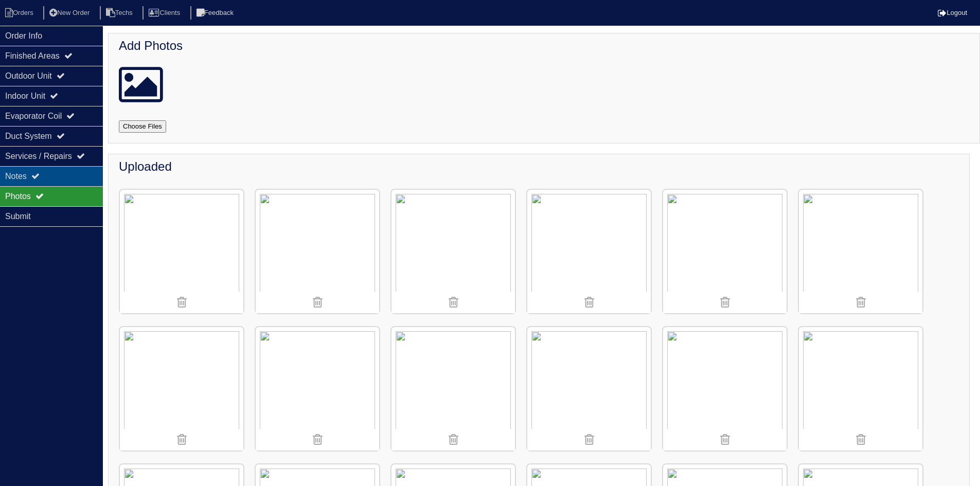
click at [40, 175] on icon at bounding box center [35, 176] width 8 height 8
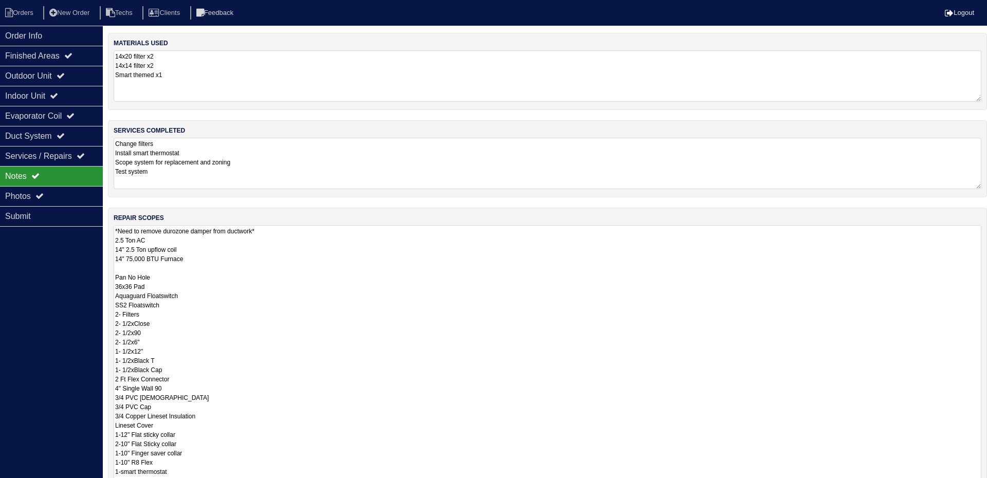
click at [266, 239] on textarea "*Need to remove durozone damper from ductwork* 2.5 Ton AC 14" 2.5 Ton upflow co…" at bounding box center [548, 374] width 868 height 298
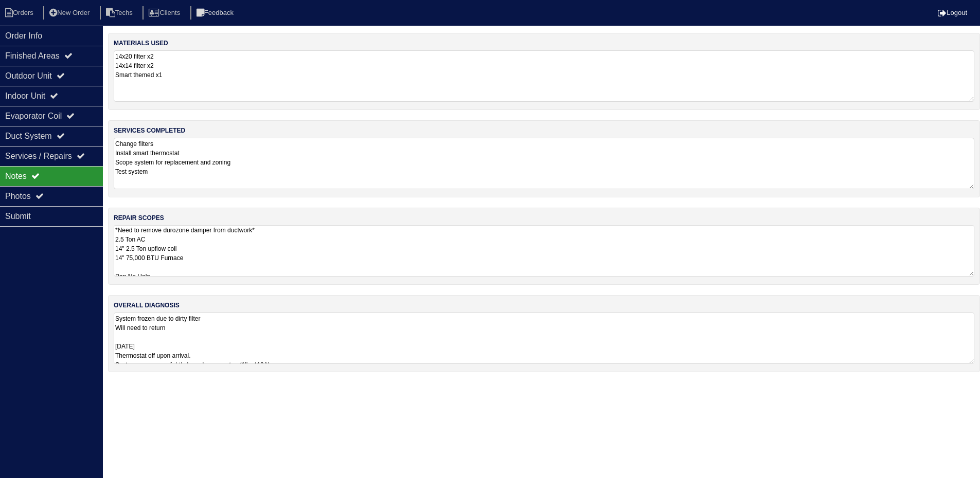
click at [135, 261] on textarea "*Need to remove durozone damper from ductwork* 2.5 Ton AC 14" 2.5 Ton upflow co…" at bounding box center [544, 250] width 860 height 51
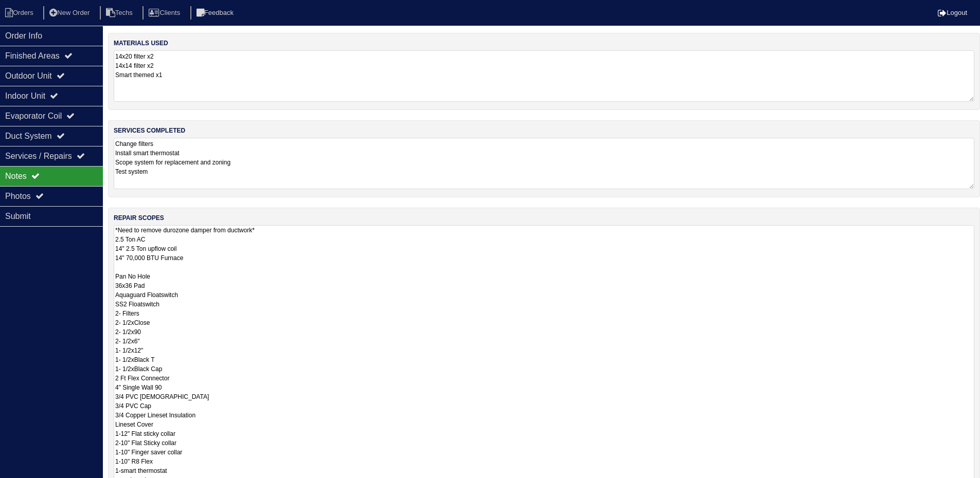
type textarea "*Need to remove durozone damper from ductwork* 2.5 Ton AC 14" 2.5 Ton upflow co…"
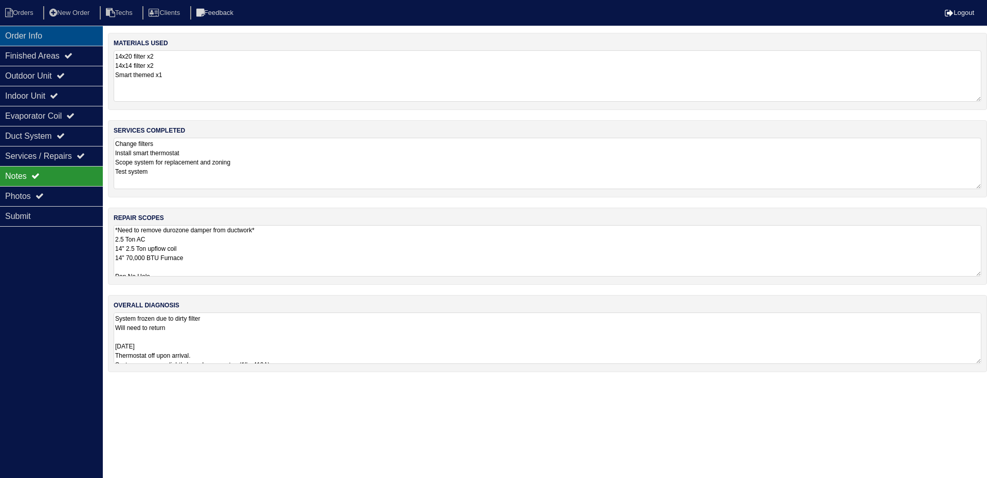
click at [78, 28] on div "Order Info" at bounding box center [51, 36] width 103 height 20
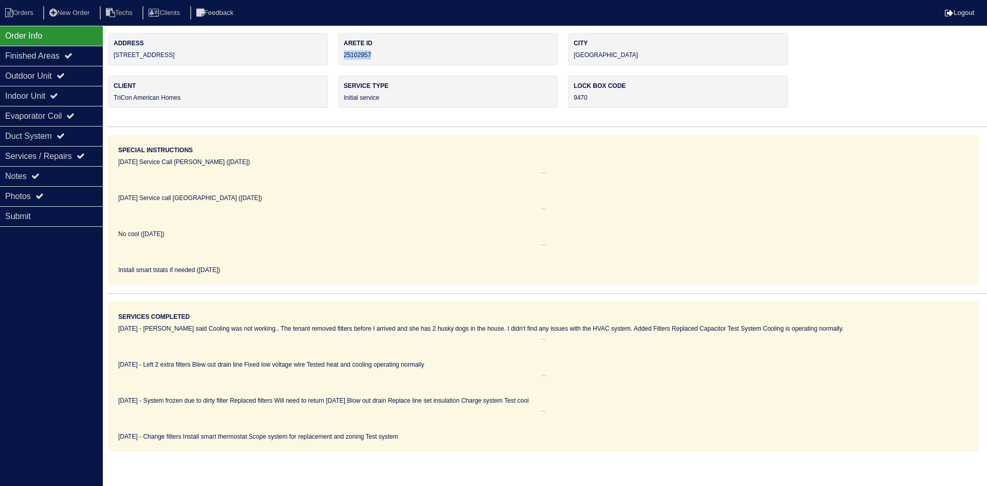
drag, startPoint x: 369, startPoint y: 52, endPoint x: 344, endPoint y: 56, distance: 25.4
click at [344, 56] on div "Arete ID 25102957" at bounding box center [448, 49] width 220 height 32
copy div "25102957"
click at [48, 175] on div "Notes" at bounding box center [51, 176] width 103 height 20
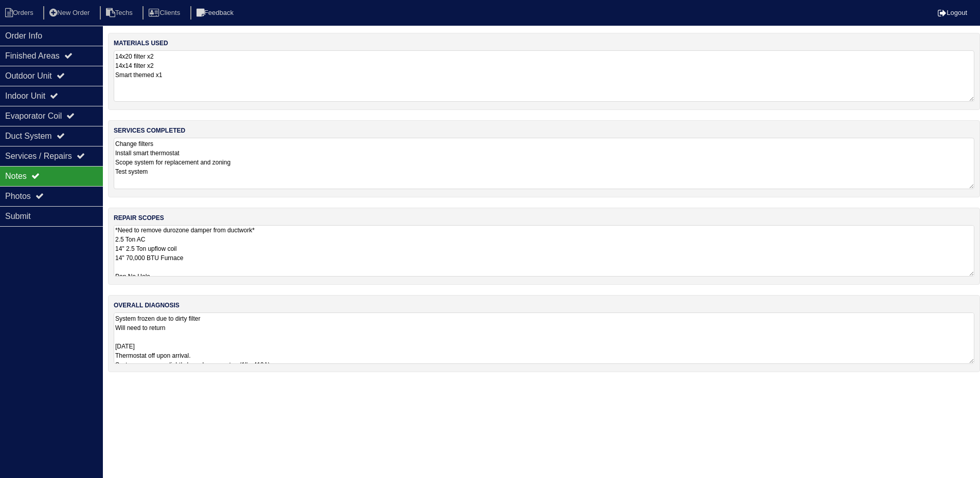
click at [295, 238] on textarea "*Need to remove durozone damper from ductwork* 2.5 Ton AC 14" 2.5 Ton upflow co…" at bounding box center [544, 250] width 860 height 51
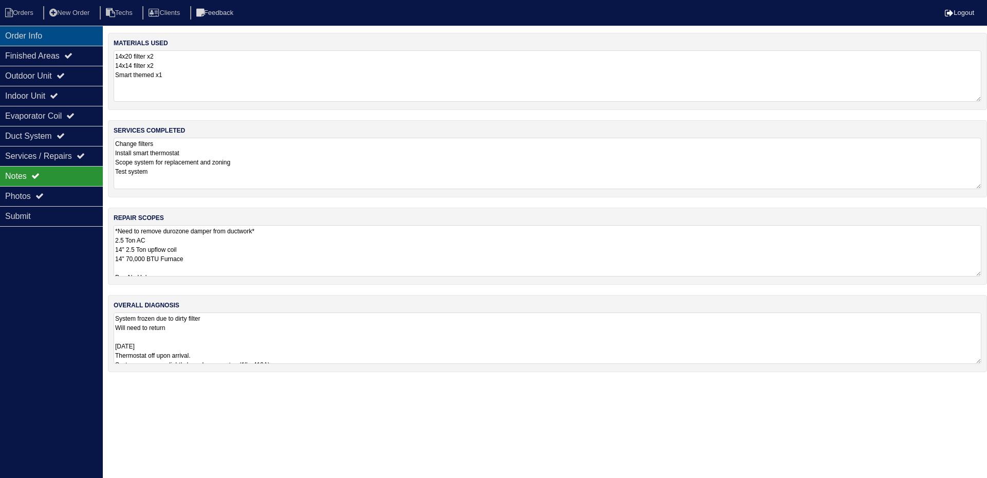
click at [49, 35] on div "Order Info" at bounding box center [51, 36] width 103 height 20
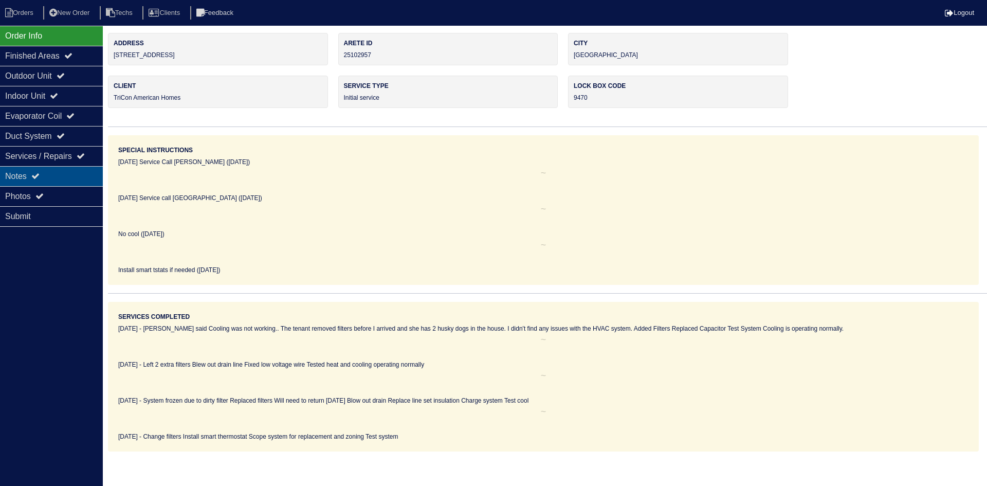
click at [40, 175] on icon at bounding box center [35, 176] width 8 height 8
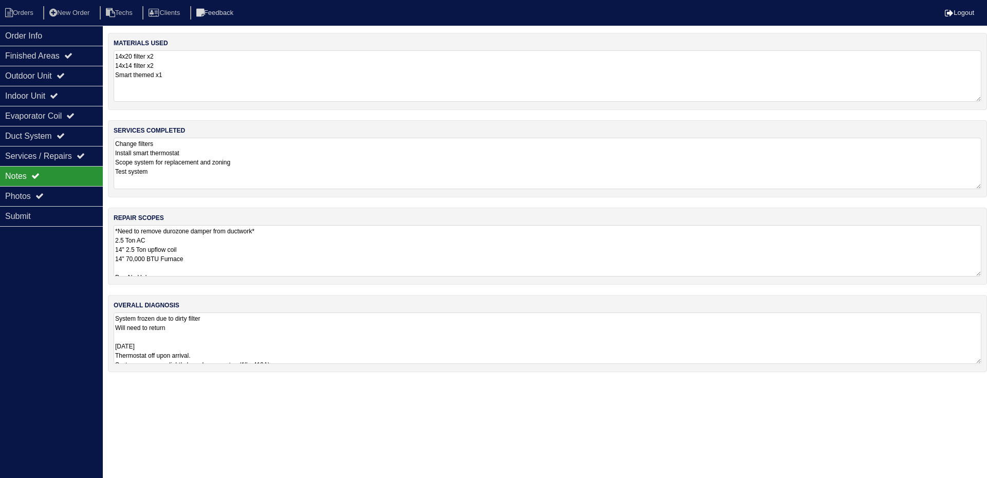
click at [332, 248] on textarea "*Need to remove durozone damper from ductwork* 2.5 Ton AC 14" 2.5 Ton upflow co…" at bounding box center [548, 250] width 868 height 51
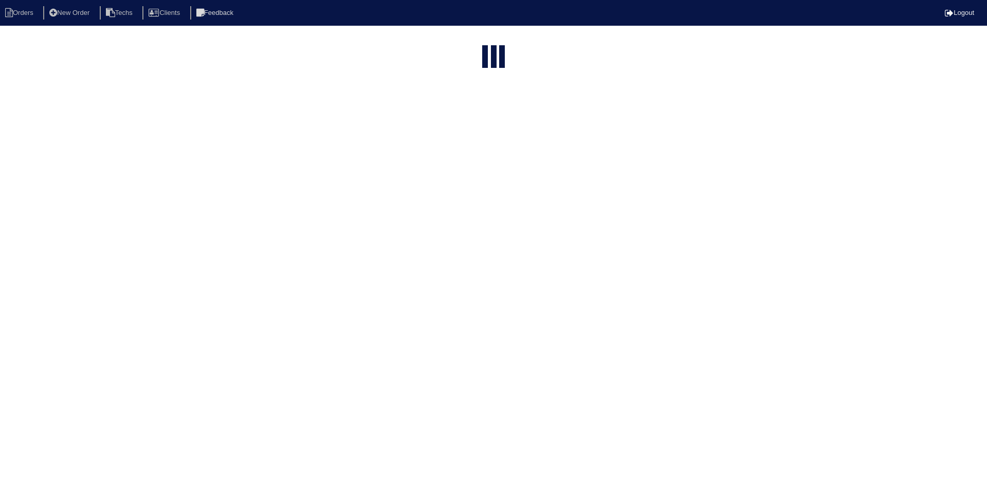
select select "15"
type input "[STREET_ADDRESS]"
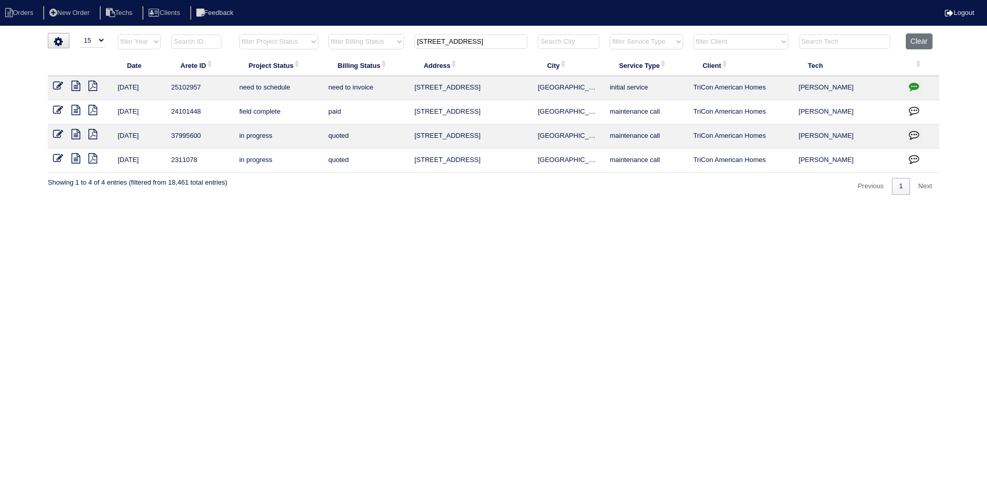
click at [914, 83] on icon "button" at bounding box center [914, 86] width 10 height 10
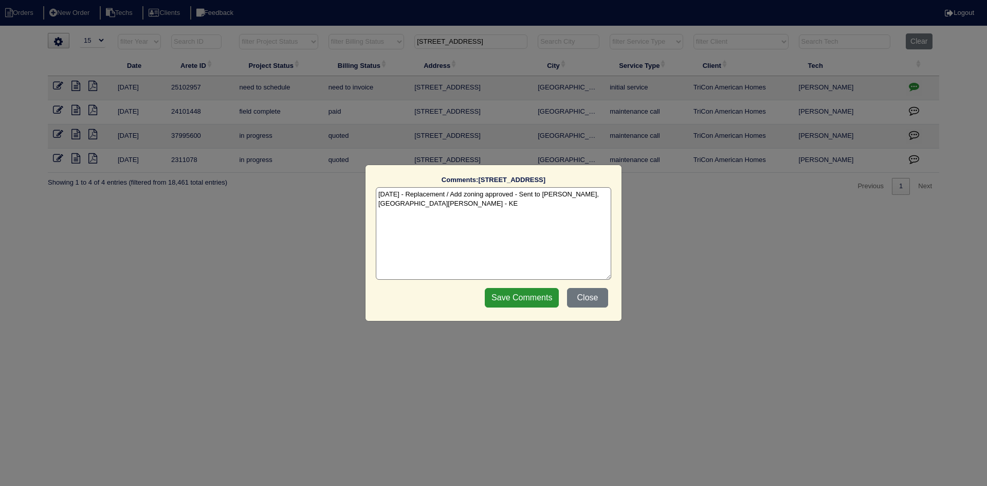
click at [399, 206] on textarea "[DATE] - Replacement / Add zoning approved - Sent to [PERSON_NAME], [GEOGRAPHIC…" at bounding box center [494, 233] width 236 height 93
paste textarea "Equipment ordered - verified pricing Sibi order number: TAH-20G3TAIH Order plac…"
click at [524, 211] on textarea "[DATE] - Replacement / Add zoning approved - Sent to [PERSON_NAME], [PERSON_NAM…" at bounding box center [494, 233] width 236 height 93
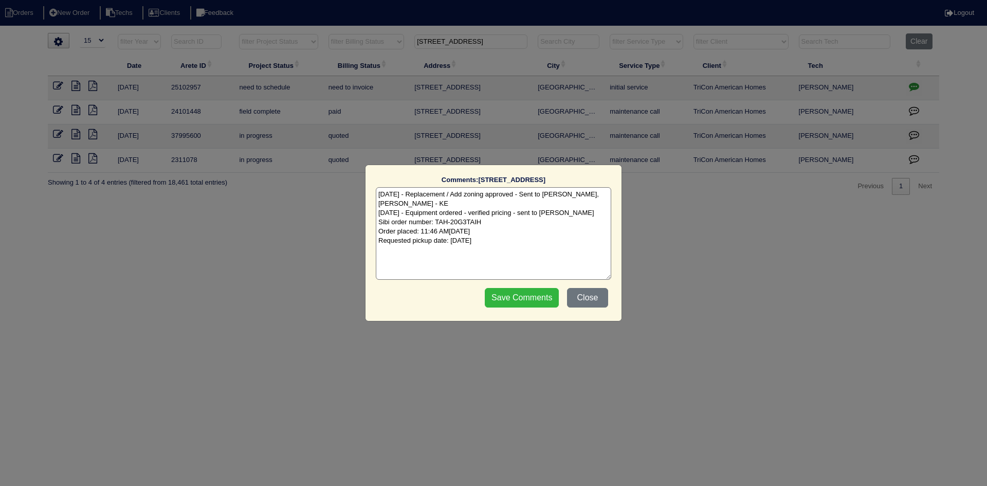
type textarea "[DATE] - Replacement / Add zoning approved - Sent to [PERSON_NAME], [PERSON_NAM…"
click at [510, 294] on input "Save Comments" at bounding box center [522, 298] width 74 height 20
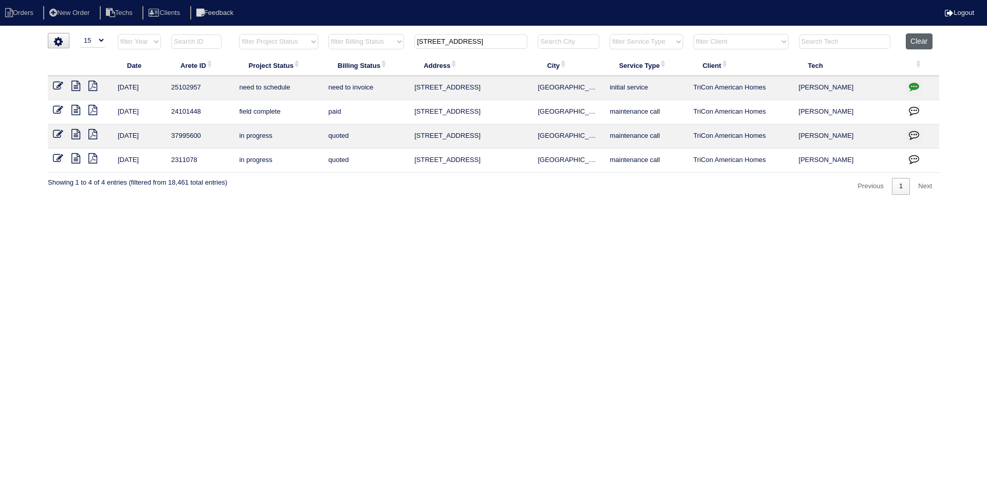
click at [921, 41] on button "Clear" at bounding box center [919, 41] width 26 height 16
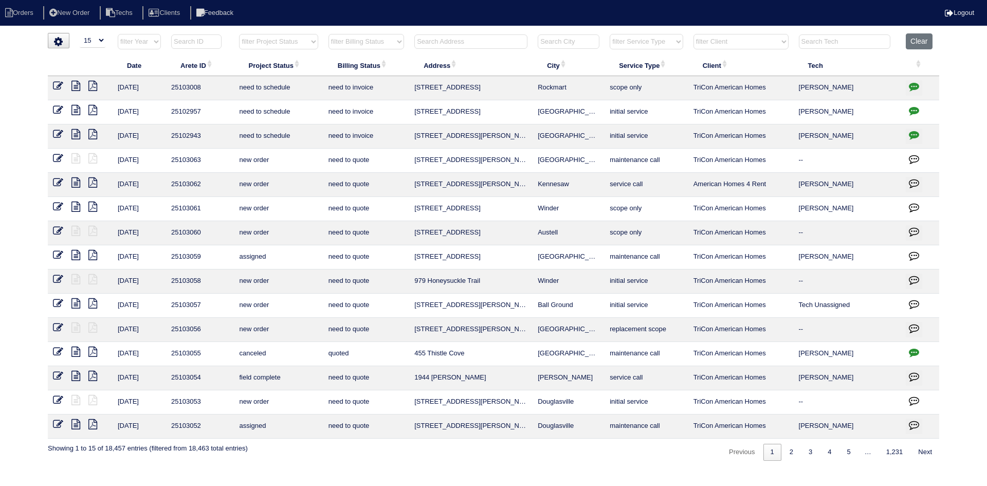
select select "15"
click at [309, 42] on select "filter Project Status -- Any Project Status -- new order assigned in progress f…" at bounding box center [278, 41] width 79 height 15
click at [239, 34] on select "filter Project Status -- Any Project Status -- new order assigned in progress f…" at bounding box center [278, 41] width 79 height 15
select select "field complete"
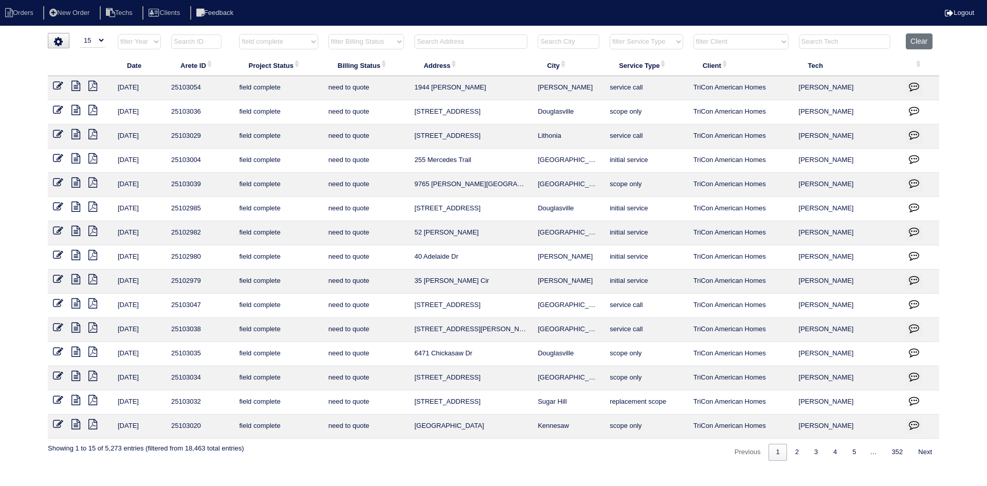
click at [381, 43] on select "filter Billing Status -- Any Billing Status -- need to quote quoted need to inv…" at bounding box center [367, 41] width 76 height 15
select select "need to quote"
click at [329, 34] on select "filter Billing Status -- Any Billing Status -- need to quote quoted need to inv…" at bounding box center [367, 41] width 76 height 15
select select "field complete"
select select "need to quote"
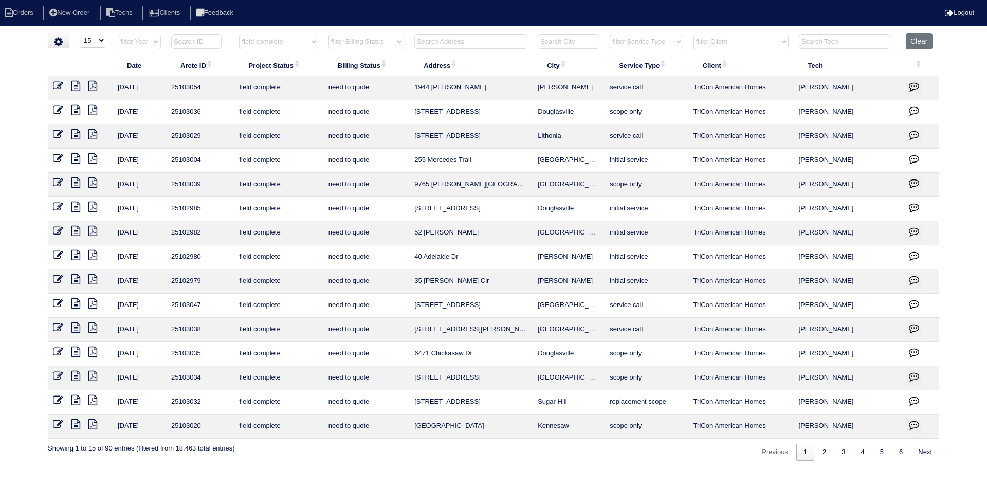
drag, startPoint x: 826, startPoint y: 457, endPoint x: 803, endPoint y: 467, distance: 26.0
click at [826, 456] on link "2" at bounding box center [825, 452] width 18 height 17
select select "field complete"
select select "need to quote"
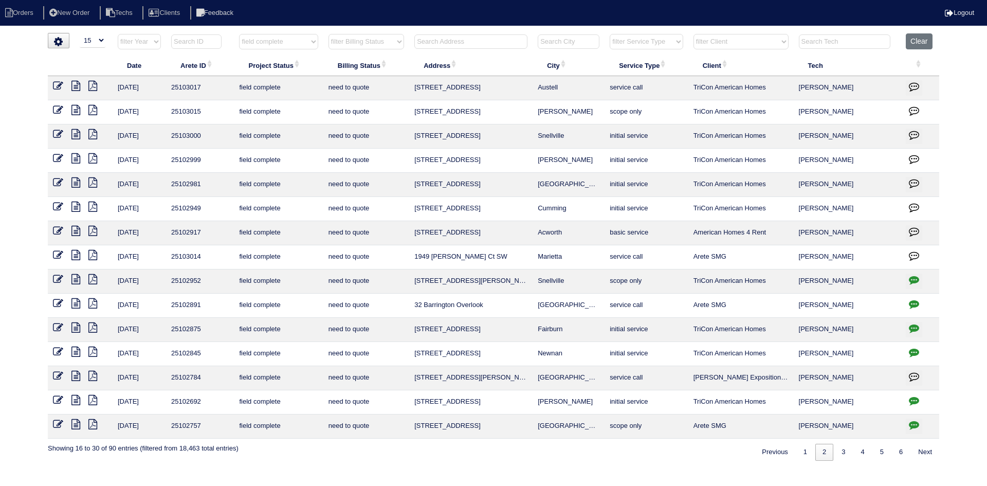
click at [449, 41] on input "text" at bounding box center [471, 41] width 113 height 14
type input "9765"
select select "field complete"
select select "need to quote"
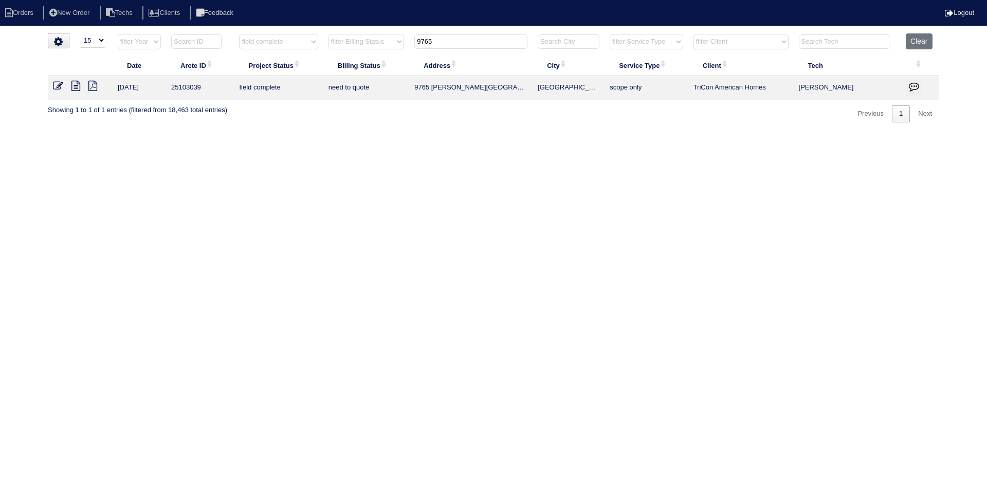
type input "9765"
click at [76, 87] on icon at bounding box center [75, 86] width 9 height 10
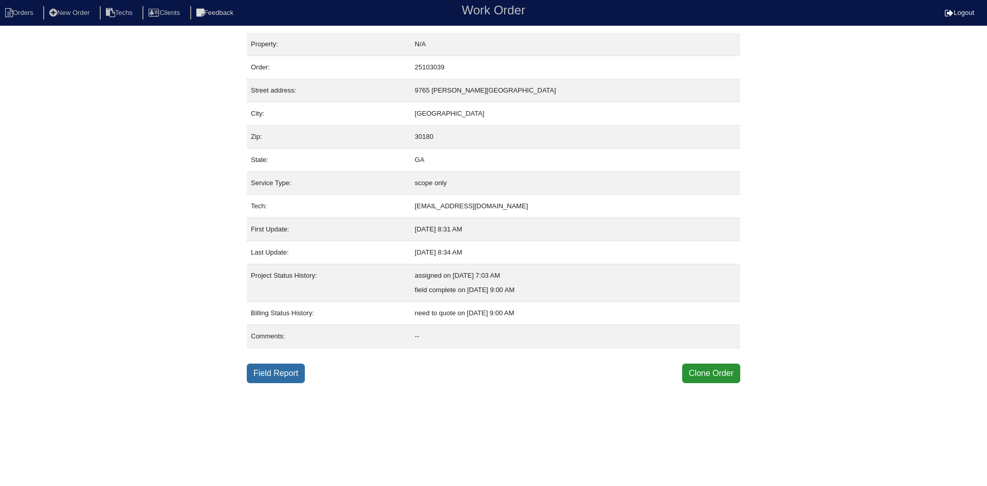
click at [290, 373] on link "Field Report" at bounding box center [276, 374] width 58 height 20
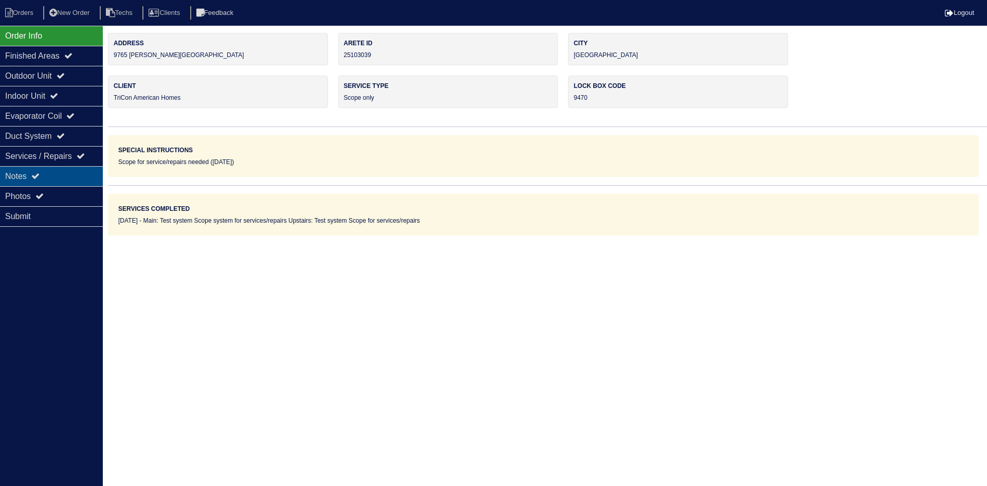
click at [61, 174] on div "Notes" at bounding box center [51, 176] width 103 height 20
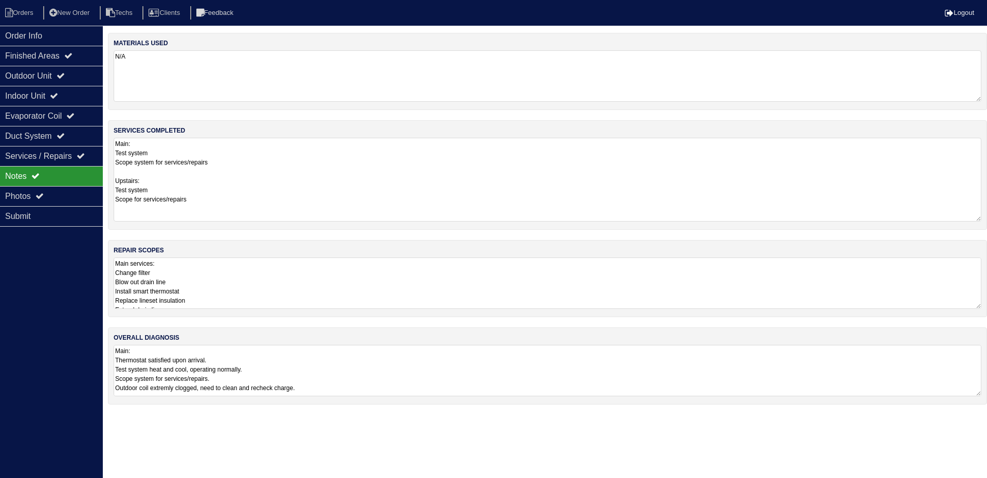
drag, startPoint x: 981, startPoint y: 187, endPoint x: 987, endPoint y: 234, distance: 47.7
click at [987, 219] on div "services completed Main: Test system Scope system for services/repairs Upstairs…" at bounding box center [547, 175] width 879 height 110
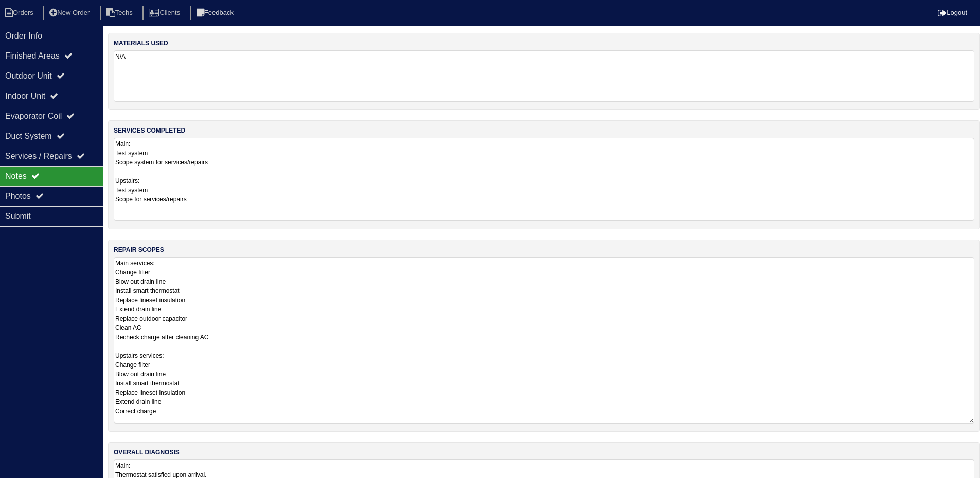
drag, startPoint x: 980, startPoint y: 307, endPoint x: 983, endPoint y: 422, distance: 115.2
click at [980, 422] on html "Orders New Order Techs Clients Feedback Logout Orders New Order Users Clients M…" at bounding box center [490, 265] width 980 height 530
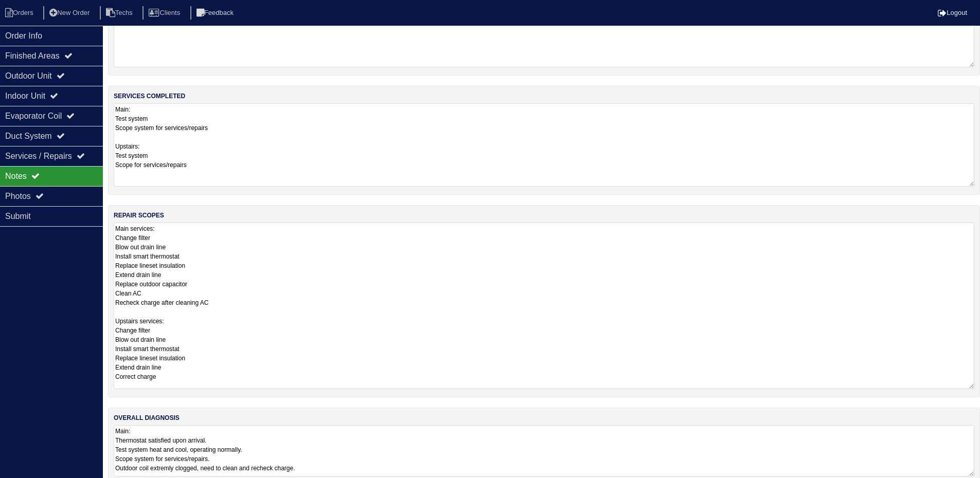
scroll to position [51, 0]
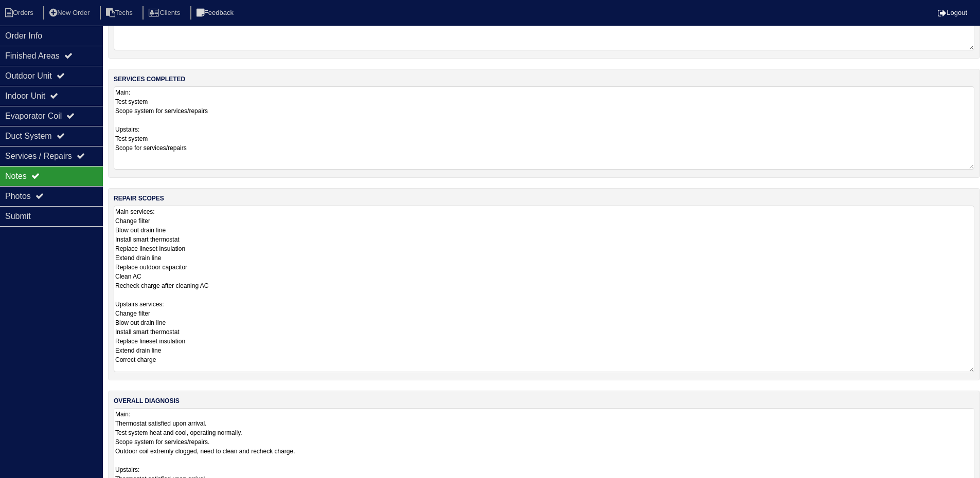
drag, startPoint x: 970, startPoint y: 457, endPoint x: 973, endPoint y: 510, distance: 53.6
click at [973, 485] on html "Orders New Order Techs Clients Feedback Logout Orders New Order Users Clients M…" at bounding box center [490, 240] width 980 height 583
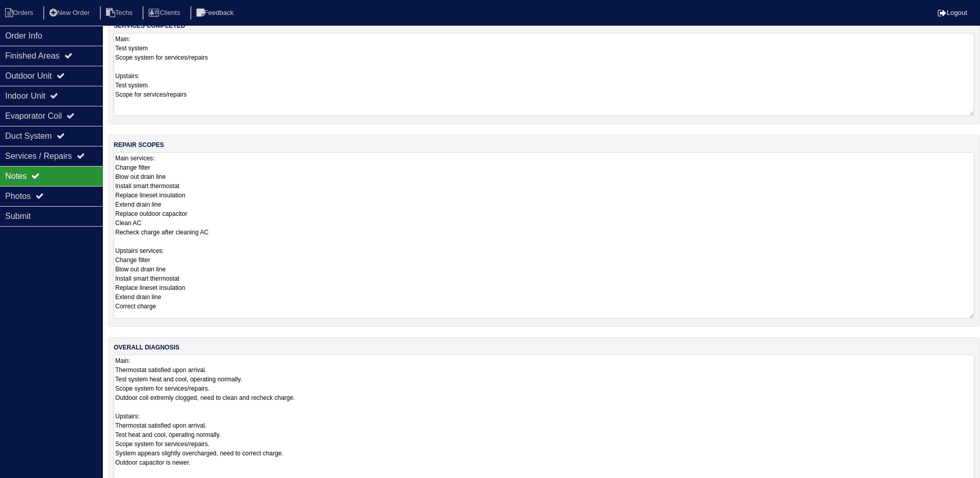
drag, startPoint x: 970, startPoint y: 457, endPoint x: 885, endPoint y: 423, distance: 91.9
click at [970, 485] on html "Orders New Order Techs Clients Feedback Logout Orders New Order Users Clients M…" at bounding box center [490, 213] width 980 height 636
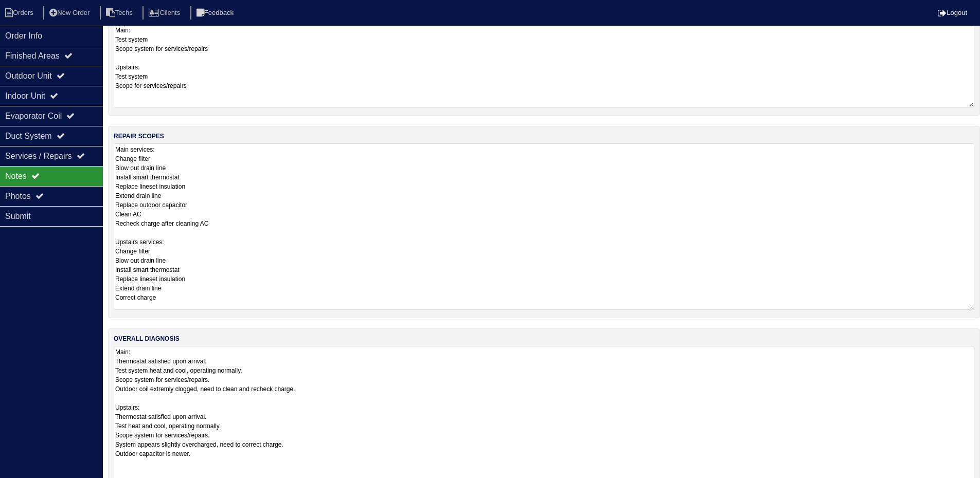
scroll to position [0, 0]
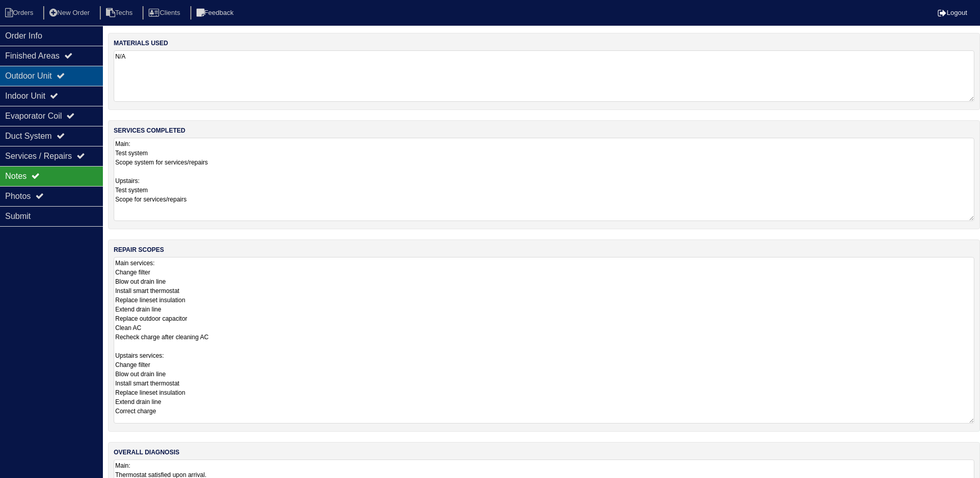
click at [65, 79] on icon at bounding box center [61, 75] width 8 height 8
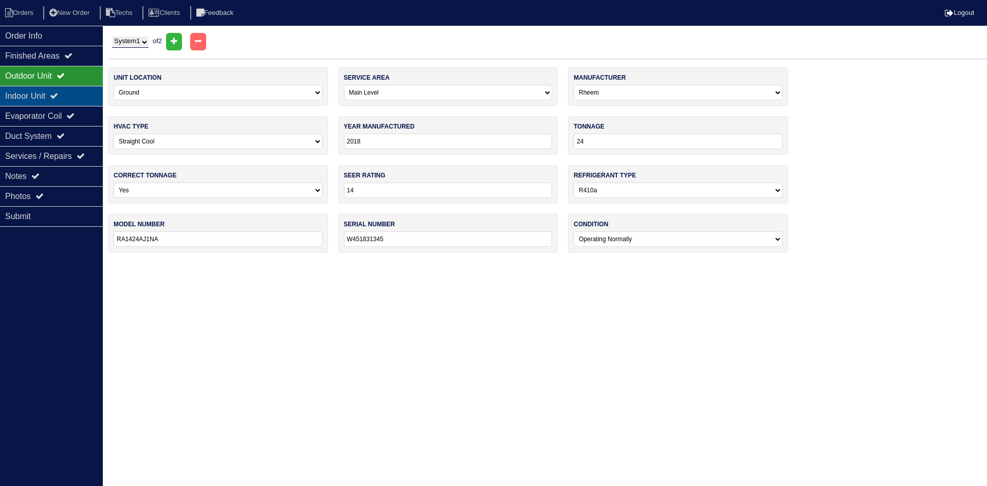
click at [58, 92] on icon at bounding box center [54, 96] width 8 height 8
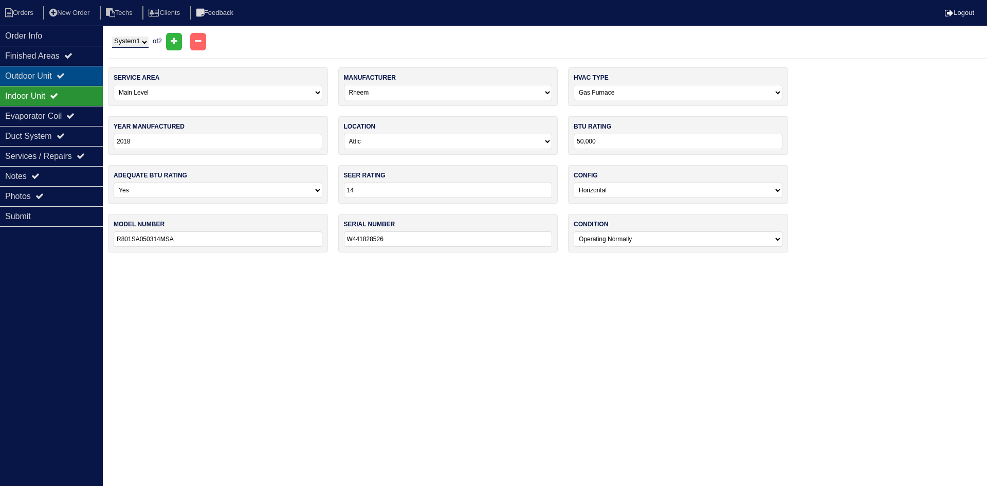
click at [65, 78] on icon at bounding box center [61, 75] width 8 height 8
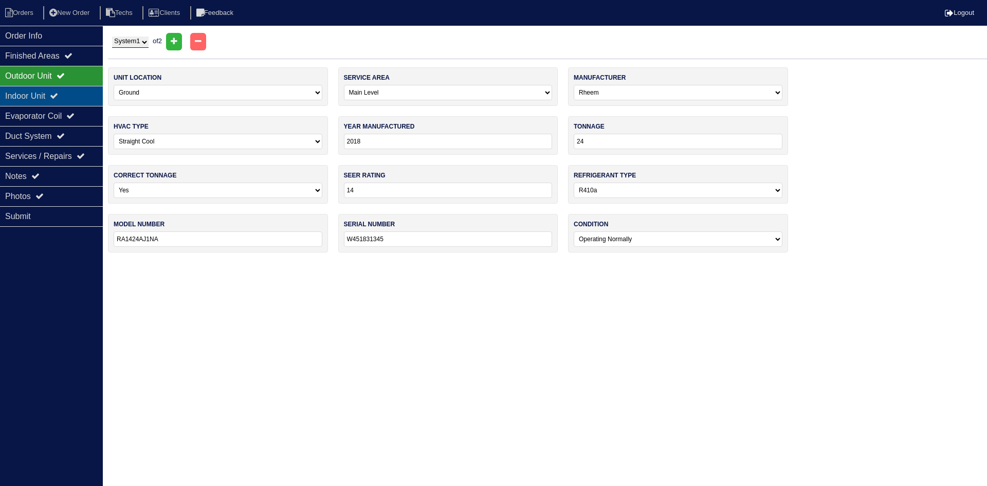
click at [58, 95] on icon at bounding box center [54, 96] width 8 height 8
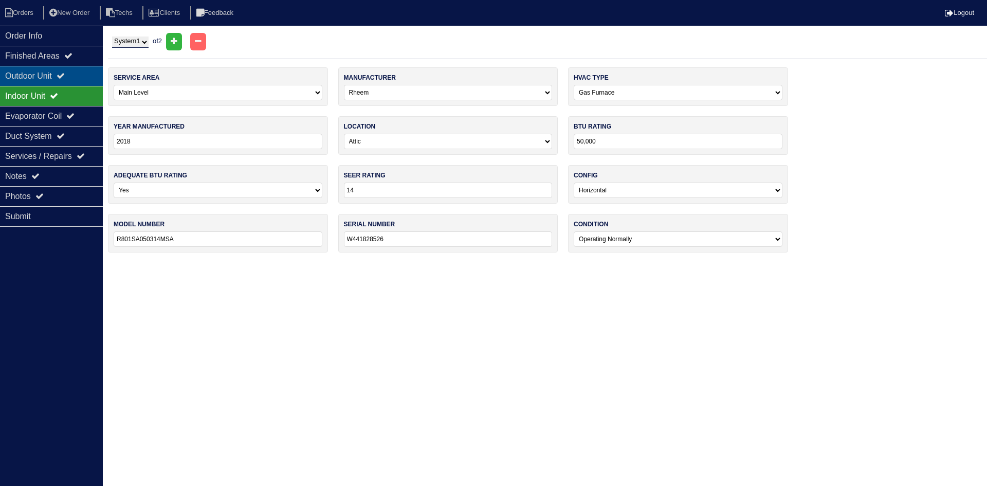
click at [65, 78] on icon at bounding box center [61, 75] width 8 height 8
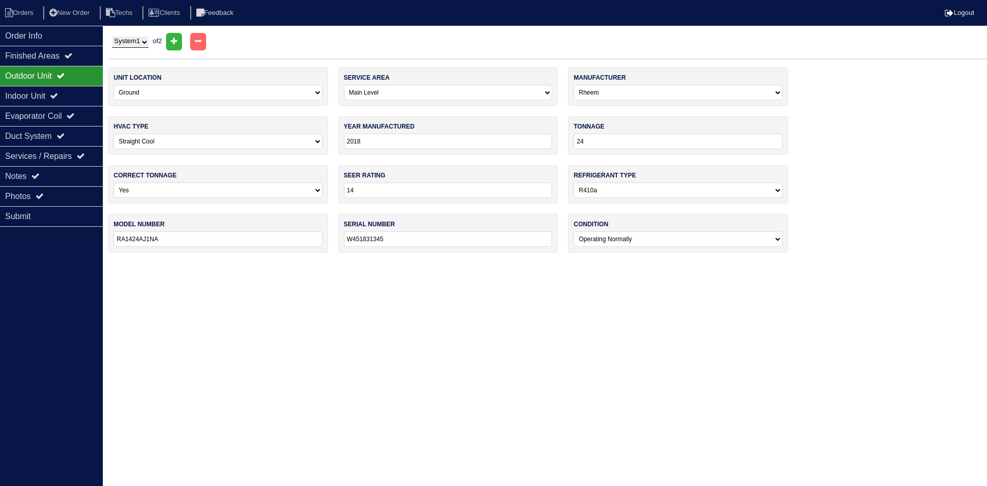
click at [148, 45] on select "System 1 System 2" at bounding box center [130, 42] width 37 height 11
select select "2"
click at [112, 37] on select "System 1 System 2" at bounding box center [130, 42] width 37 height 11
select select "1"
select select "Goodman"
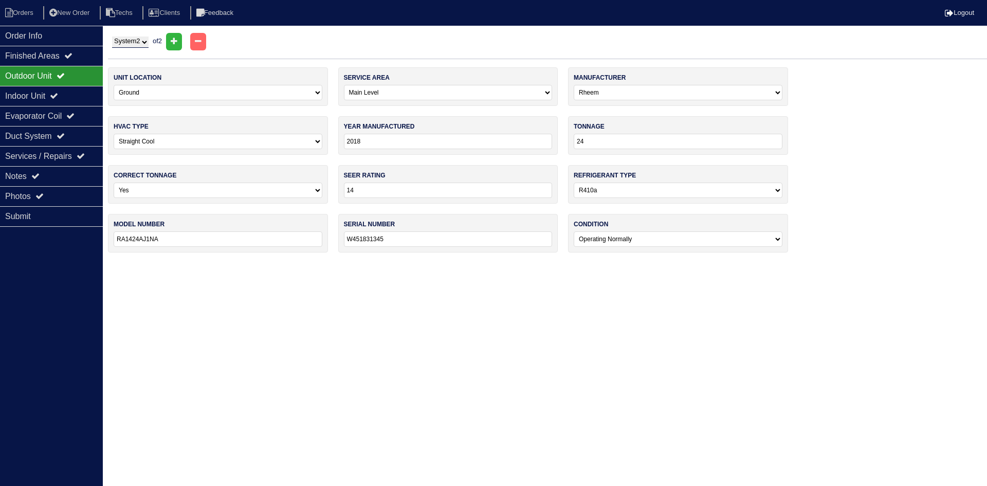
type input "2019"
type input "GSX140241LC"
type input "1902061845"
click at [58, 96] on icon at bounding box center [54, 96] width 8 height 8
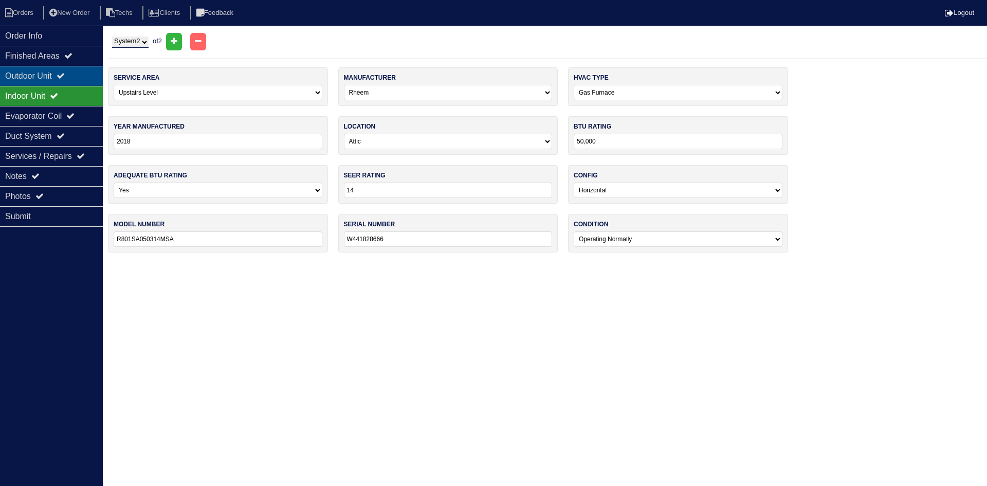
click at [62, 73] on div "Outdoor Unit" at bounding box center [51, 76] width 103 height 20
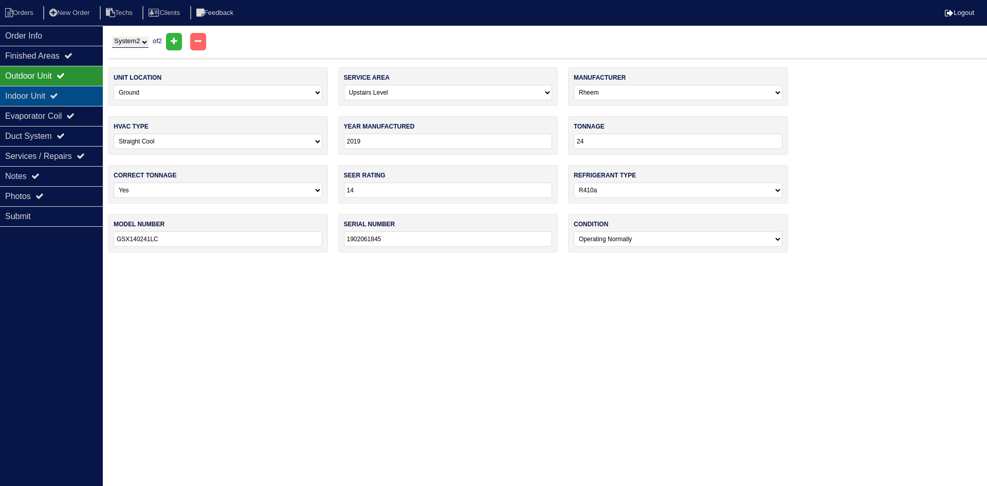
click at [58, 95] on icon at bounding box center [54, 96] width 8 height 8
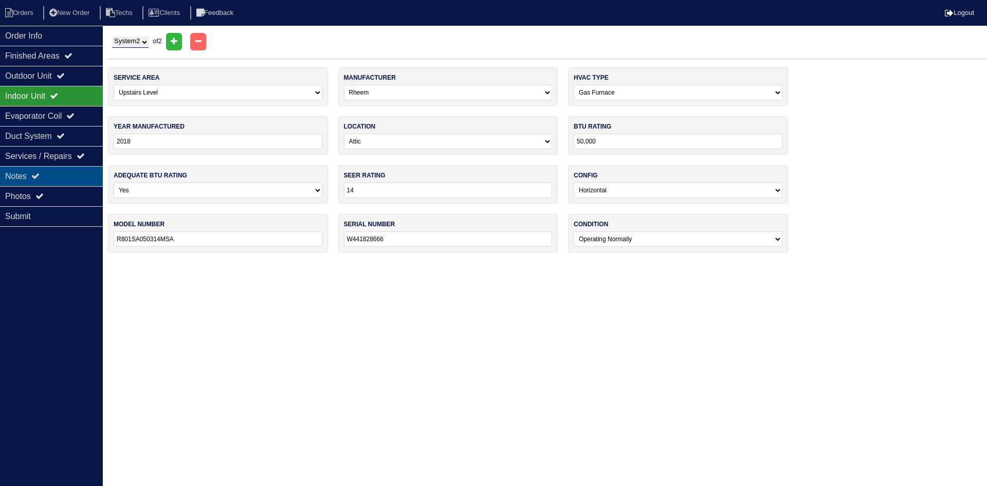
click at [48, 174] on div "Notes" at bounding box center [51, 176] width 103 height 20
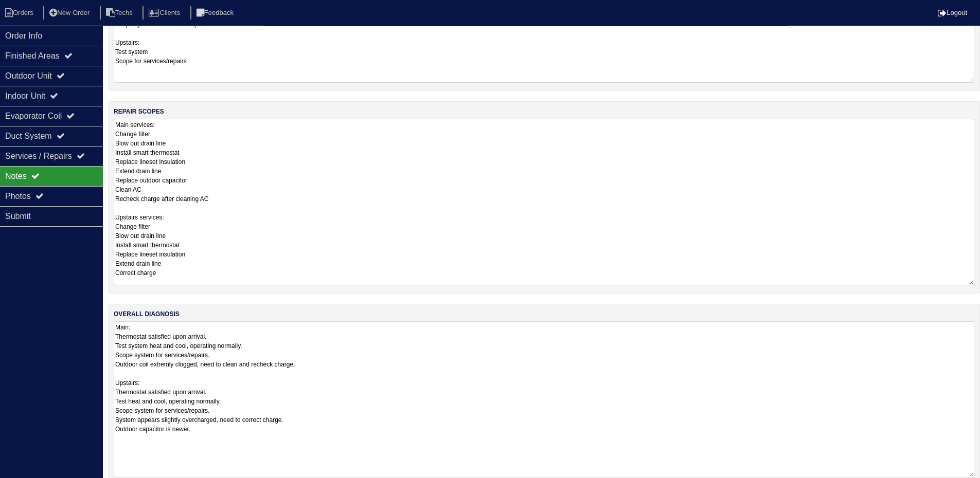
scroll to position [156, 0]
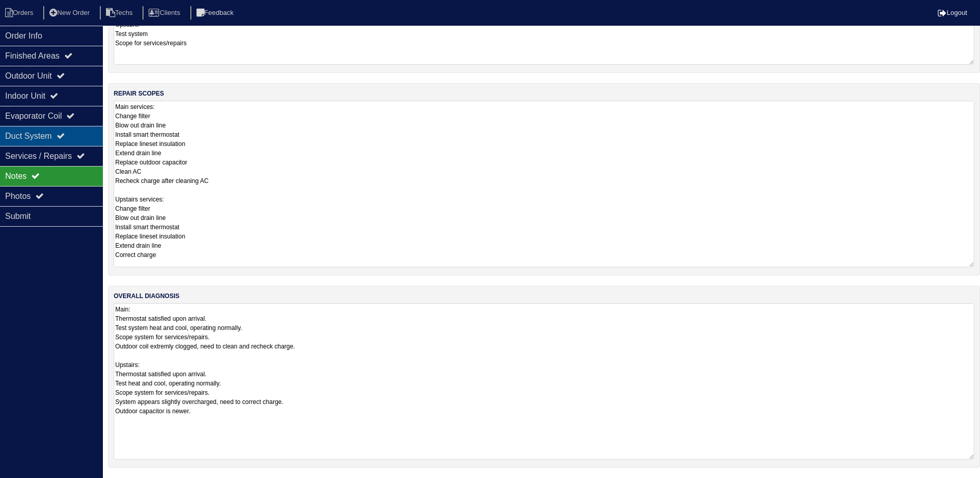
click at [37, 138] on div "Duct System" at bounding box center [51, 136] width 103 height 20
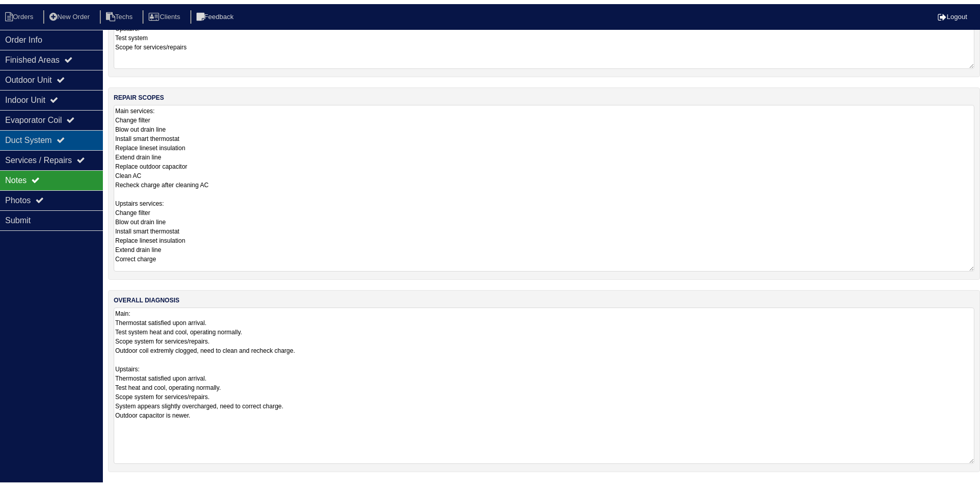
scroll to position [0, 0]
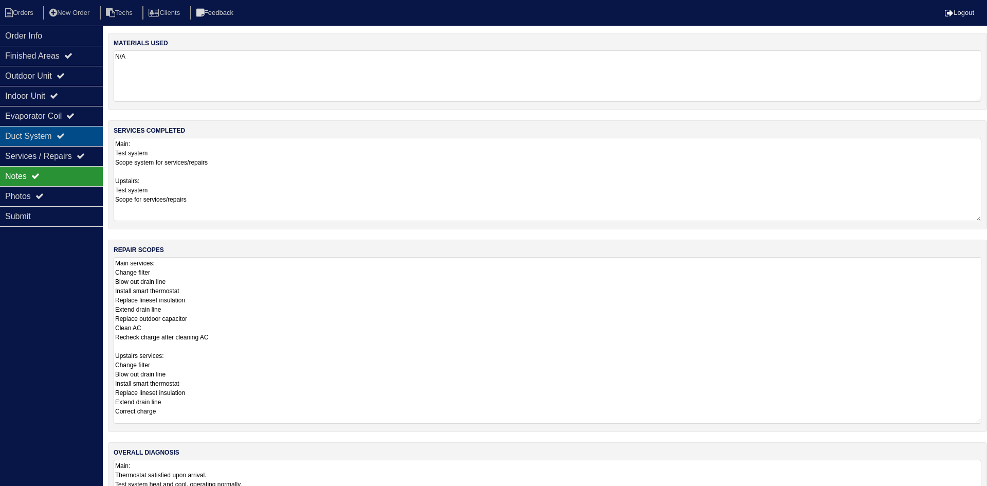
select select "2"
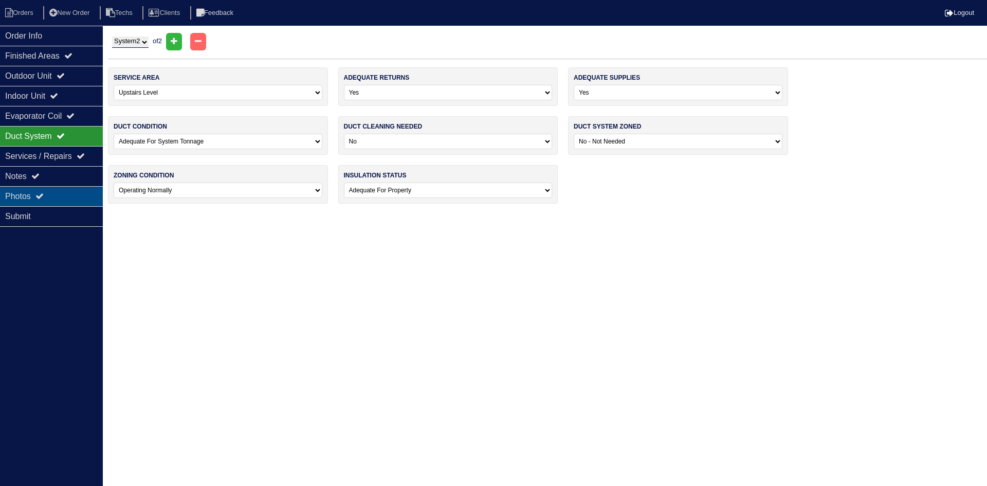
click at [61, 196] on div "Photos" at bounding box center [51, 196] width 103 height 20
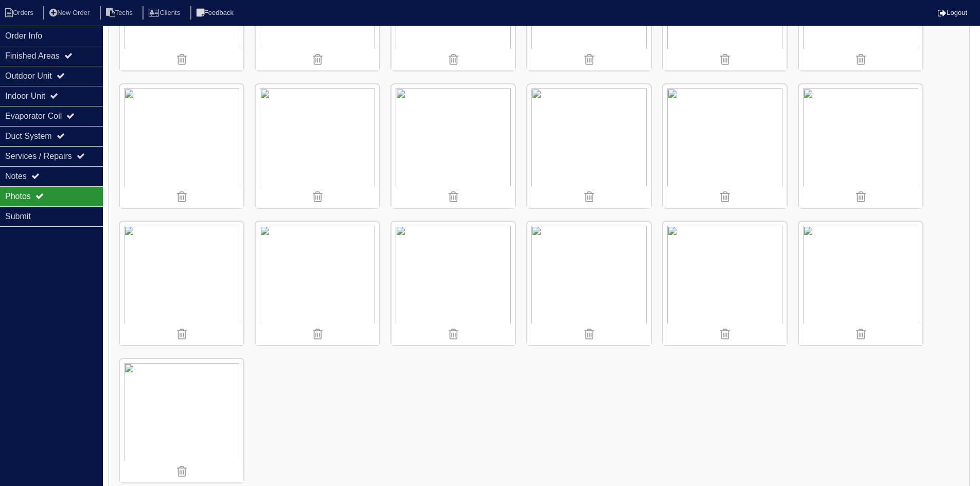
scroll to position [1629, 0]
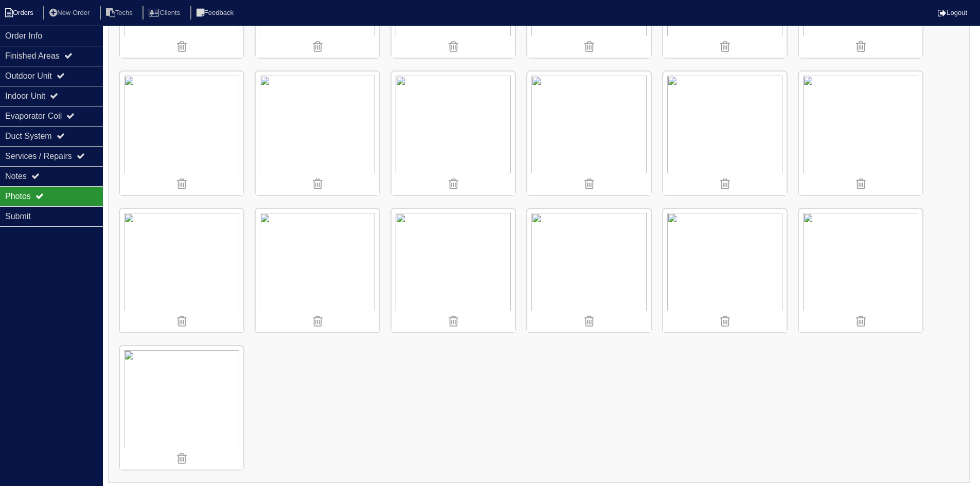
drag, startPoint x: 26, startPoint y: 12, endPoint x: 43, endPoint y: 6, distance: 17.6
click at [26, 12] on li "Orders" at bounding box center [21, 13] width 42 height 14
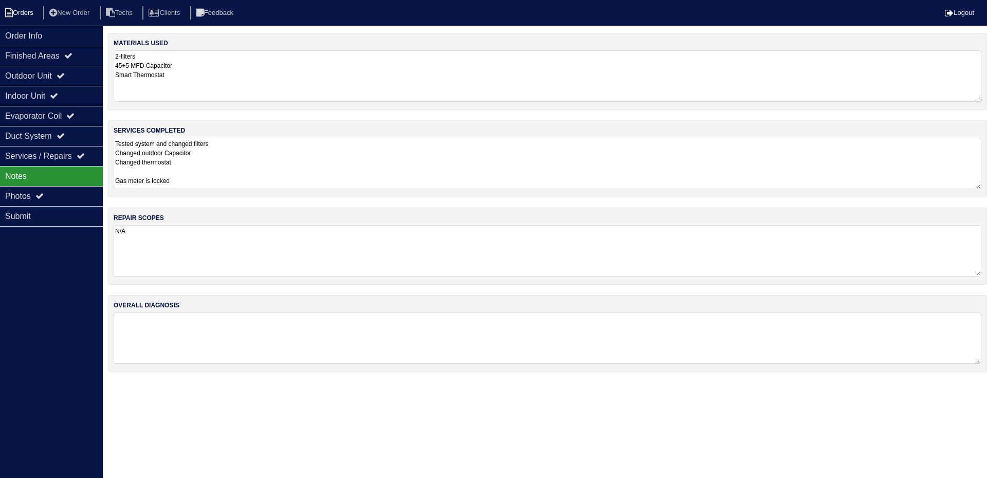
drag, startPoint x: 0, startPoint y: 0, endPoint x: 15, endPoint y: 13, distance: 20.0
click at [15, 13] on li "Orders" at bounding box center [21, 13] width 42 height 14
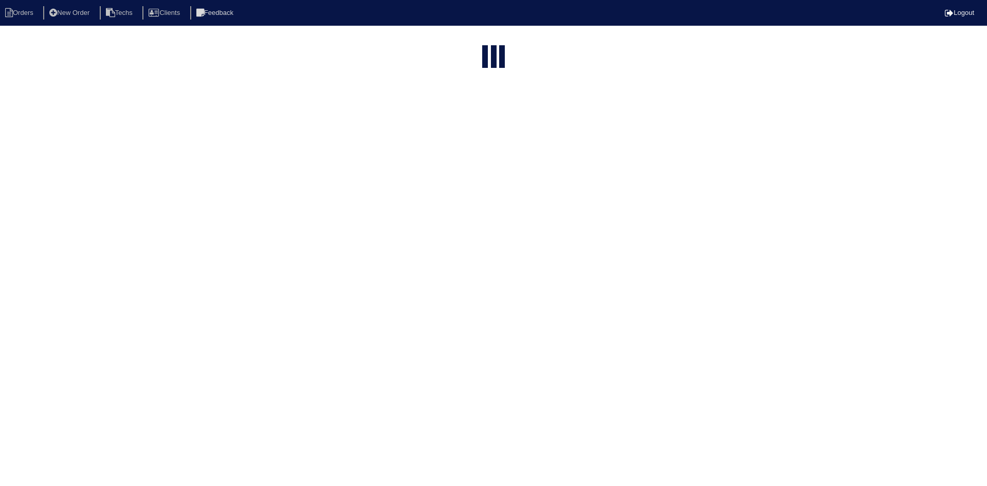
select select "15"
type input "9765"
select select "field complete"
select select "need to quote"
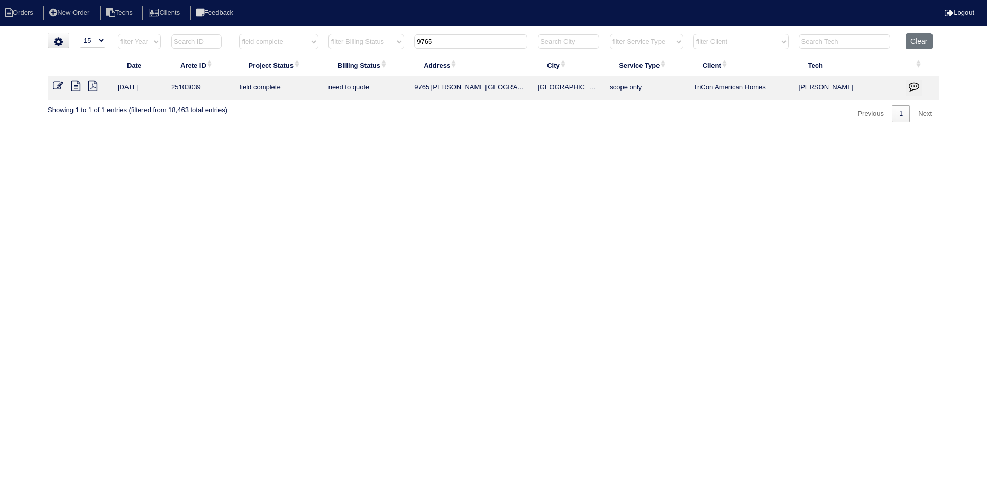
click at [441, 42] on input "9765" at bounding box center [471, 41] width 113 height 14
type input "4366"
select select "field complete"
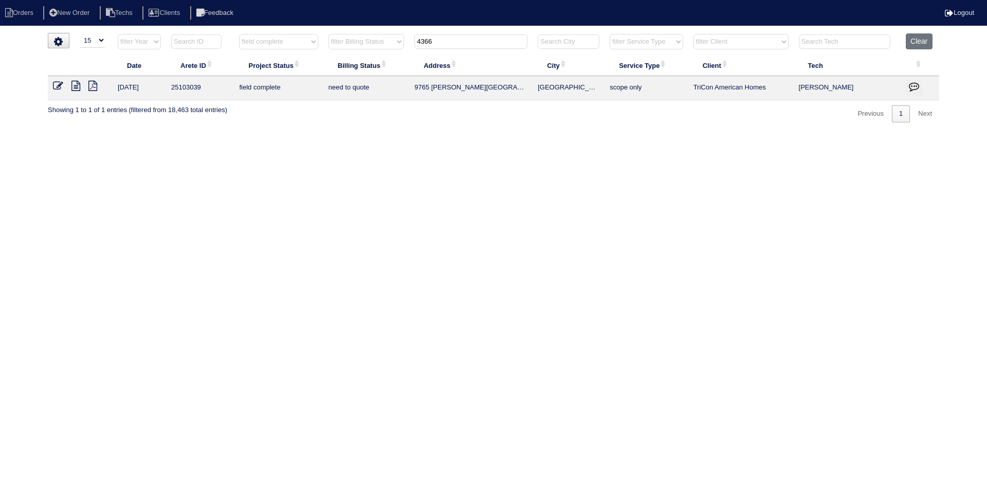
select select "need to quote"
type input "4366"
click at [930, 41] on button "Clear" at bounding box center [919, 41] width 26 height 16
select select
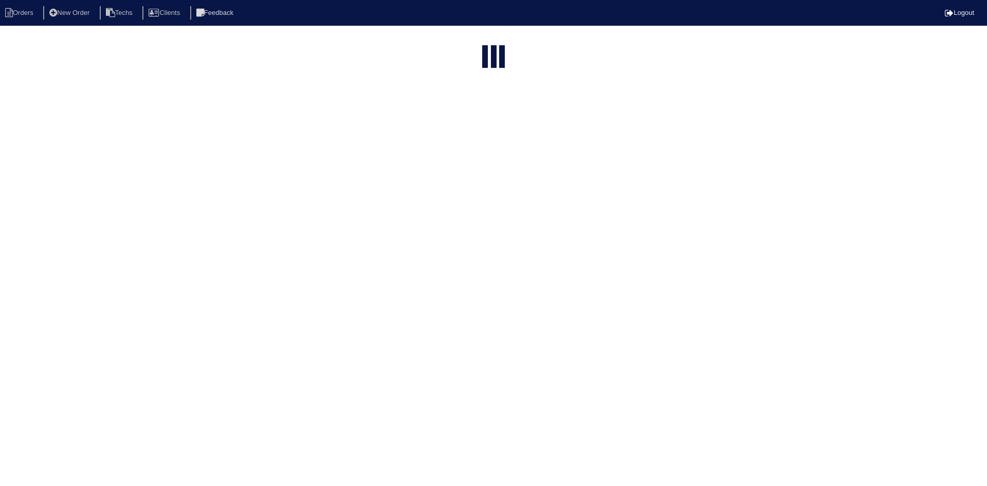
select select "15"
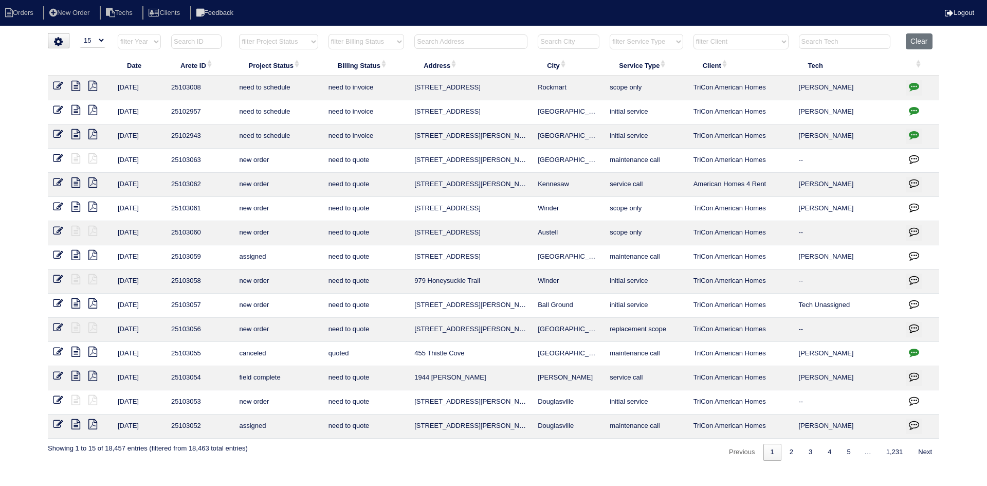
click at [454, 42] on input "text" at bounding box center [471, 41] width 113 height 14
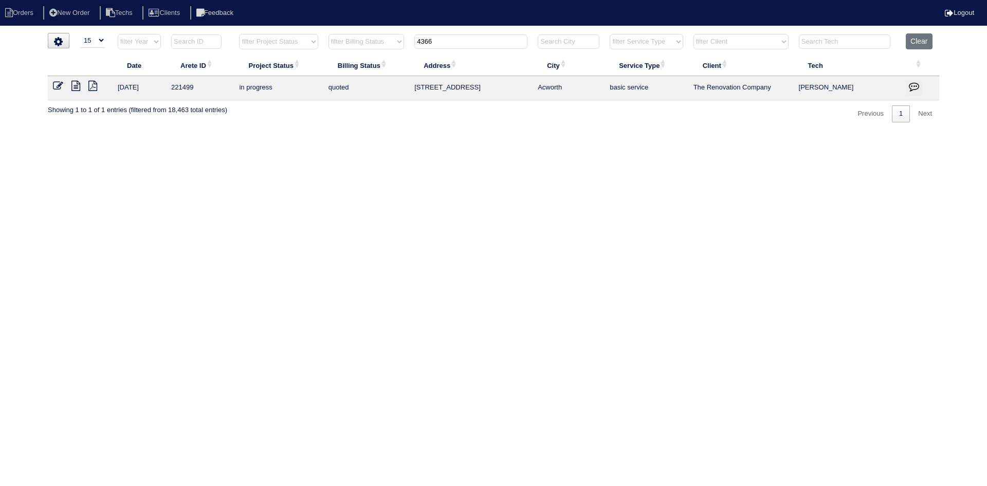
type input "4366"
click at [56, 88] on icon at bounding box center [58, 86] width 10 height 10
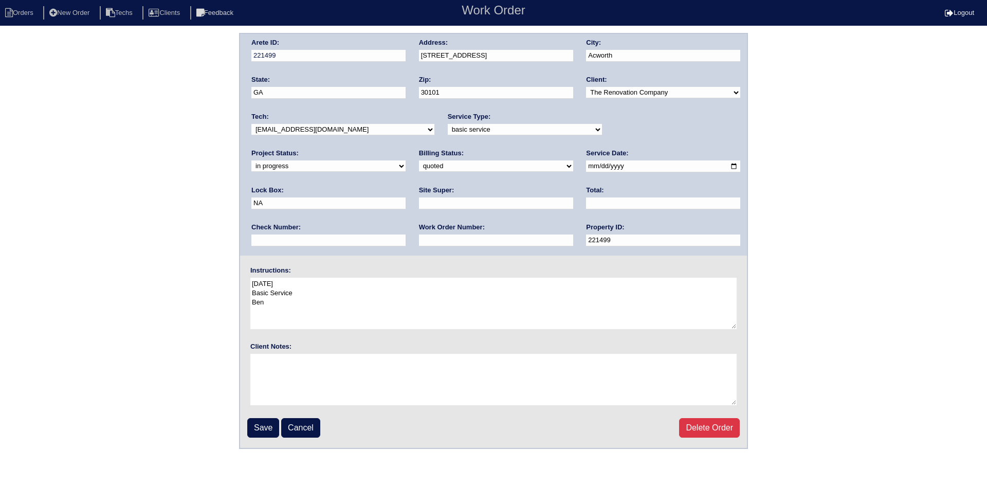
drag, startPoint x: 604, startPoint y: 129, endPoint x: 606, endPoint y: 135, distance: 6.0
click at [406, 160] on select "new order assigned in progress field complete need to schedule admin review arc…" at bounding box center [328, 165] width 154 height 11
select select "assigned"
click at [406, 160] on select "new order assigned in progress field complete need to schedule admin review arc…" at bounding box center [328, 165] width 154 height 11
drag, startPoint x: 261, startPoint y: 426, endPoint x: 157, endPoint y: 376, distance: 115.0
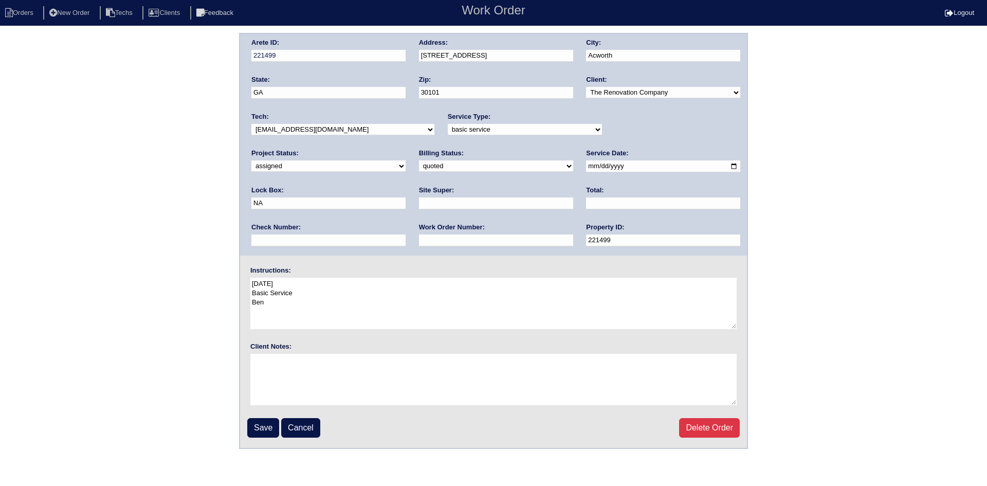
click at [258, 427] on input "Save" at bounding box center [263, 428] width 32 height 20
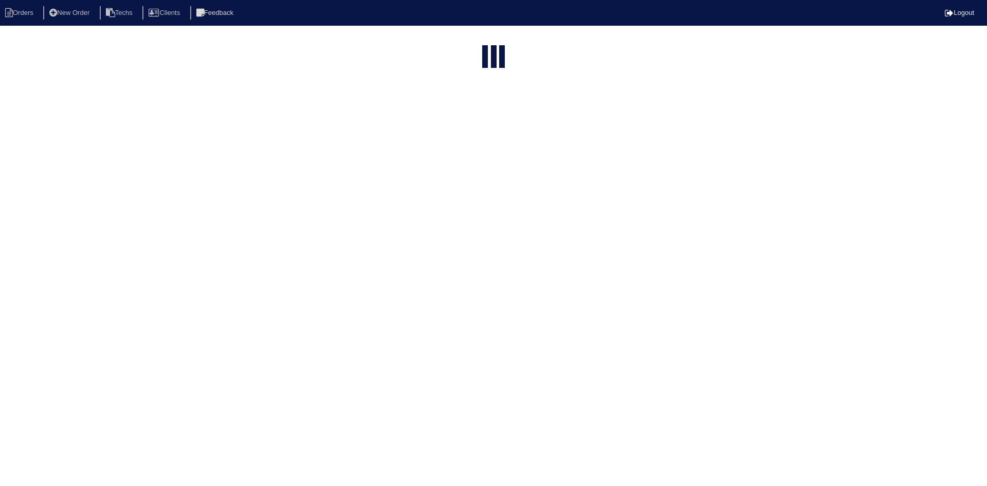
select select "15"
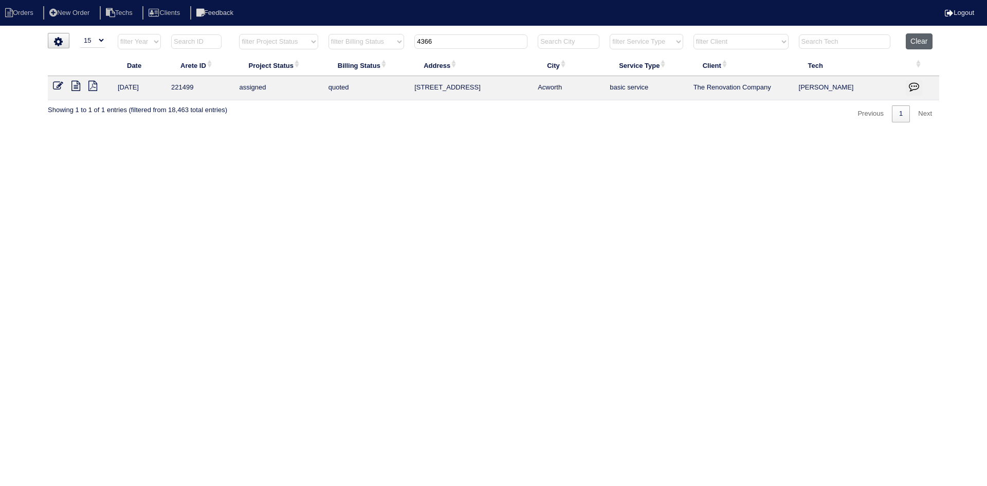
click at [919, 43] on button "Clear" at bounding box center [919, 41] width 26 height 16
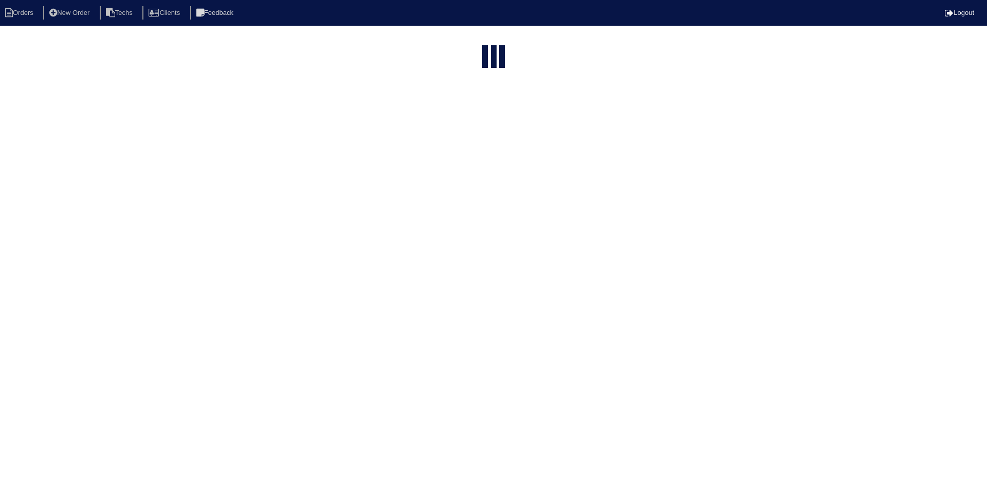
select select "15"
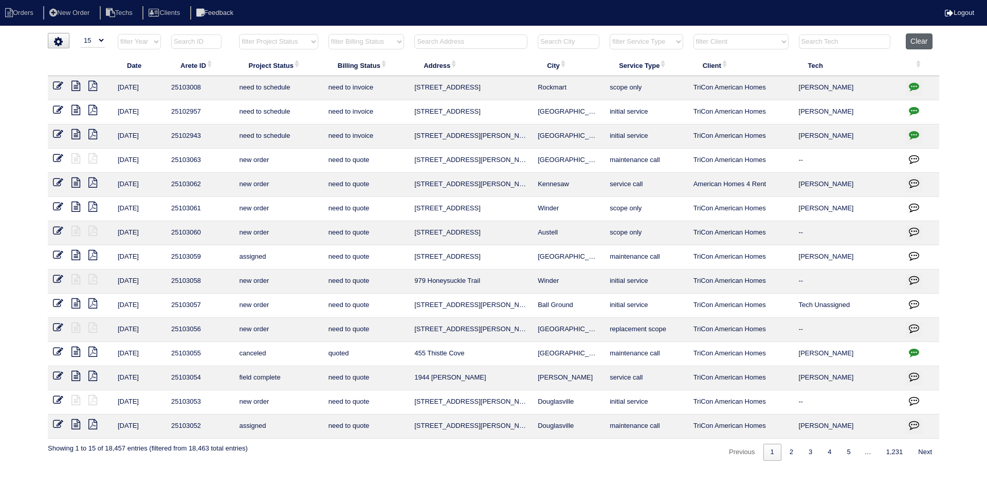
click at [919, 40] on button "Clear" at bounding box center [919, 41] width 26 height 16
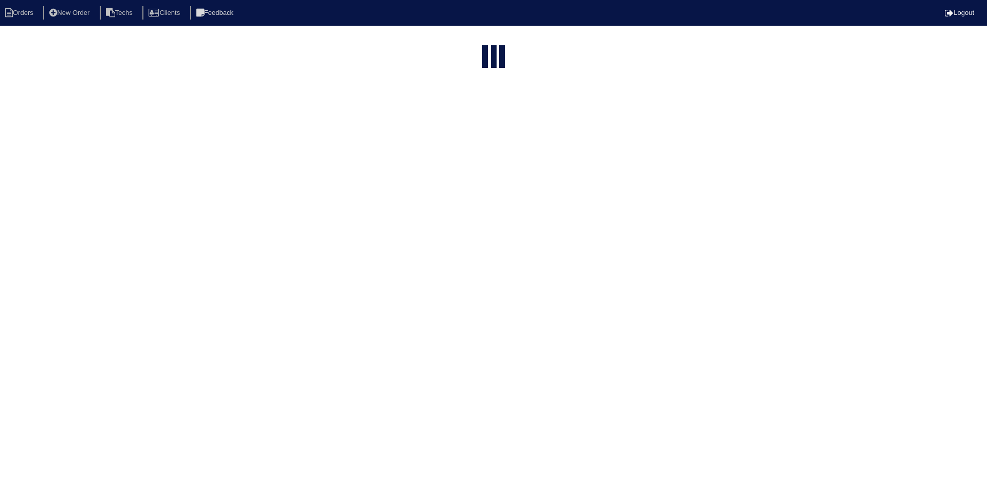
select select "15"
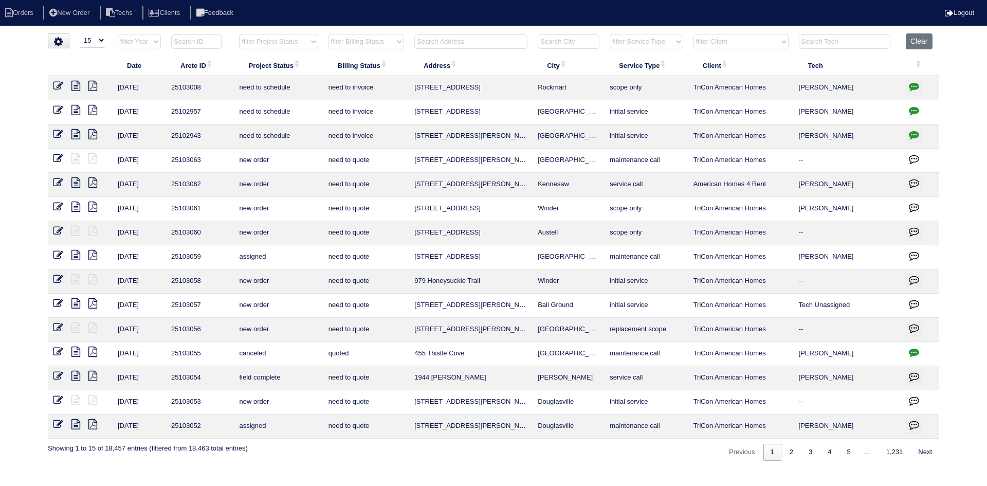
click at [482, 43] on input "text" at bounding box center [471, 41] width 113 height 14
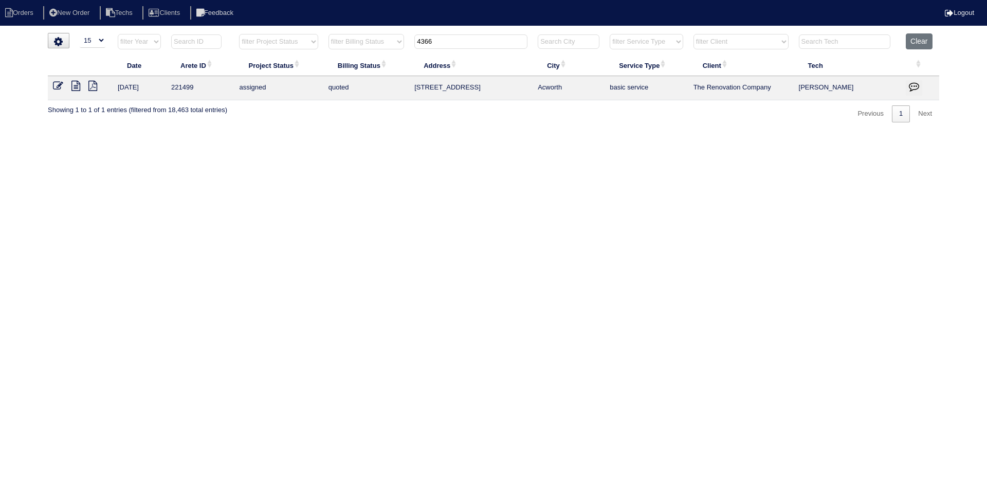
type input "4366"
click at [59, 87] on icon at bounding box center [58, 86] width 10 height 10
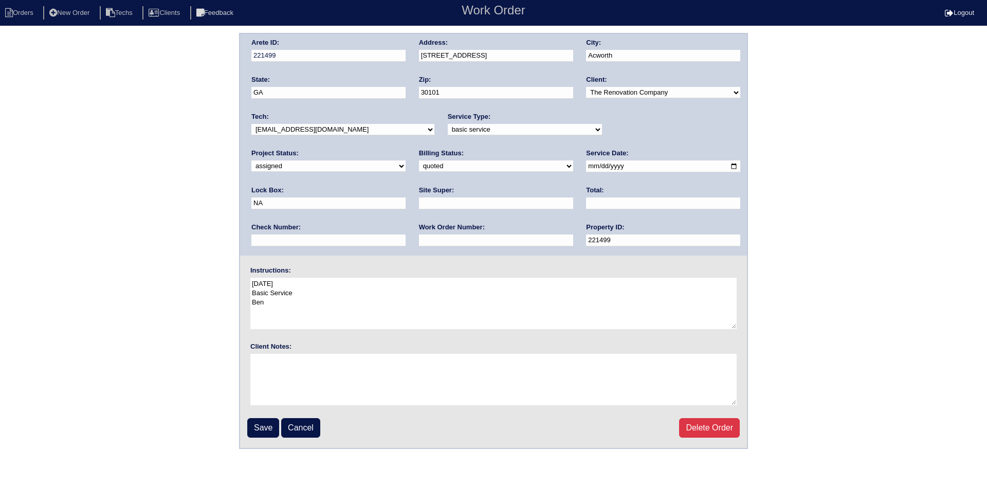
click at [406, 160] on select "new order assigned in progress field complete need to schedule admin review arc…" at bounding box center [328, 165] width 154 height 11
select select "in progress"
click at [406, 160] on select "new order assigned in progress field complete need to schedule admin review arc…" at bounding box center [328, 165] width 154 height 11
click at [262, 429] on input "Save" at bounding box center [263, 428] width 32 height 20
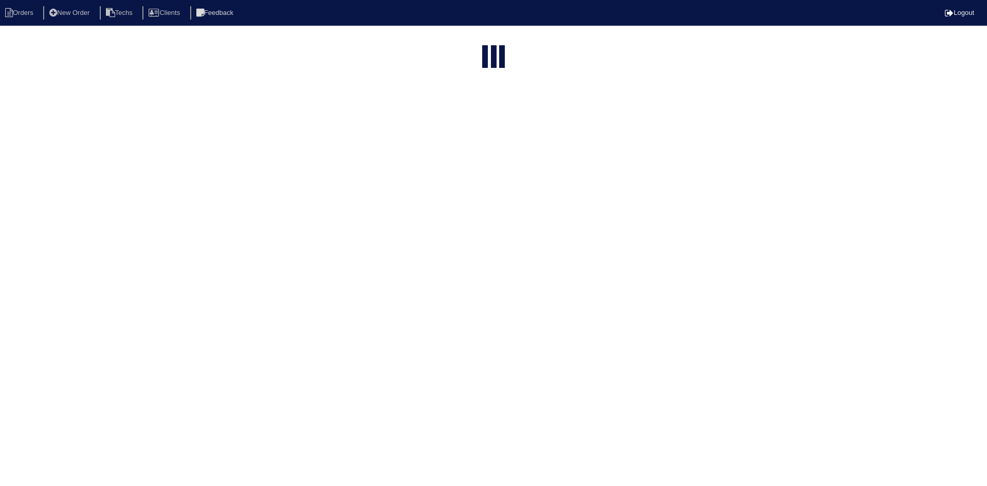
select select "15"
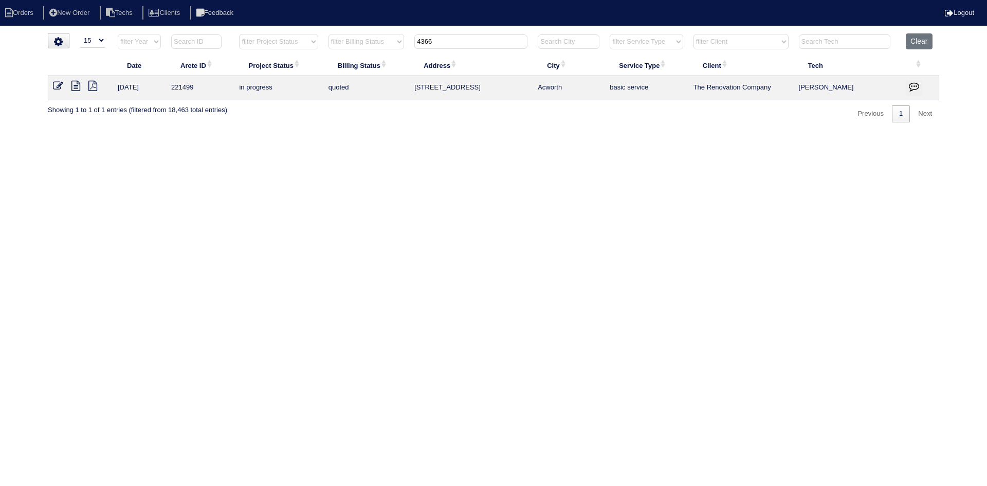
click at [444, 43] on input "4366" at bounding box center [471, 41] width 113 height 14
type input "4365"
click at [58, 85] on icon at bounding box center [58, 86] width 10 height 10
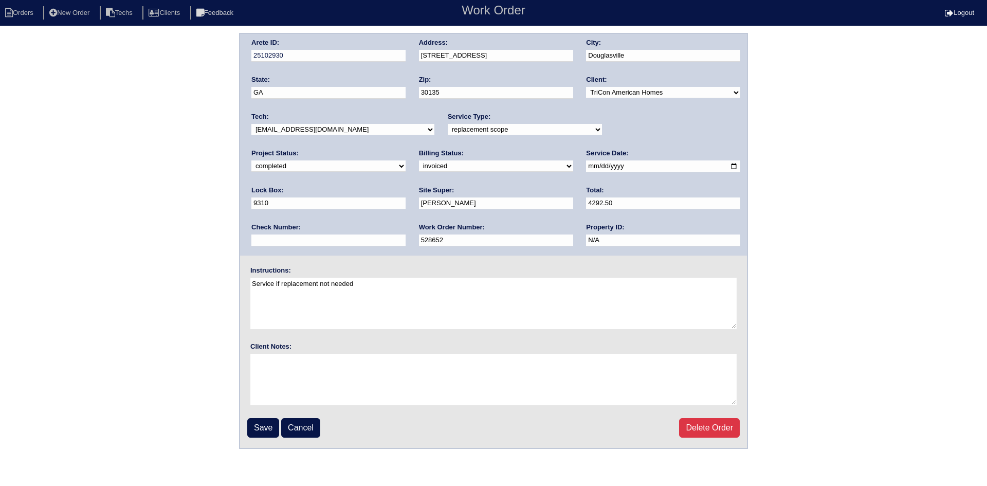
drag, startPoint x: 640, startPoint y: 129, endPoint x: 658, endPoint y: 134, distance: 19.2
click at [406, 160] on select "new order assigned in progress field complete need to schedule admin review arc…" at bounding box center [328, 165] width 154 height 11
select select "assigned"
click at [406, 160] on select "new order assigned in progress field complete need to schedule admin review arc…" at bounding box center [328, 165] width 154 height 11
click at [331, 127] on select "-select- aretesmg+backup-tech@gmail.com benjohnholt88@gmail.com callisonhvac@ya…" at bounding box center [342, 129] width 183 height 11
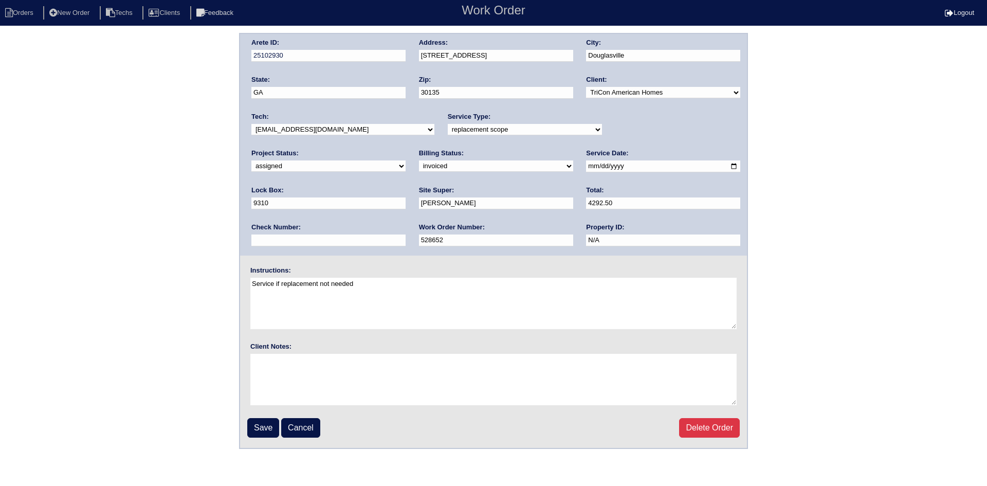
select select "36"
click at [251, 124] on select "-select- aretesmg+backup-tech@gmail.com benjohnholt88@gmail.com callisonhvac@ya…" at bounding box center [342, 129] width 183 height 11
click at [263, 427] on input "Save" at bounding box center [263, 428] width 32 height 20
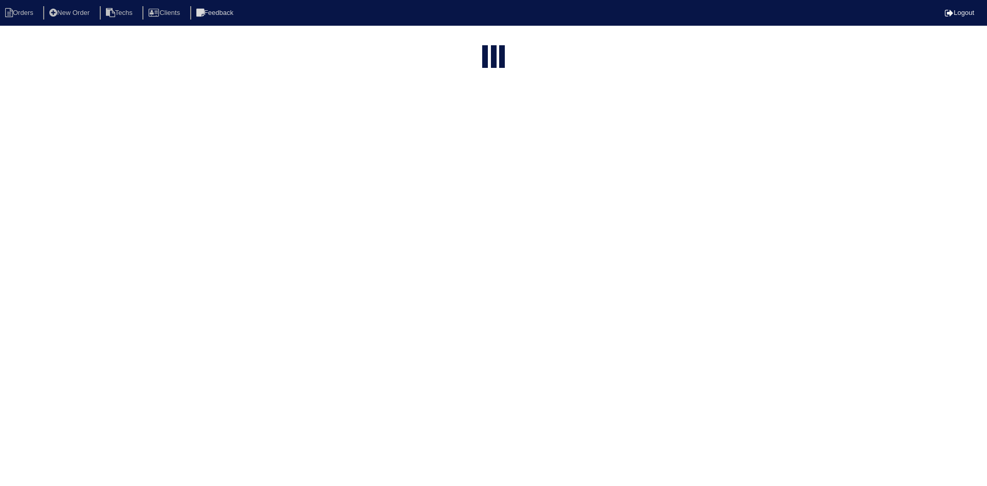
select select "15"
type input "4365"
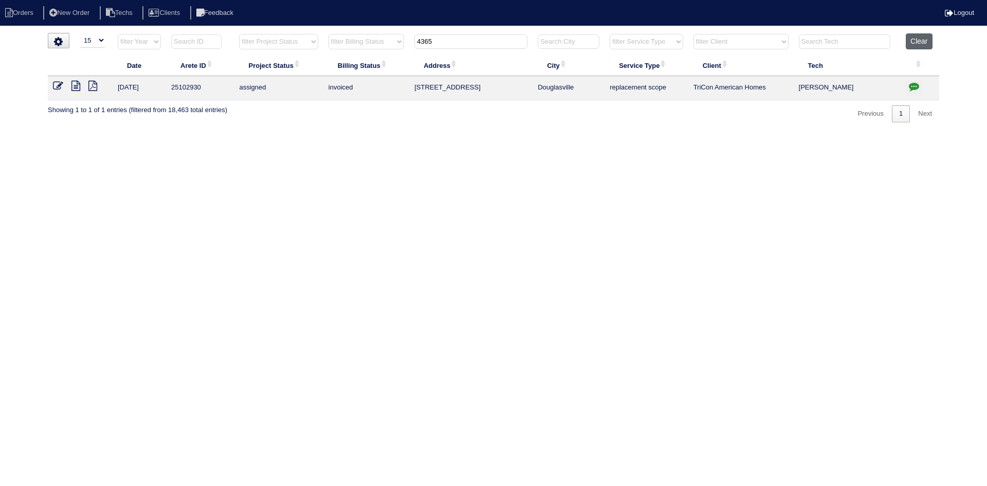
click at [923, 41] on button "Clear" at bounding box center [919, 41] width 26 height 16
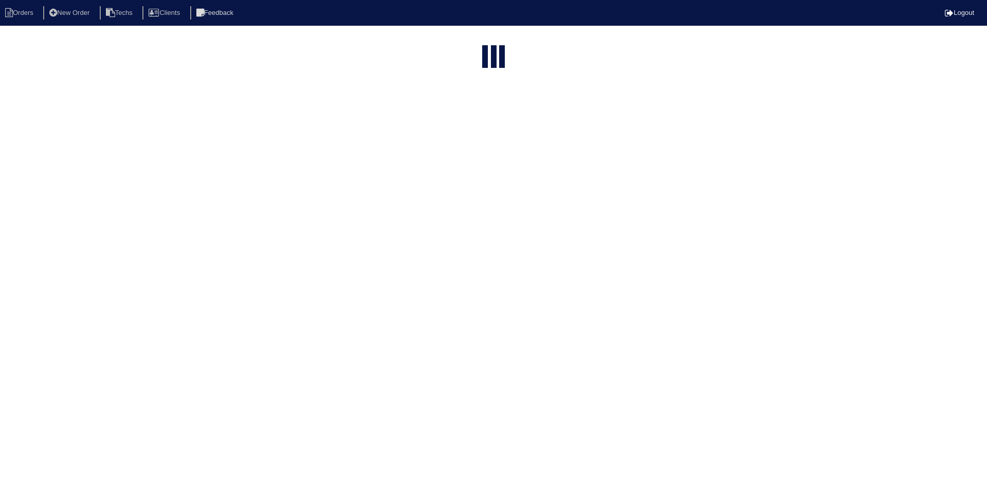
select select "15"
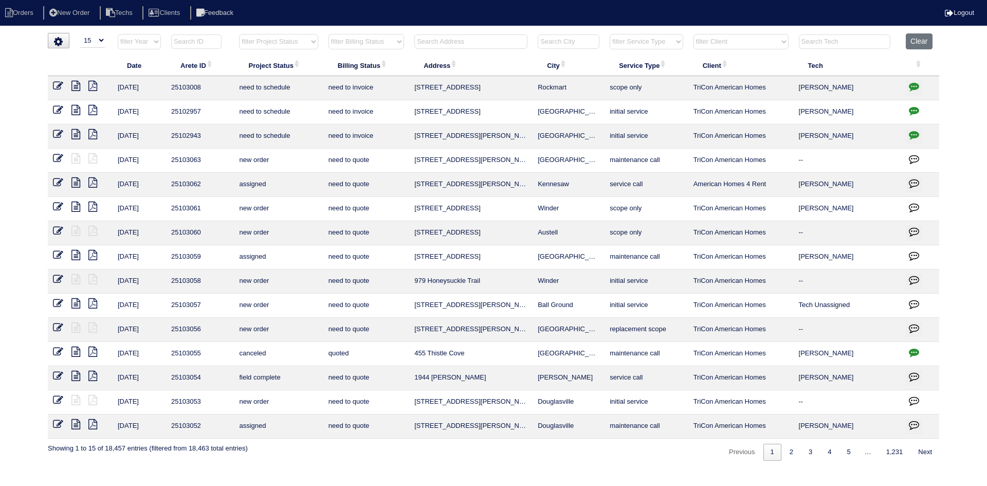
click at [312, 43] on select "filter Project Status -- Any Project Status -- new order assigned in progress f…" at bounding box center [278, 41] width 79 height 15
click at [239, 34] on select "filter Project Status -- Any Project Status -- new order assigned in progress f…" at bounding box center [278, 41] width 79 height 15
select select "field complete"
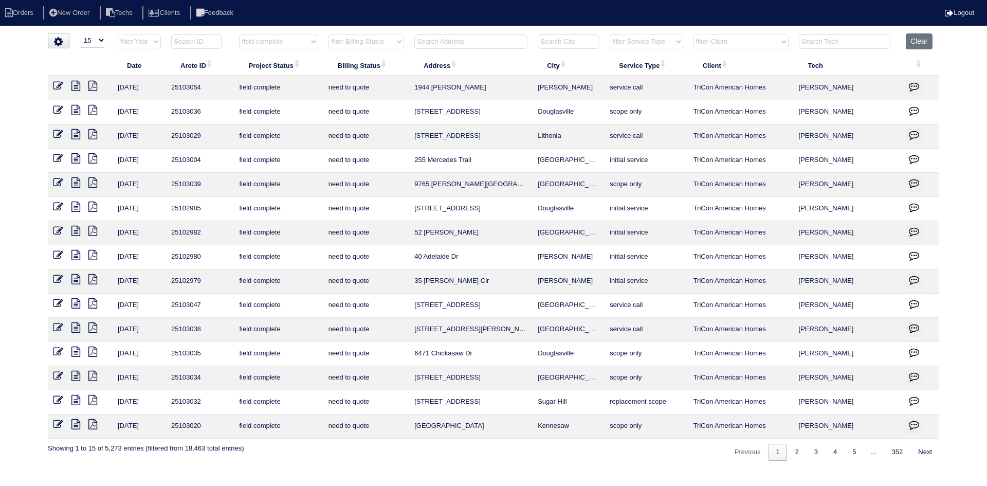
click at [371, 41] on select "filter Billing Status -- Any Billing Status -- need to quote quoted need to inv…" at bounding box center [367, 41] width 76 height 15
select select "need to quote"
click at [329, 34] on select "filter Billing Status -- Any Billing Status -- need to quote quoted need to inv…" at bounding box center [367, 41] width 76 height 15
select select "field complete"
select select "need to quote"
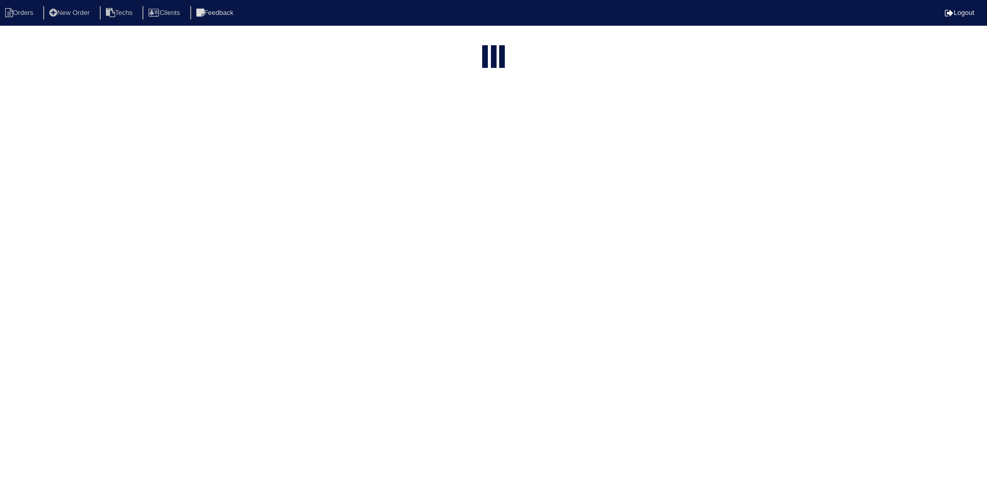
select select "15"
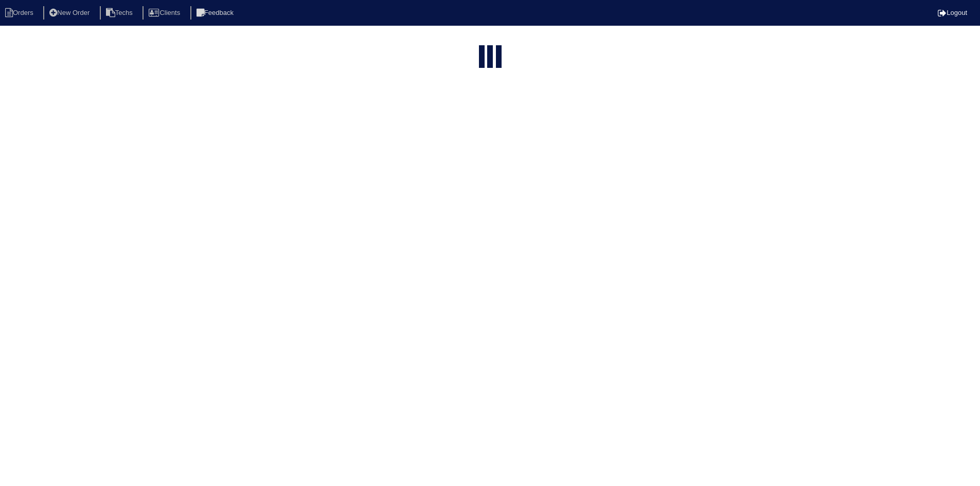
select select "field complete"
select select "need to quote"
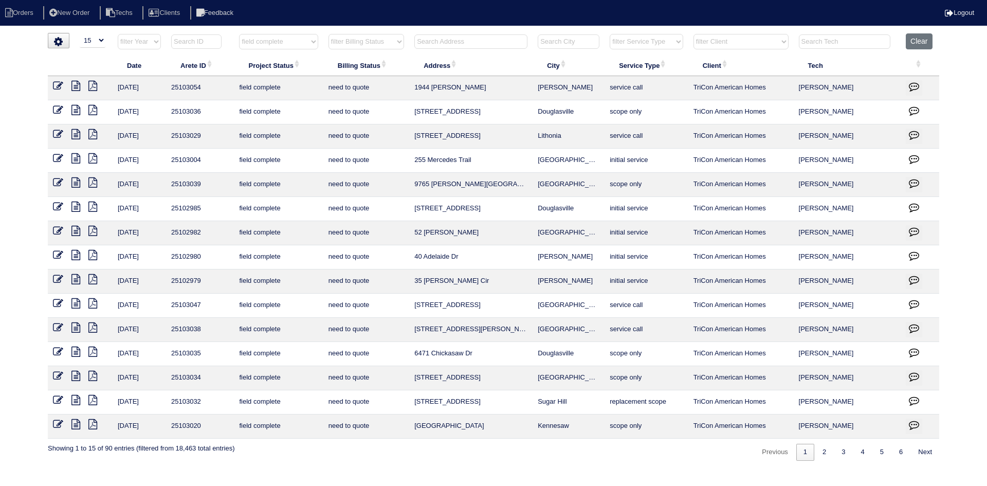
click at [470, 41] on input "text" at bounding box center [471, 41] width 113 height 14
type input "915 sh"
select select "field complete"
select select "need to quote"
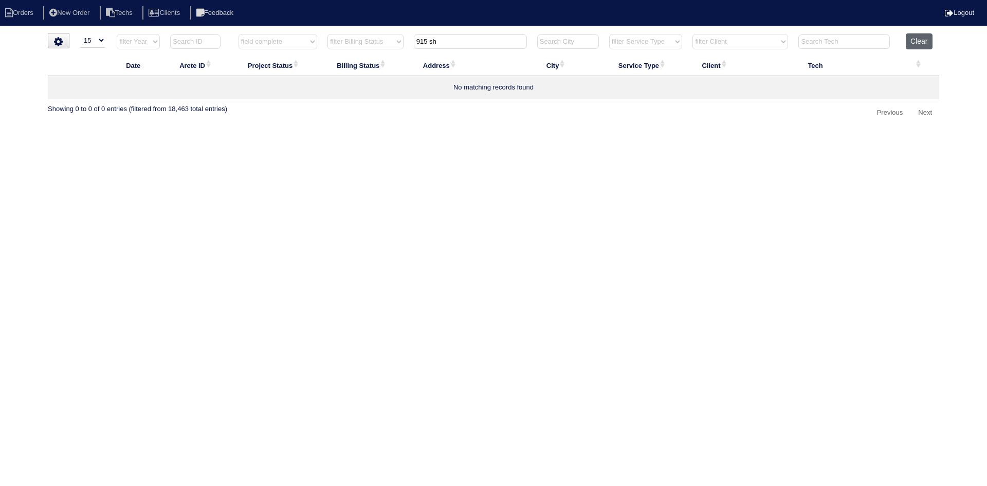
type input "915 sh"
click at [914, 44] on button "Clear" at bounding box center [919, 41] width 26 height 16
select select
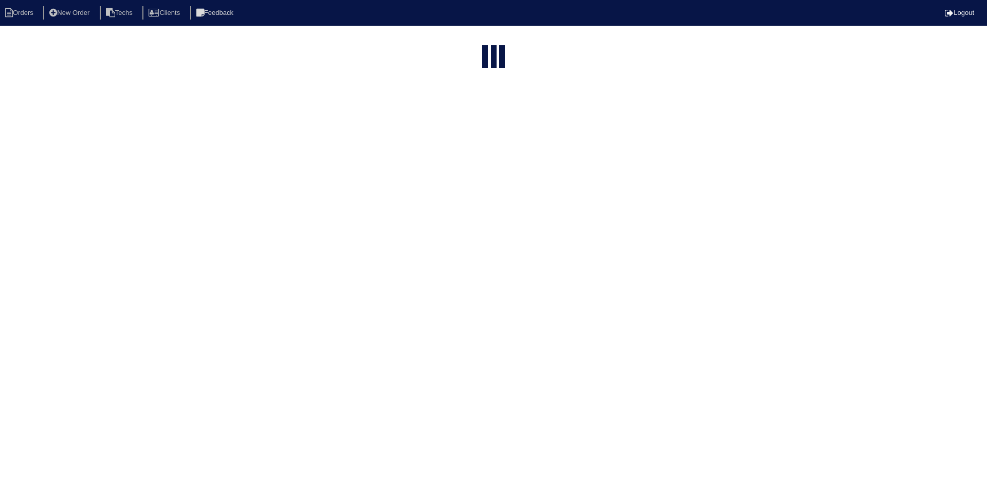
select select "15"
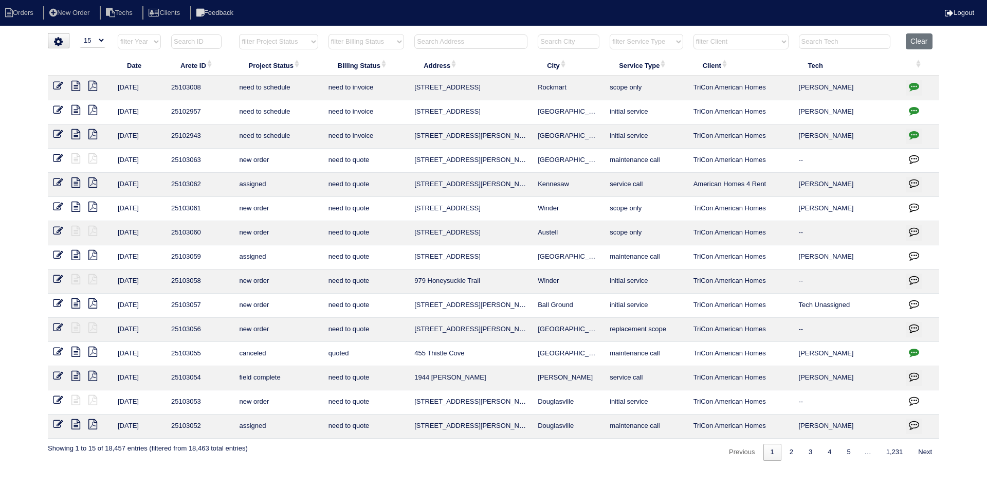
click at [450, 38] on input "text" at bounding box center [471, 41] width 113 height 14
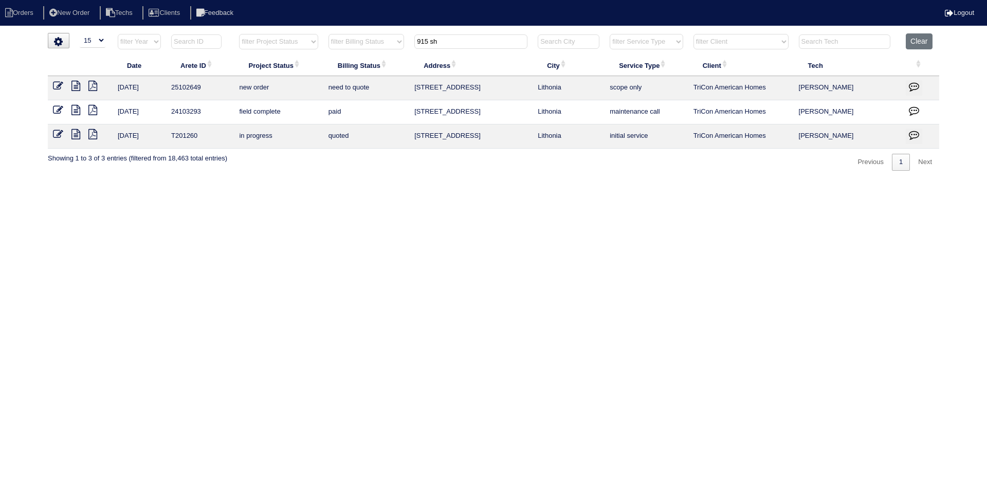
type input "915 sh"
click at [75, 87] on icon at bounding box center [75, 86] width 9 height 10
click at [920, 39] on button "Clear" at bounding box center [919, 41] width 26 height 16
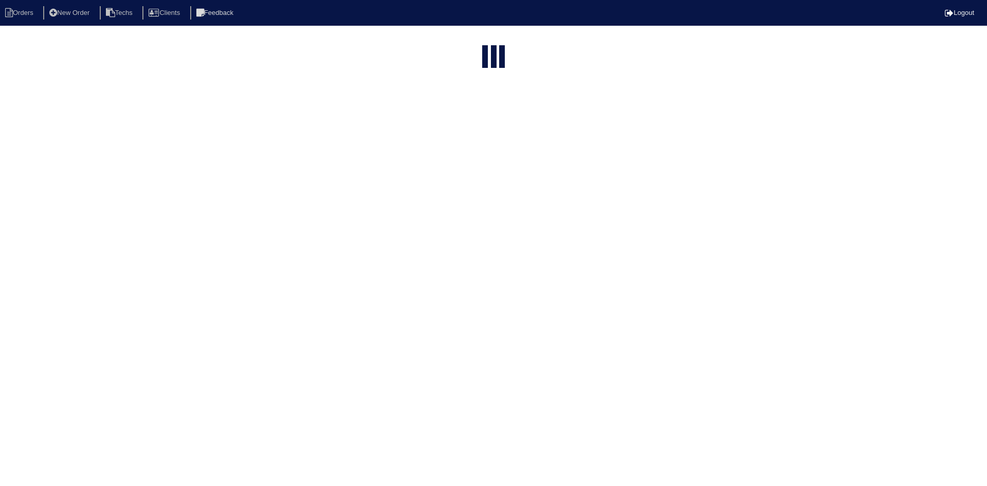
select select "15"
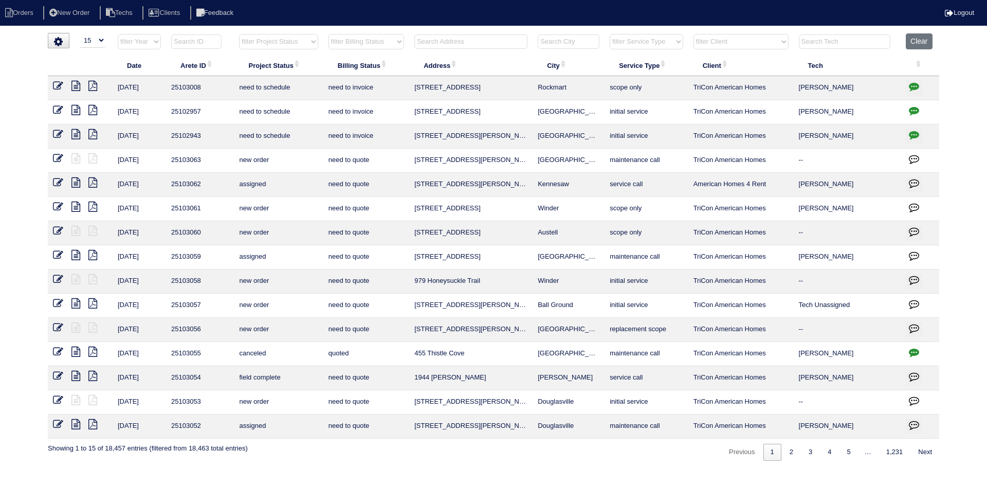
click at [302, 42] on select "filter Project Status -- Any Project Status -- new order assigned in progress f…" at bounding box center [278, 41] width 79 height 15
click at [239, 34] on select "filter Project Status -- Any Project Status -- new order assigned in progress f…" at bounding box center [278, 41] width 79 height 15
select select "field complete"
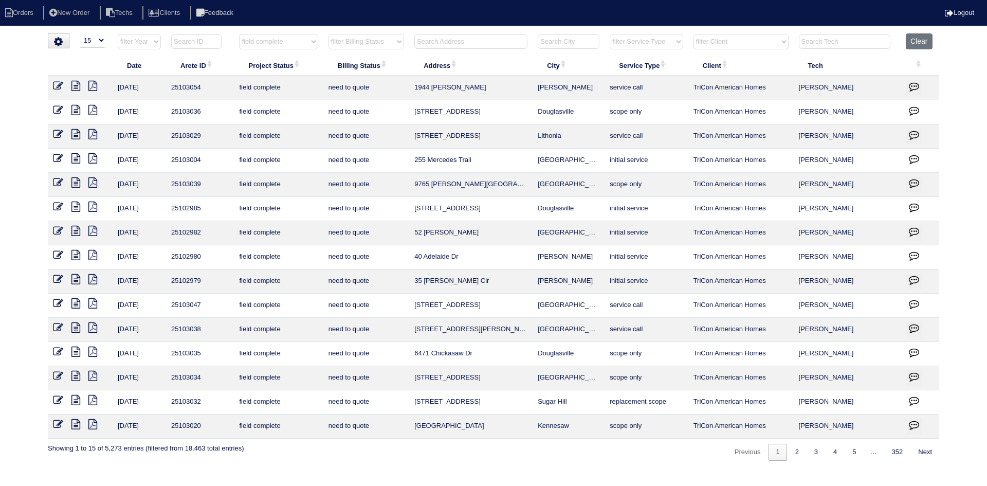
click at [376, 40] on select "filter Billing Status -- Any Billing Status -- need to quote quoted need to inv…" at bounding box center [367, 41] width 76 height 15
select select "need to quote"
click at [329, 34] on select "filter Billing Status -- Any Billing Status -- need to quote quoted need to inv…" at bounding box center [367, 41] width 76 height 15
select select "field complete"
select select "need to quote"
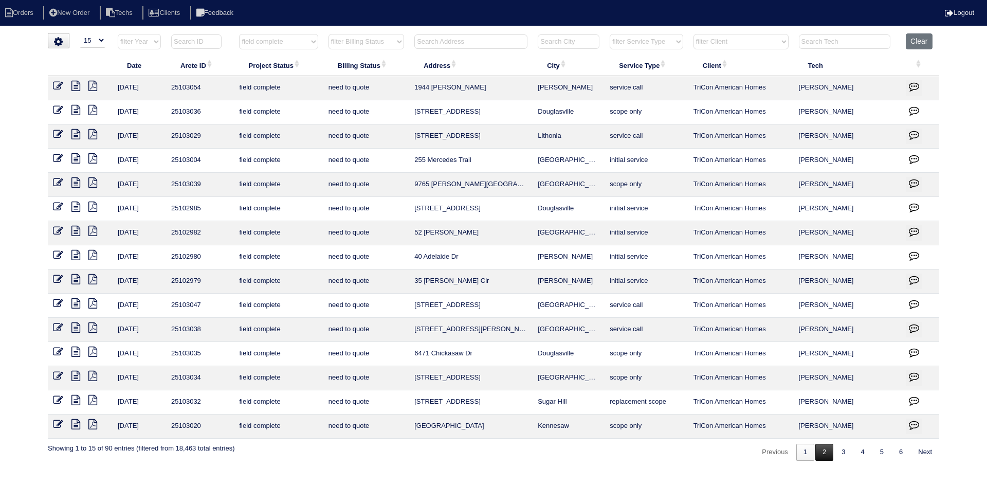
click at [821, 458] on link "2" at bounding box center [825, 452] width 18 height 17
select select "field complete"
select select "need to quote"
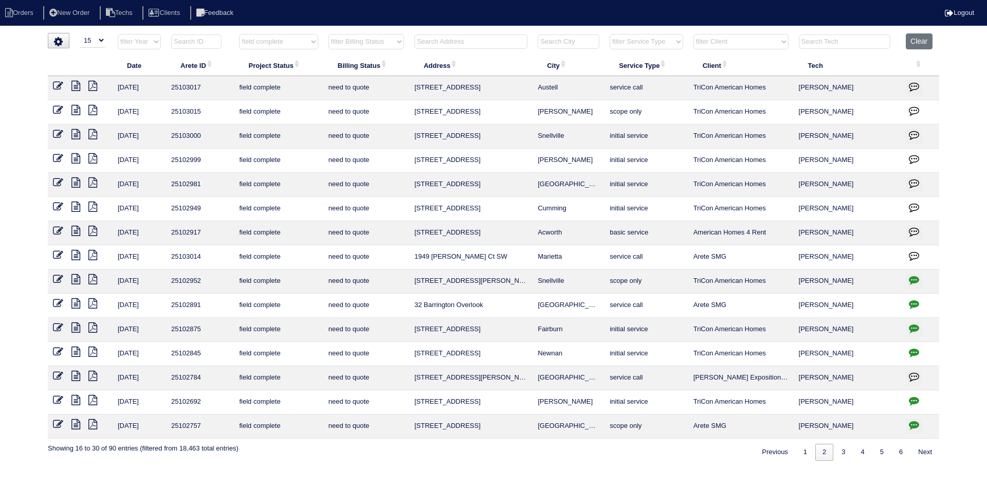
click at [76, 206] on icon at bounding box center [75, 207] width 9 height 10
click at [93, 206] on icon at bounding box center [92, 207] width 9 height 10
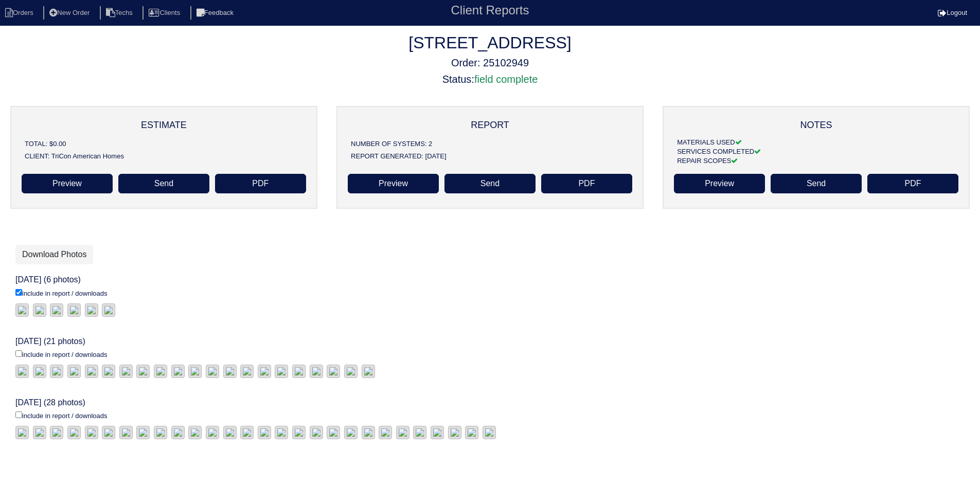
scroll to position [51, 0]
click at [20, 296] on input "include in report / downloads" at bounding box center [18, 292] width 7 height 7
checkbox input "true"
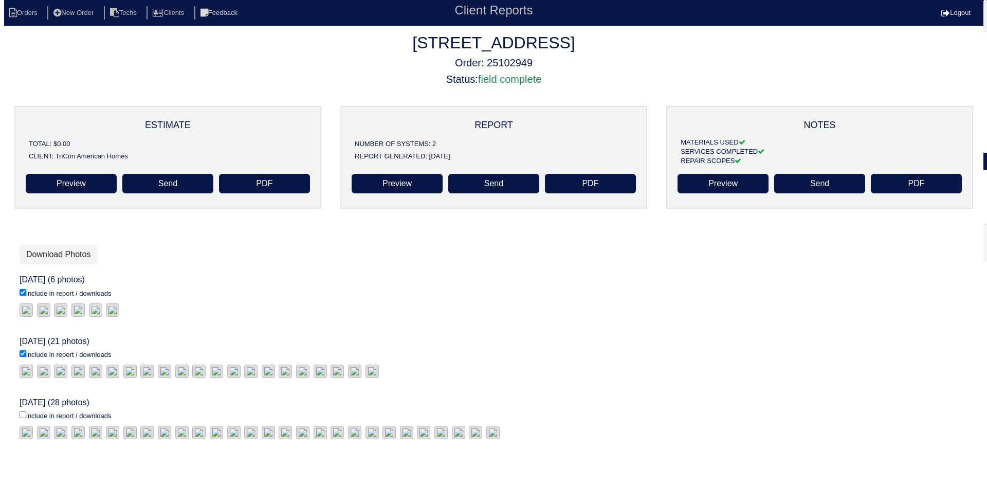
scroll to position [0, 0]
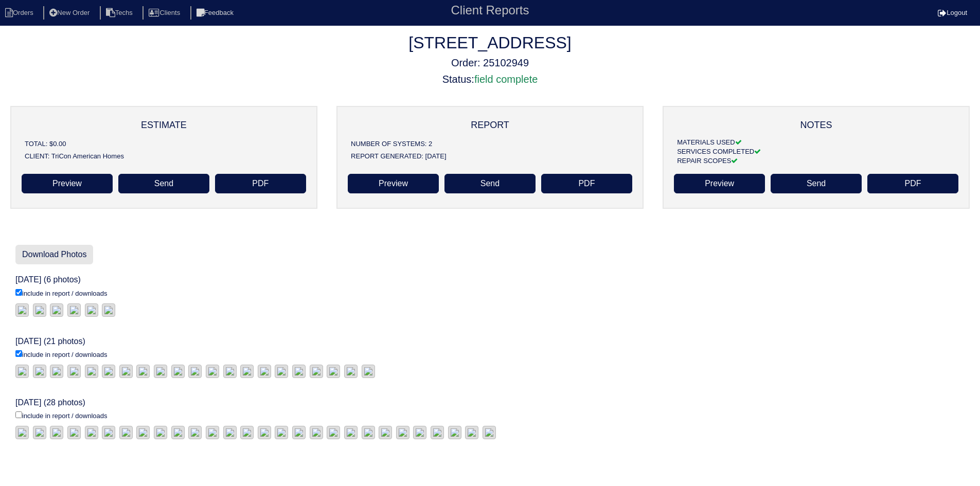
click at [61, 248] on link "Download Photos" at bounding box center [54, 255] width 78 height 20
click at [23, 14] on li "Orders" at bounding box center [21, 13] width 42 height 14
select select "15"
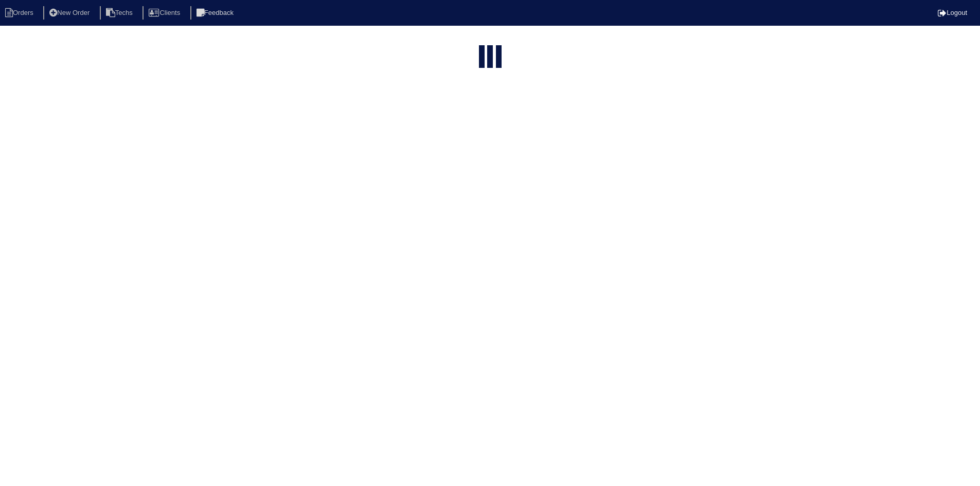
select select "field complete"
select select "need to quote"
click at [23, 14] on li "Orders" at bounding box center [21, 13] width 42 height 14
select select "15"
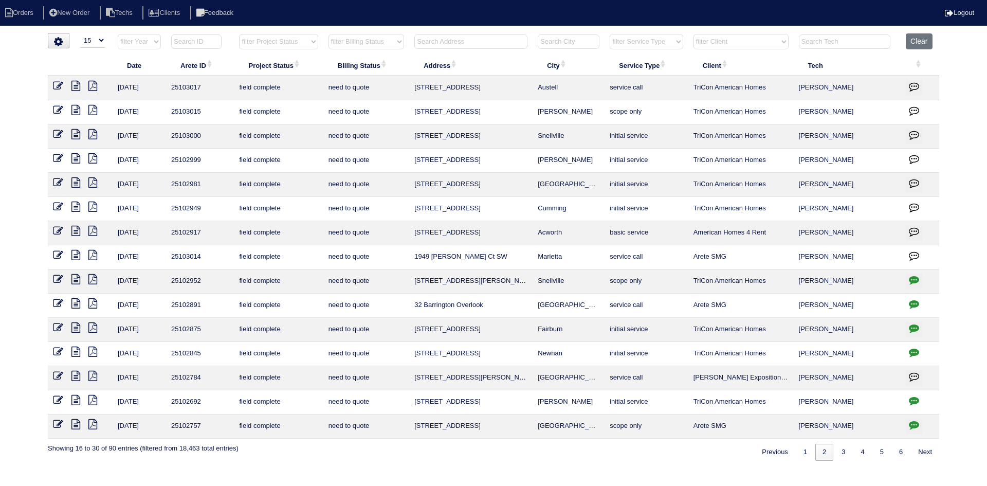
select select "field complete"
select select "need to quote"
click at [76, 206] on icon at bounding box center [75, 207] width 9 height 10
click at [90, 208] on icon at bounding box center [92, 207] width 9 height 10
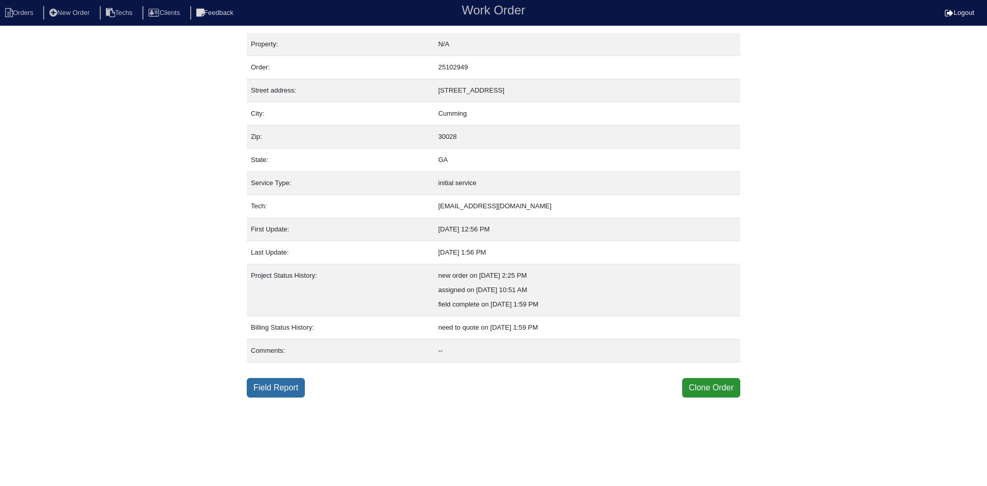
click at [266, 383] on link "Field Report" at bounding box center [276, 388] width 58 height 20
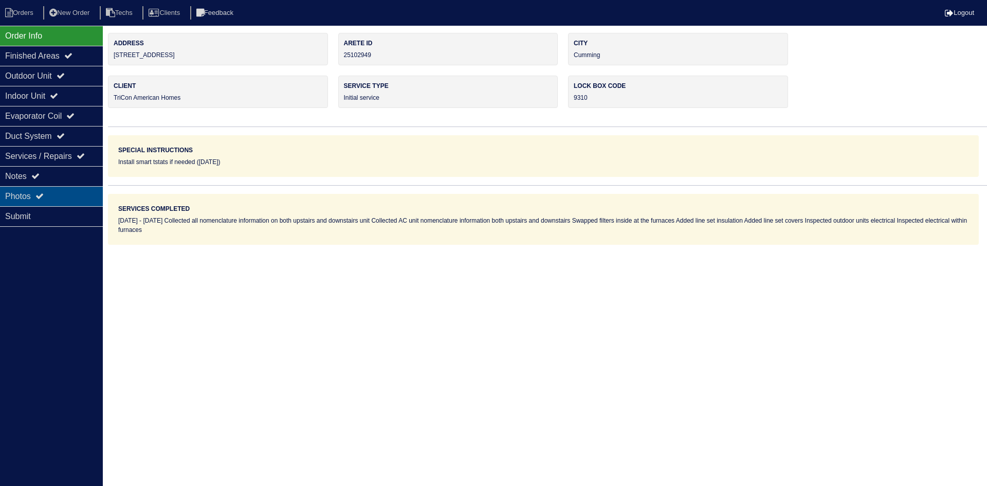
click at [59, 195] on div "Photos" at bounding box center [51, 196] width 103 height 20
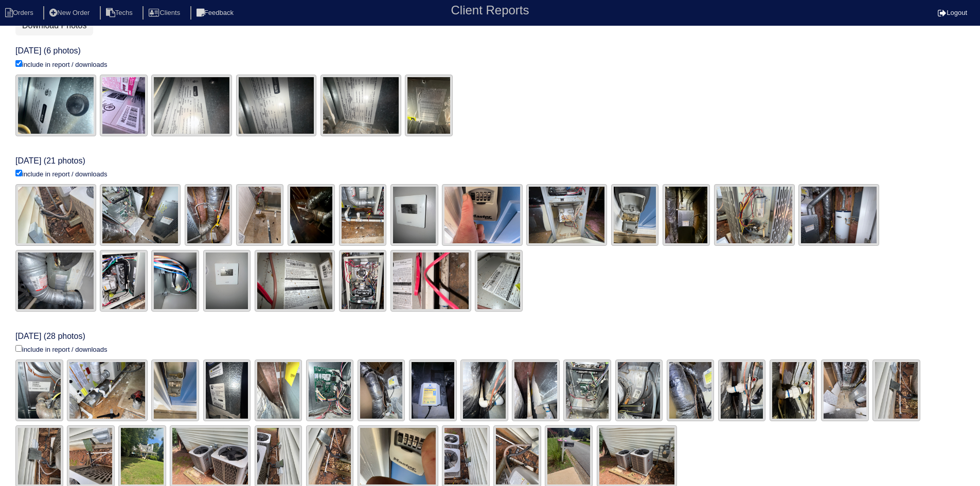
scroll to position [249, 0]
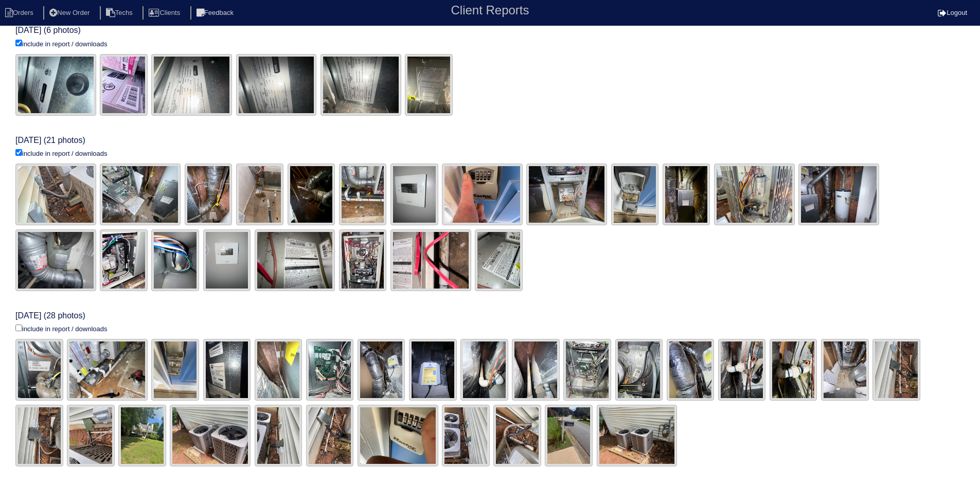
click at [17, 46] on input "include in report / downloads" at bounding box center [18, 43] width 7 height 7
checkbox input "true"
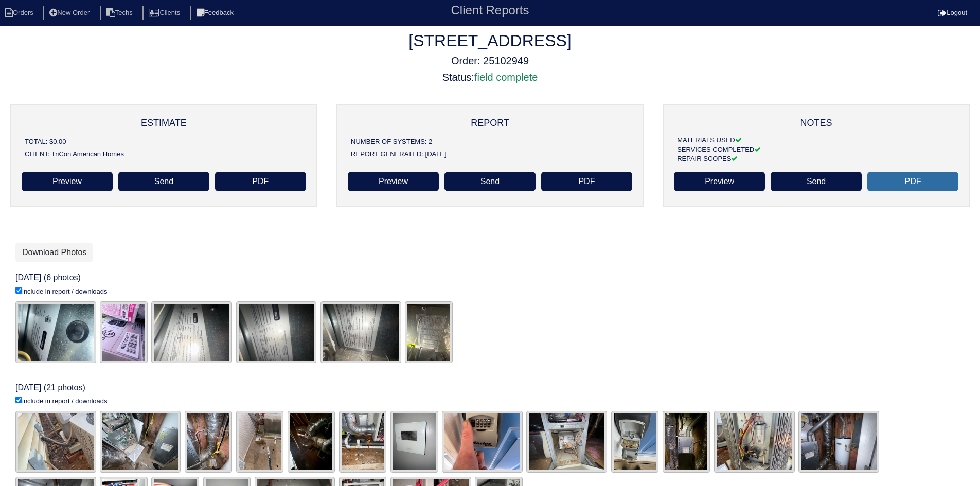
scroll to position [0, 0]
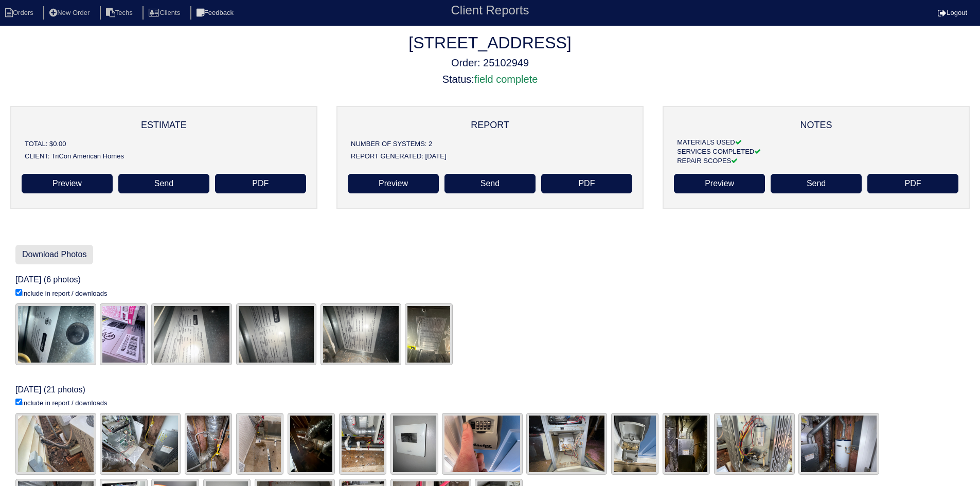
click at [53, 254] on link "Download Photos" at bounding box center [54, 255] width 78 height 20
